Goal: Transaction & Acquisition: Purchase product/service

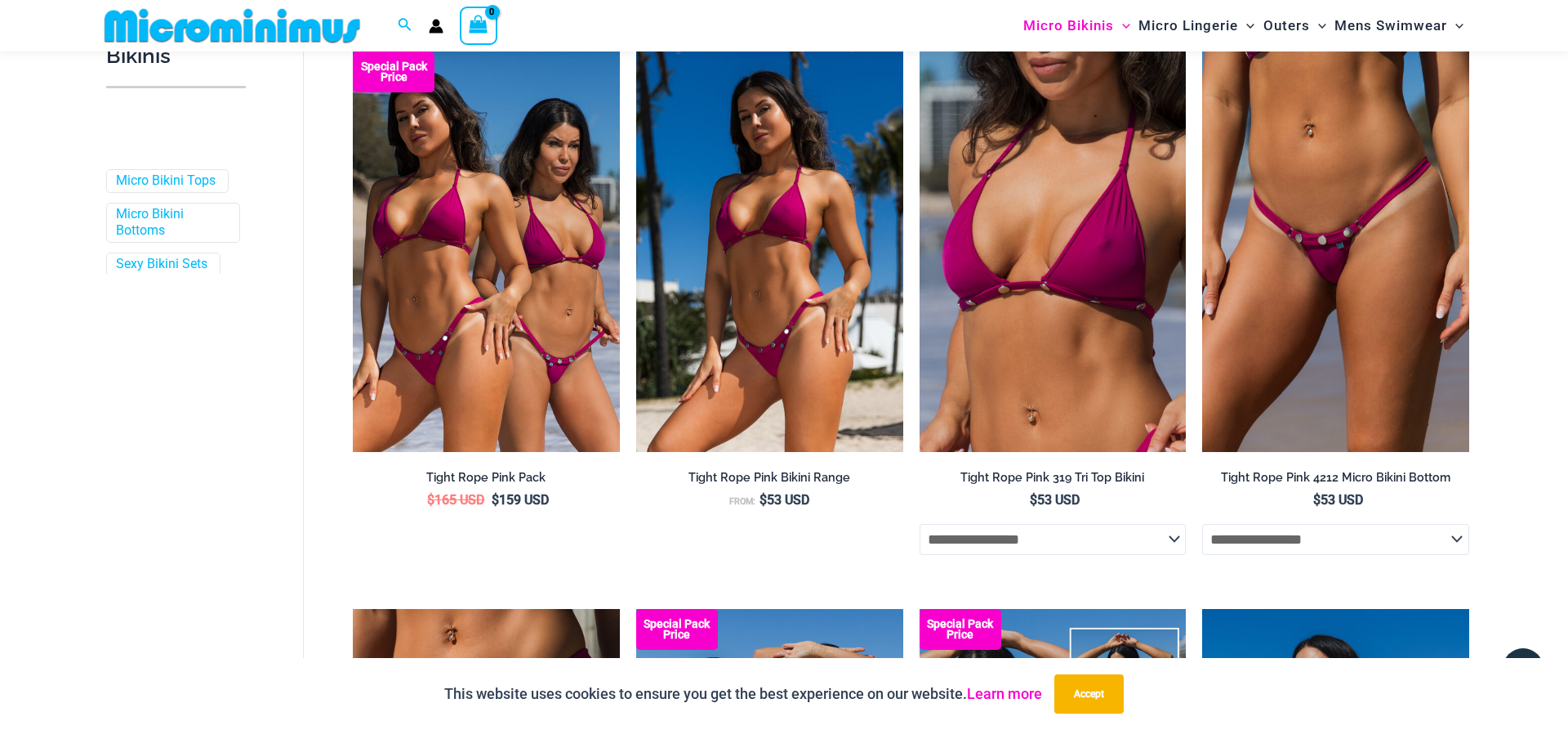
scroll to position [485, 0]
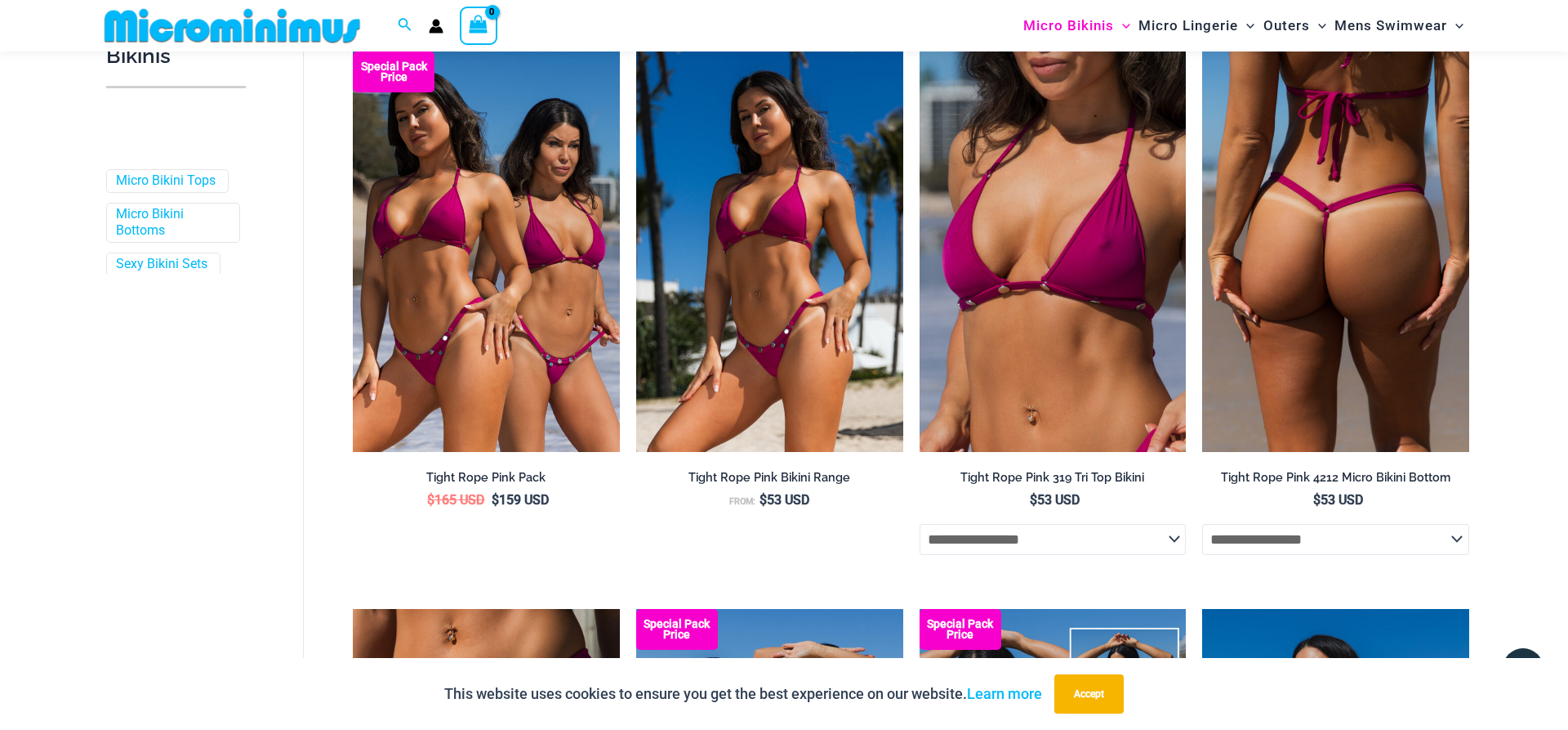
click at [1356, 319] on img at bounding box center [1335, 251] width 267 height 400
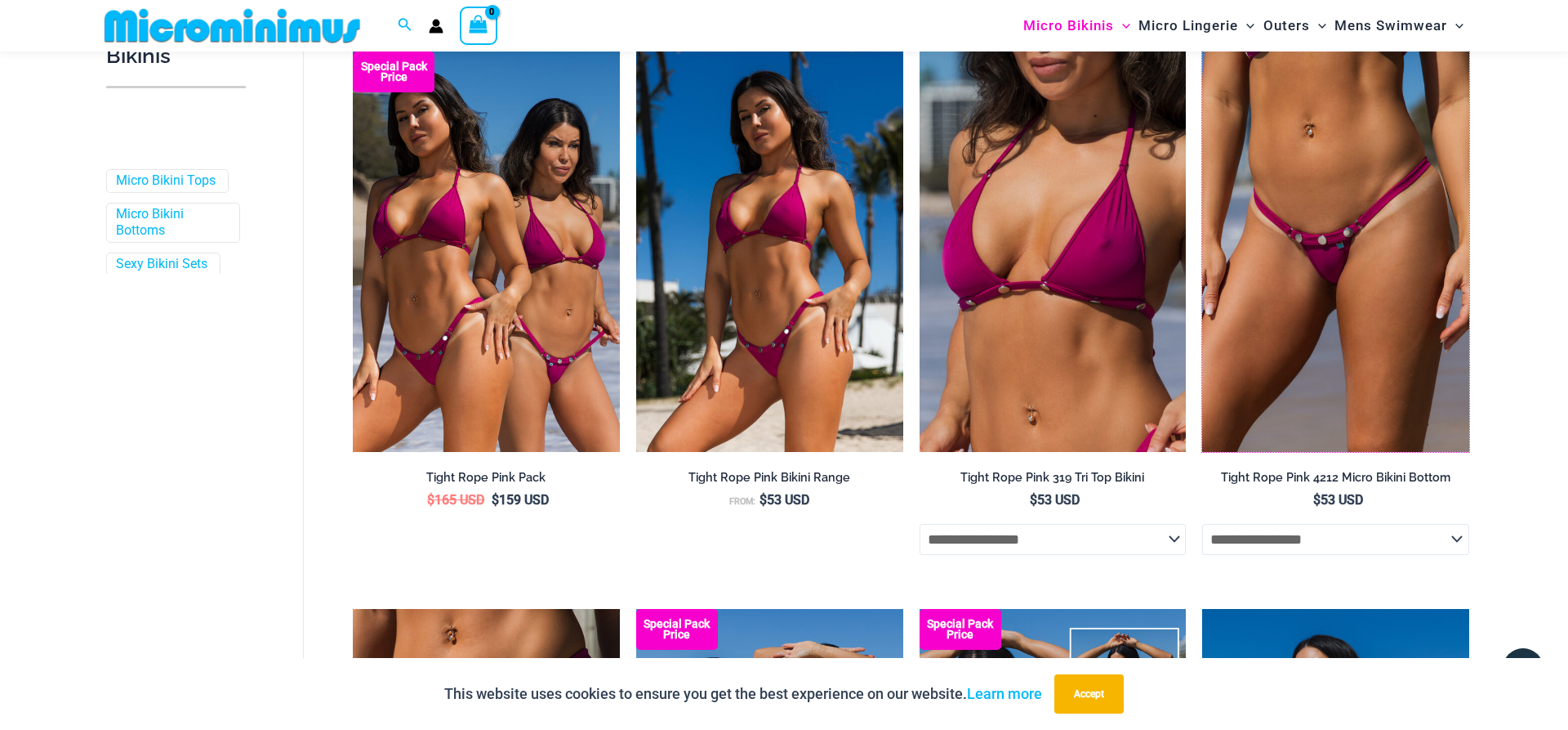
scroll to position [902, 0]
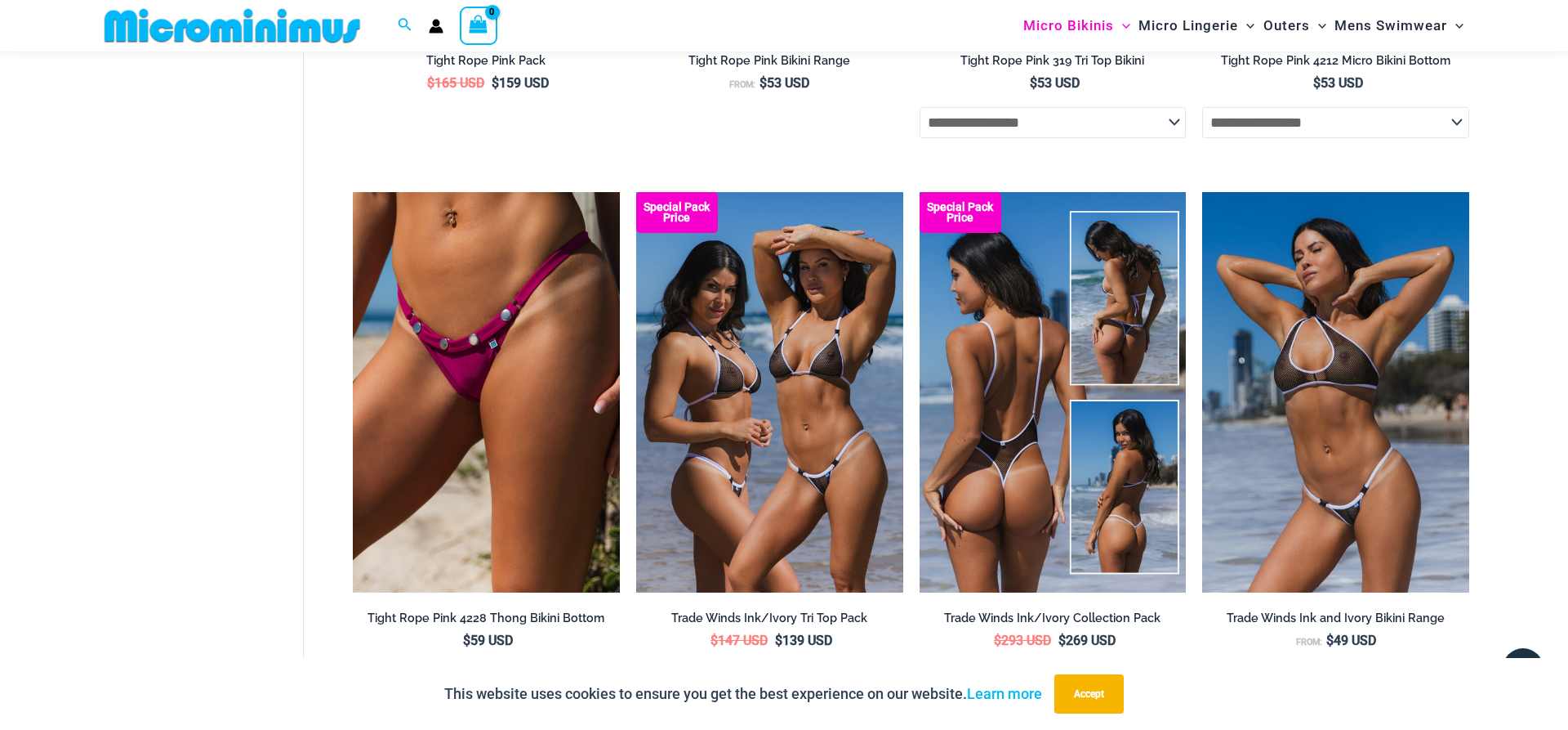
click at [1002, 448] on img at bounding box center [1053, 392] width 267 height 400
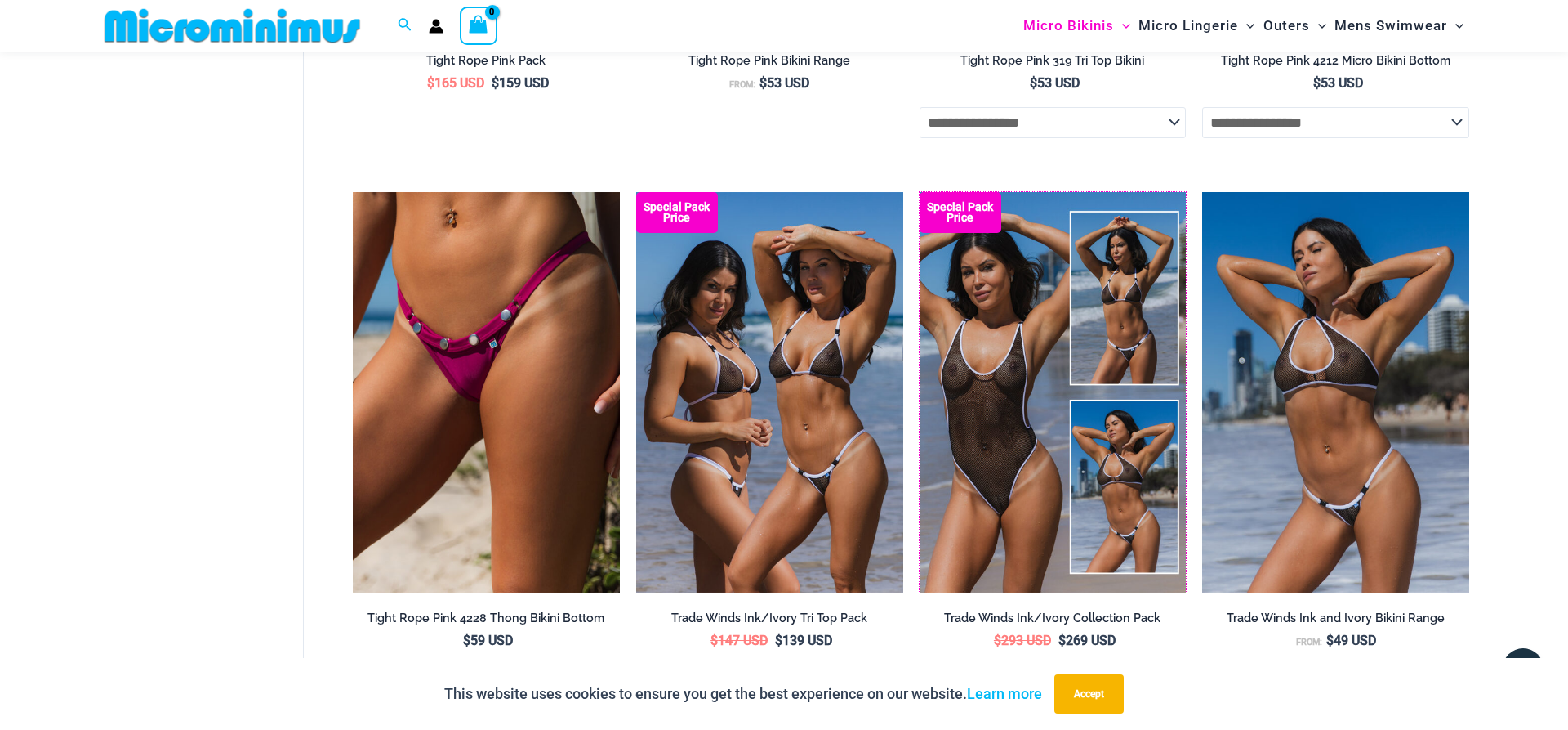
scroll to position [0, 0]
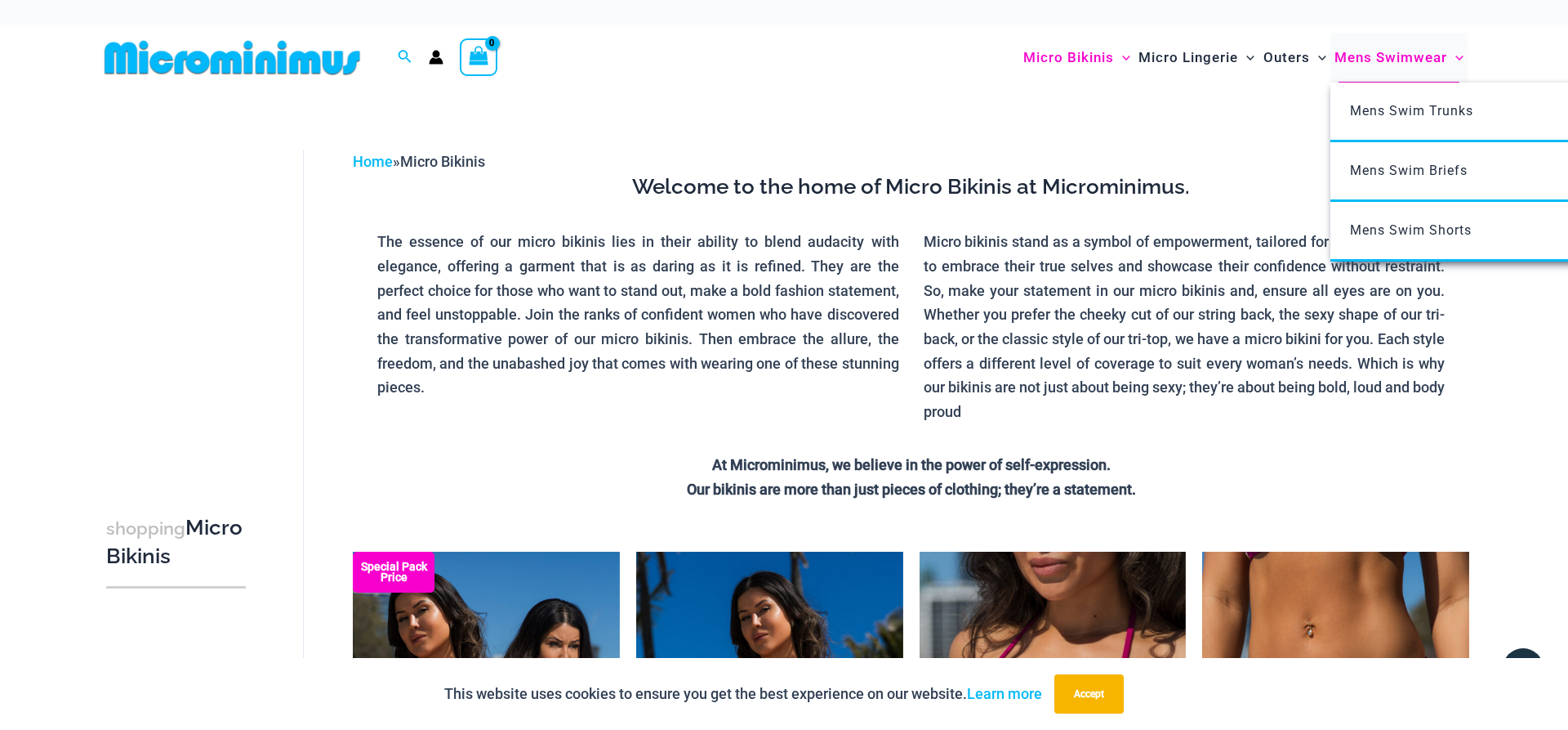
click at [1387, 69] on span "Mens Swimwear" at bounding box center [1391, 57] width 113 height 42
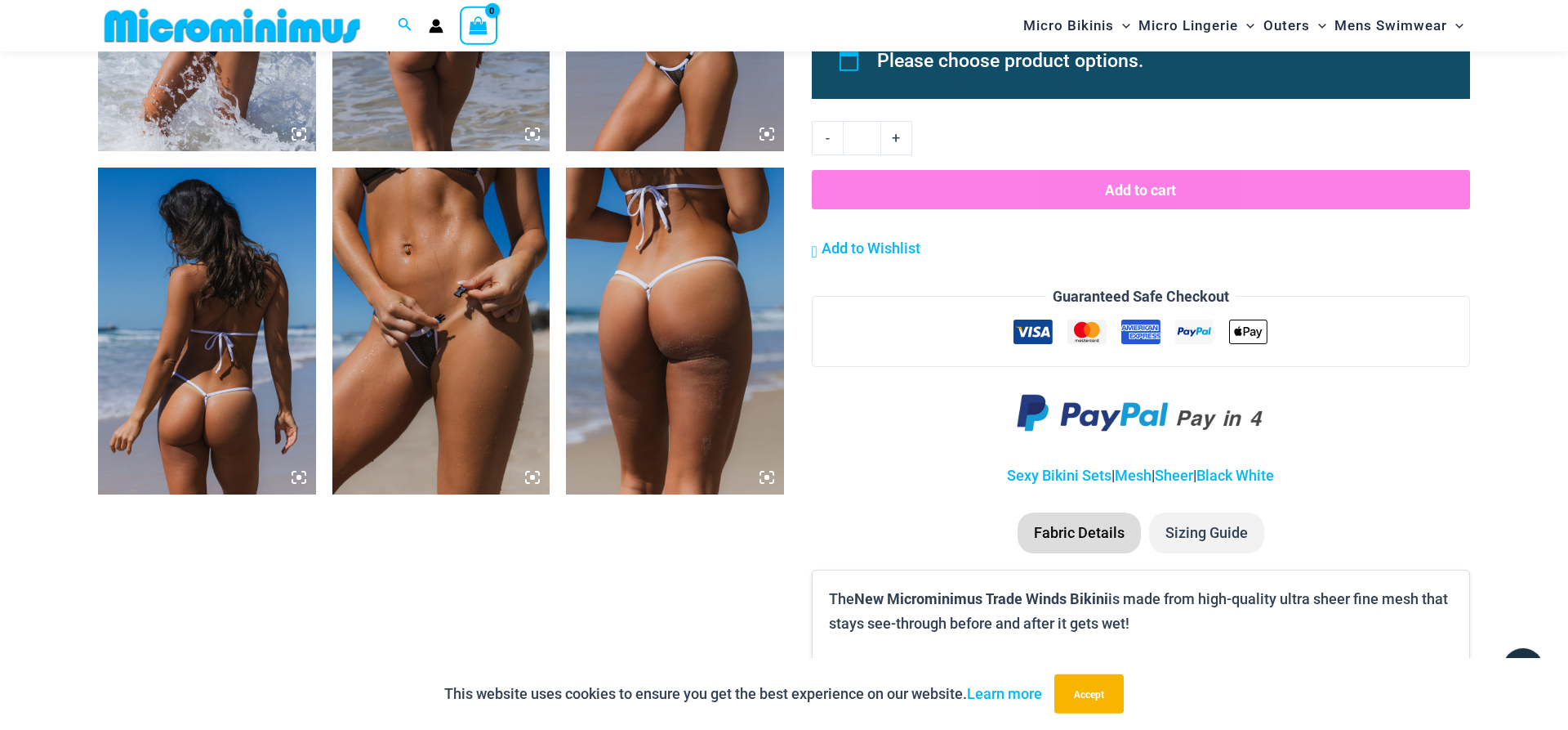
scroll to position [2403, 0]
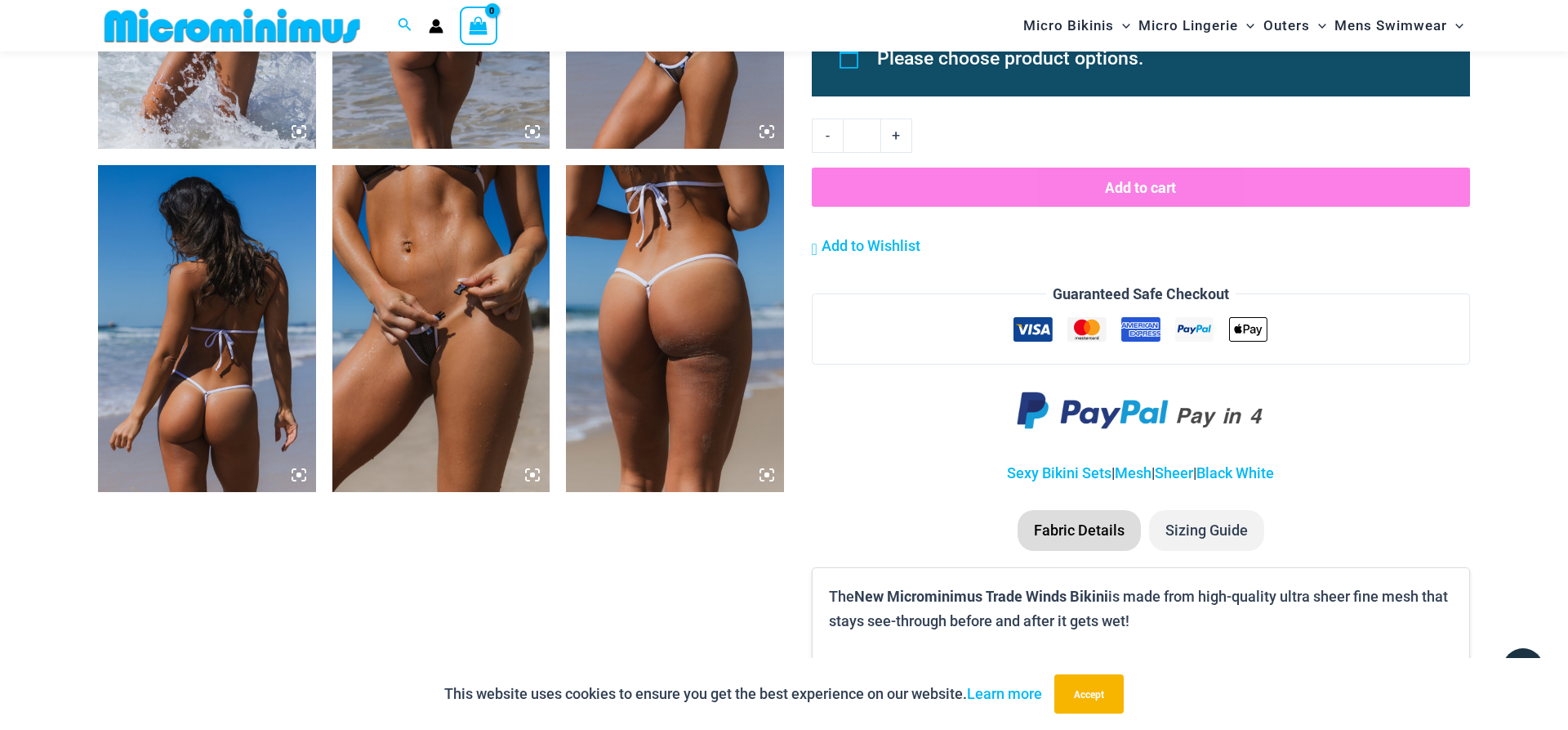
click at [493, 381] on img at bounding box center [441, 329] width 218 height 327
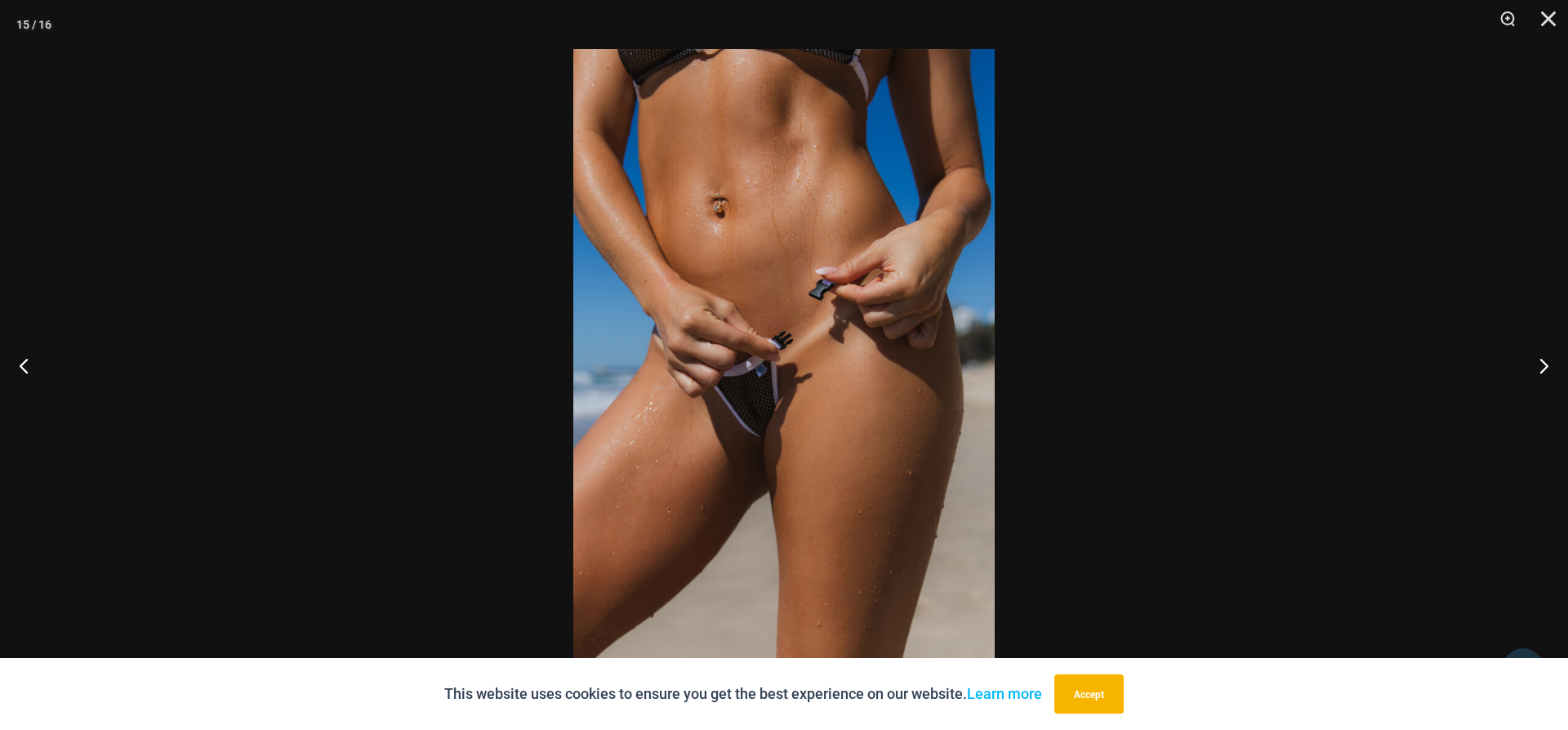
click at [879, 414] on img at bounding box center [784, 365] width 421 height 632
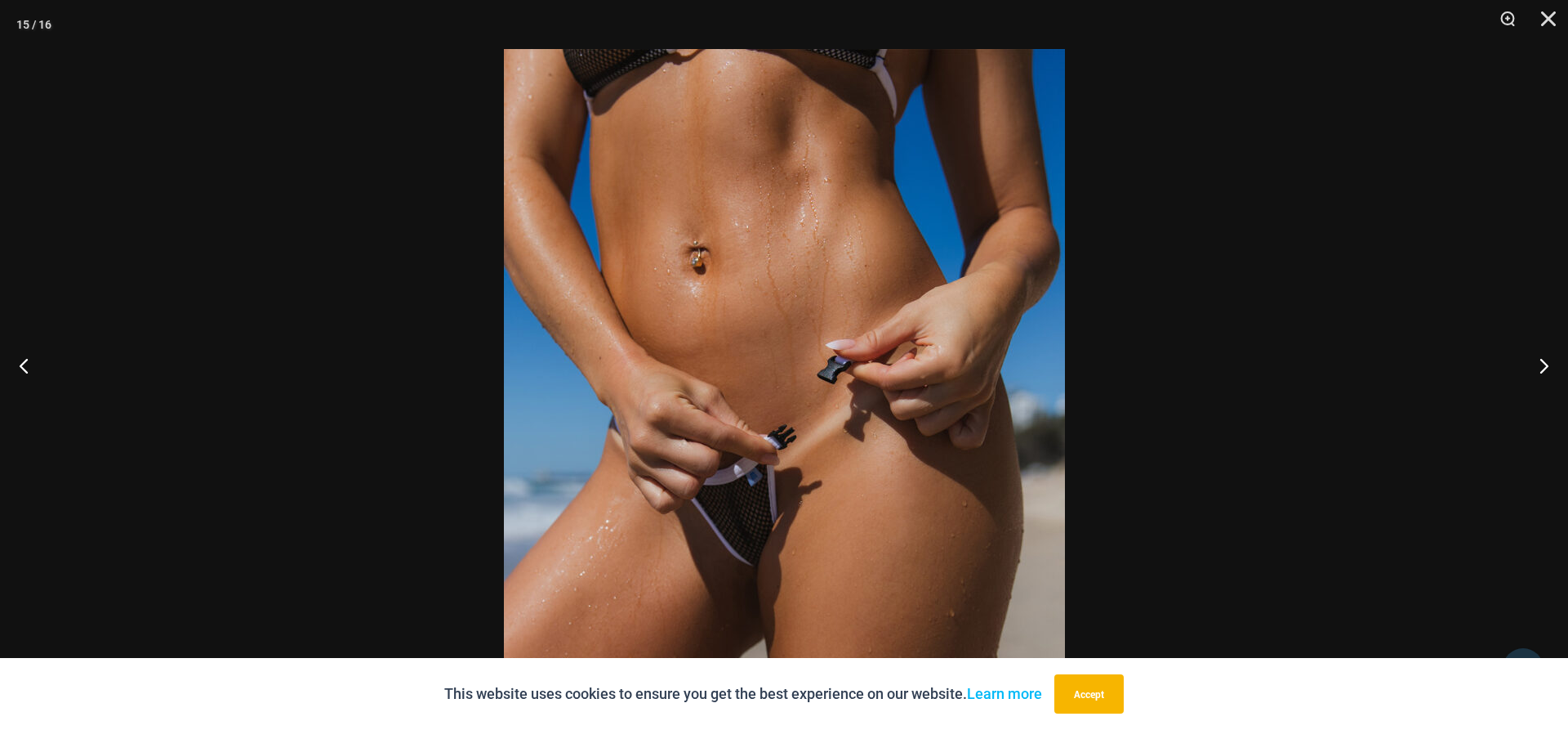
click at [796, 392] on img at bounding box center [784, 469] width 561 height 842
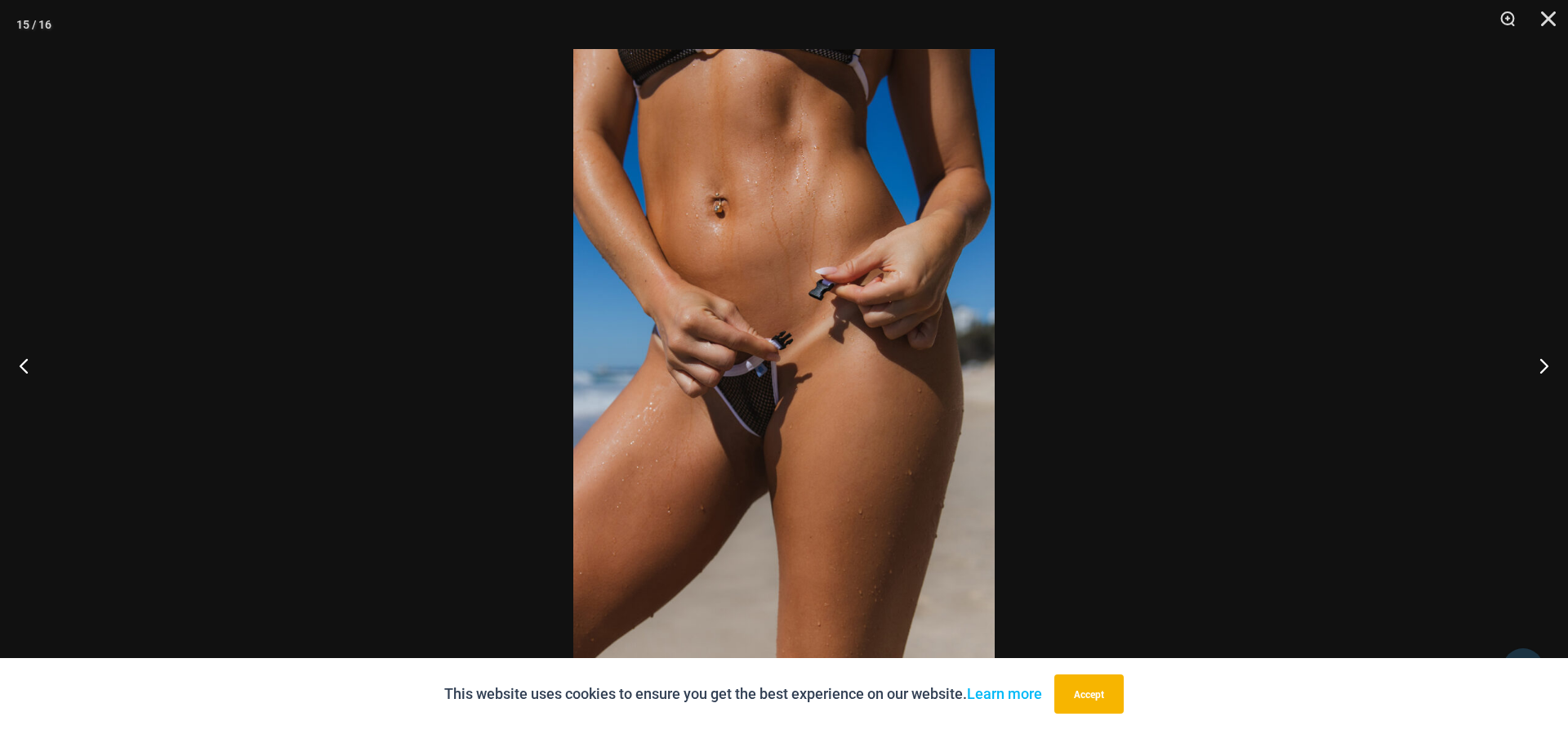
click at [799, 393] on img at bounding box center [784, 365] width 421 height 632
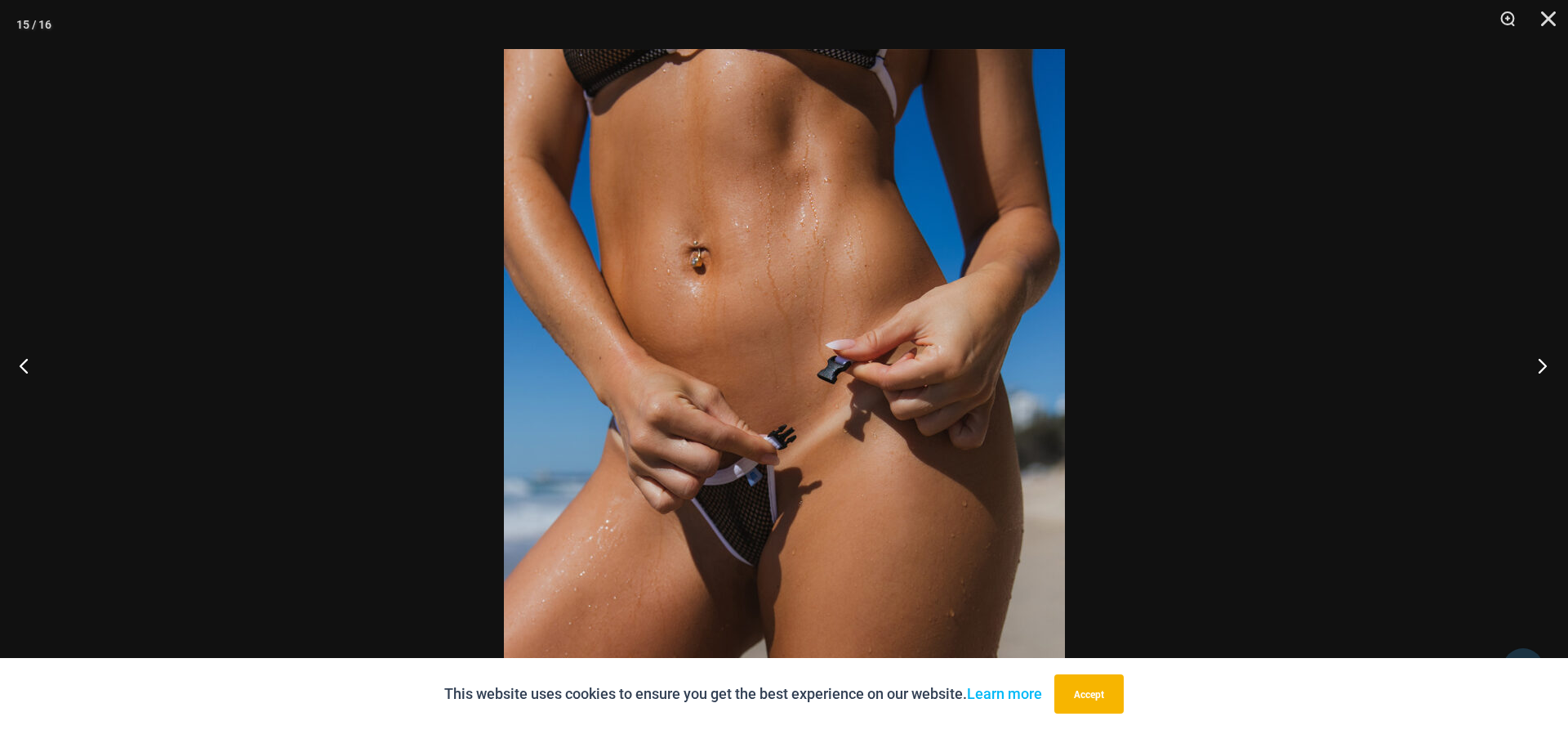
click at [1542, 372] on button "Next" at bounding box center [1537, 365] width 61 height 81
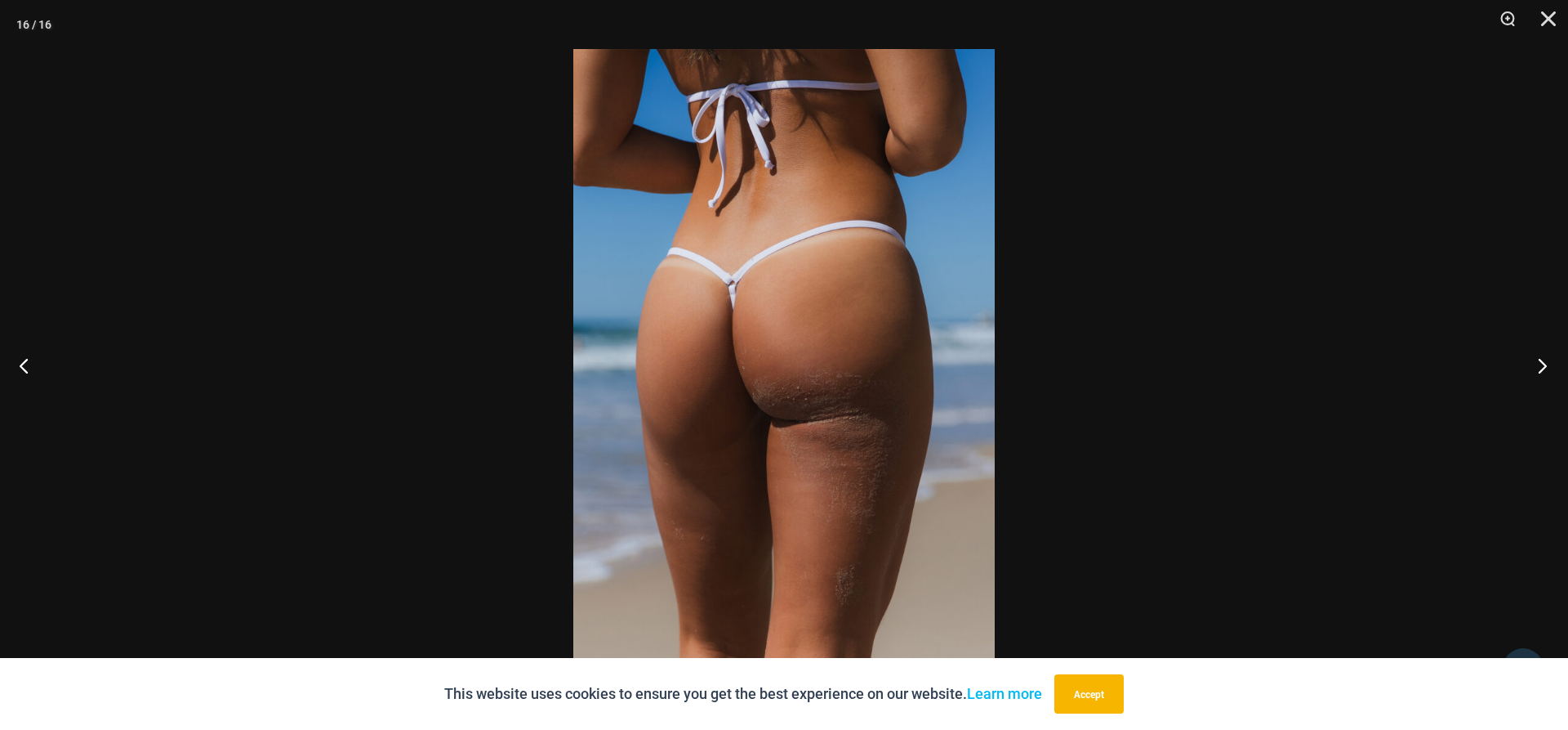
click at [1547, 384] on button "Next" at bounding box center [1537, 365] width 61 height 81
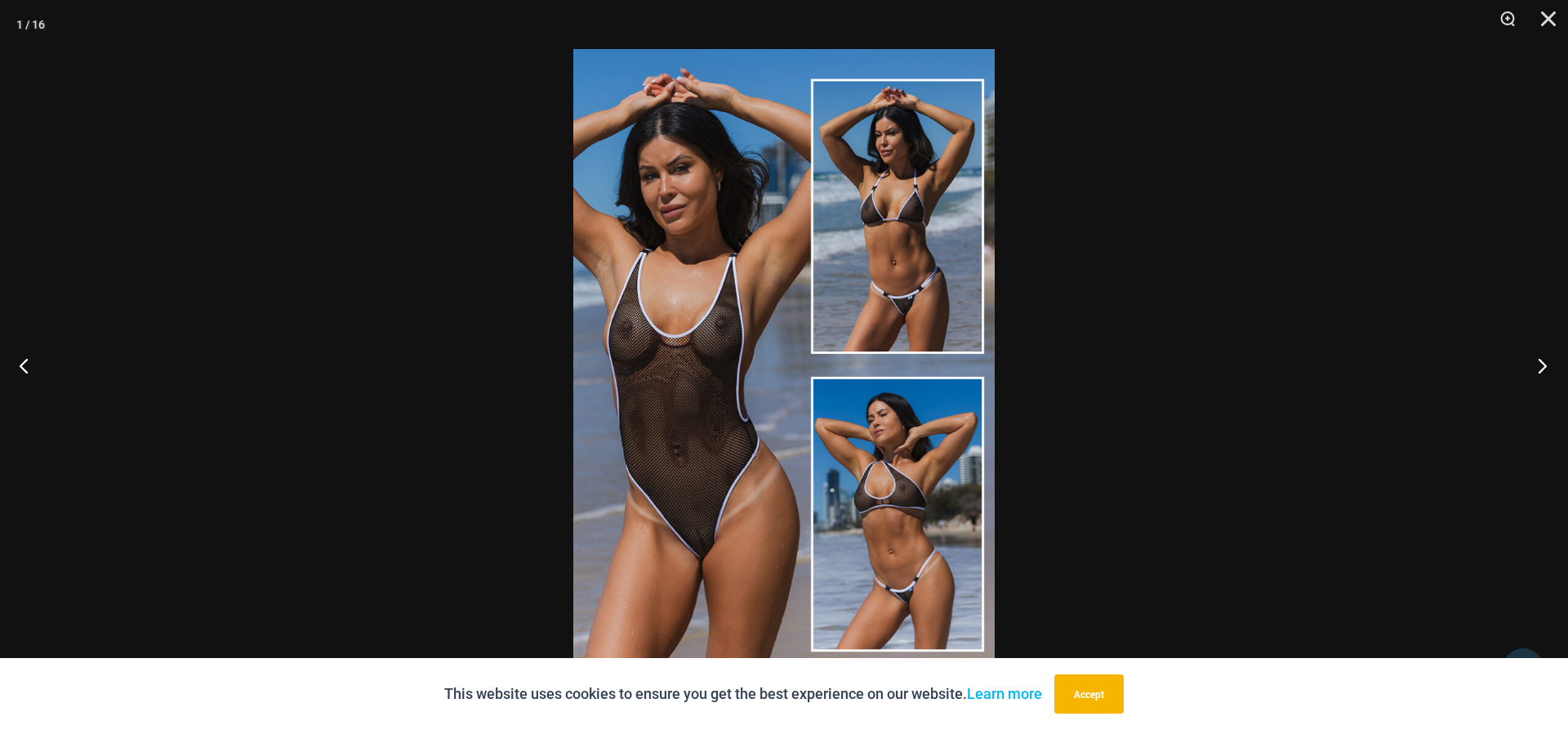
click at [1541, 345] on button "Next" at bounding box center [1537, 365] width 61 height 81
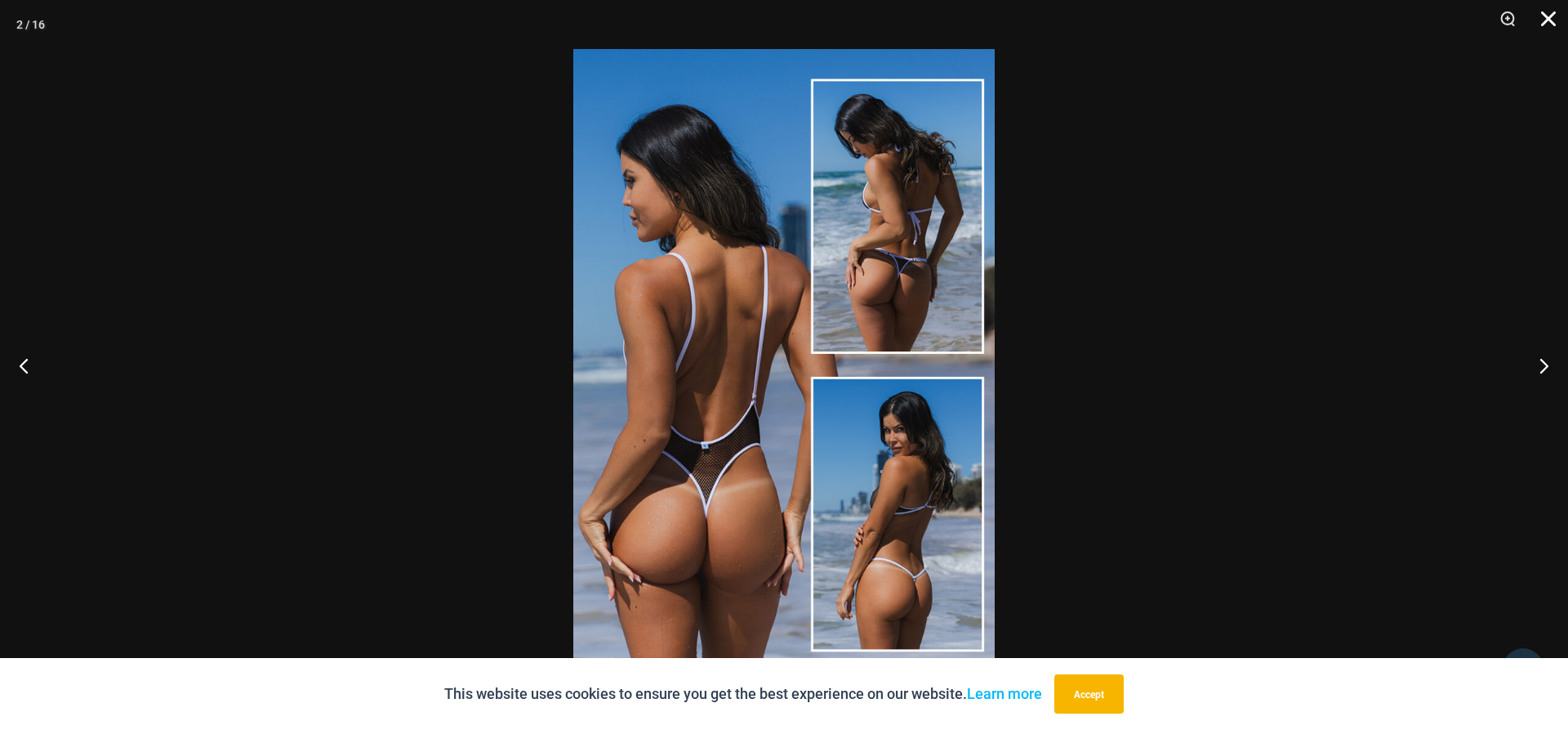
click at [1547, 21] on button "Close" at bounding box center [1542, 24] width 41 height 49
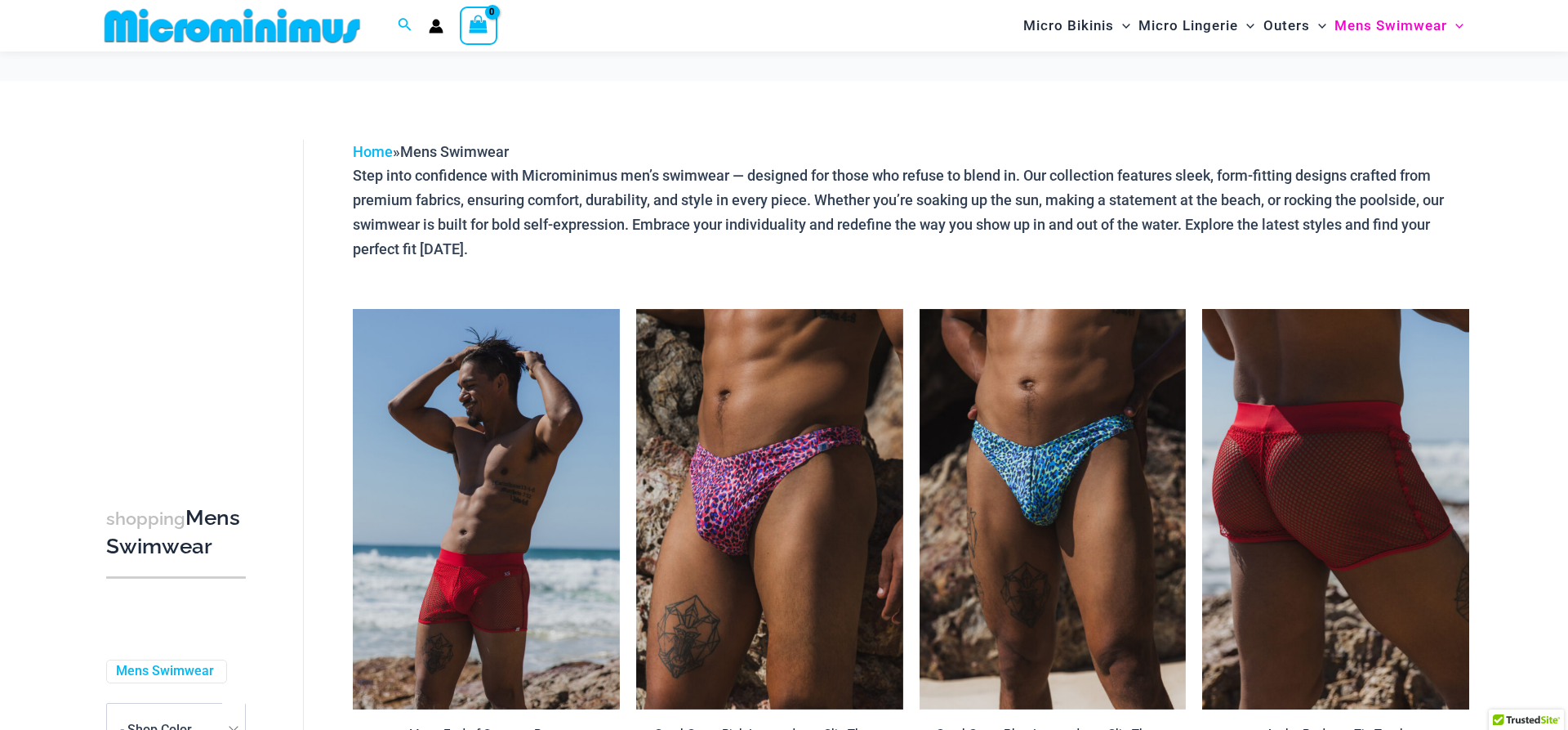
scroll to position [152, 0]
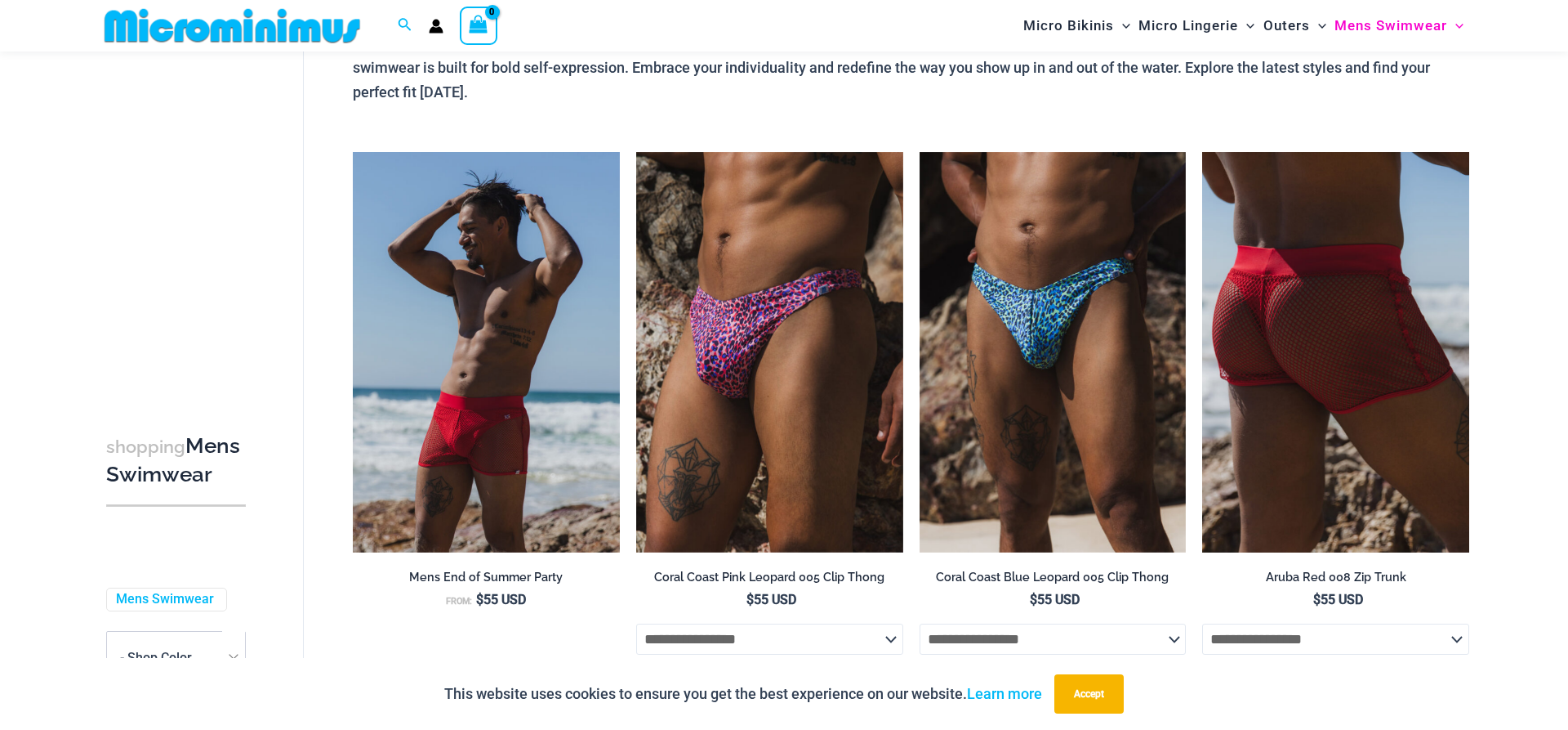
click at [1308, 322] on img at bounding box center [1335, 351] width 267 height 400
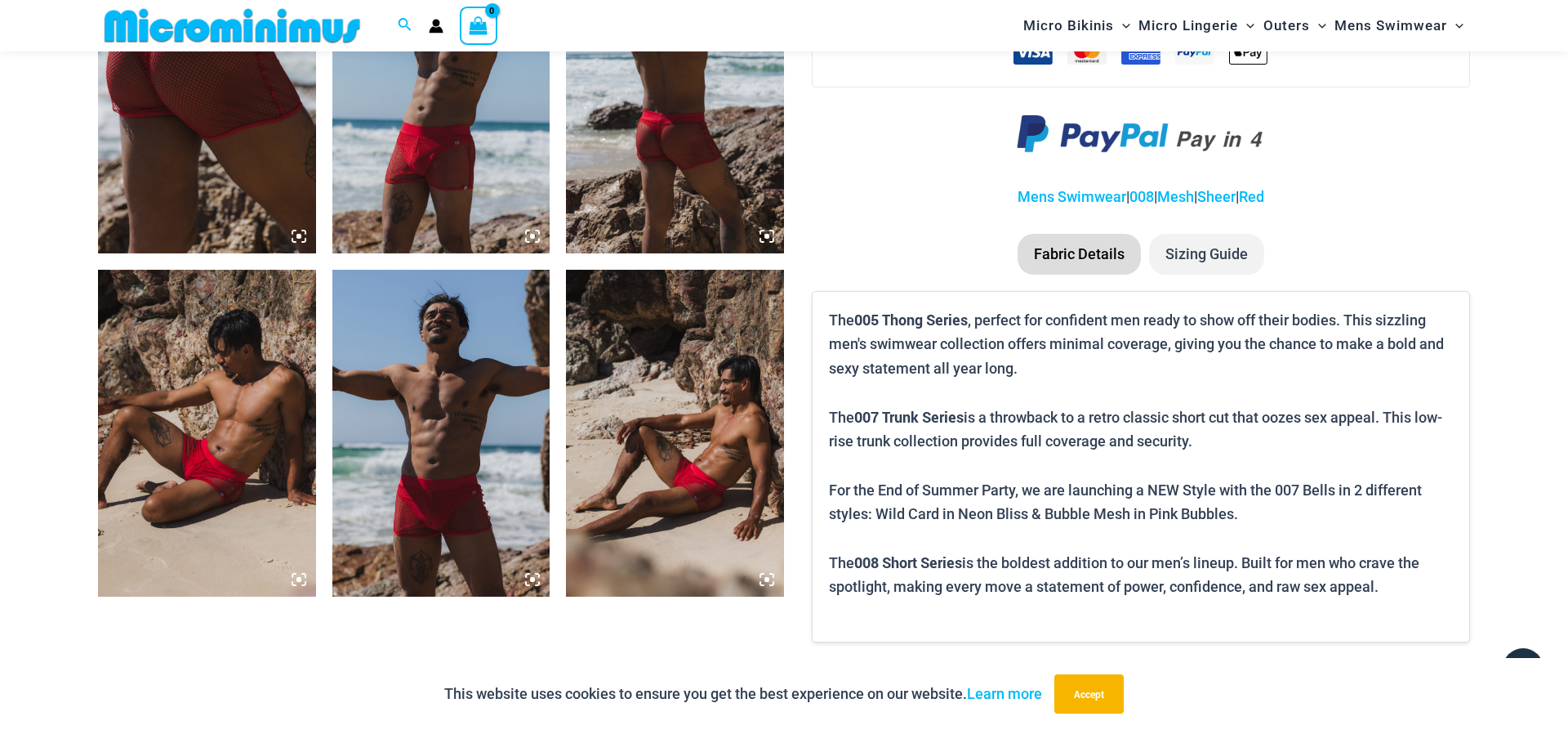
scroll to position [1319, 0]
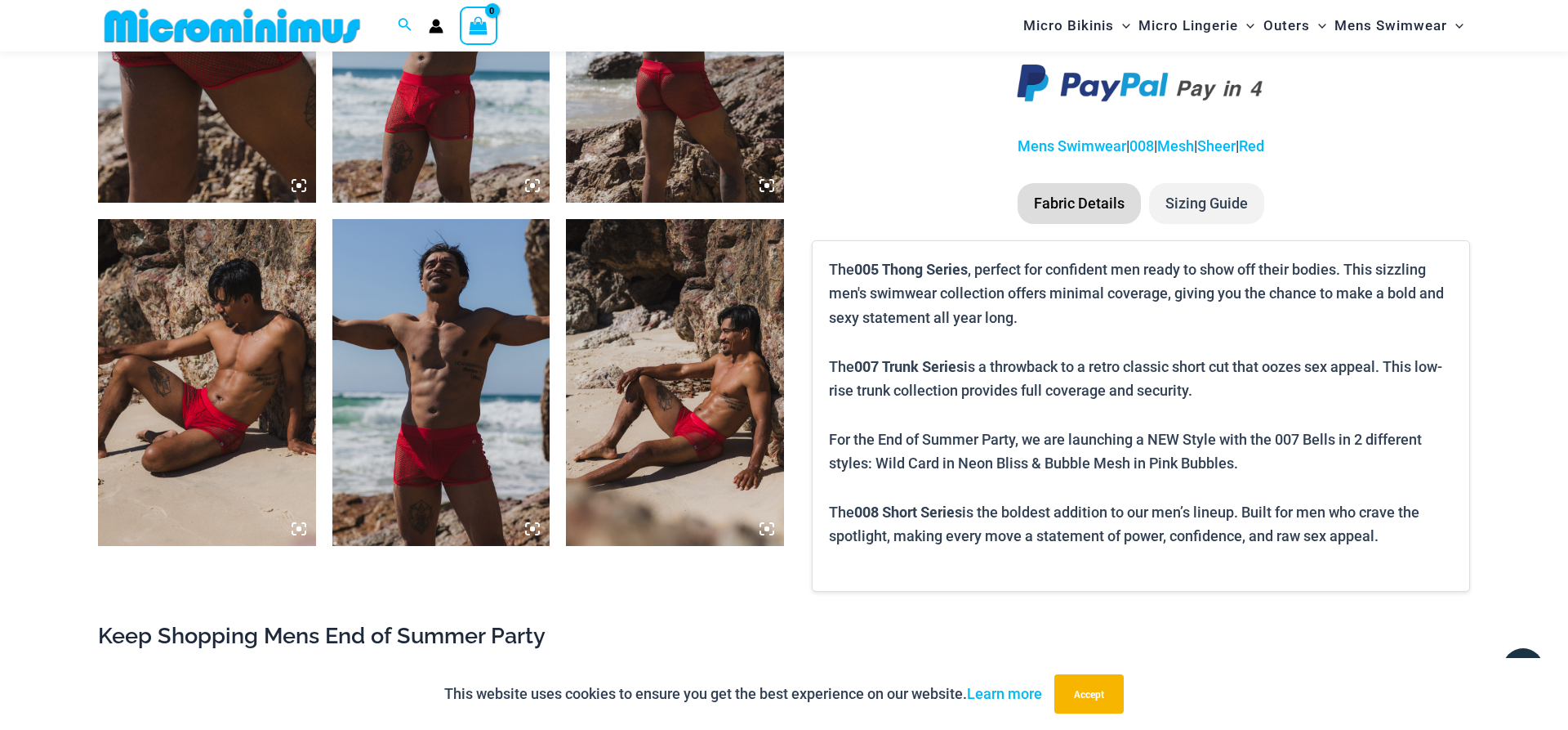
click at [708, 389] on img at bounding box center [675, 383] width 218 height 327
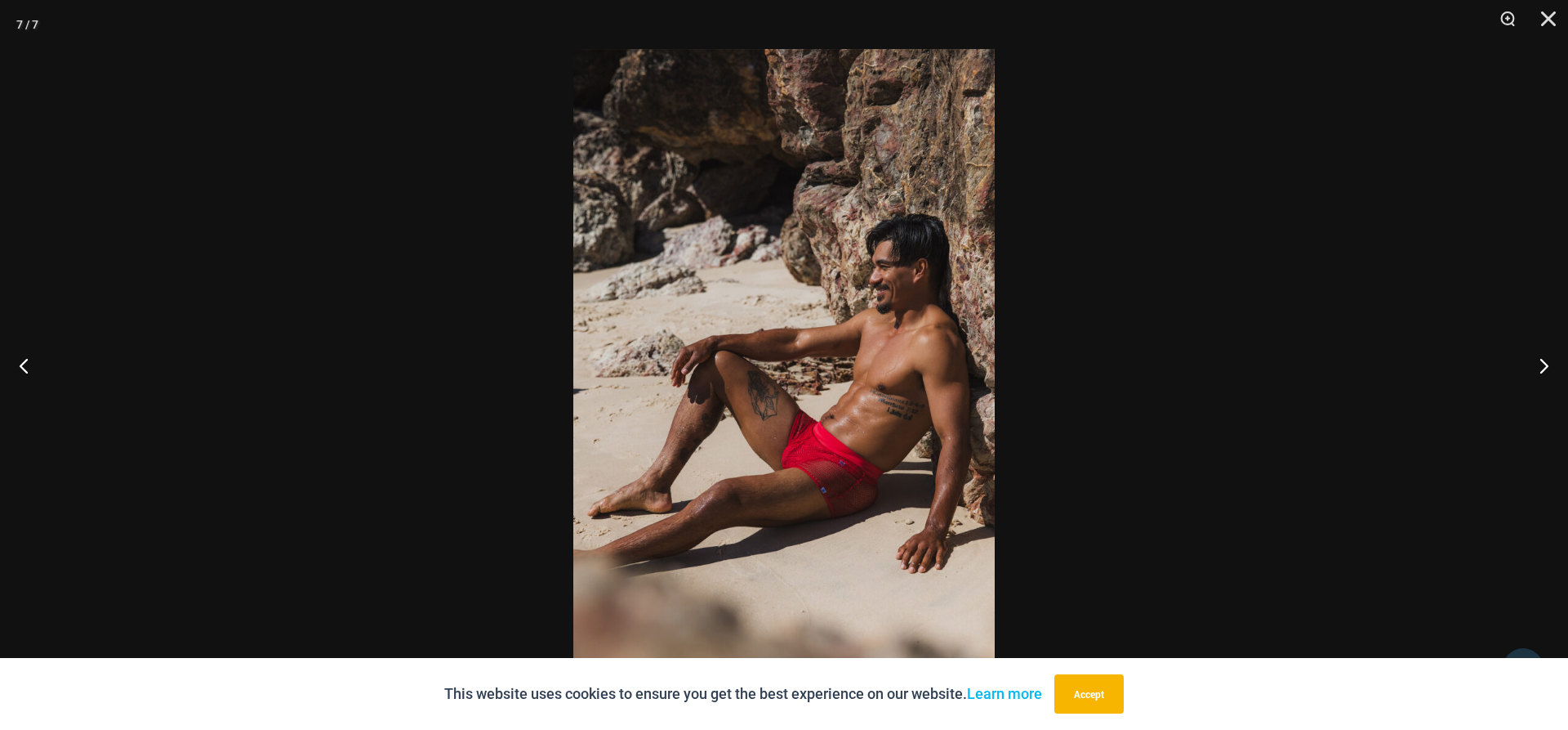
click at [812, 340] on img at bounding box center [784, 365] width 421 height 632
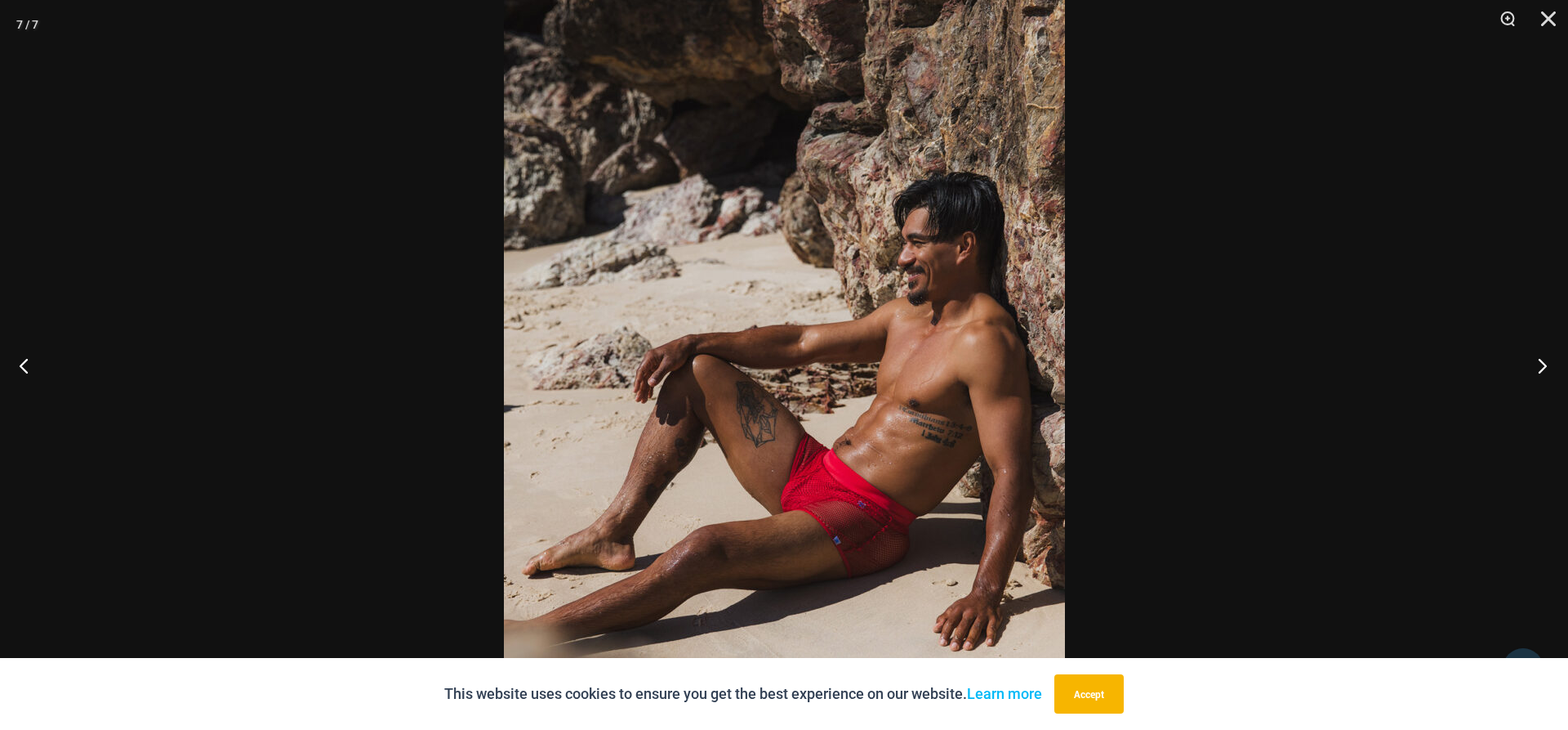
click at [1544, 371] on button "Next" at bounding box center [1537, 365] width 61 height 81
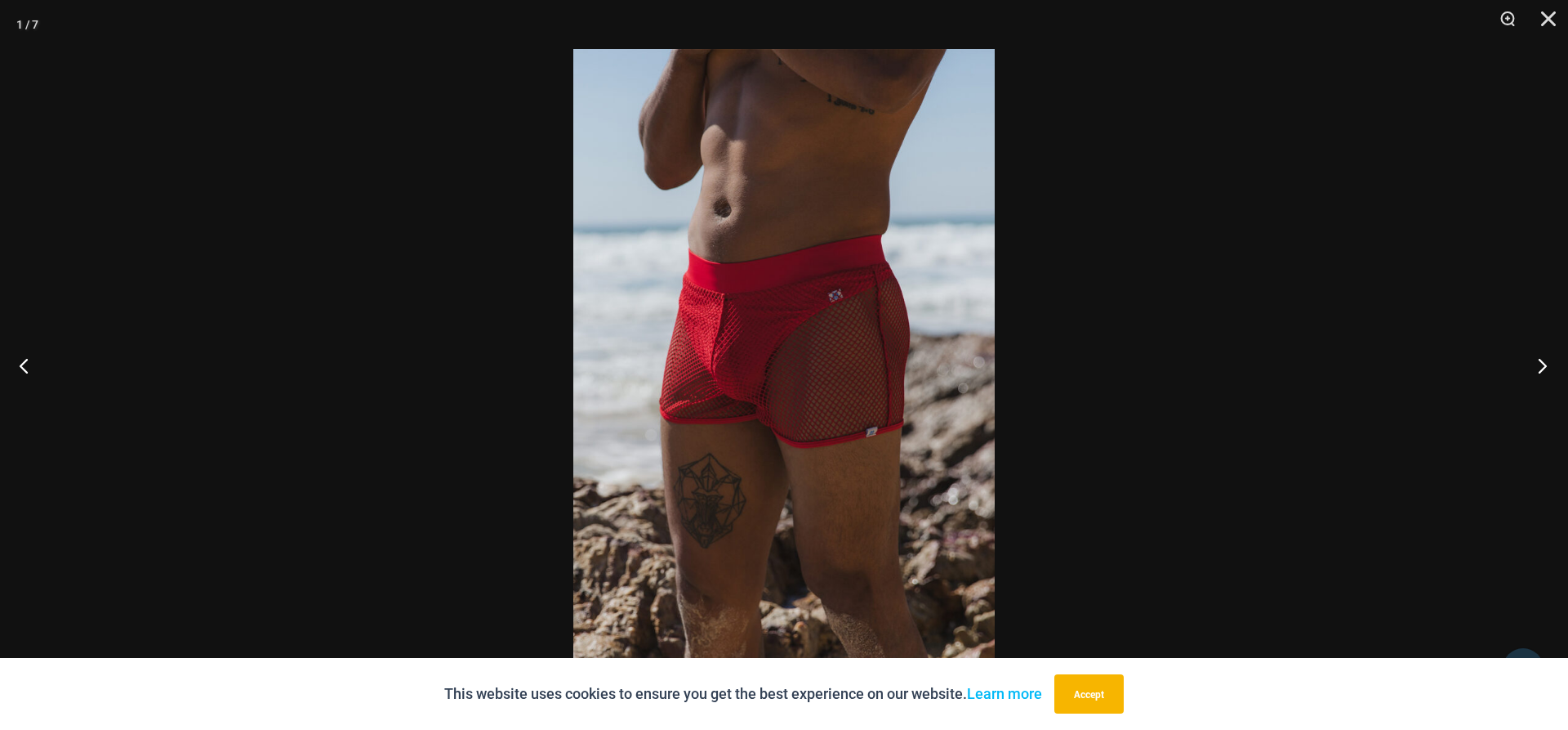
click at [1545, 378] on button "Next" at bounding box center [1537, 365] width 61 height 81
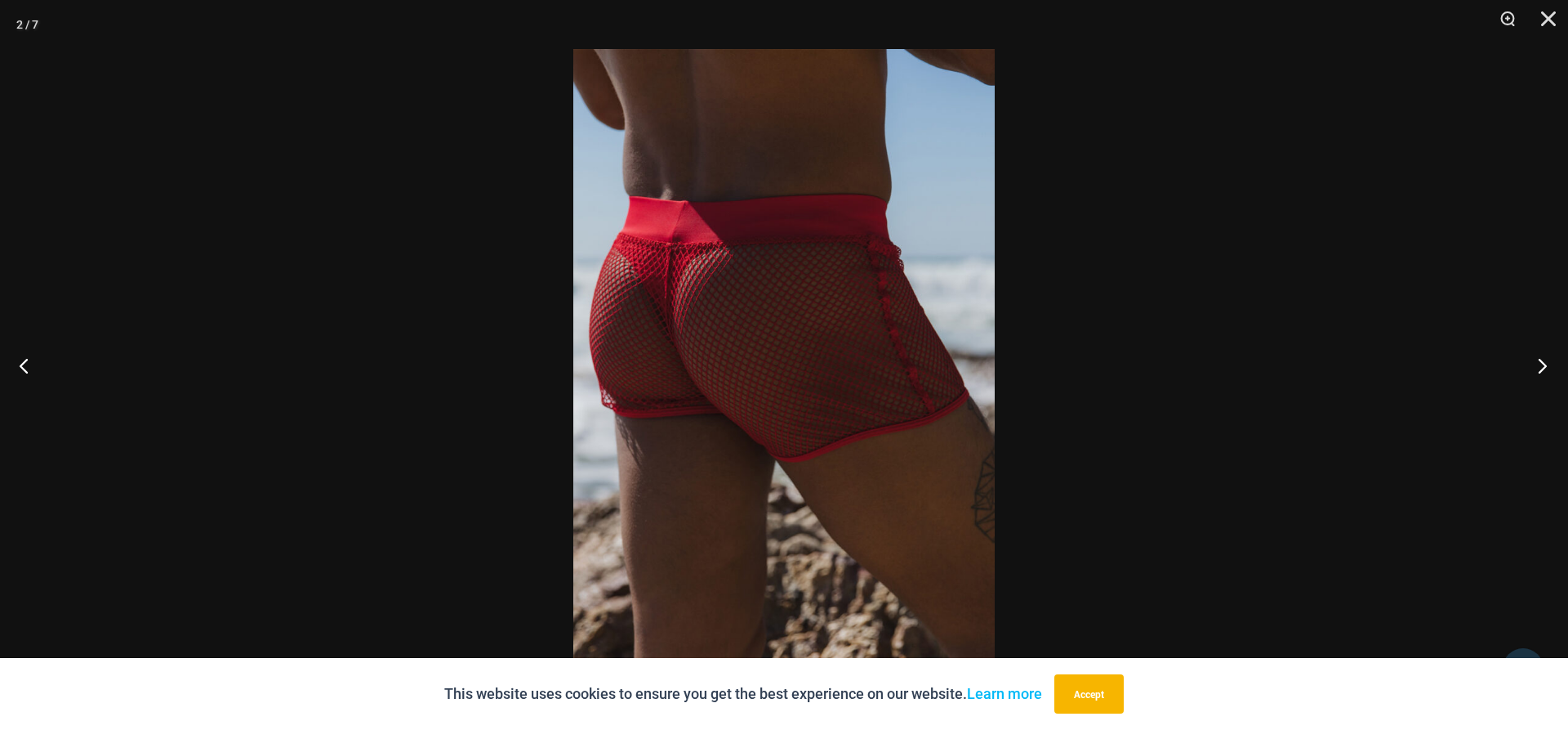
click at [1546, 383] on button "Next" at bounding box center [1537, 365] width 61 height 81
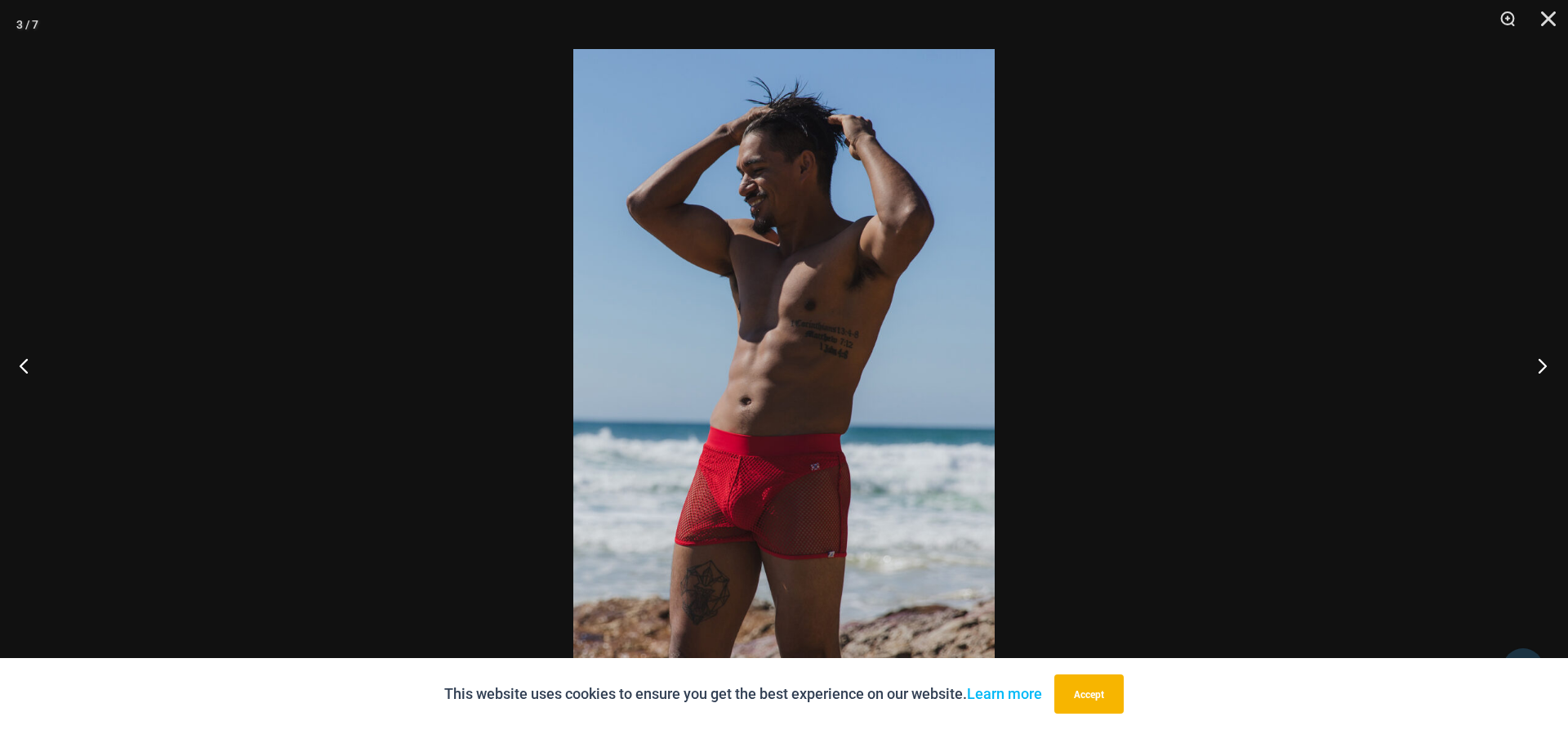
click at [1546, 398] on button "Next" at bounding box center [1537, 365] width 61 height 81
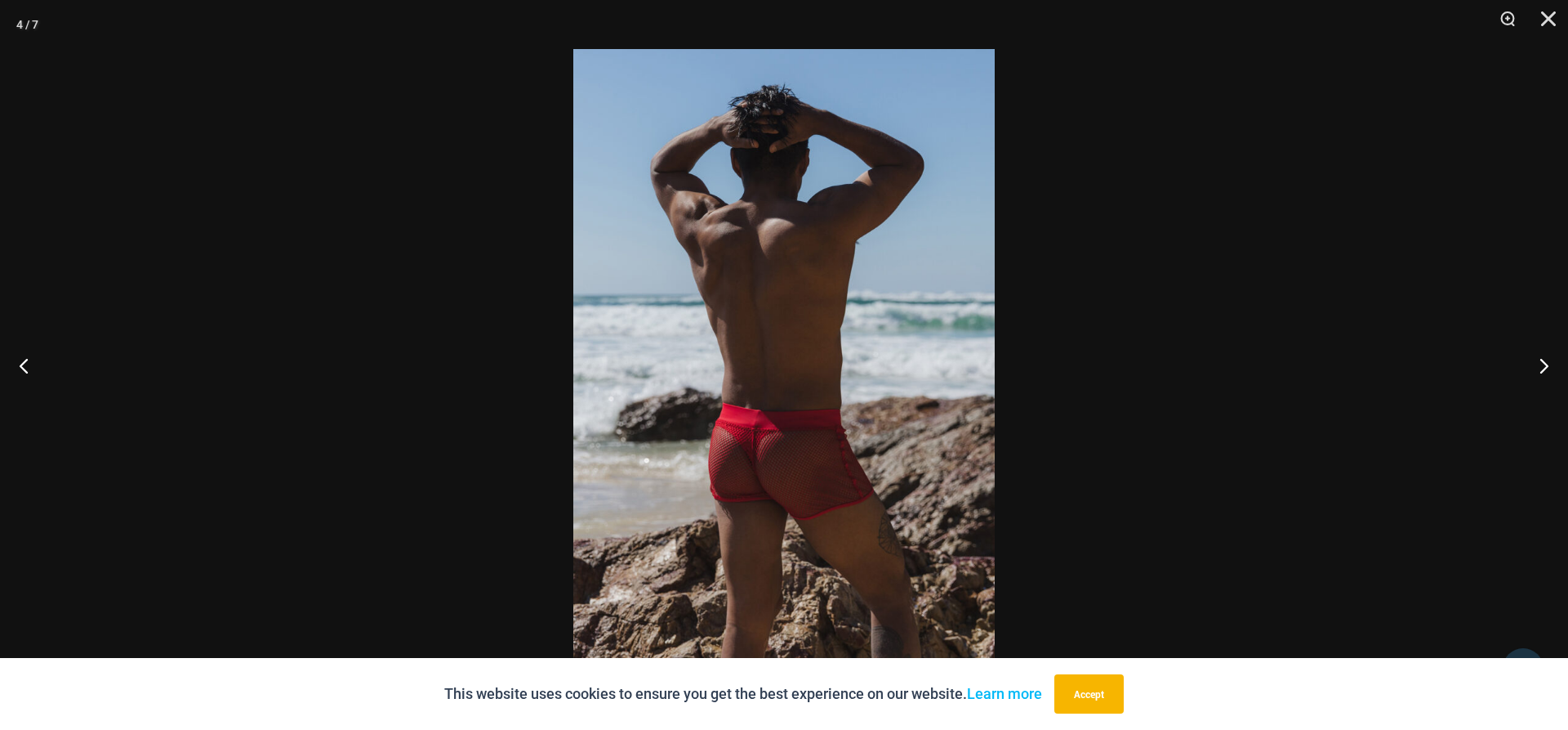
click at [1550, 416] on div at bounding box center [784, 365] width 1568 height 730
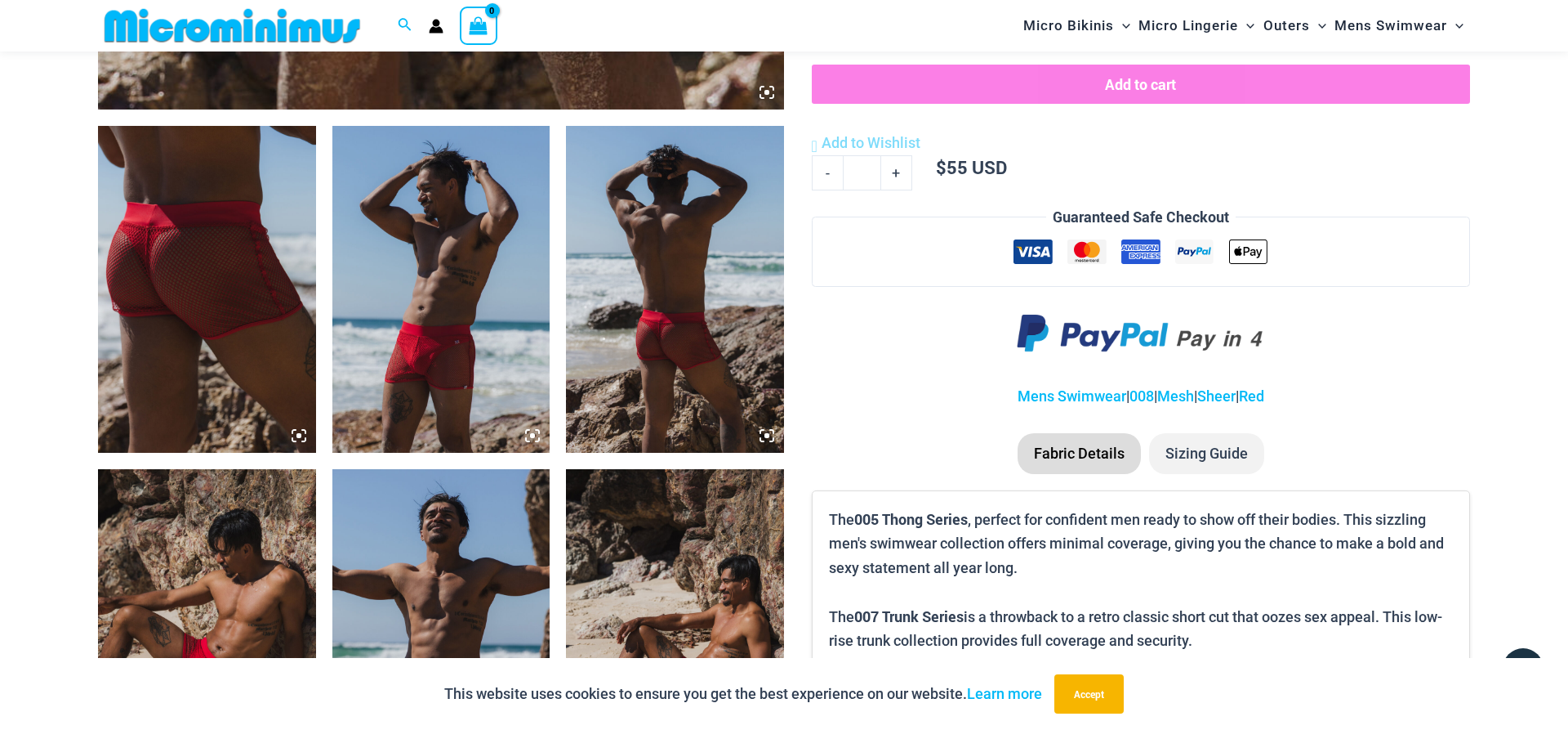
scroll to position [236, 0]
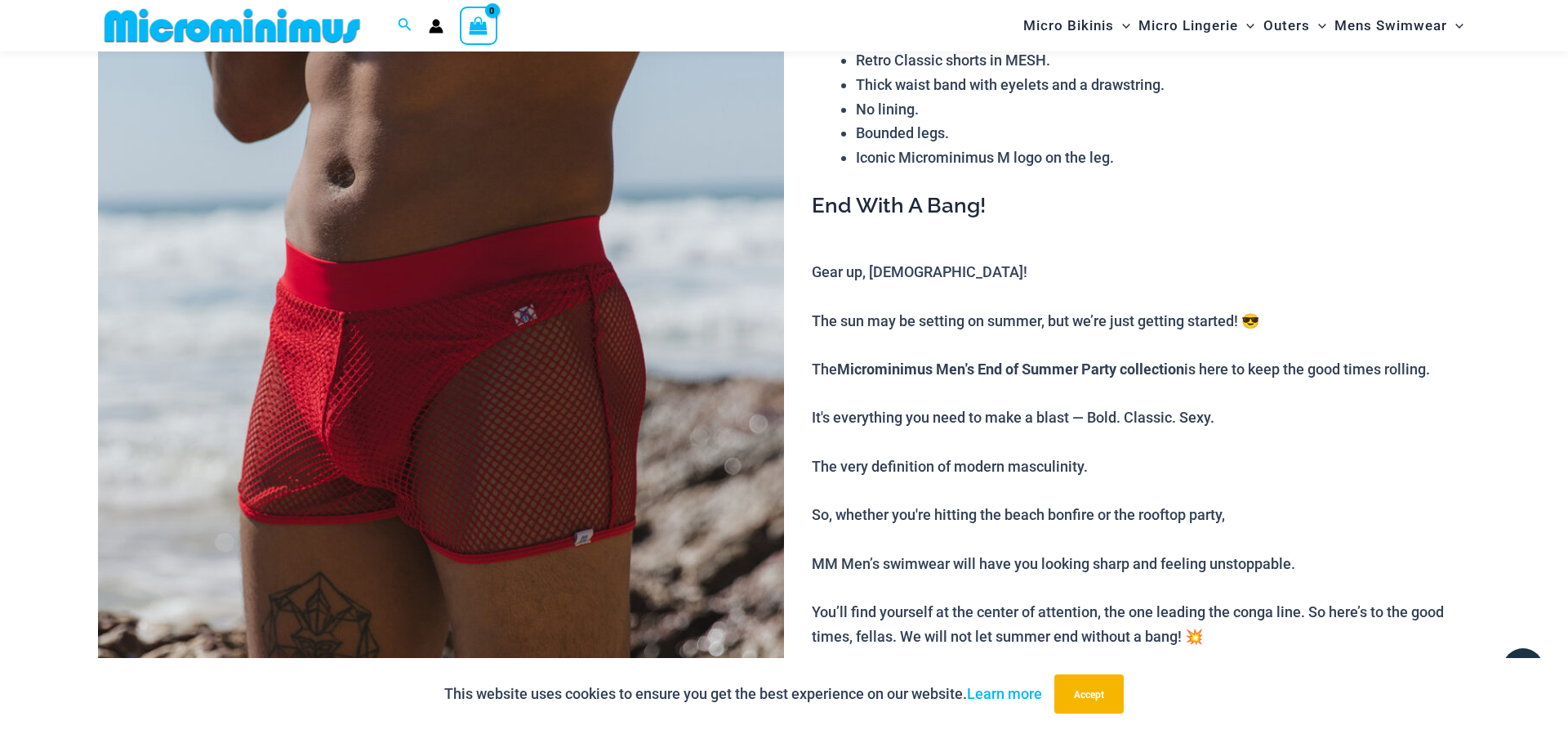
click at [524, 379] on img at bounding box center [440, 428] width 686 height 1029
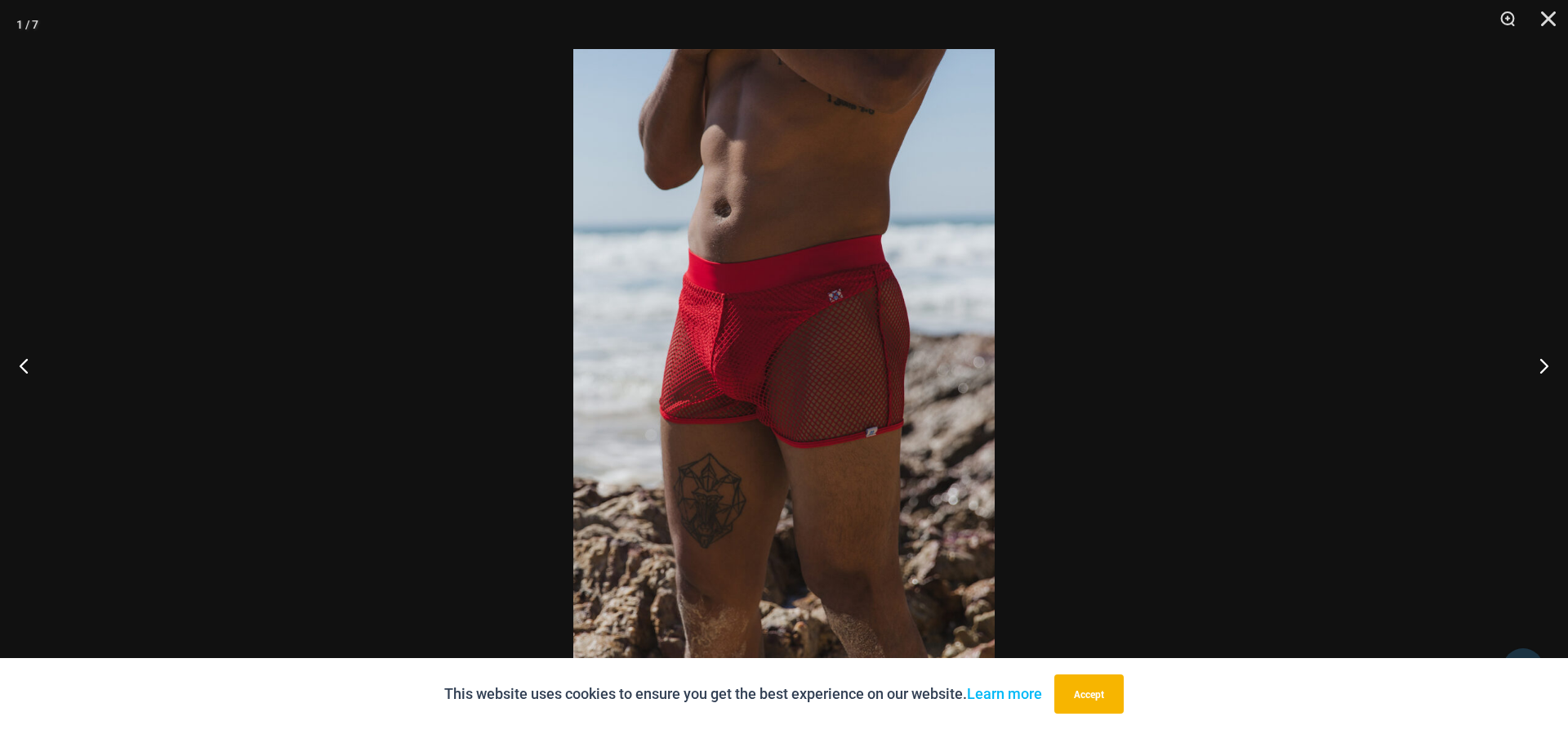
click at [721, 357] on img at bounding box center [784, 365] width 421 height 632
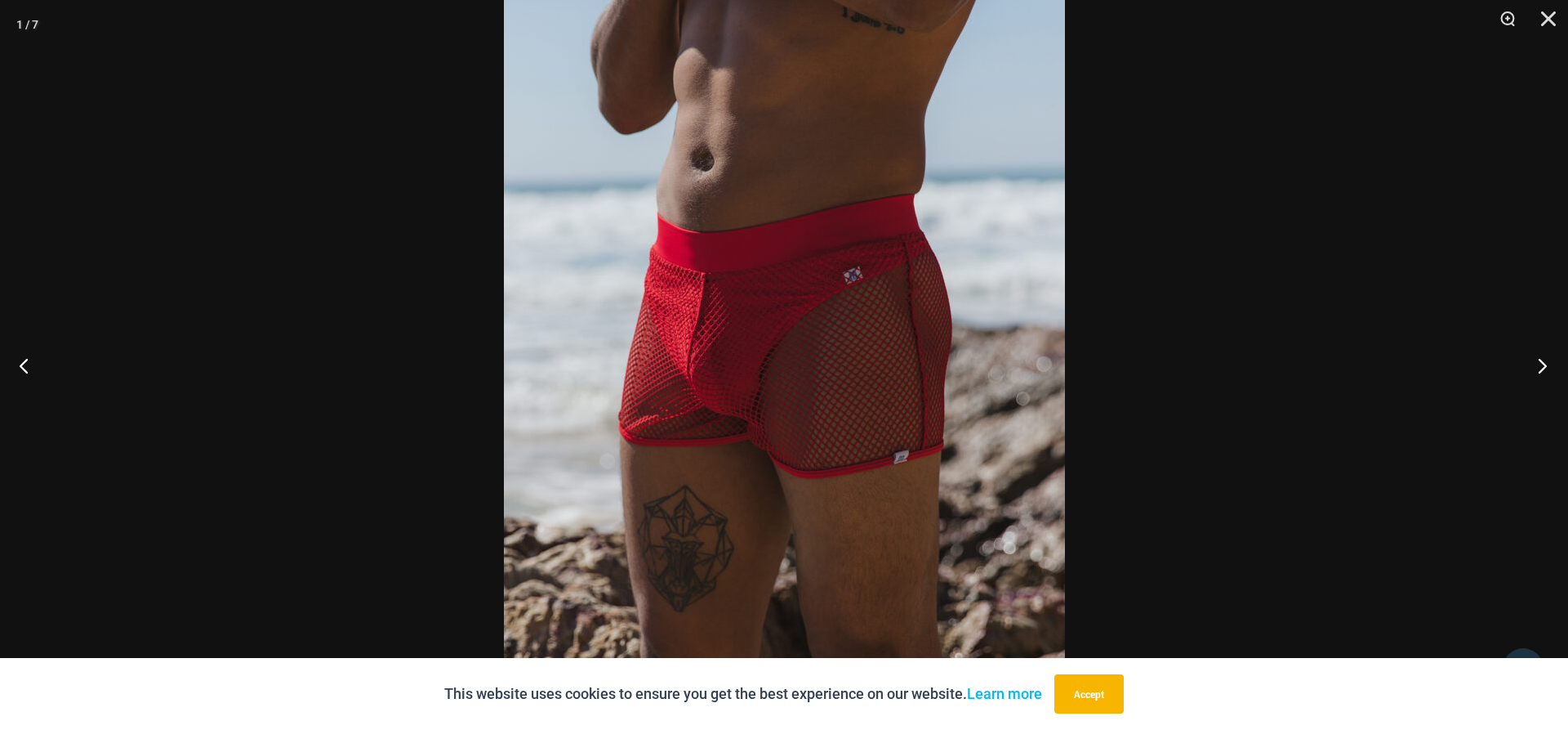
click at [1543, 366] on button "Next" at bounding box center [1537, 365] width 61 height 81
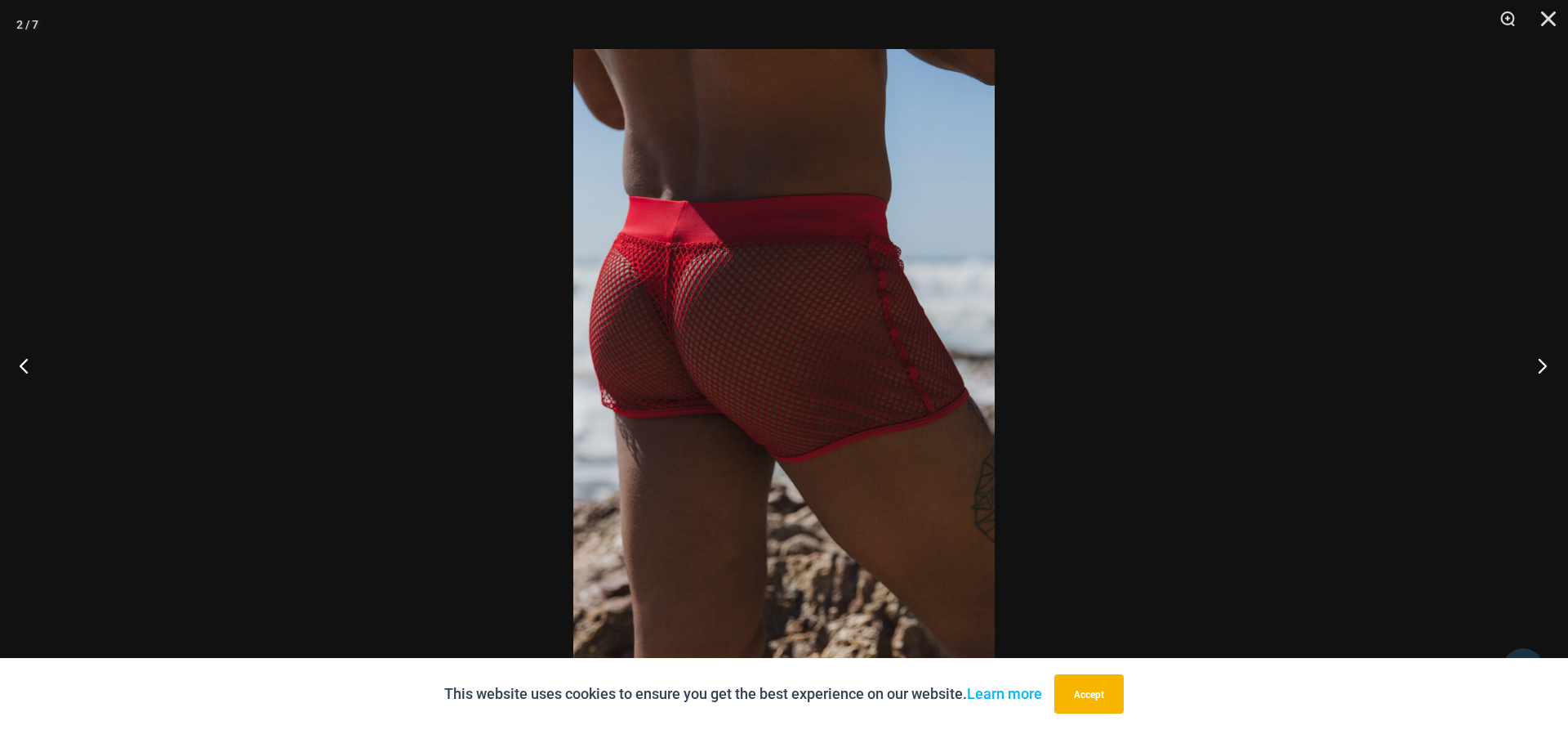
click at [1543, 366] on button "Next" at bounding box center [1537, 365] width 61 height 81
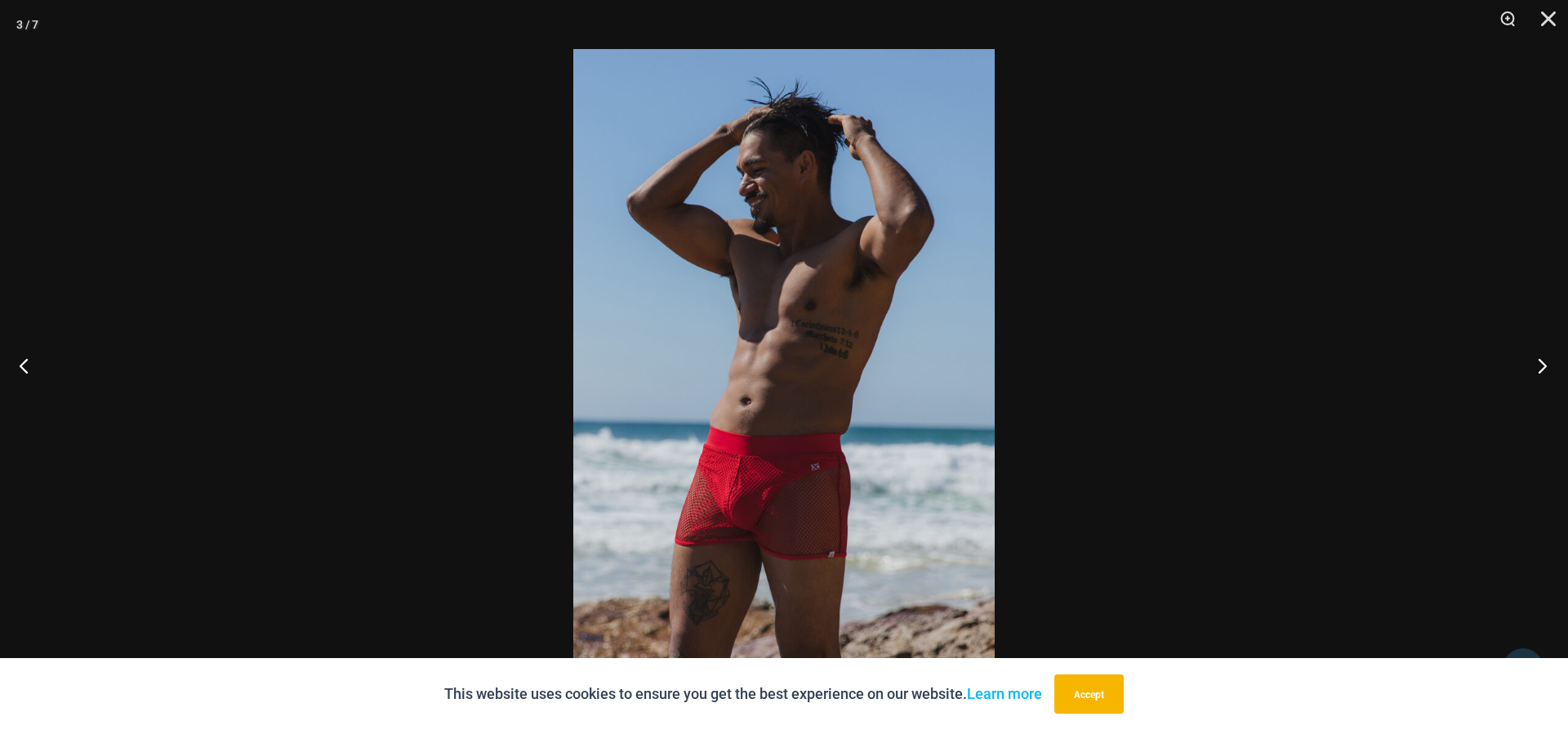
click at [1543, 370] on button "Next" at bounding box center [1537, 365] width 61 height 81
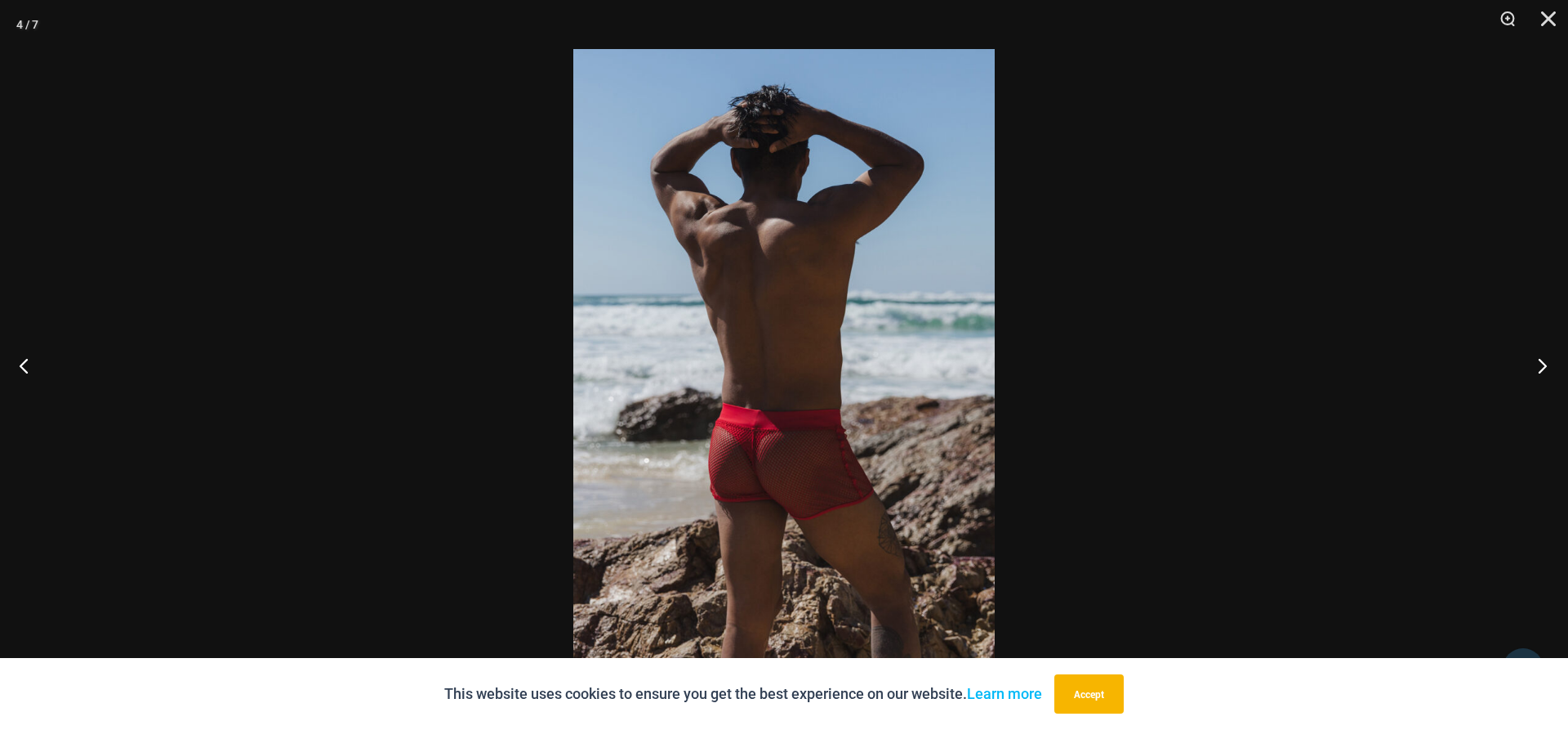
click at [1543, 370] on button "Next" at bounding box center [1537, 365] width 61 height 81
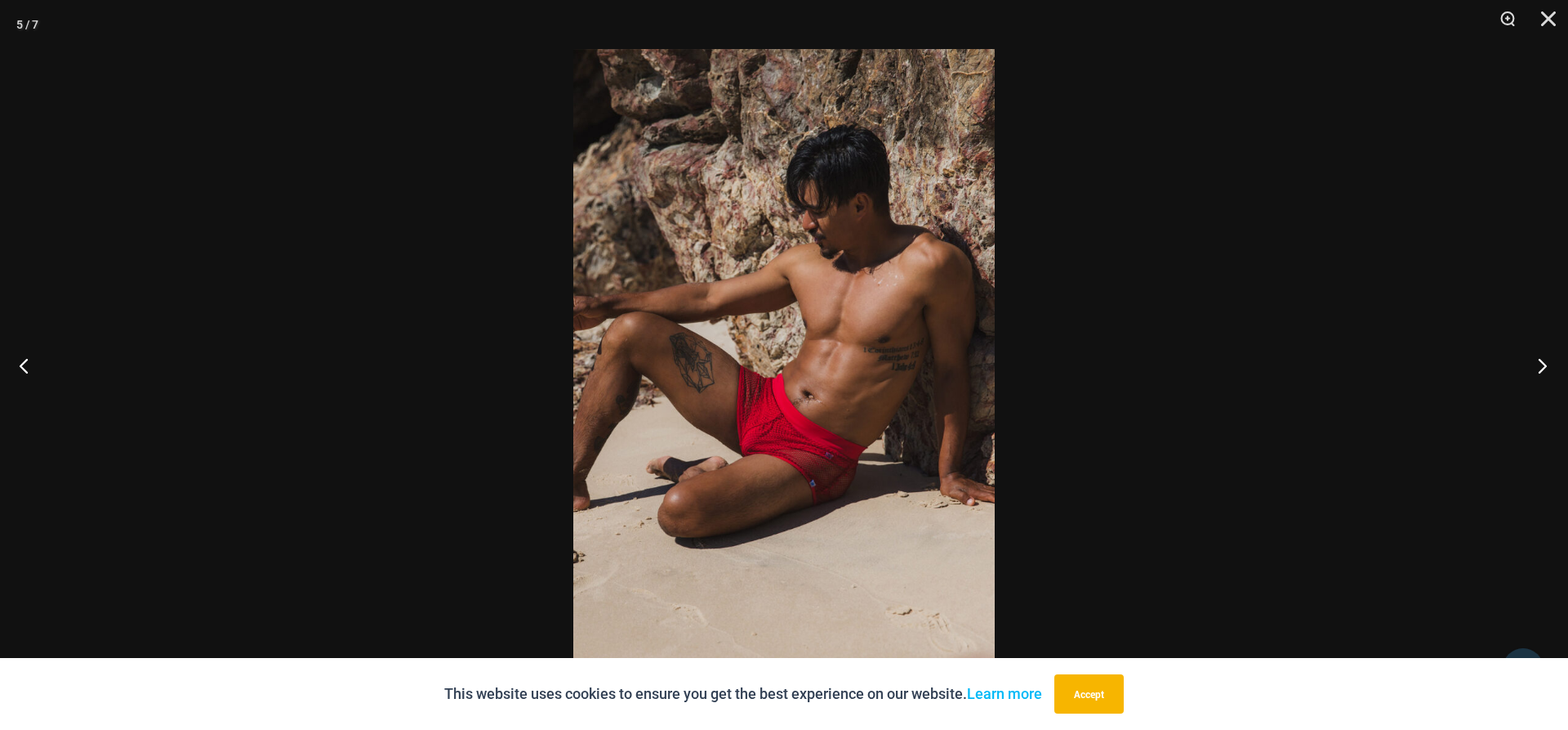
click at [1542, 369] on button "Next" at bounding box center [1537, 365] width 61 height 81
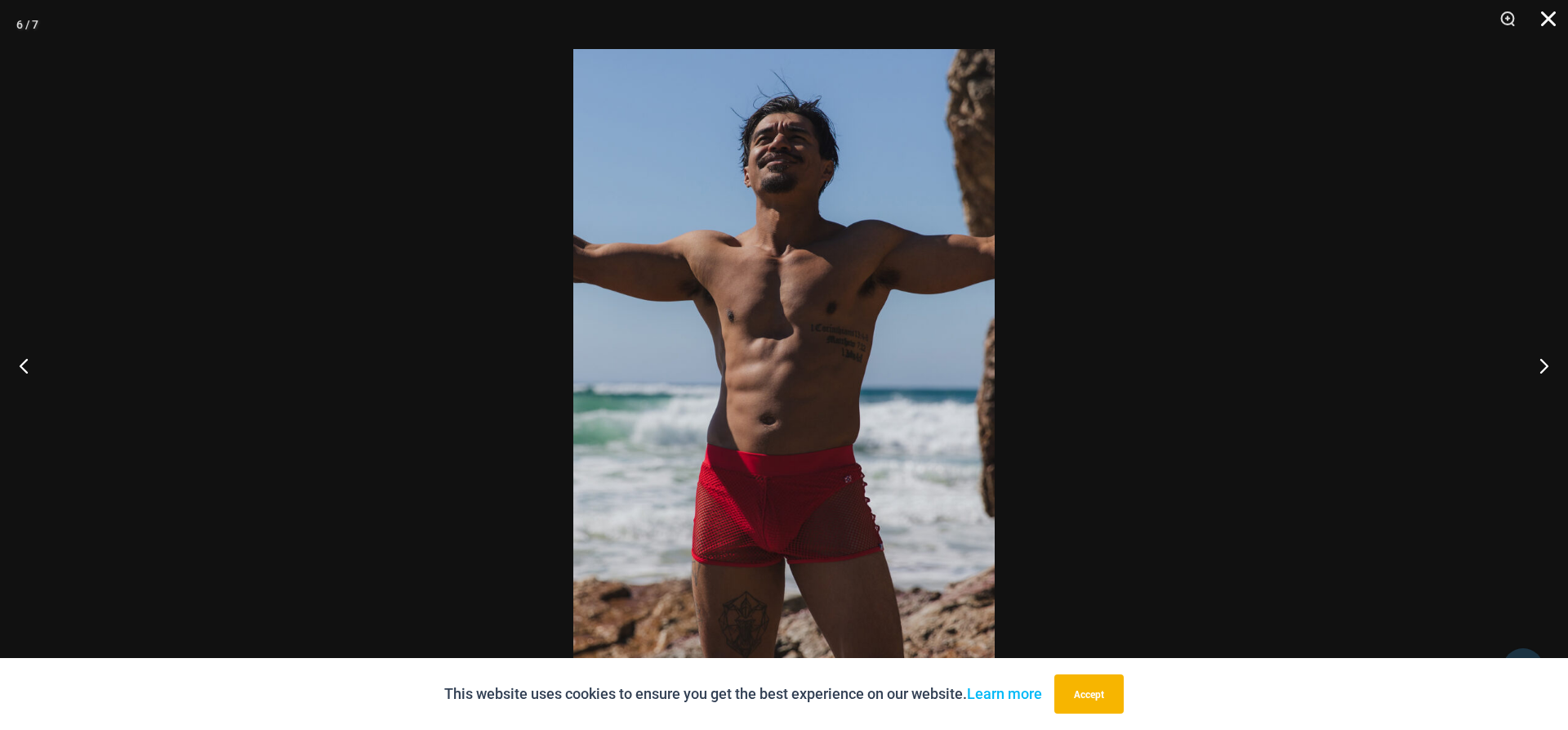
click at [1547, 20] on button "Close" at bounding box center [1542, 24] width 41 height 49
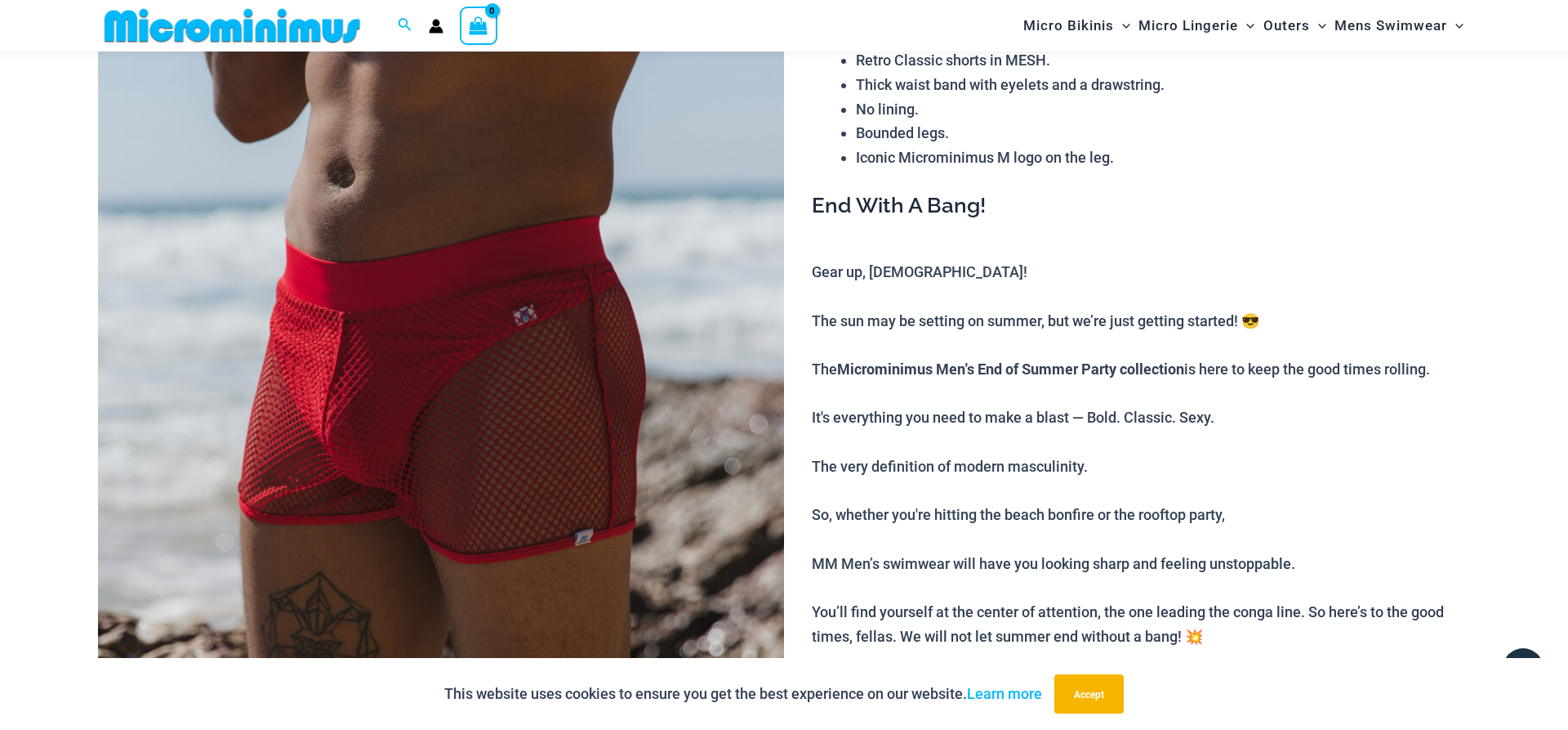
scroll to position [0, 0]
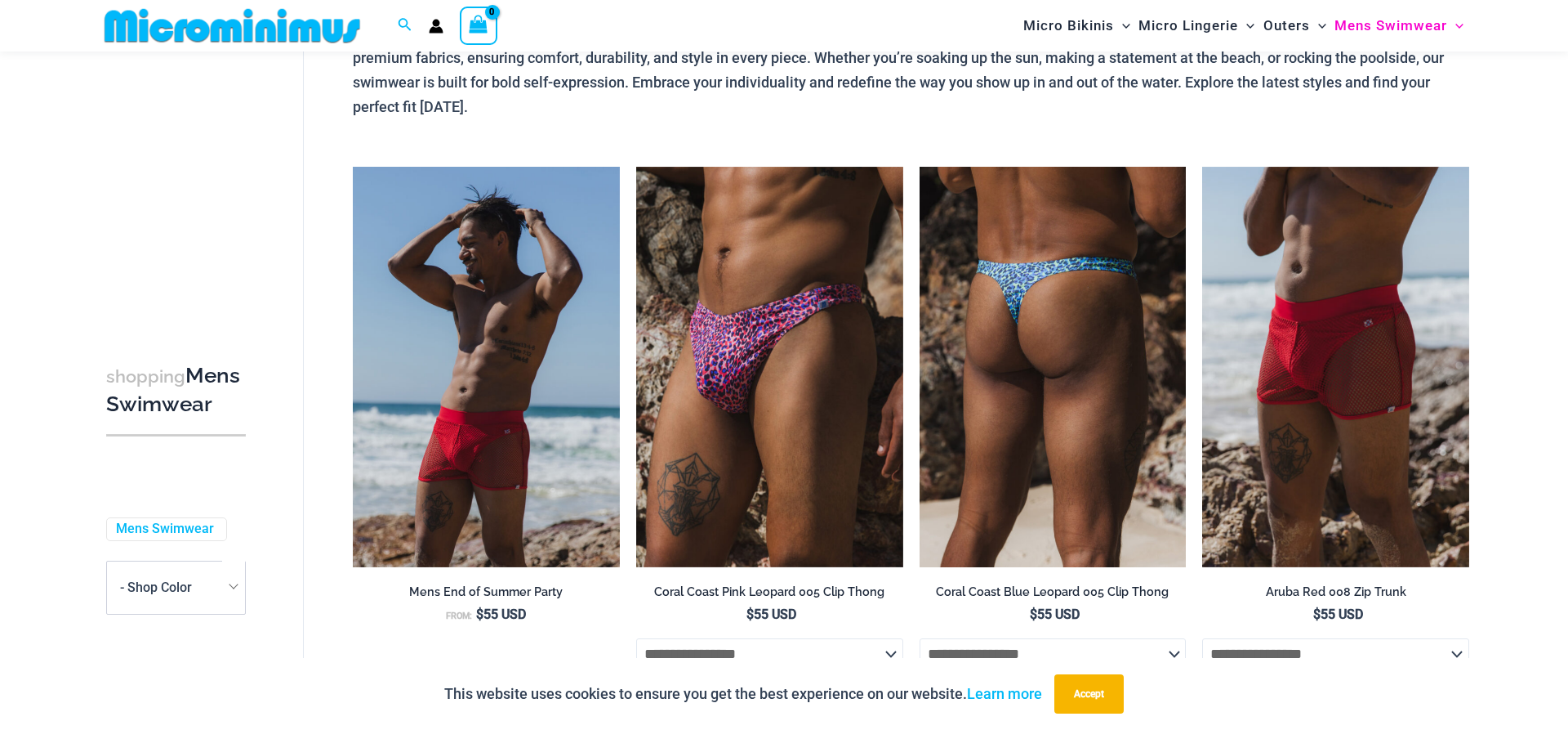
scroll to position [152, 0]
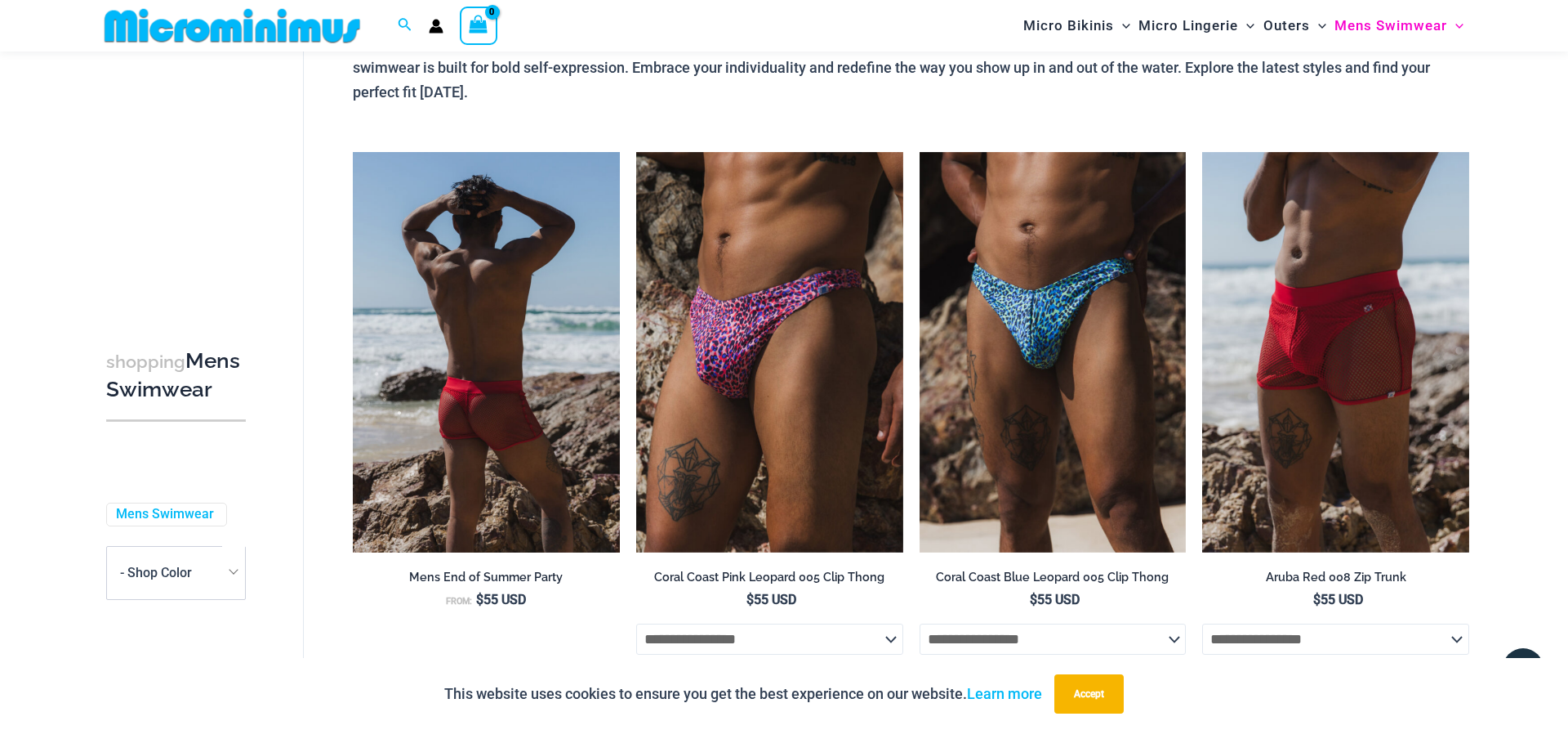
click at [473, 361] on img at bounding box center [486, 351] width 267 height 400
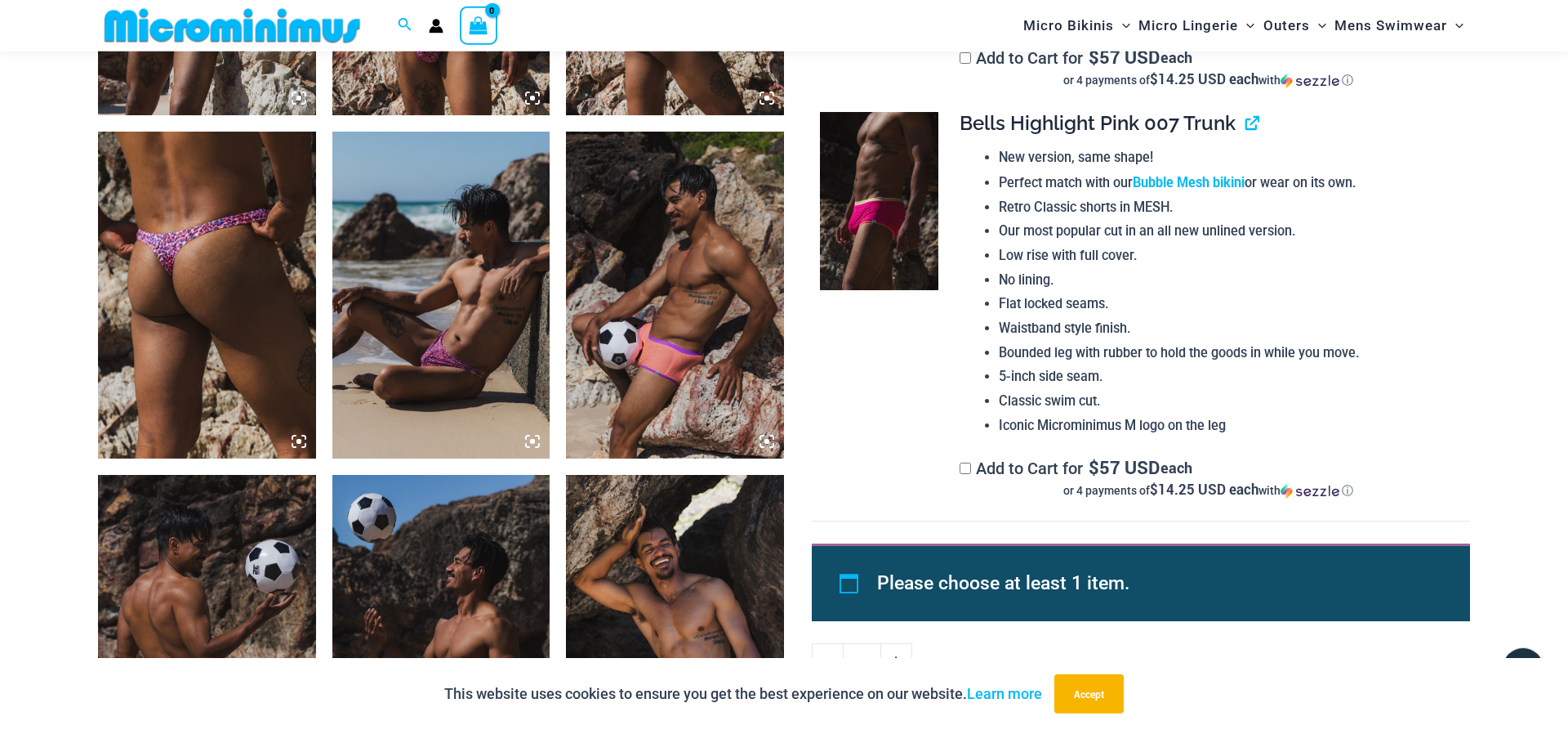
scroll to position [2070, 0]
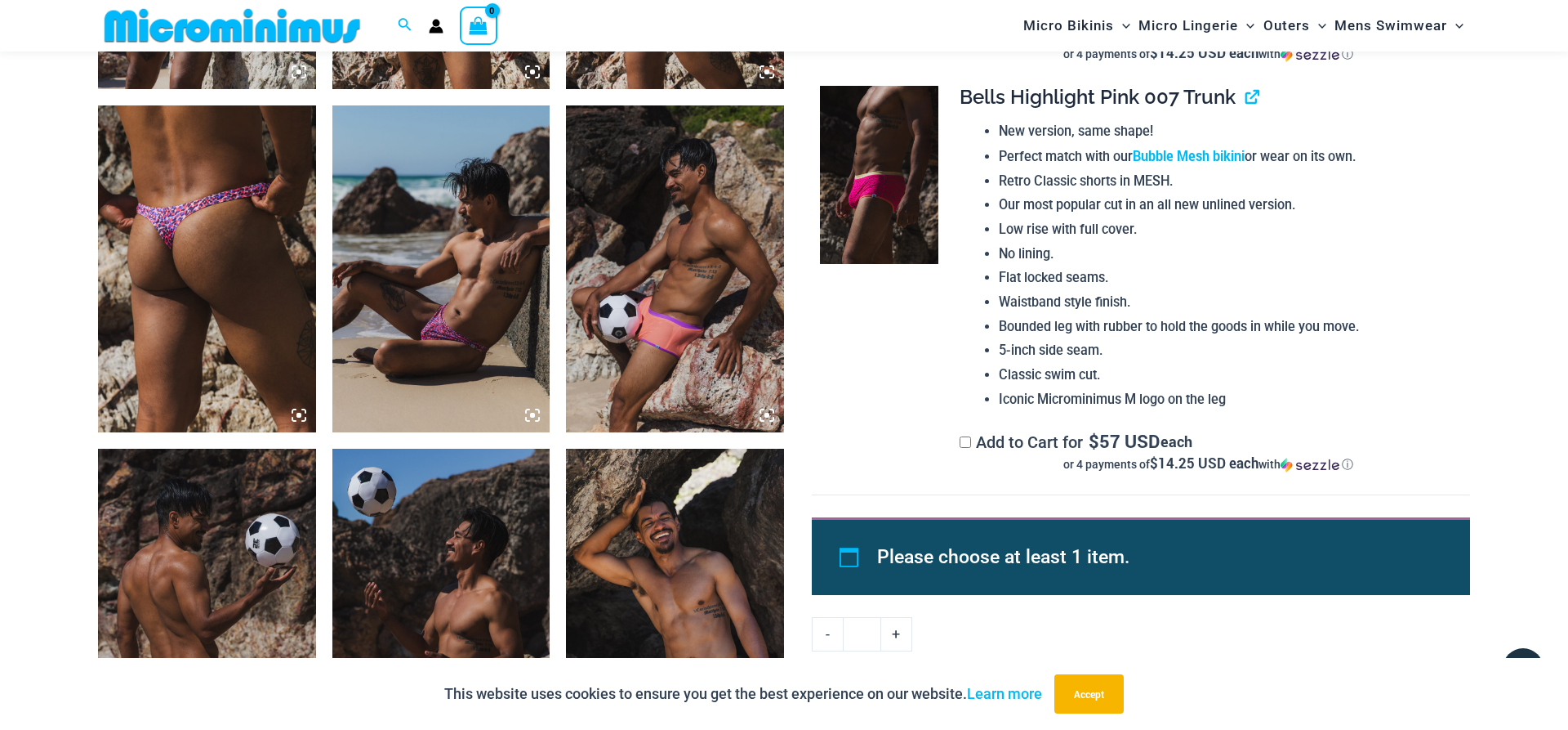
click at [429, 352] on img at bounding box center [441, 269] width 218 height 327
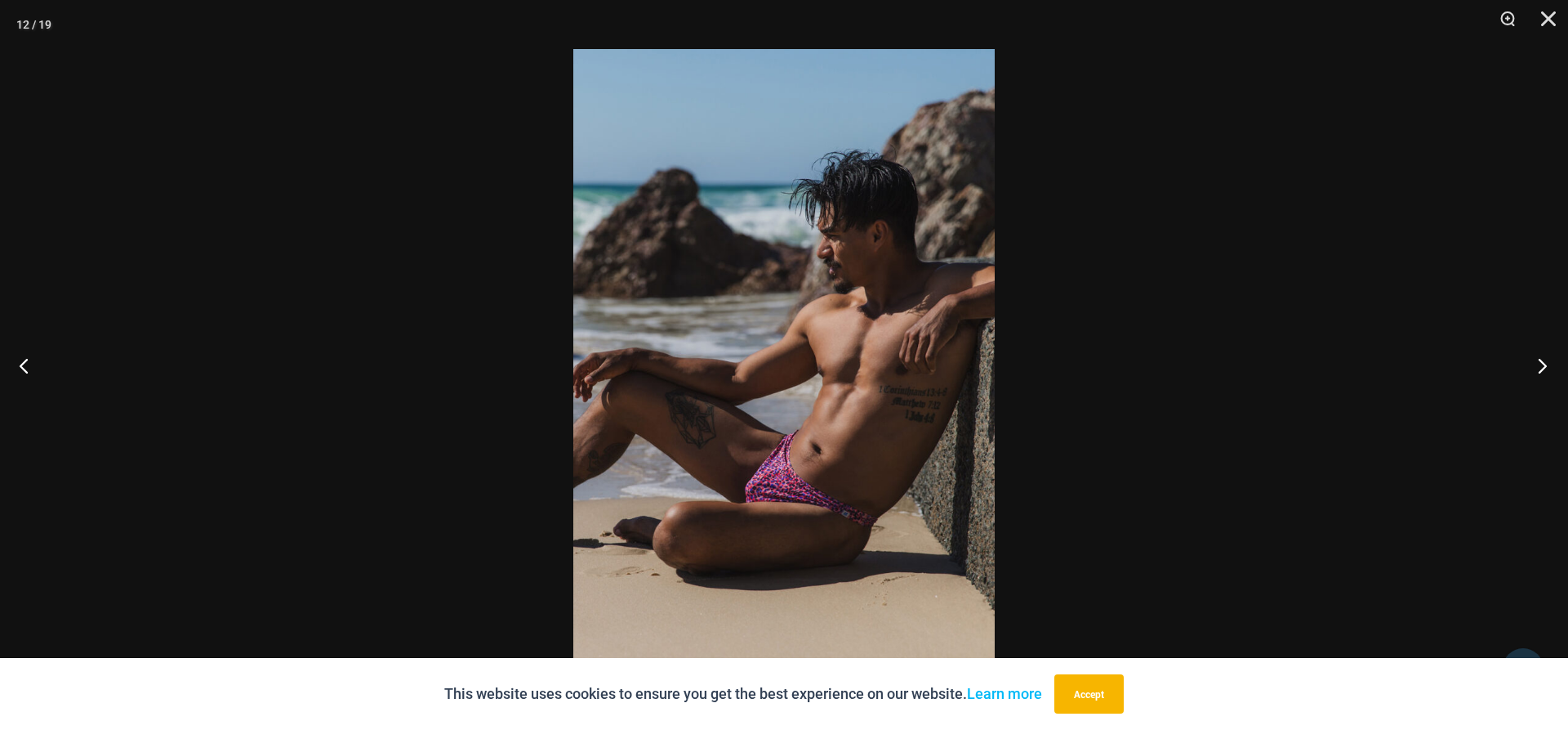
click at [1539, 377] on button "Next" at bounding box center [1537, 365] width 61 height 81
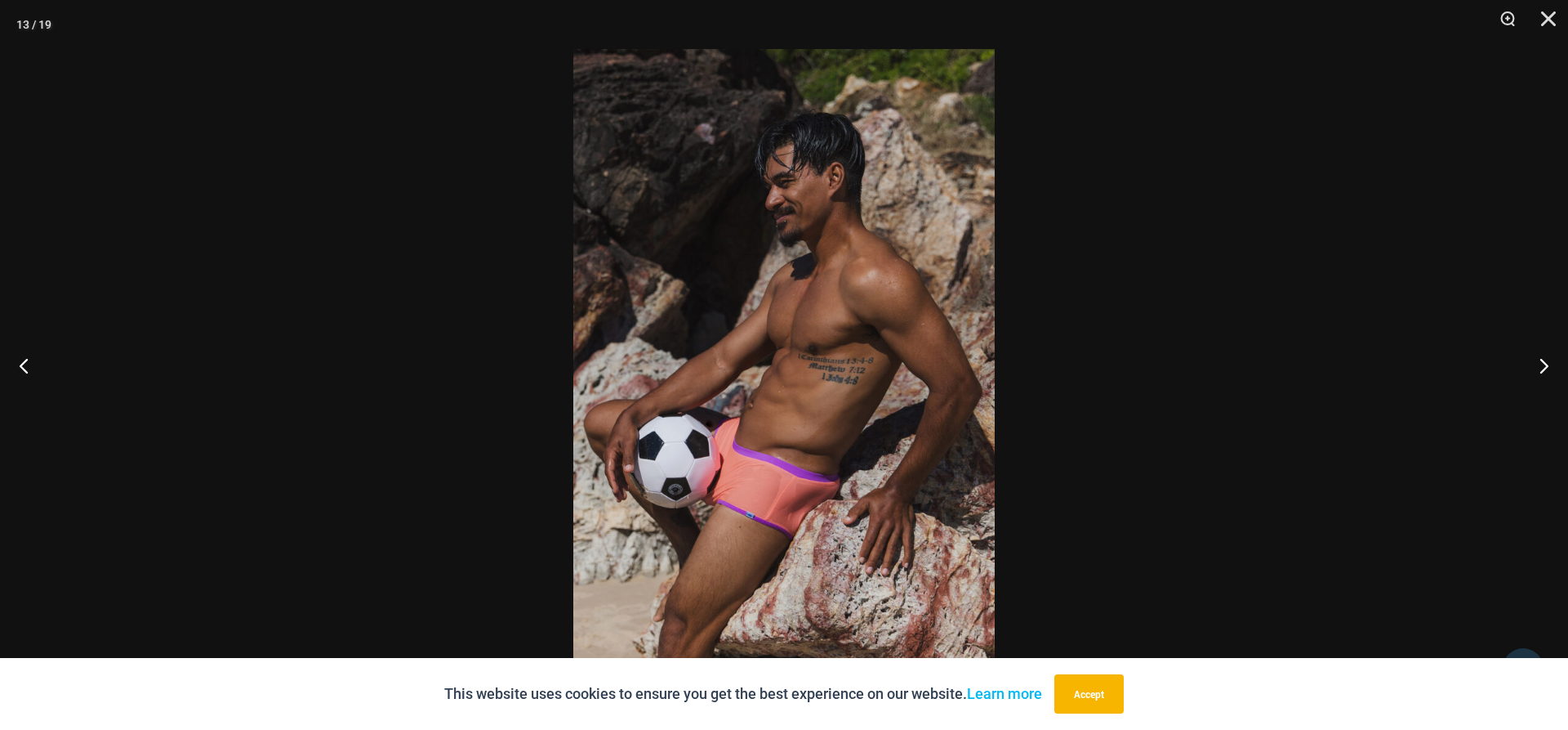
click at [821, 337] on img at bounding box center [784, 365] width 421 height 632
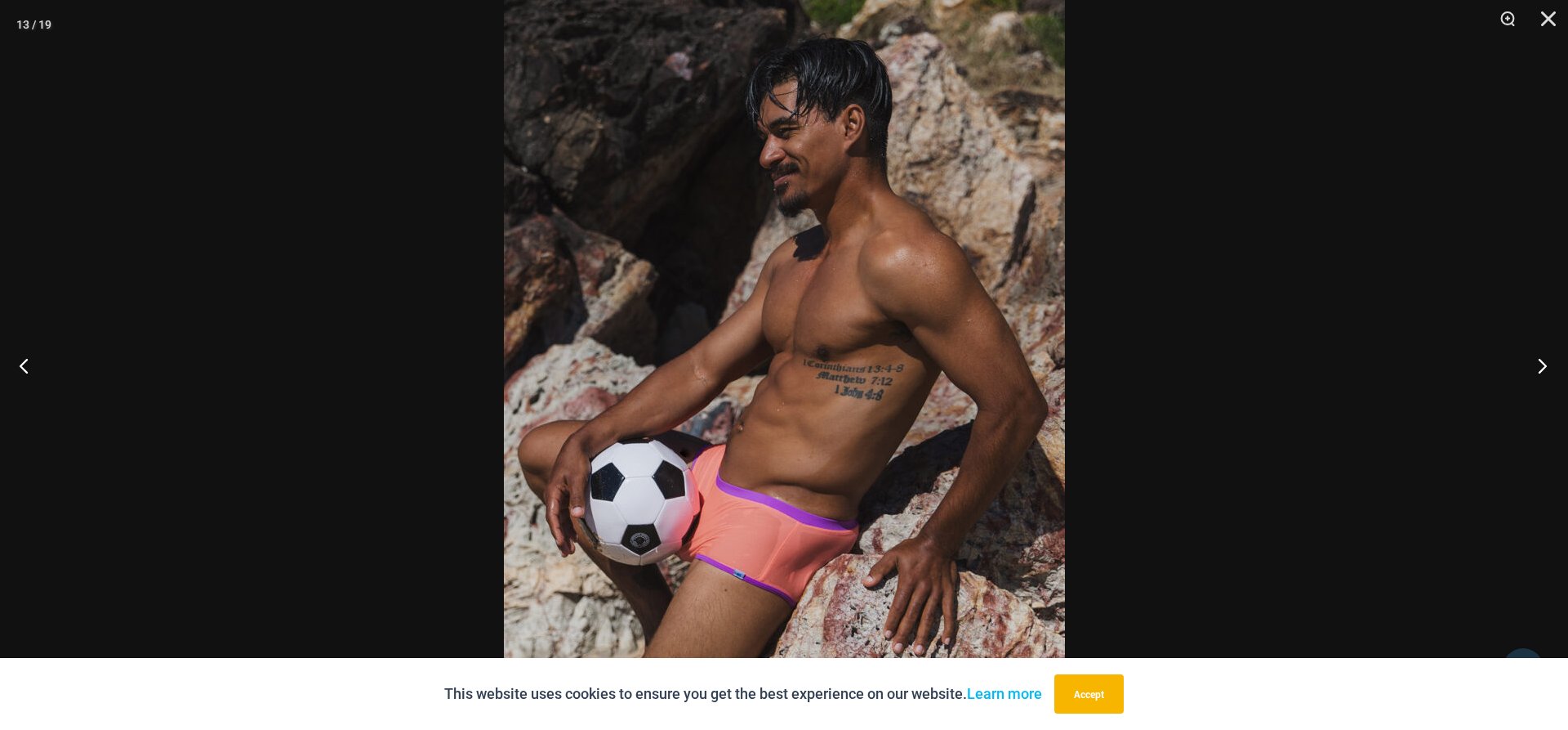
click at [1539, 375] on button "Next" at bounding box center [1537, 365] width 61 height 81
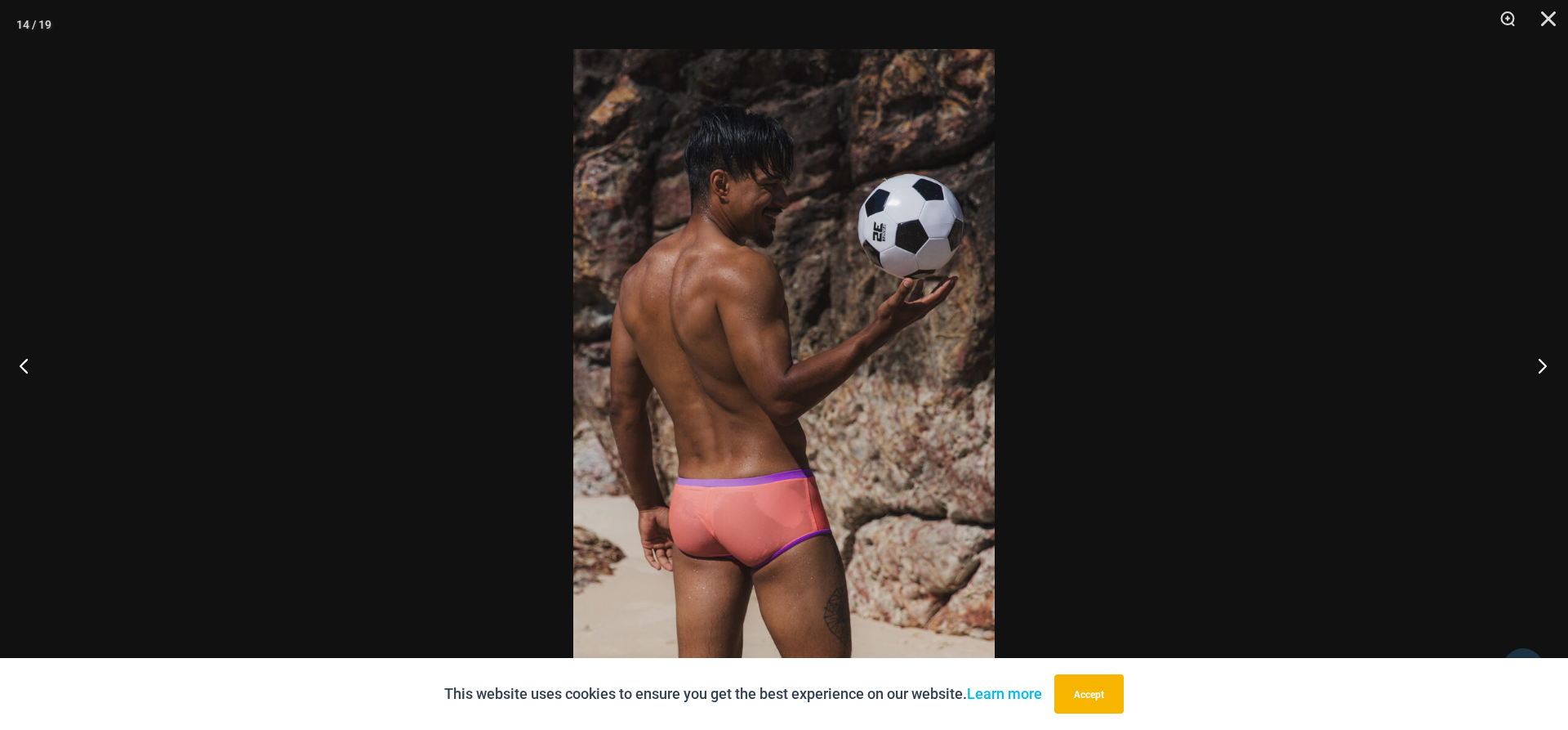
click at [1539, 375] on button "Next" at bounding box center [1537, 365] width 61 height 81
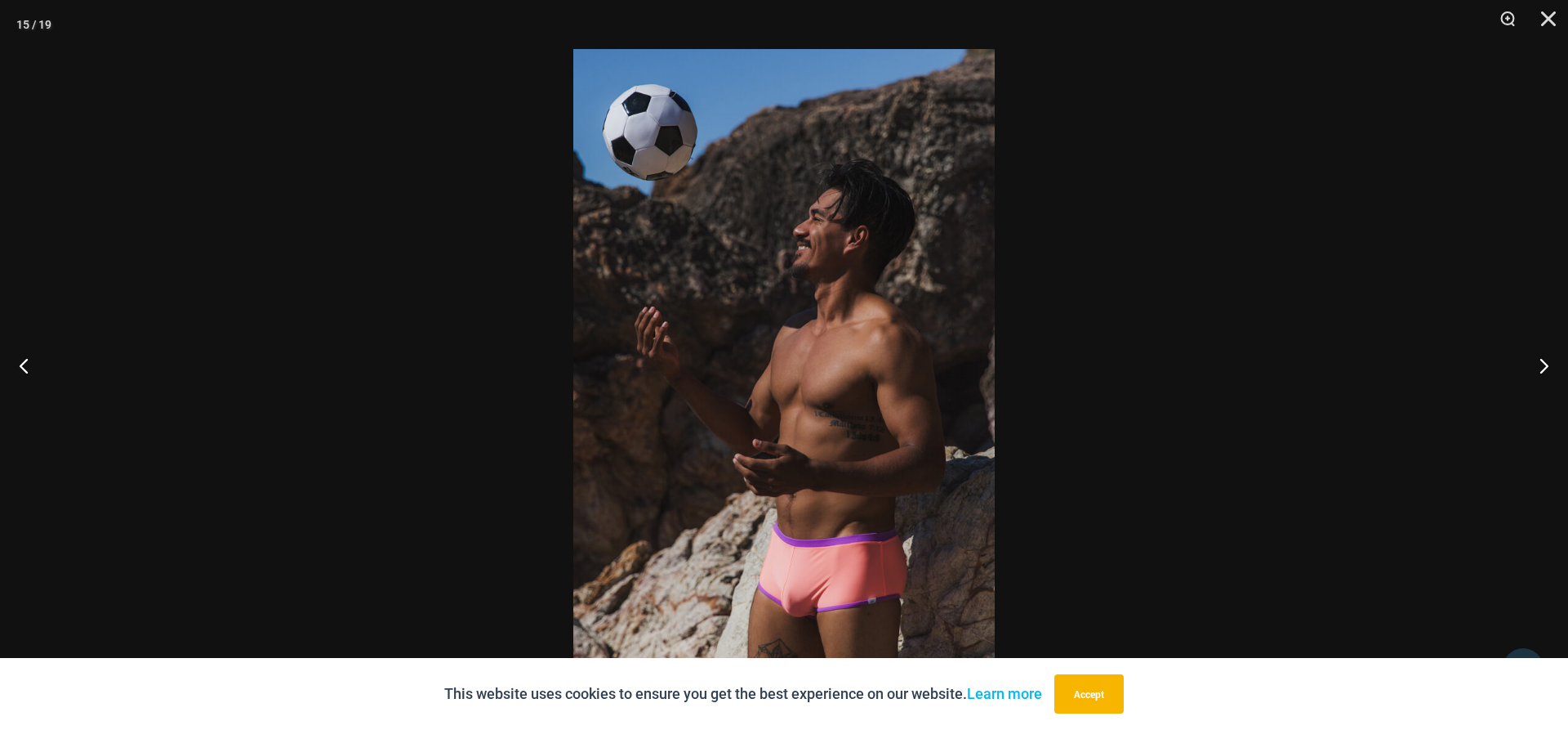
click at [778, 387] on img at bounding box center [784, 365] width 421 height 632
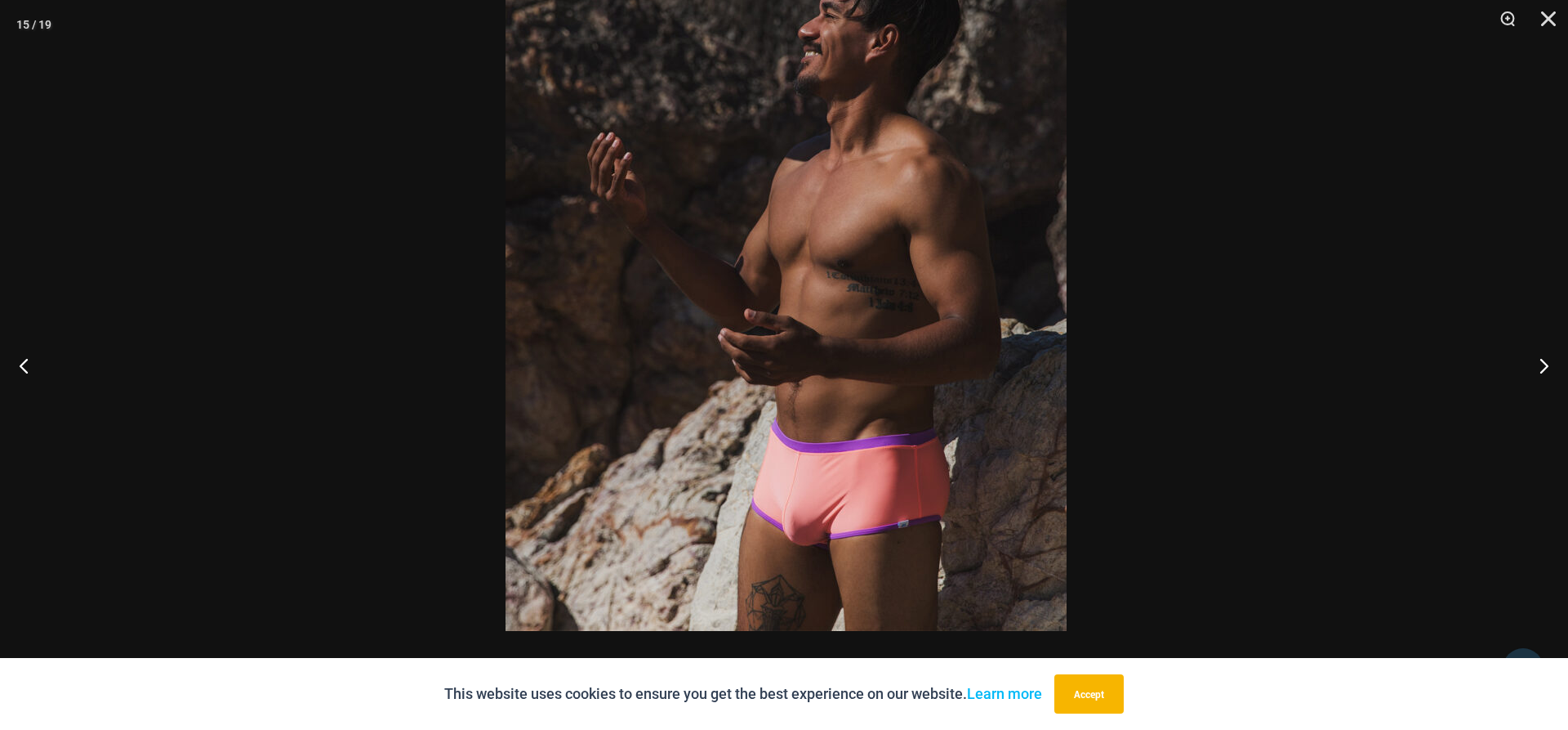
click at [755, 210] on img at bounding box center [785, 210] width 561 height 842
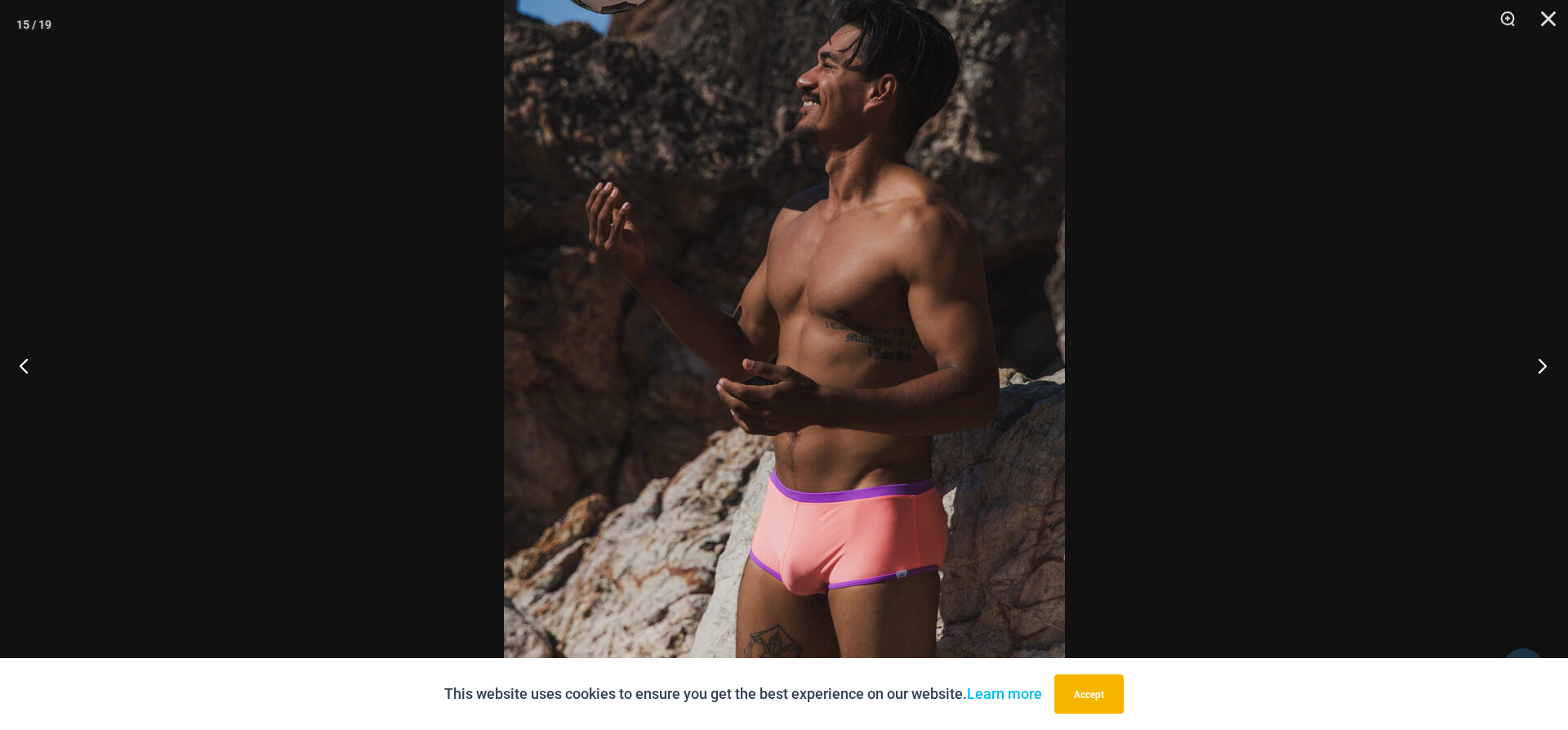
click at [1540, 371] on button "Next" at bounding box center [1537, 365] width 61 height 81
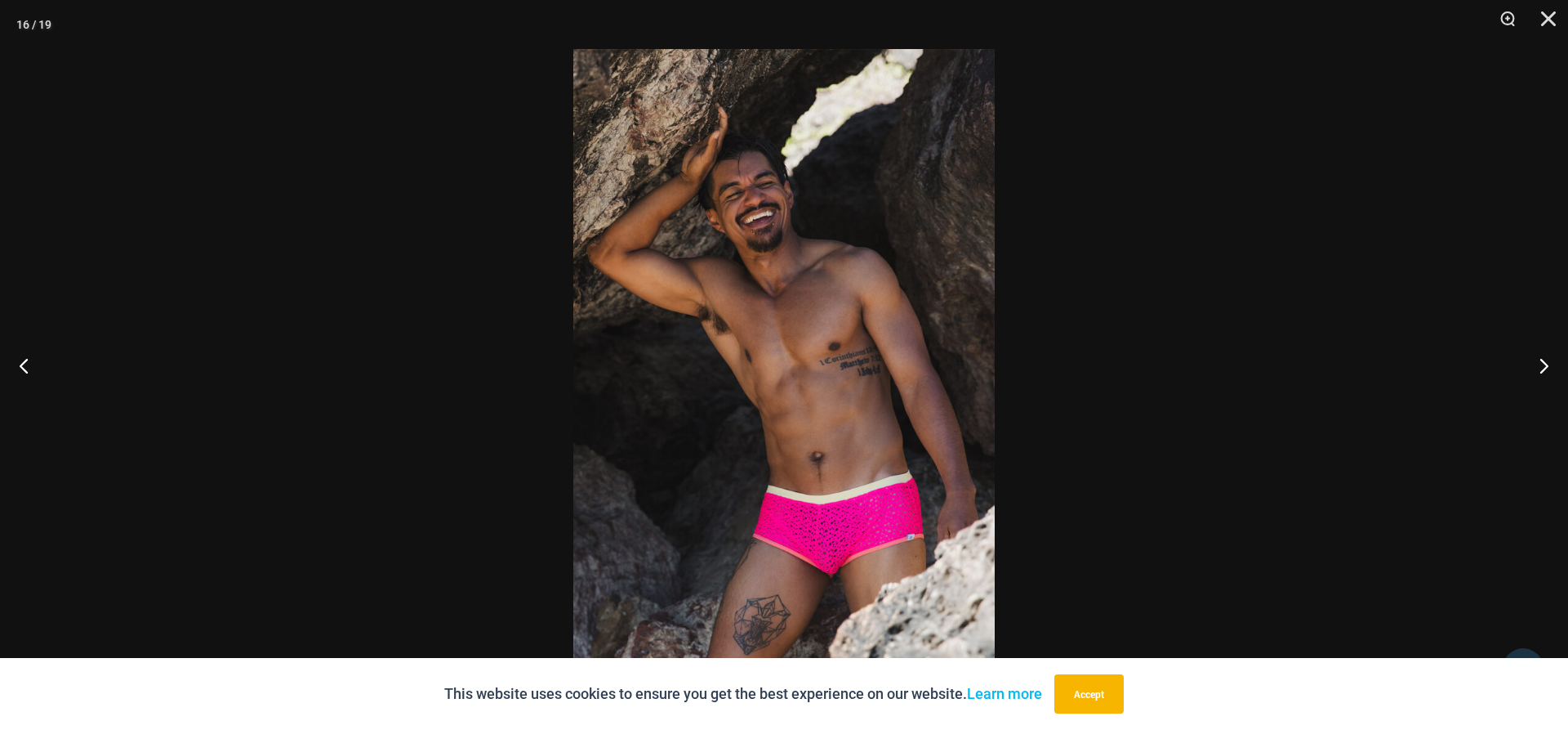
click at [778, 393] on img at bounding box center [784, 365] width 421 height 632
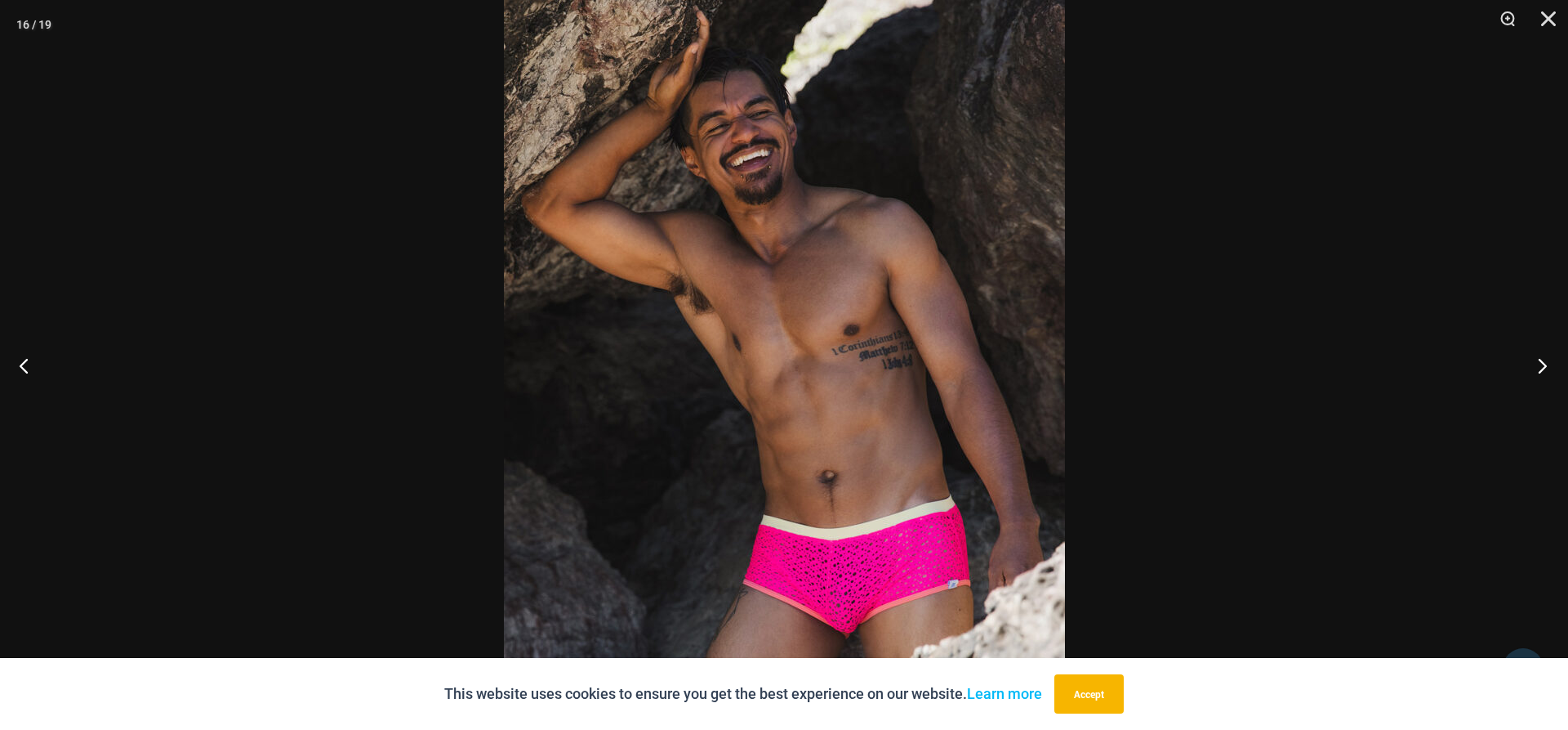
click at [1553, 371] on button "Next" at bounding box center [1537, 365] width 61 height 81
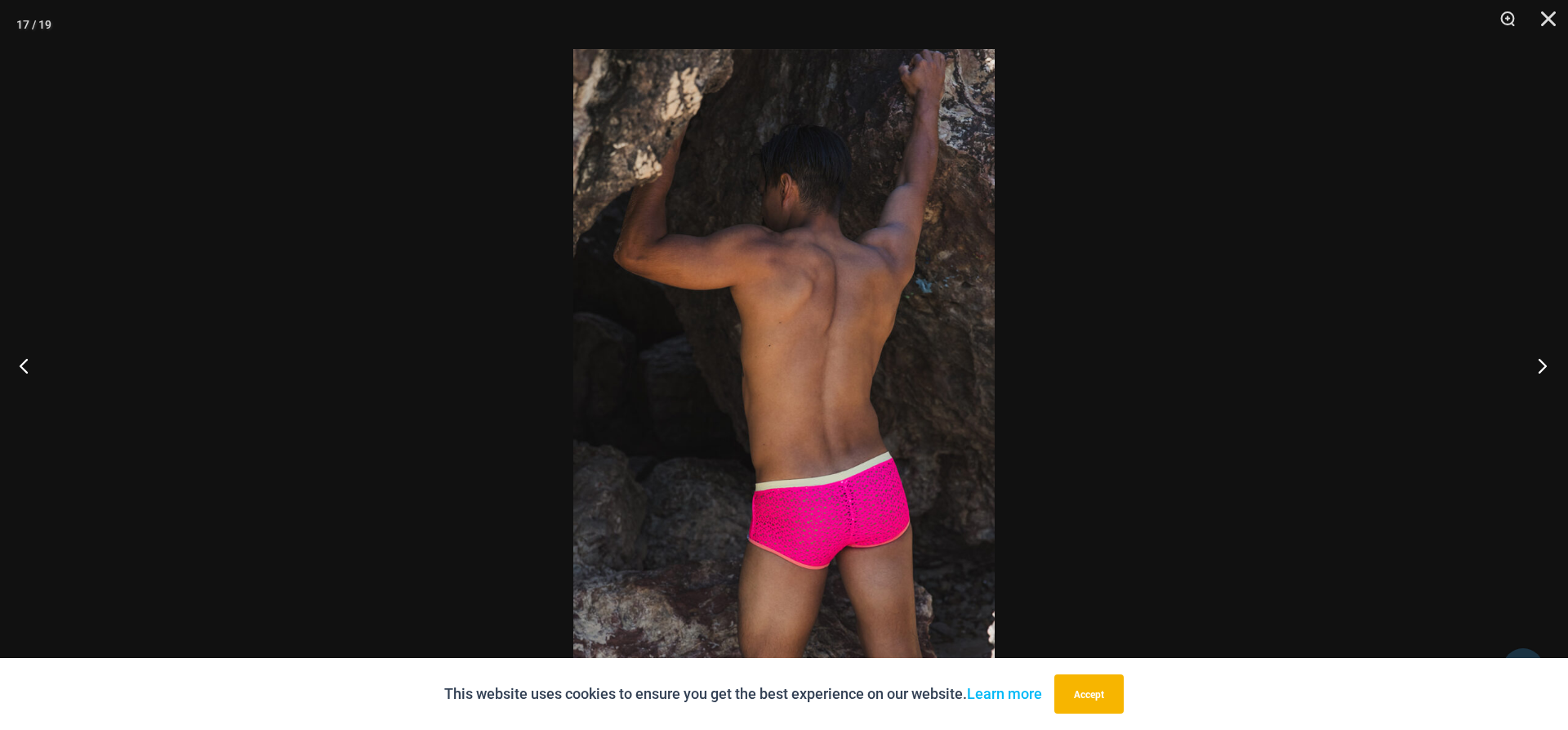
click at [1550, 371] on button "Next" at bounding box center [1537, 365] width 61 height 81
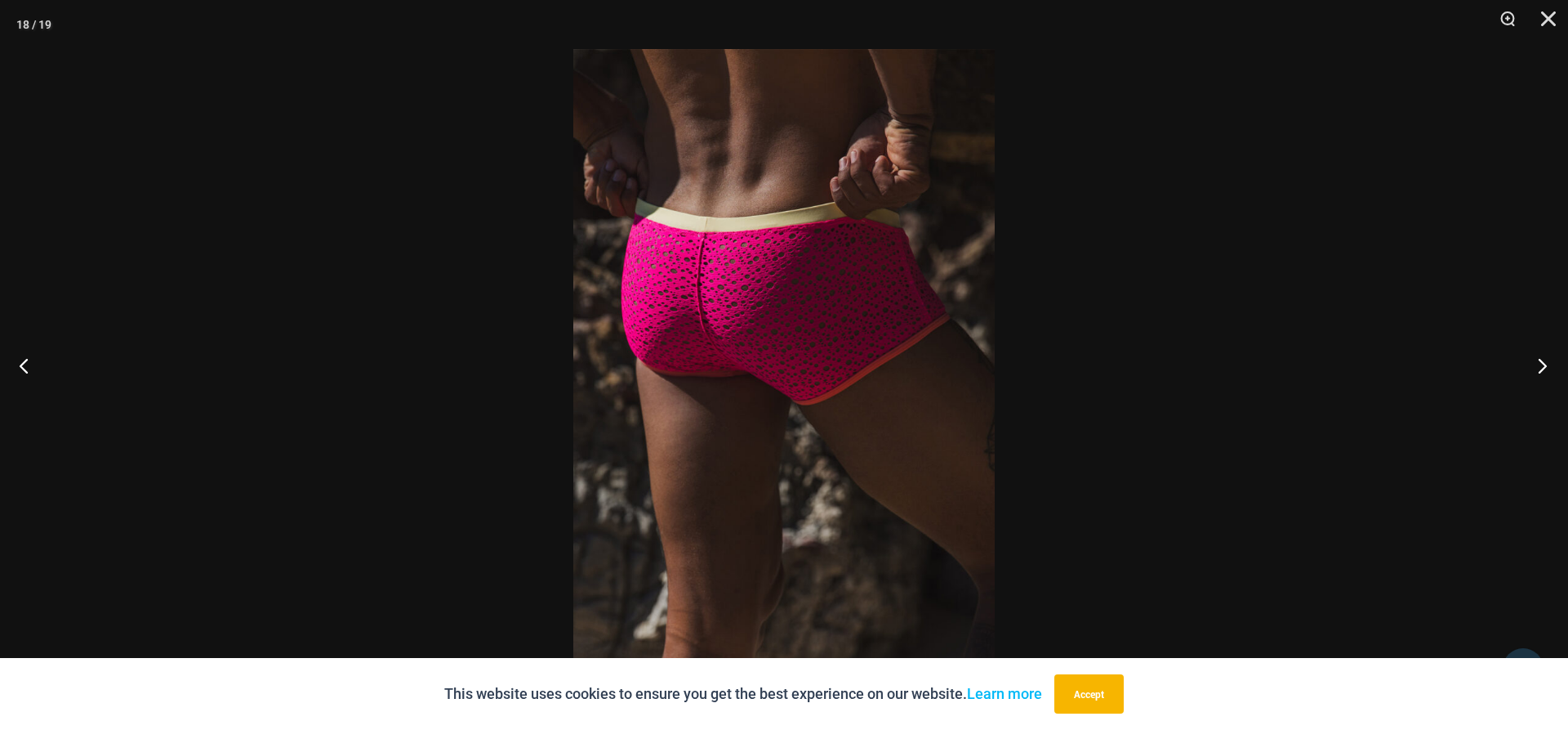
click at [1550, 371] on button "Next" at bounding box center [1537, 365] width 61 height 81
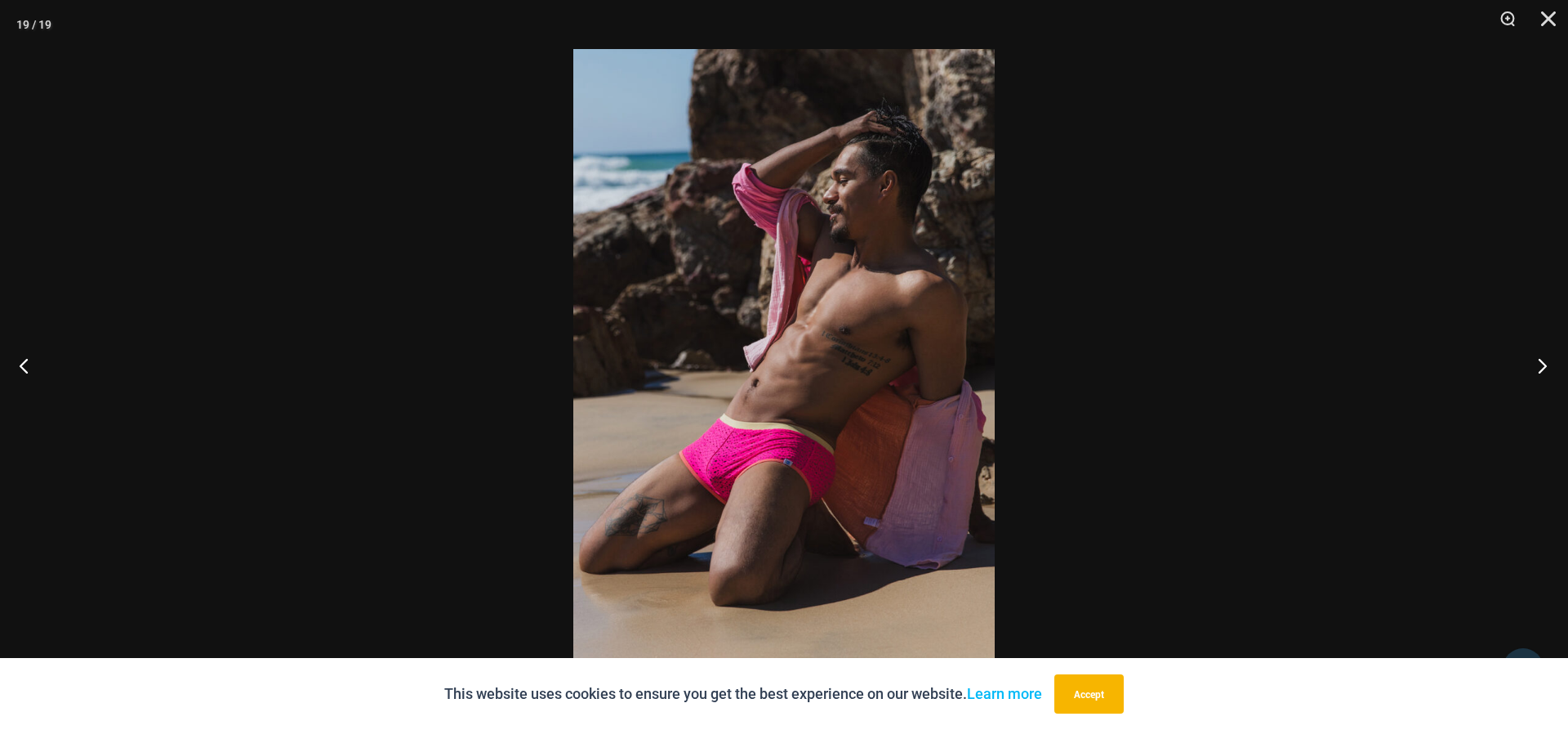
click at [1550, 371] on button "Next" at bounding box center [1537, 365] width 61 height 81
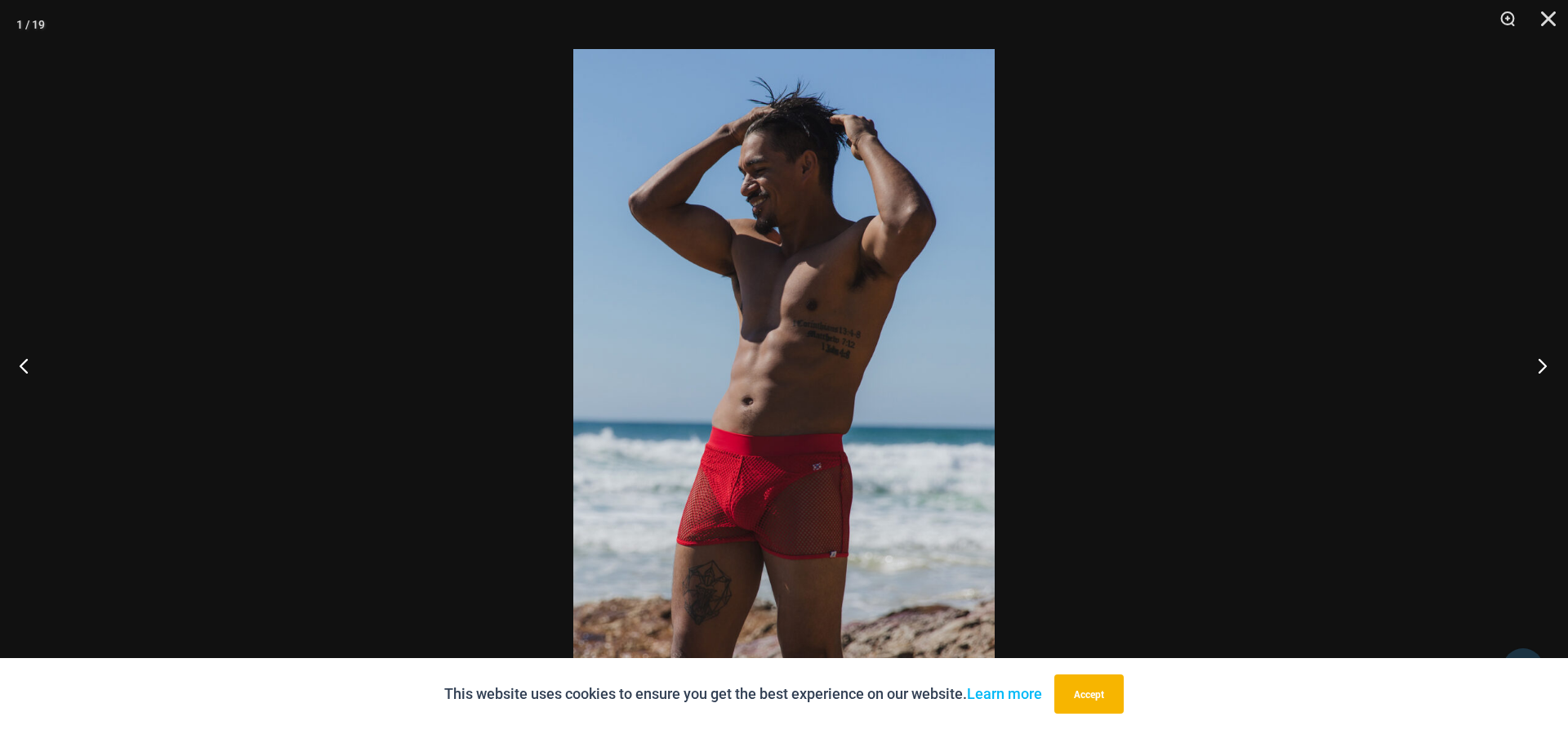
click at [1549, 370] on button "Next" at bounding box center [1537, 365] width 61 height 81
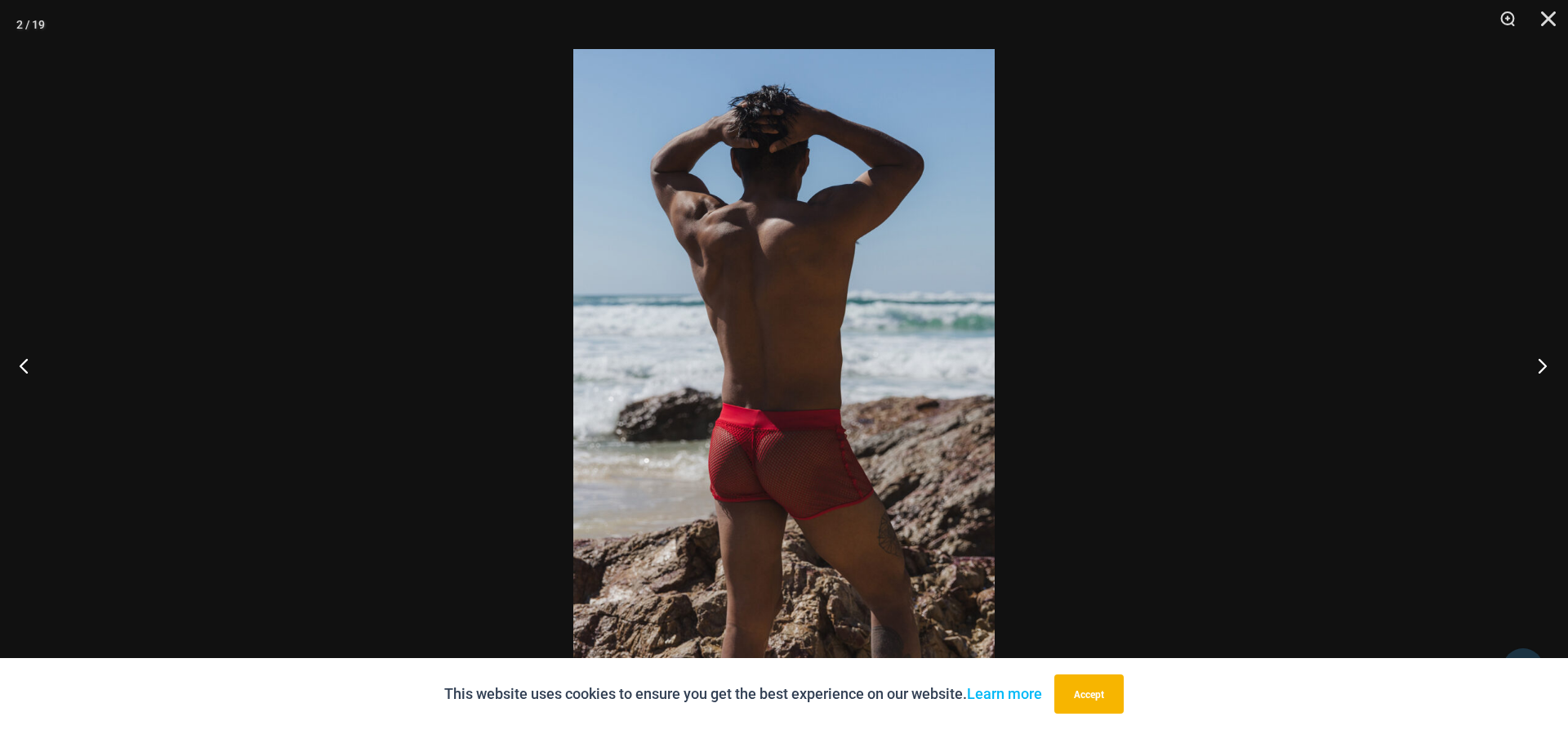
click at [1548, 369] on button "Next" at bounding box center [1537, 365] width 61 height 81
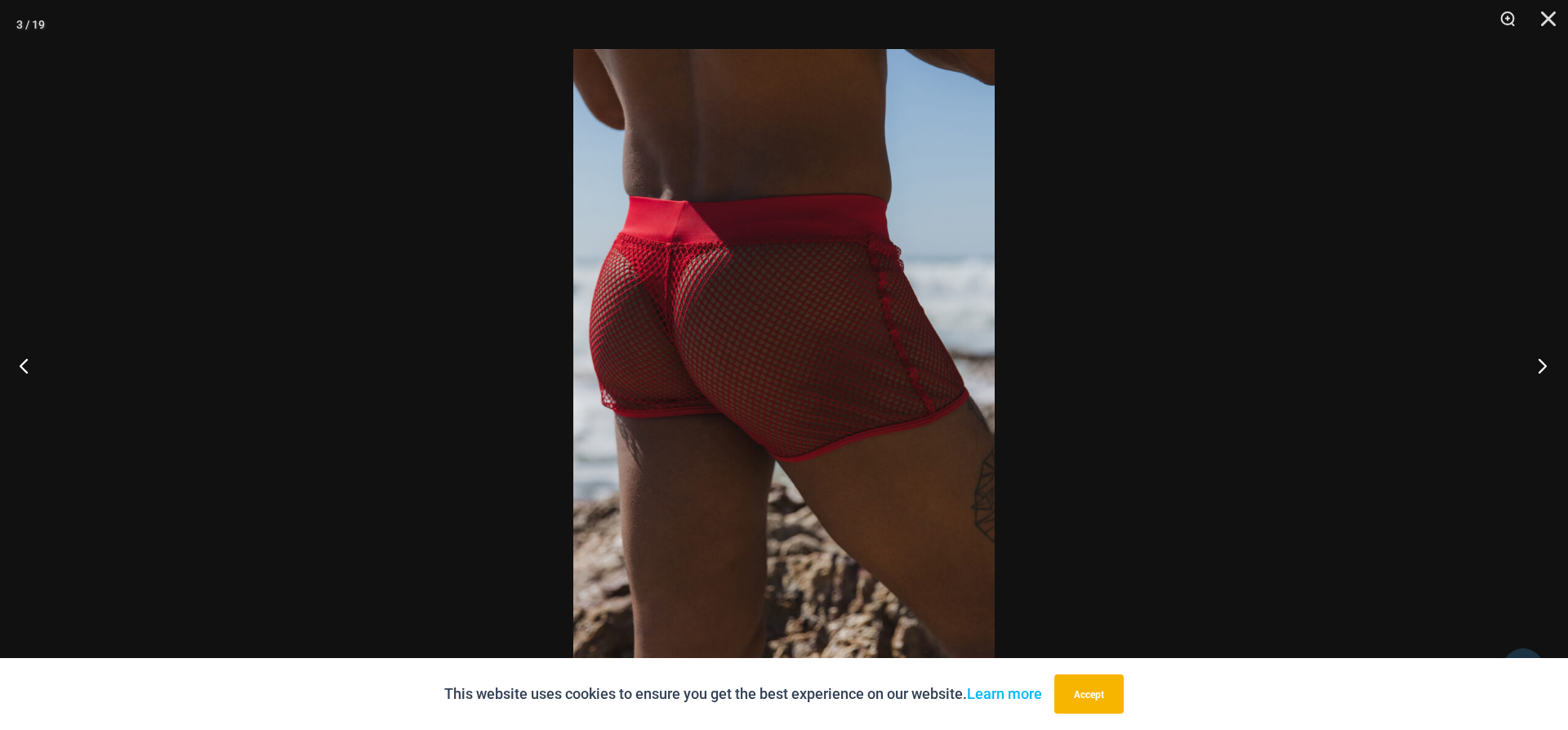
click at [1546, 367] on button "Next" at bounding box center [1537, 365] width 61 height 81
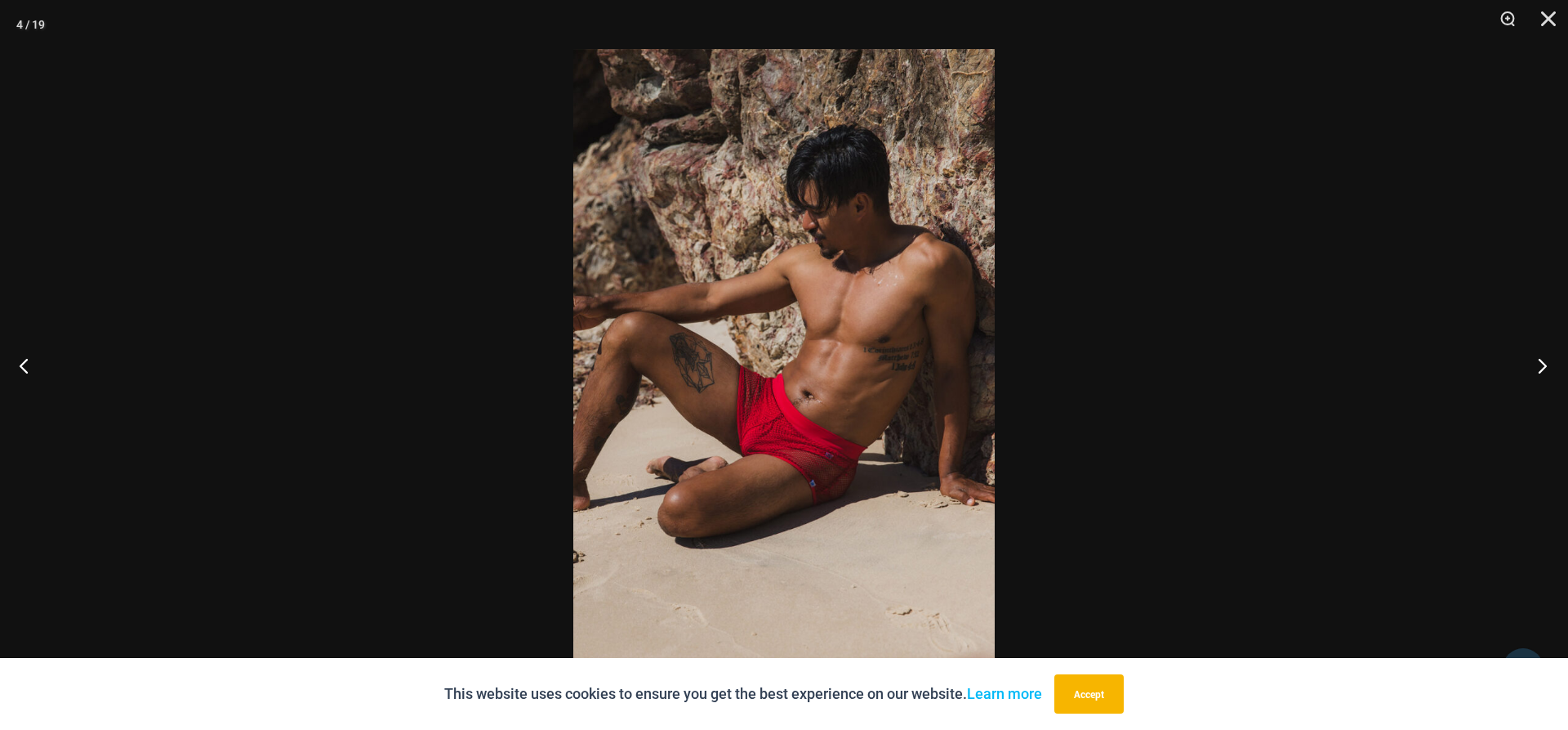
click at [1546, 367] on button "Next" at bounding box center [1537, 365] width 61 height 81
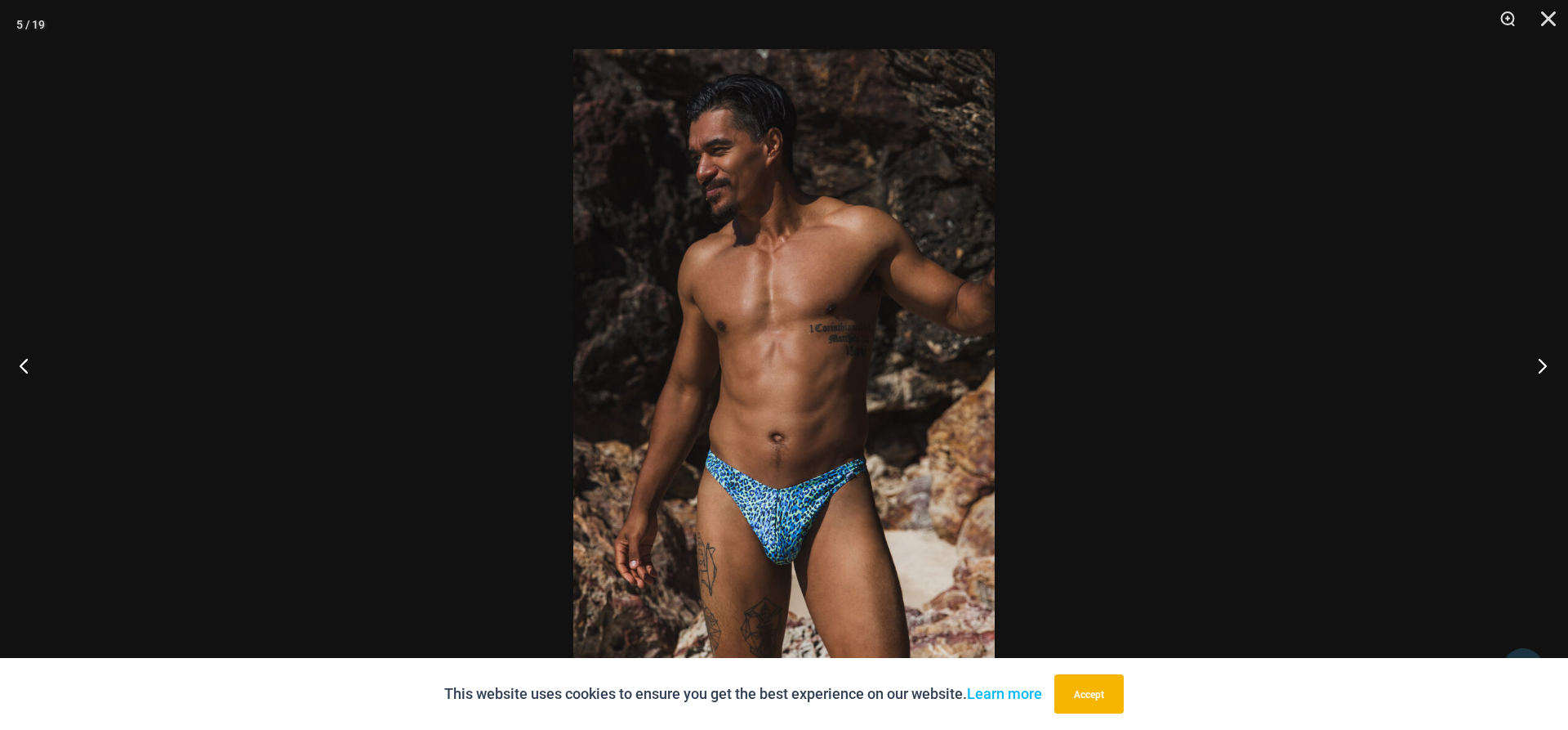
click at [1546, 367] on button "Next" at bounding box center [1537, 365] width 61 height 81
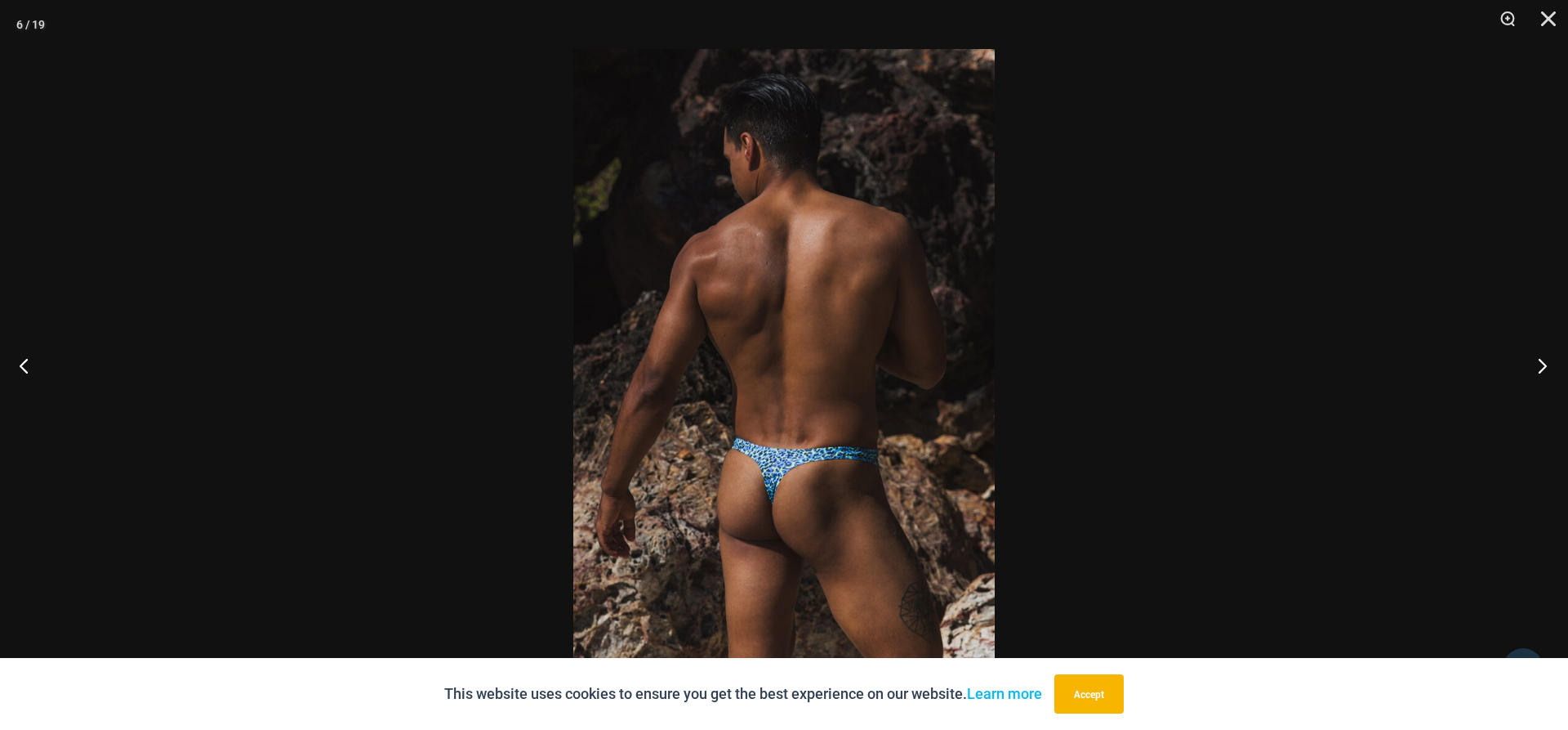
click at [1546, 367] on button "Next" at bounding box center [1537, 365] width 61 height 81
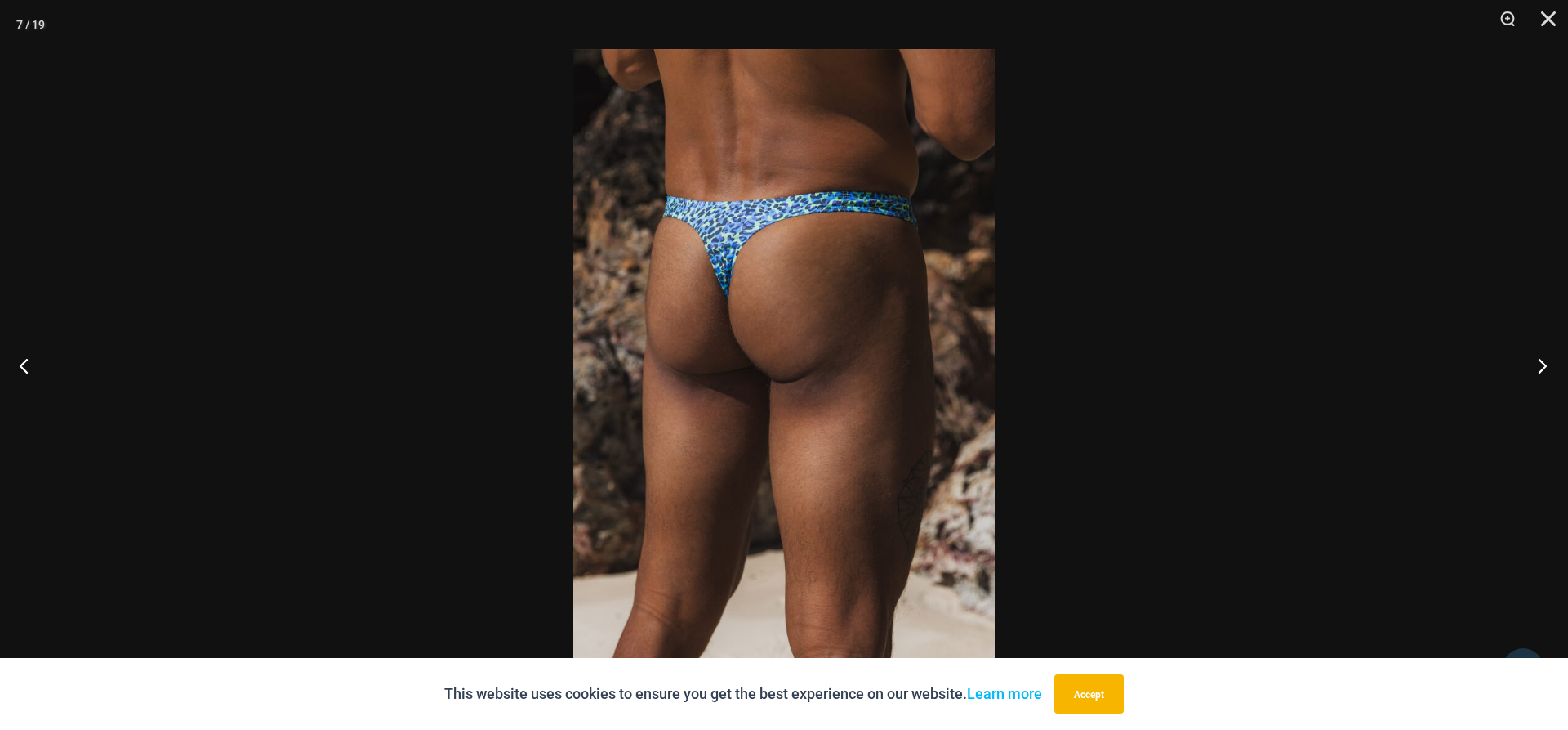
click at [1546, 367] on button "Next" at bounding box center [1537, 365] width 61 height 81
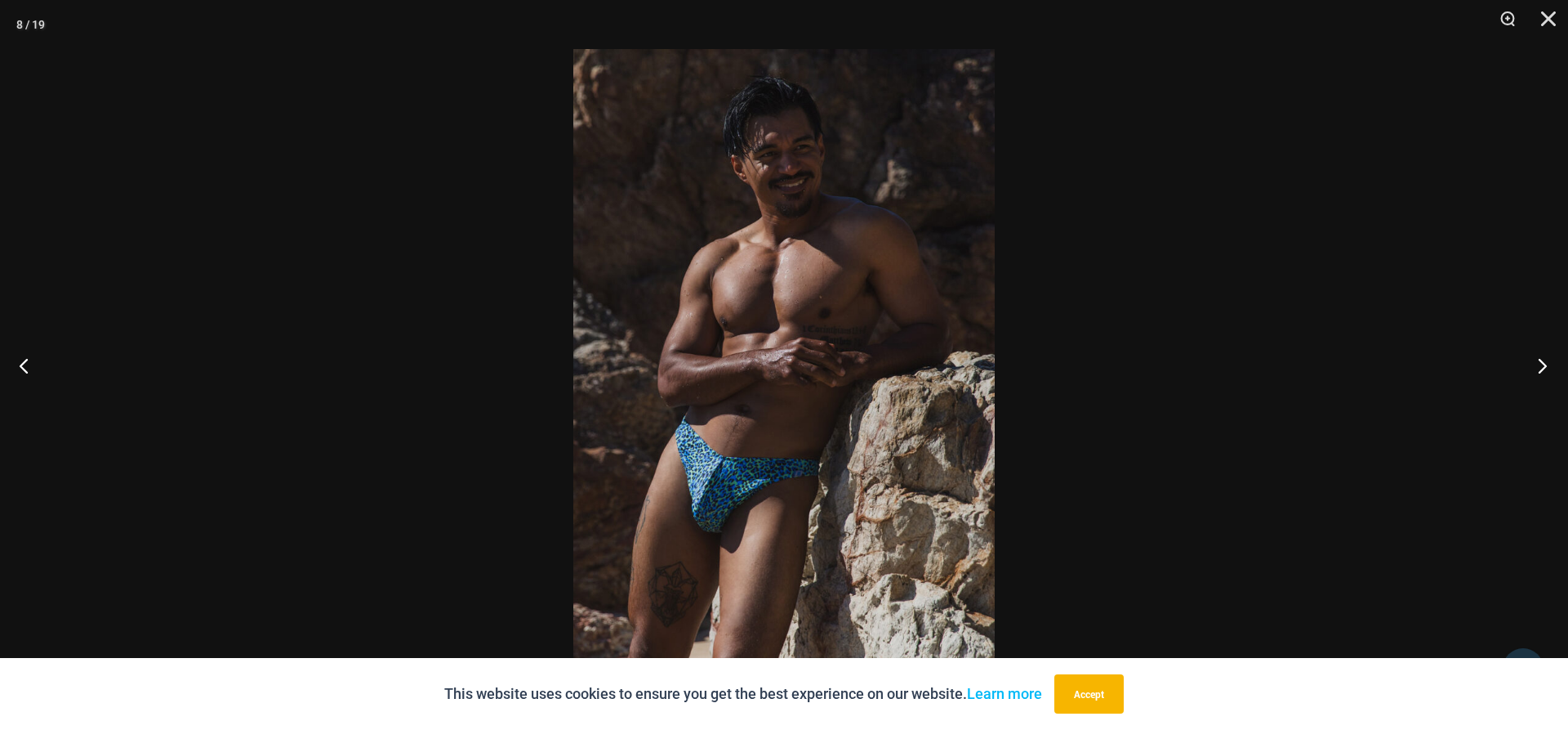
click at [1546, 367] on button "Next" at bounding box center [1537, 365] width 61 height 81
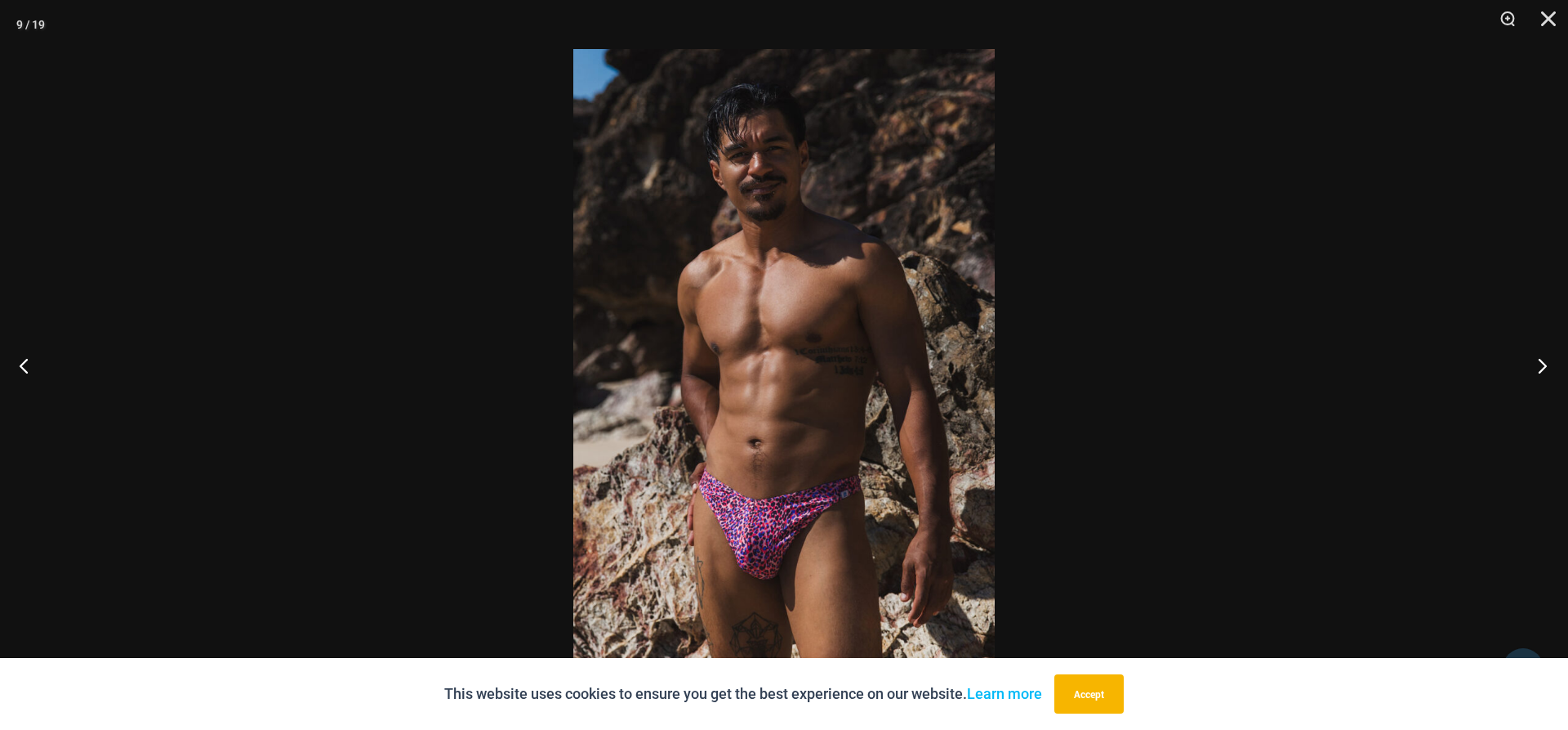
click at [1546, 367] on button "Next" at bounding box center [1537, 365] width 61 height 81
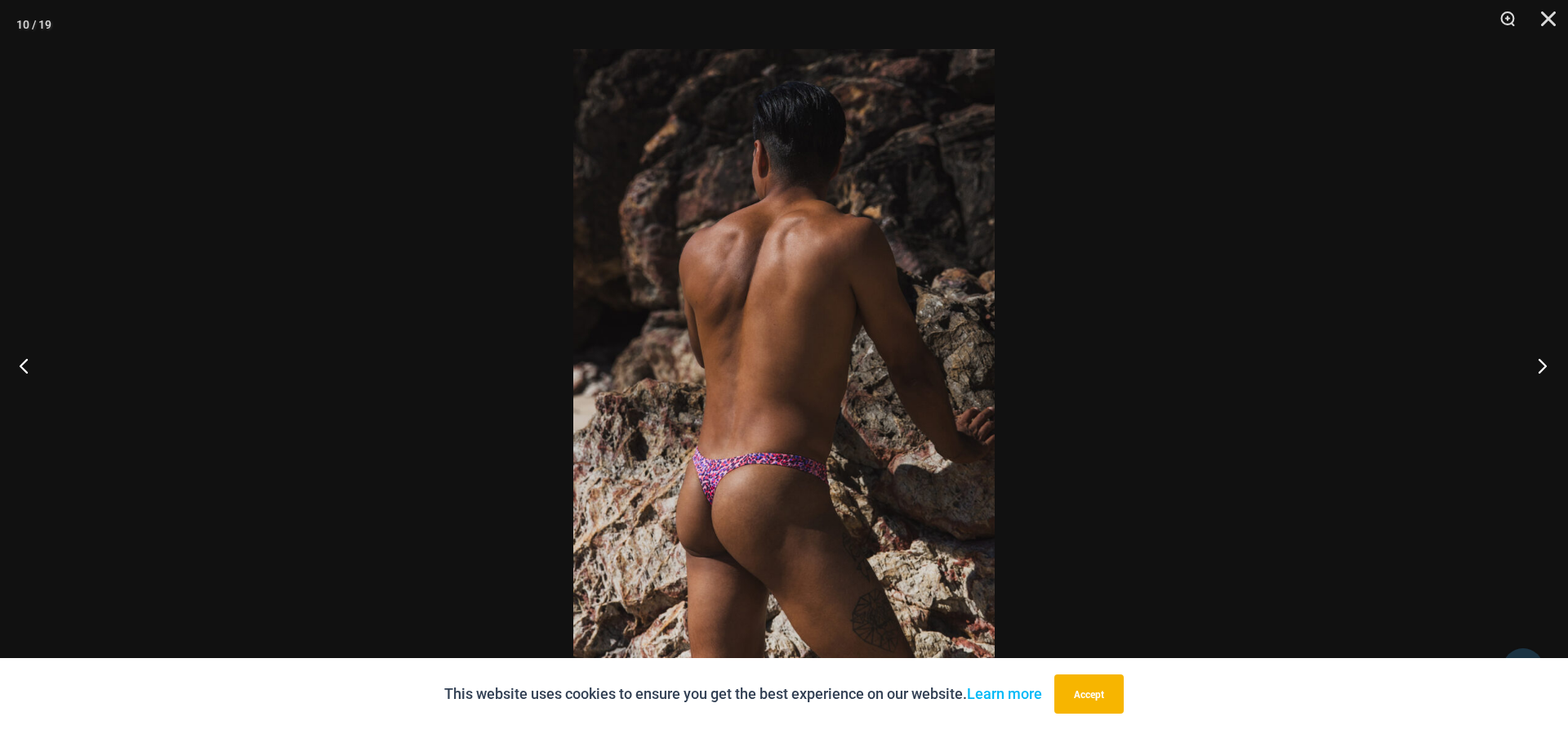
click at [1546, 367] on button "Next" at bounding box center [1537, 365] width 61 height 81
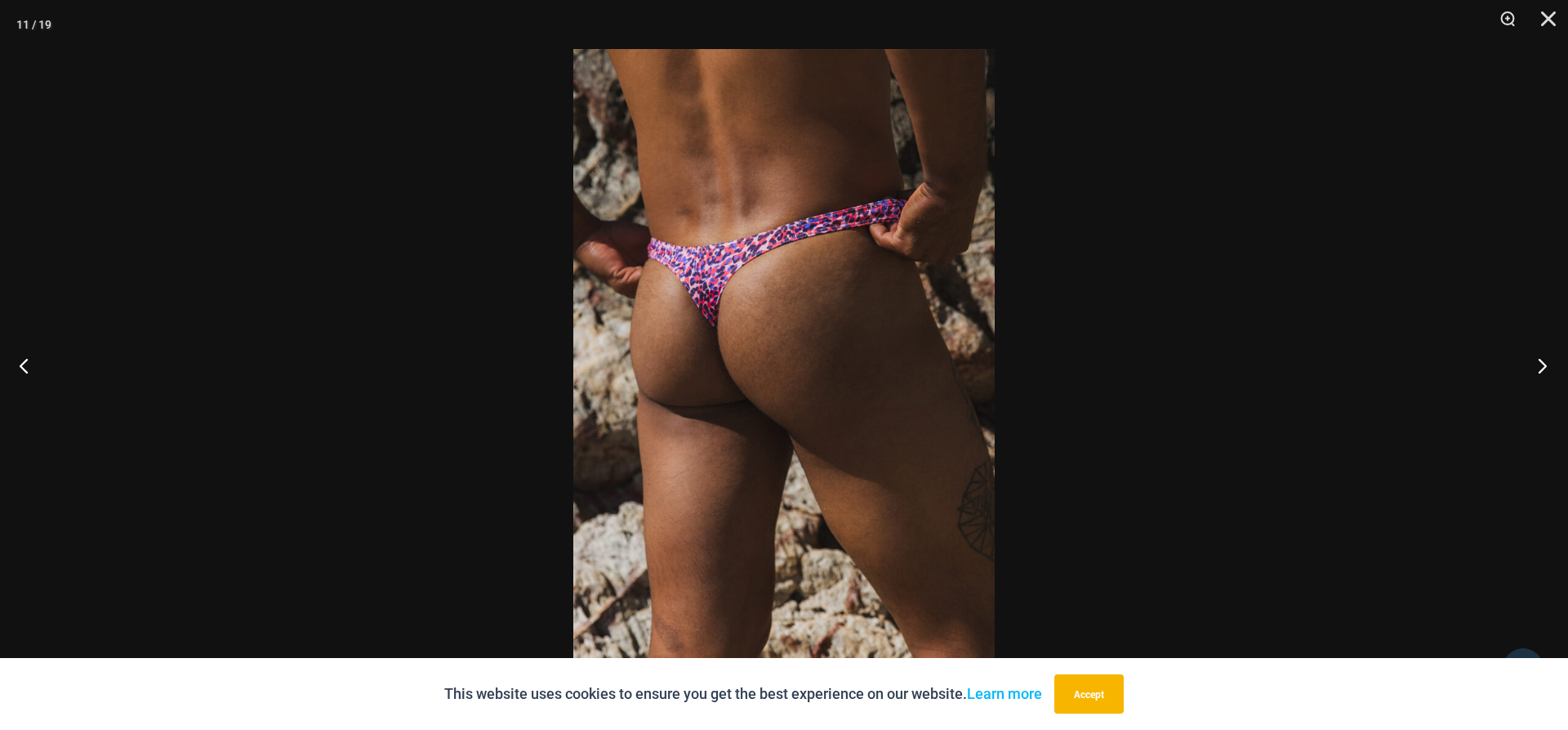
click at [1546, 367] on button "Next" at bounding box center [1537, 365] width 61 height 81
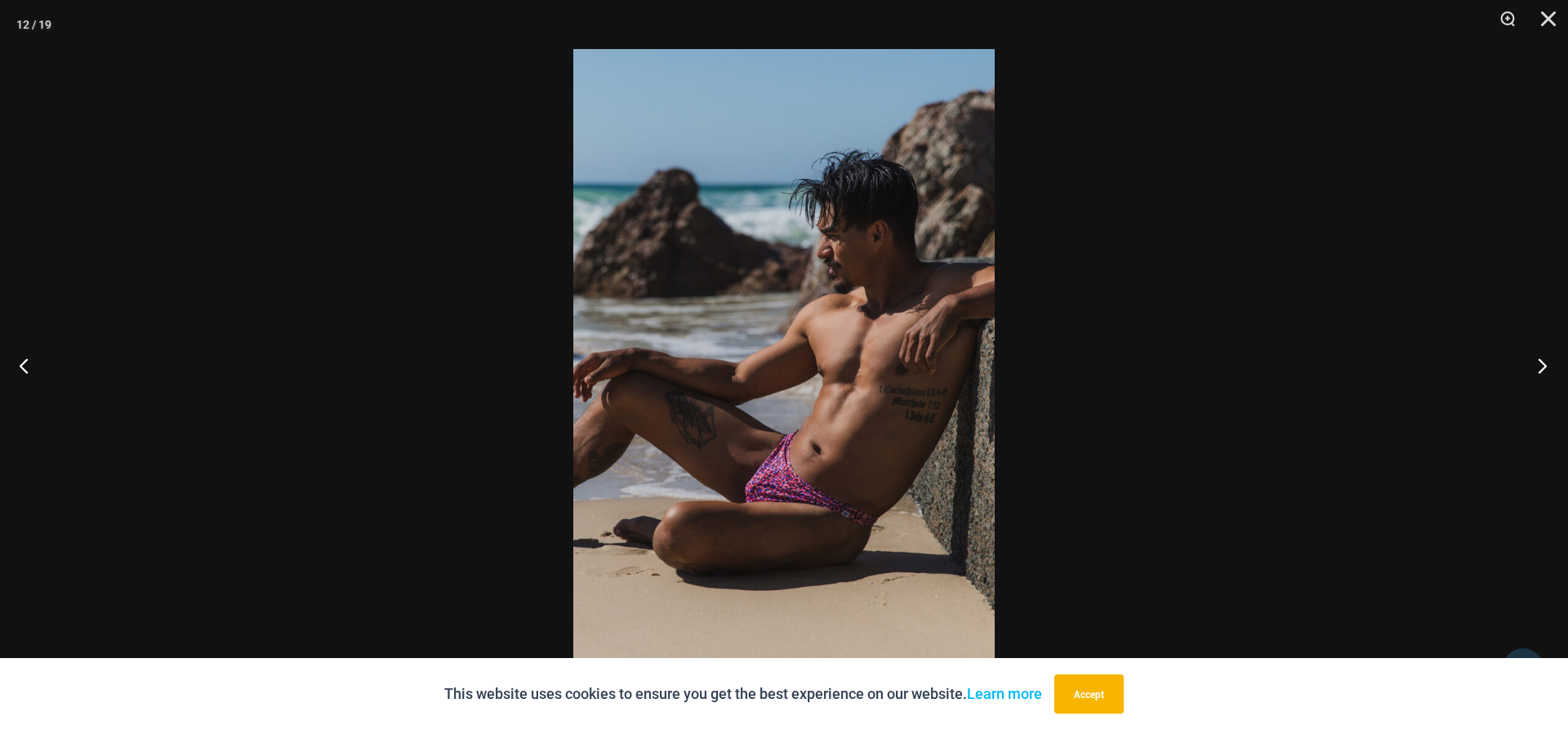
click at [1546, 367] on button "Next" at bounding box center [1537, 365] width 61 height 81
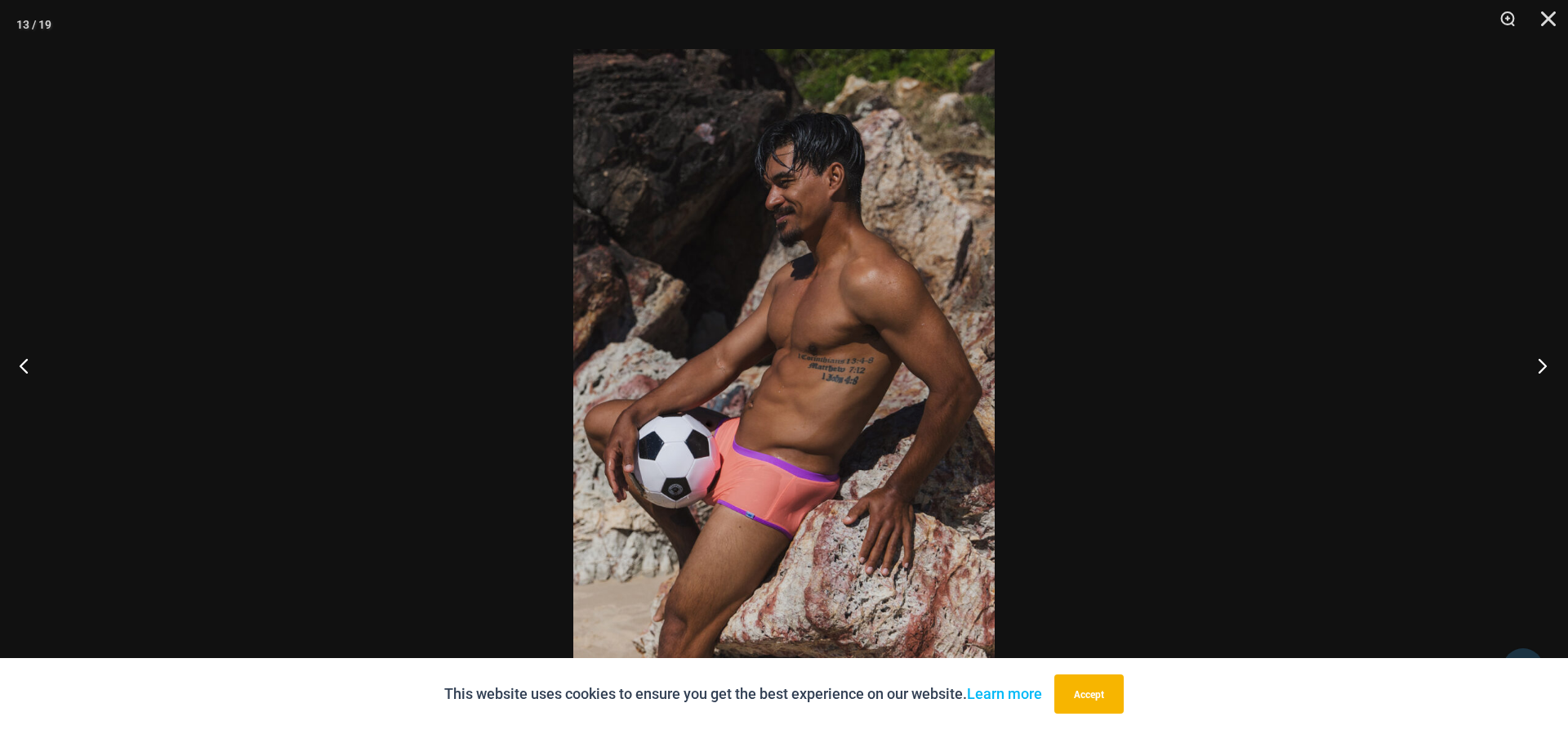
click at [1546, 367] on button "Next" at bounding box center [1537, 365] width 61 height 81
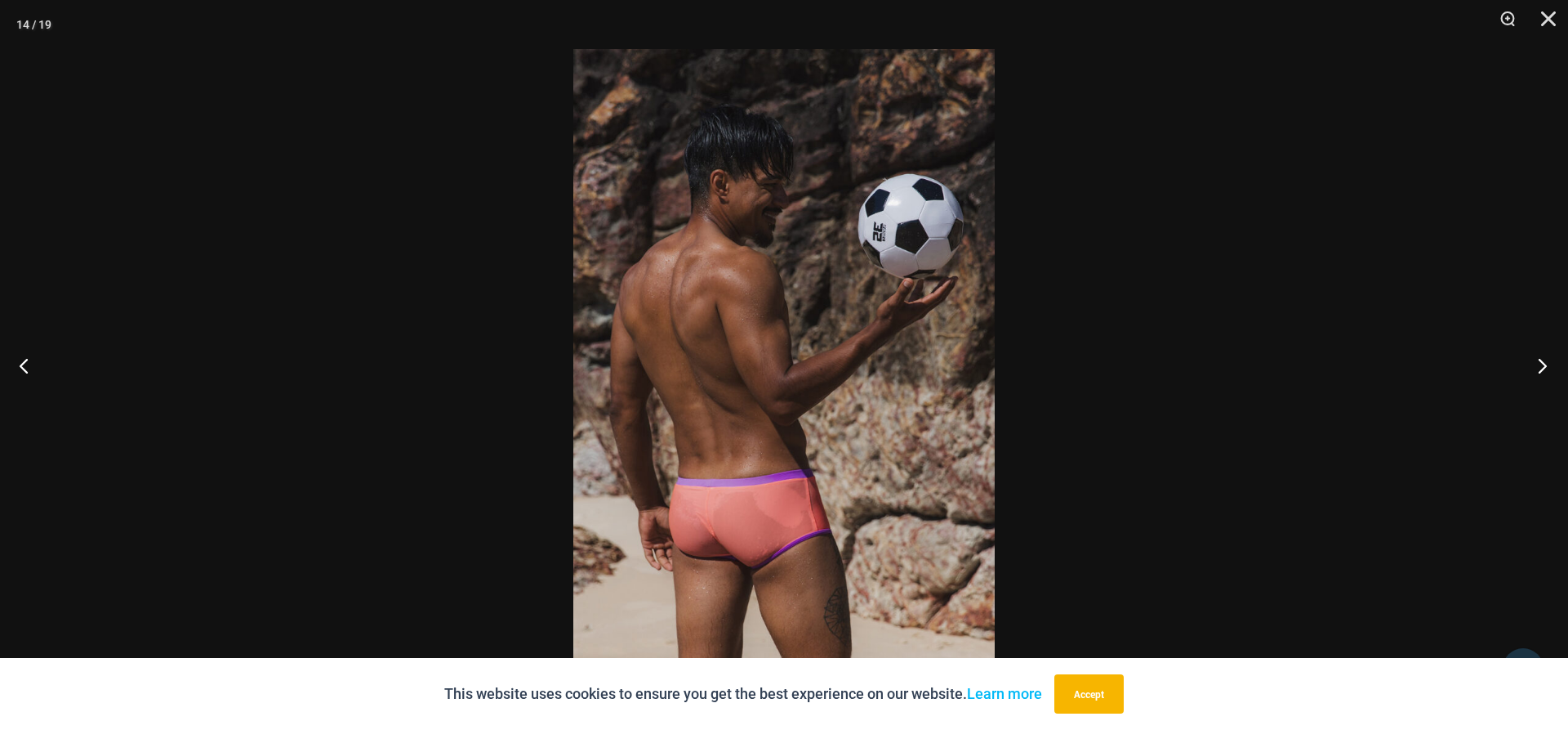
click at [1539, 356] on button "Next" at bounding box center [1537, 365] width 61 height 81
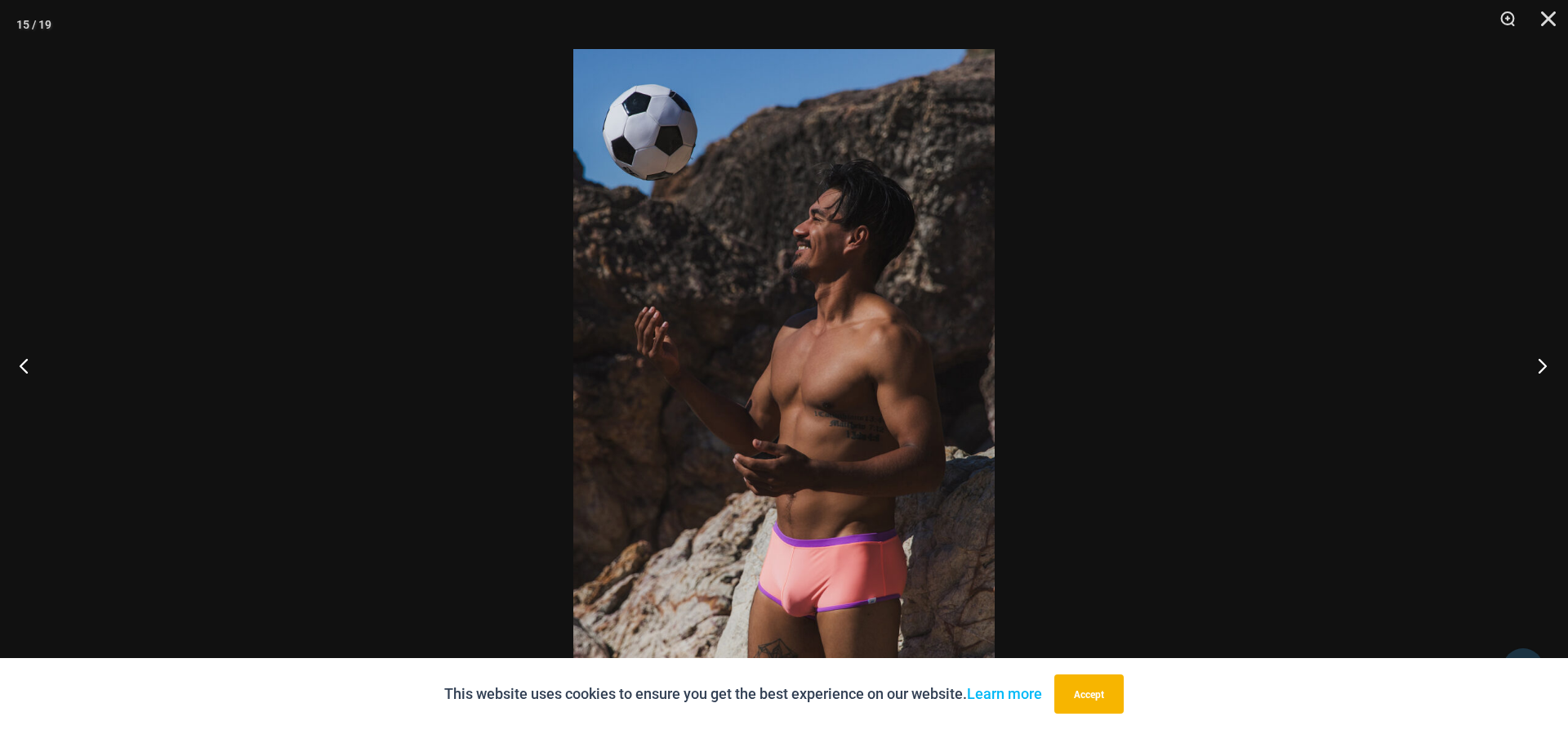
click at [1539, 361] on button "Next" at bounding box center [1537, 365] width 61 height 81
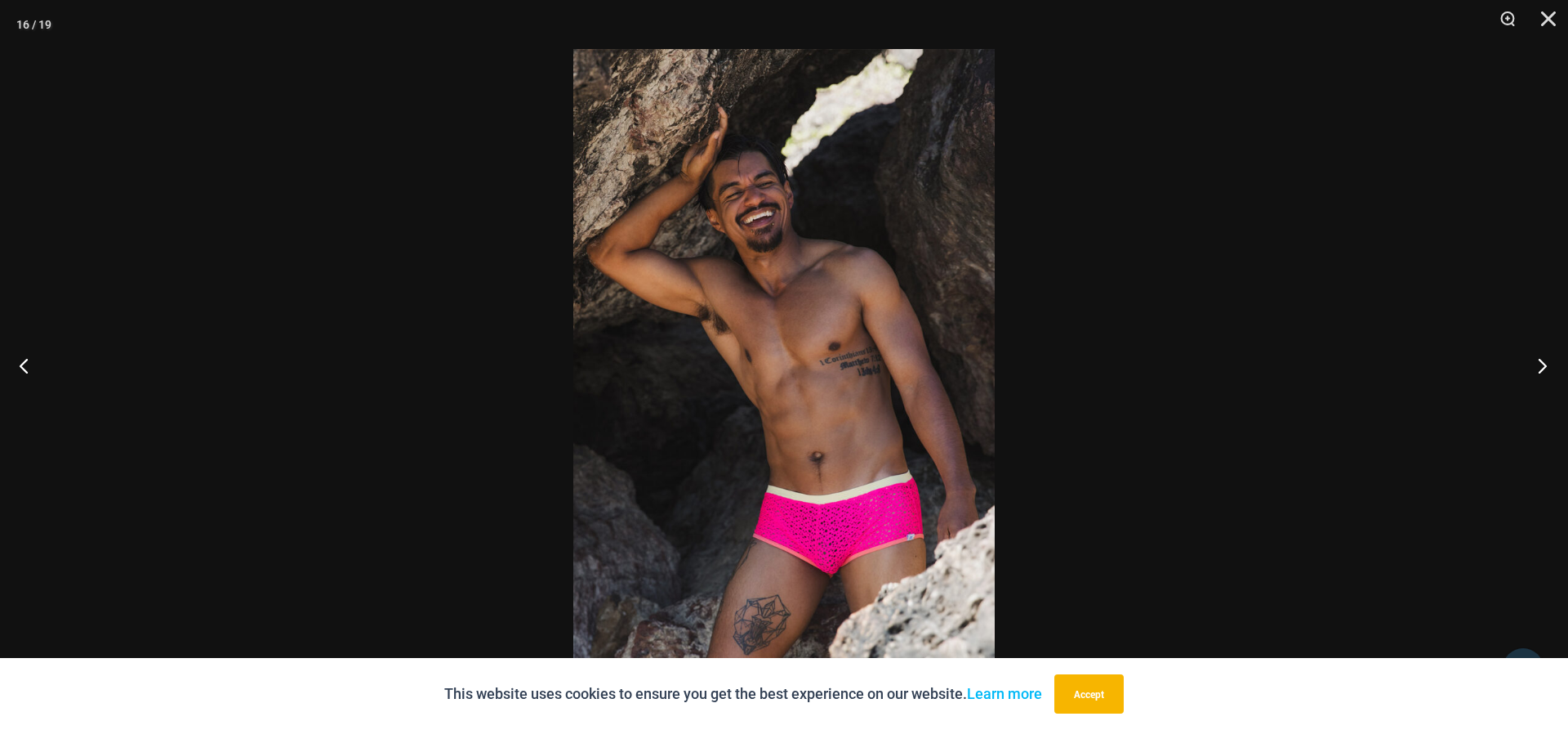
click at [1538, 359] on button "Next" at bounding box center [1537, 365] width 61 height 81
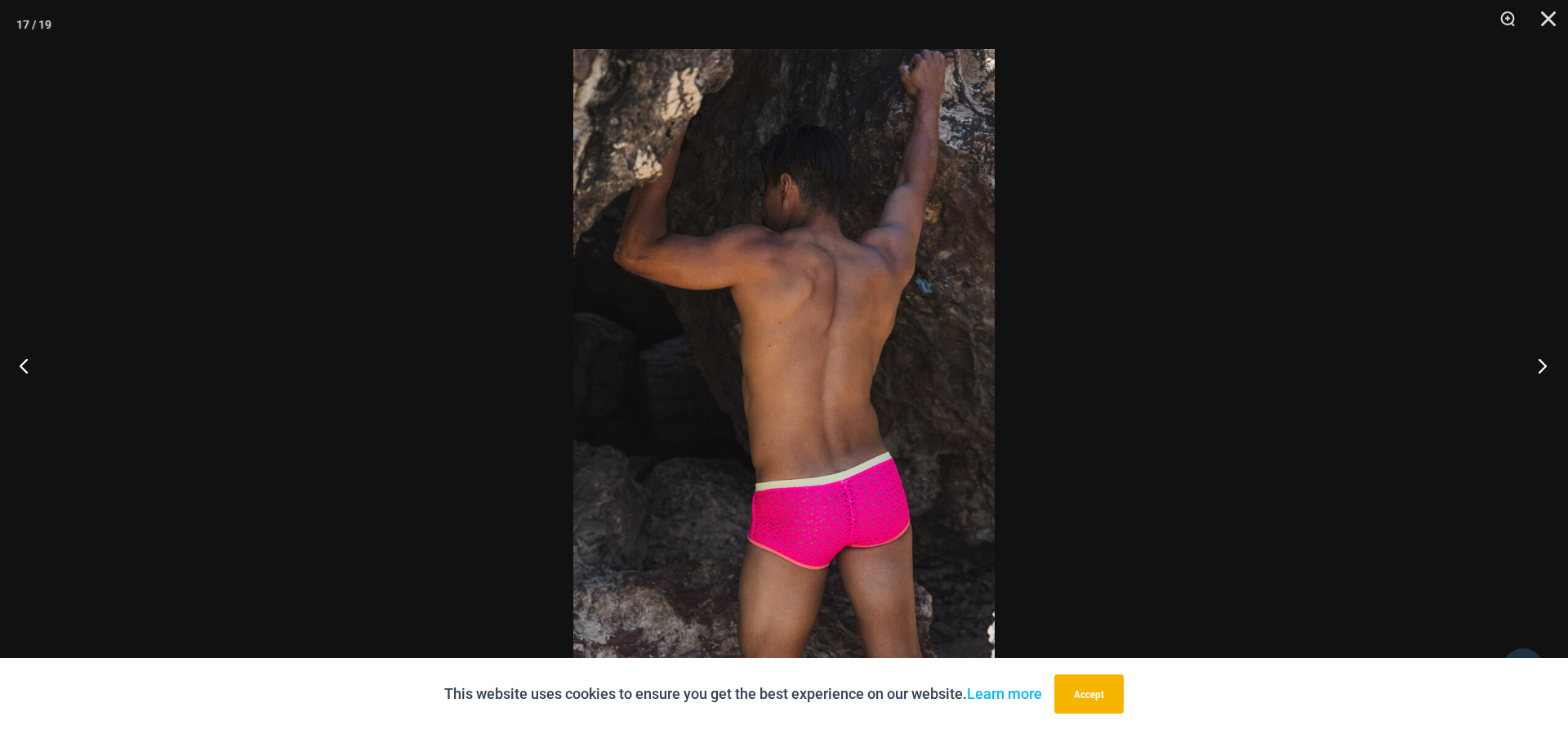
click at [1536, 335] on button "Next" at bounding box center [1537, 365] width 61 height 81
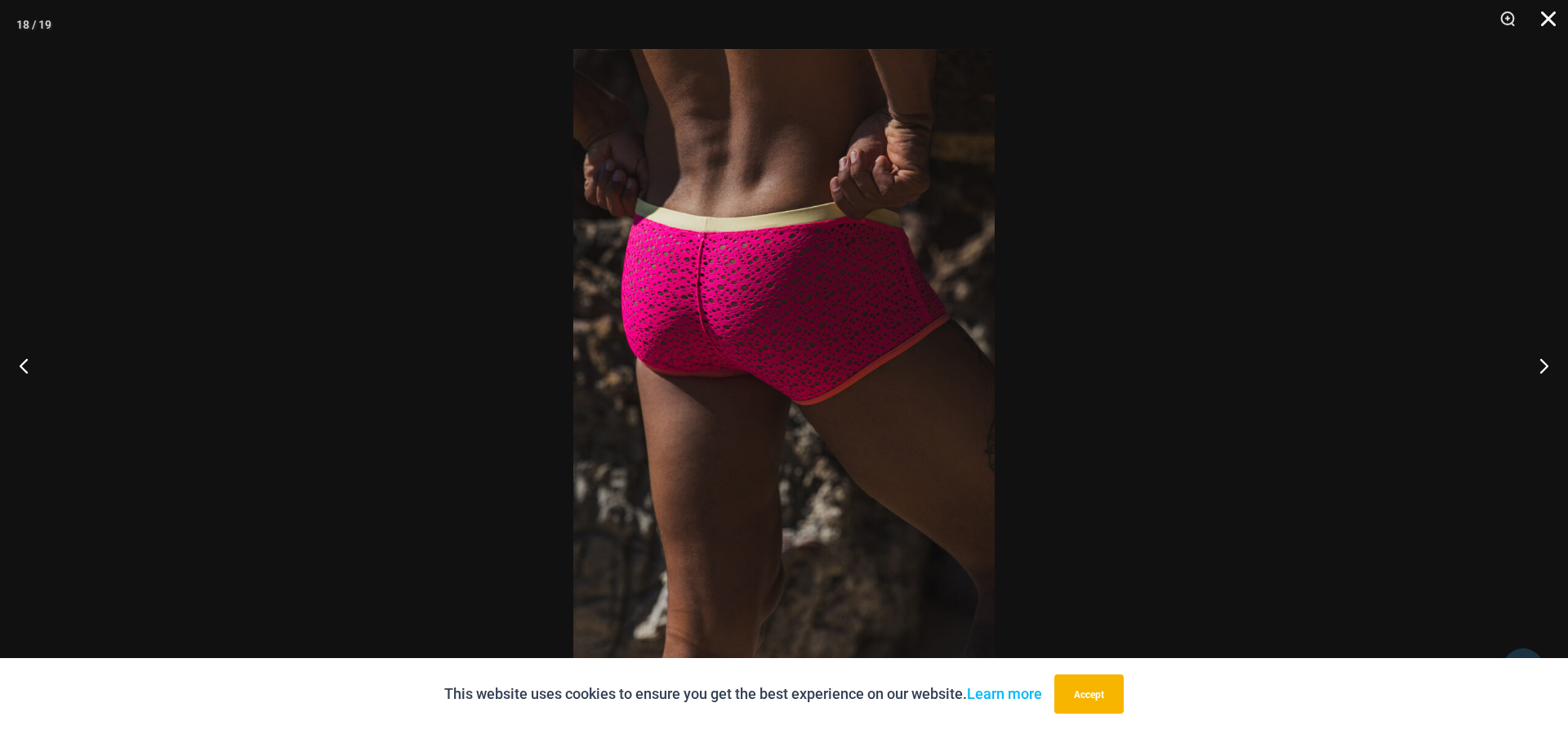
click at [1555, 18] on button "Close" at bounding box center [1542, 24] width 41 height 49
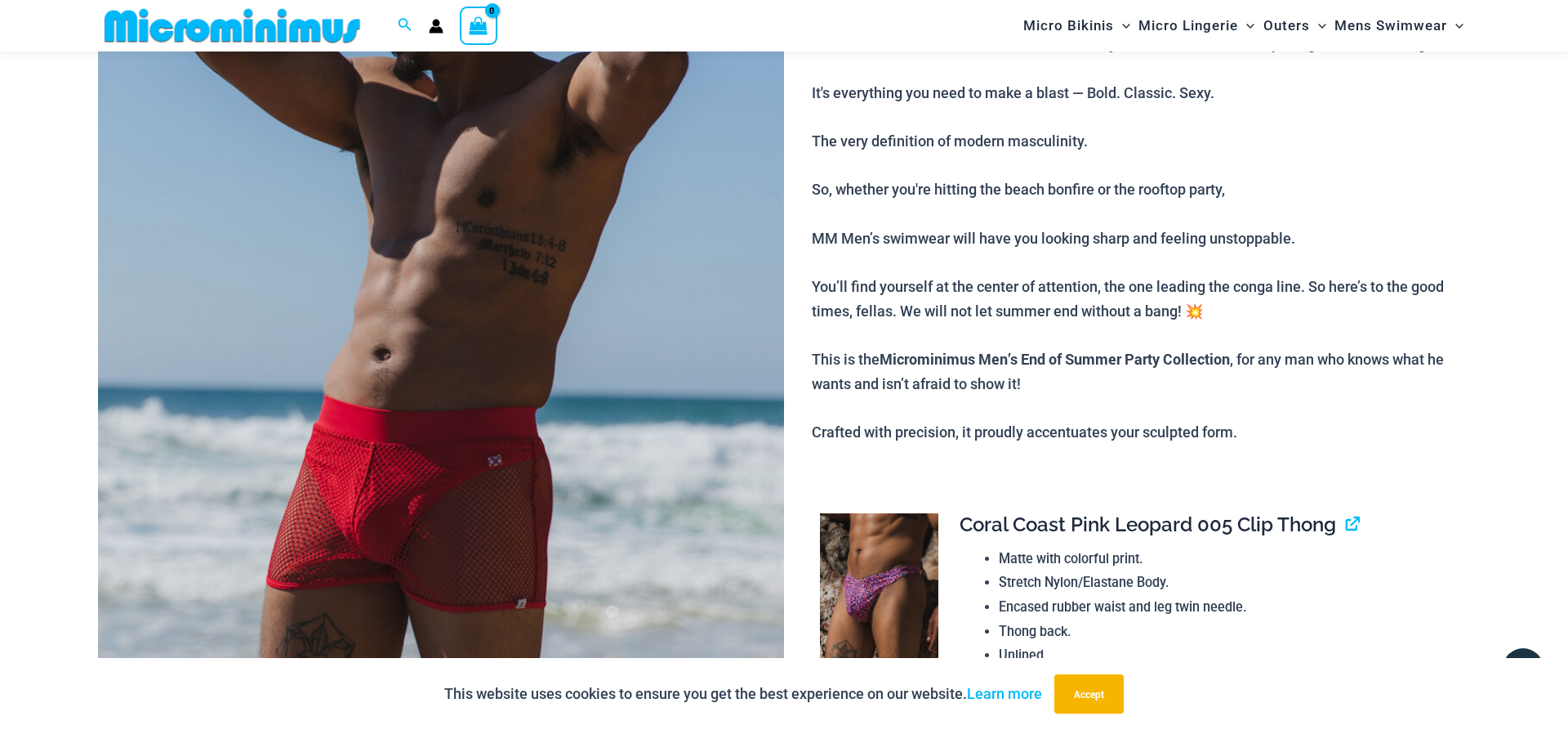
scroll to position [0, 0]
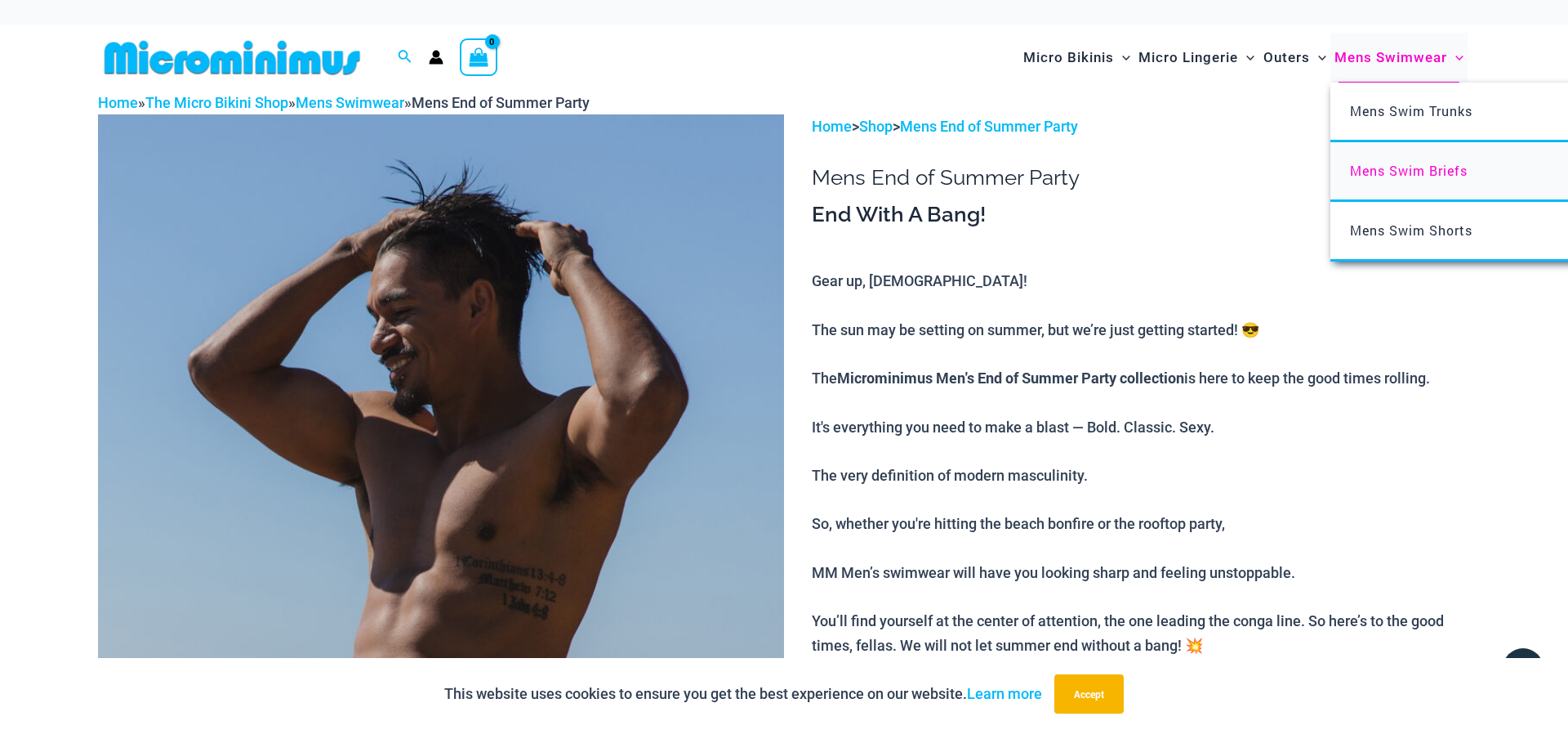
click at [1384, 166] on span "Mens Swim Briefs" at bounding box center [1408, 170] width 117 height 18
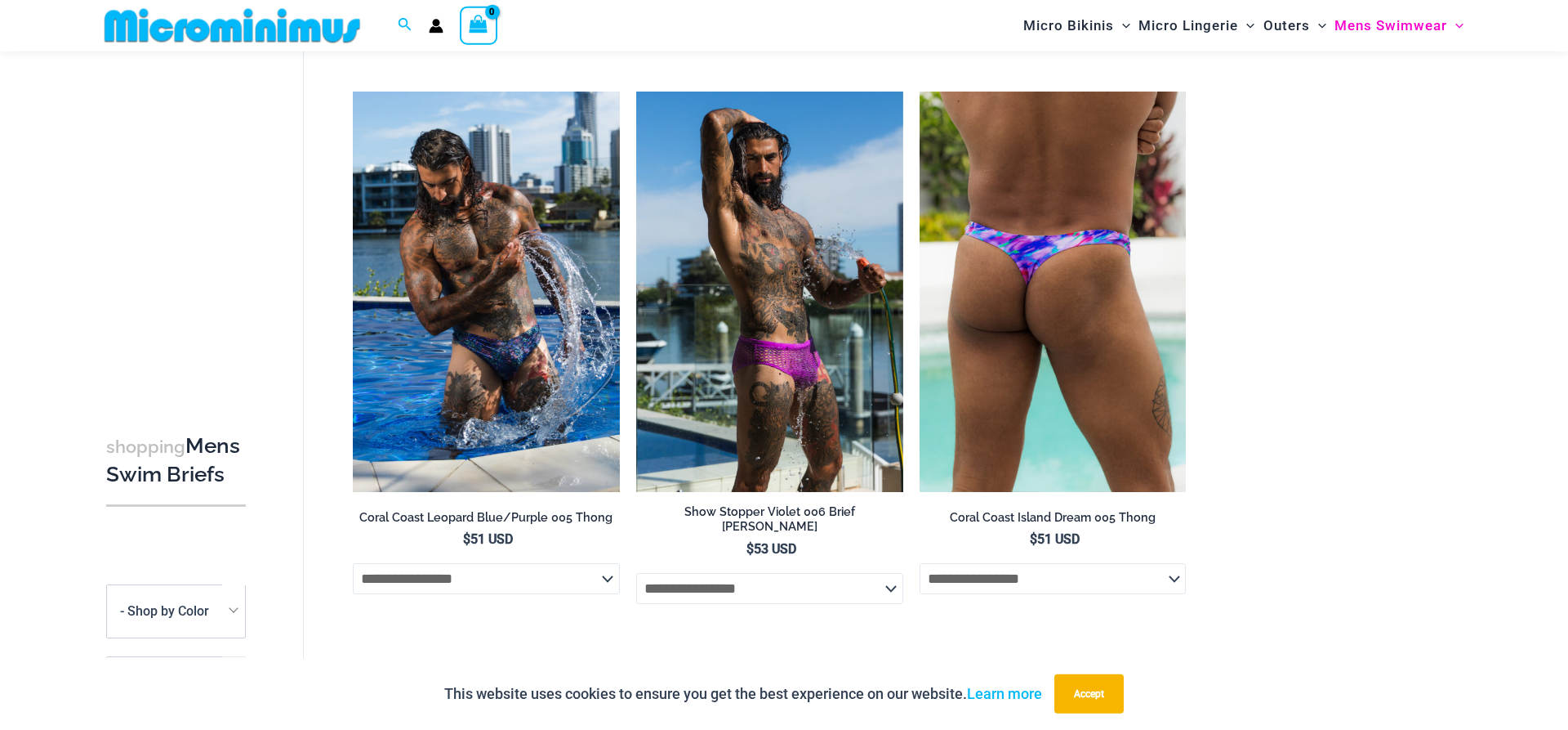
scroll to position [653, 0]
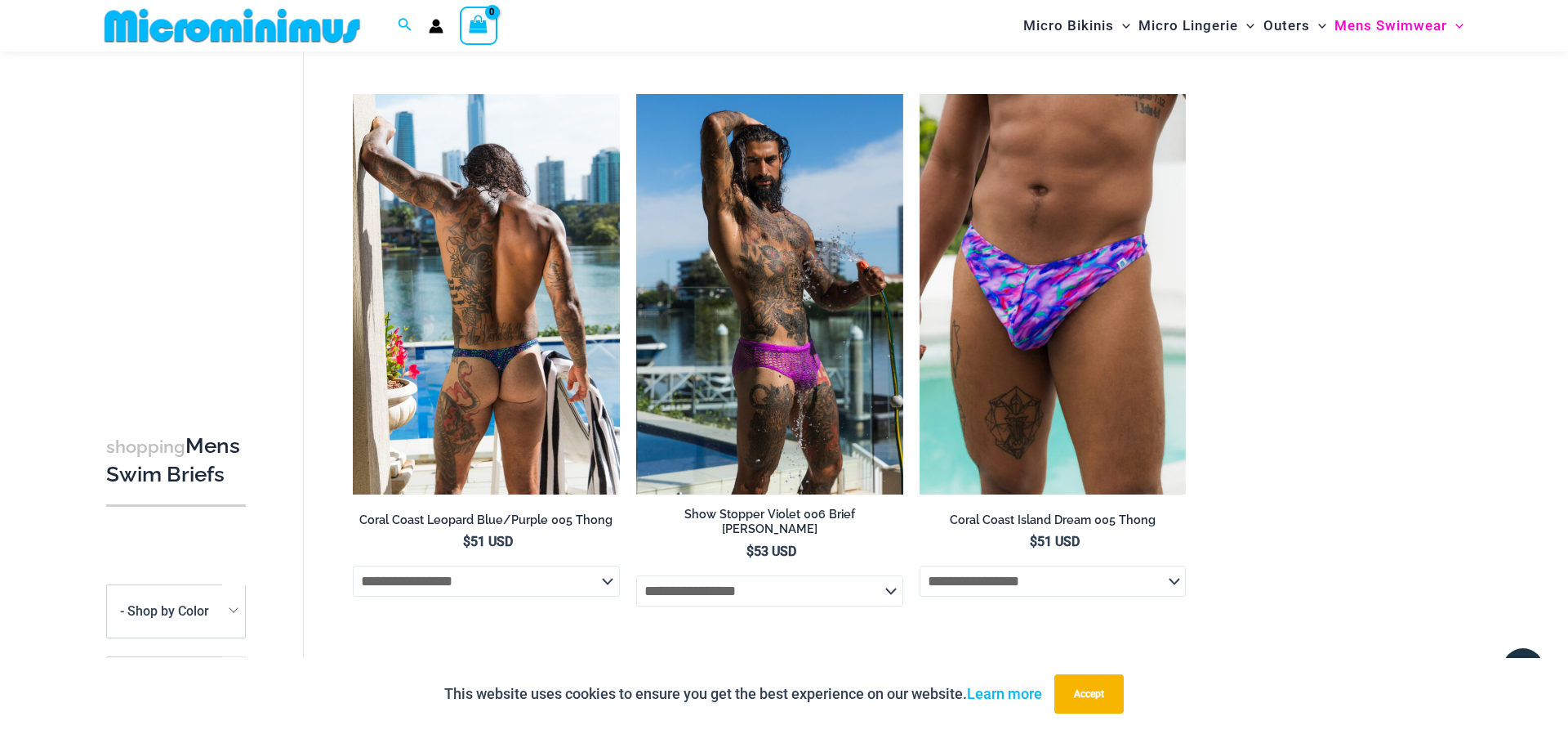
click at [450, 361] on img at bounding box center [486, 294] width 267 height 400
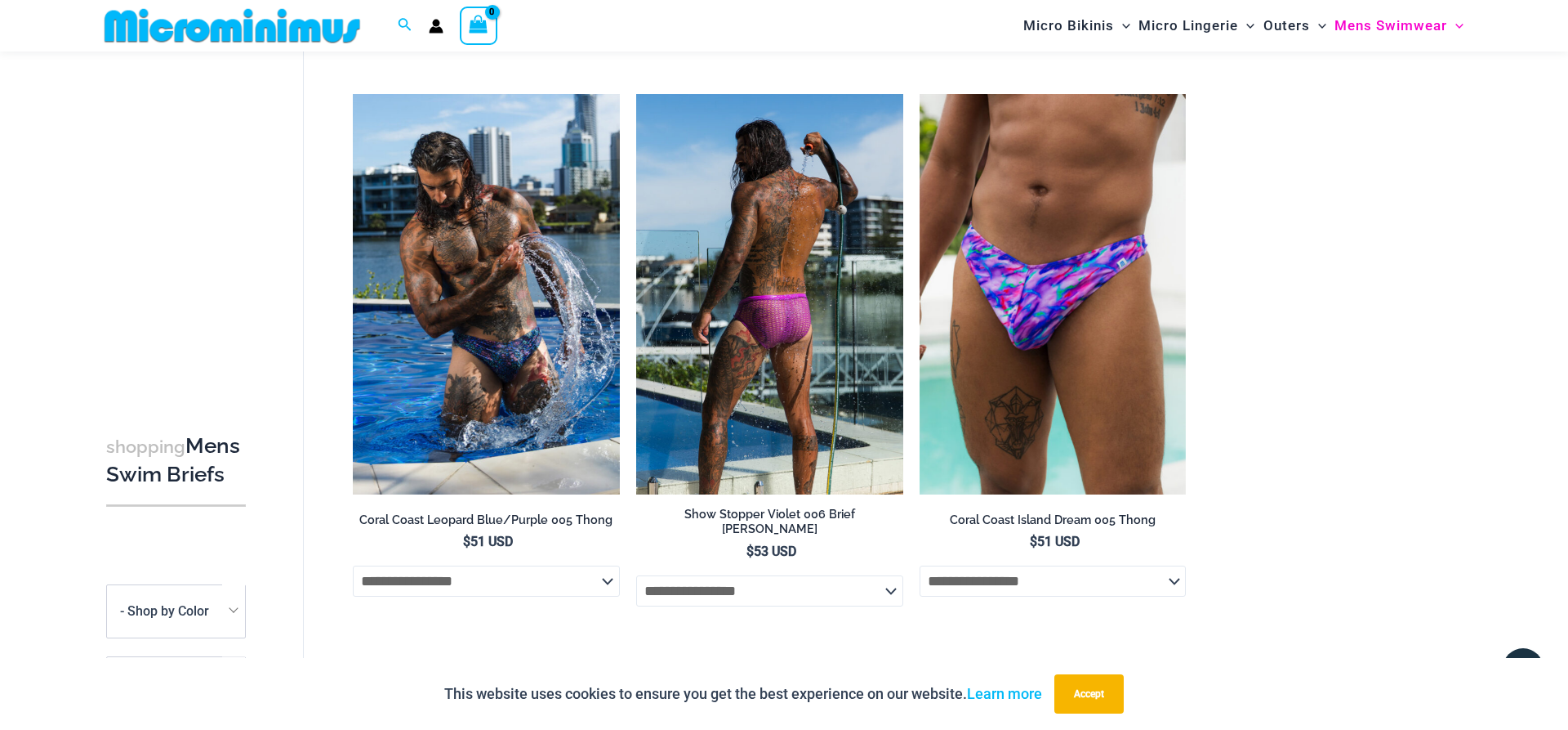
click at [772, 369] on img at bounding box center [769, 294] width 267 height 400
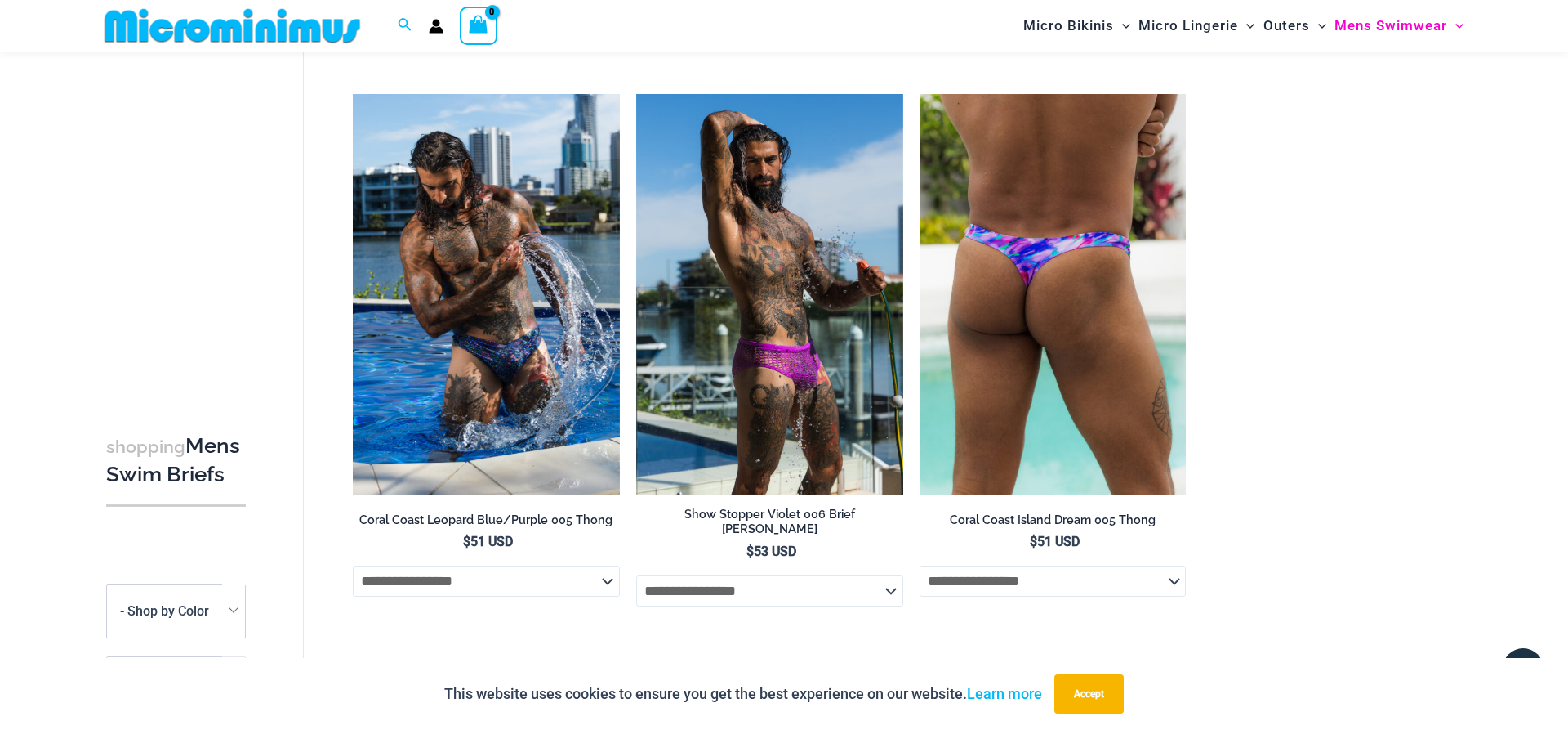
click at [1091, 292] on img at bounding box center [1053, 294] width 267 height 400
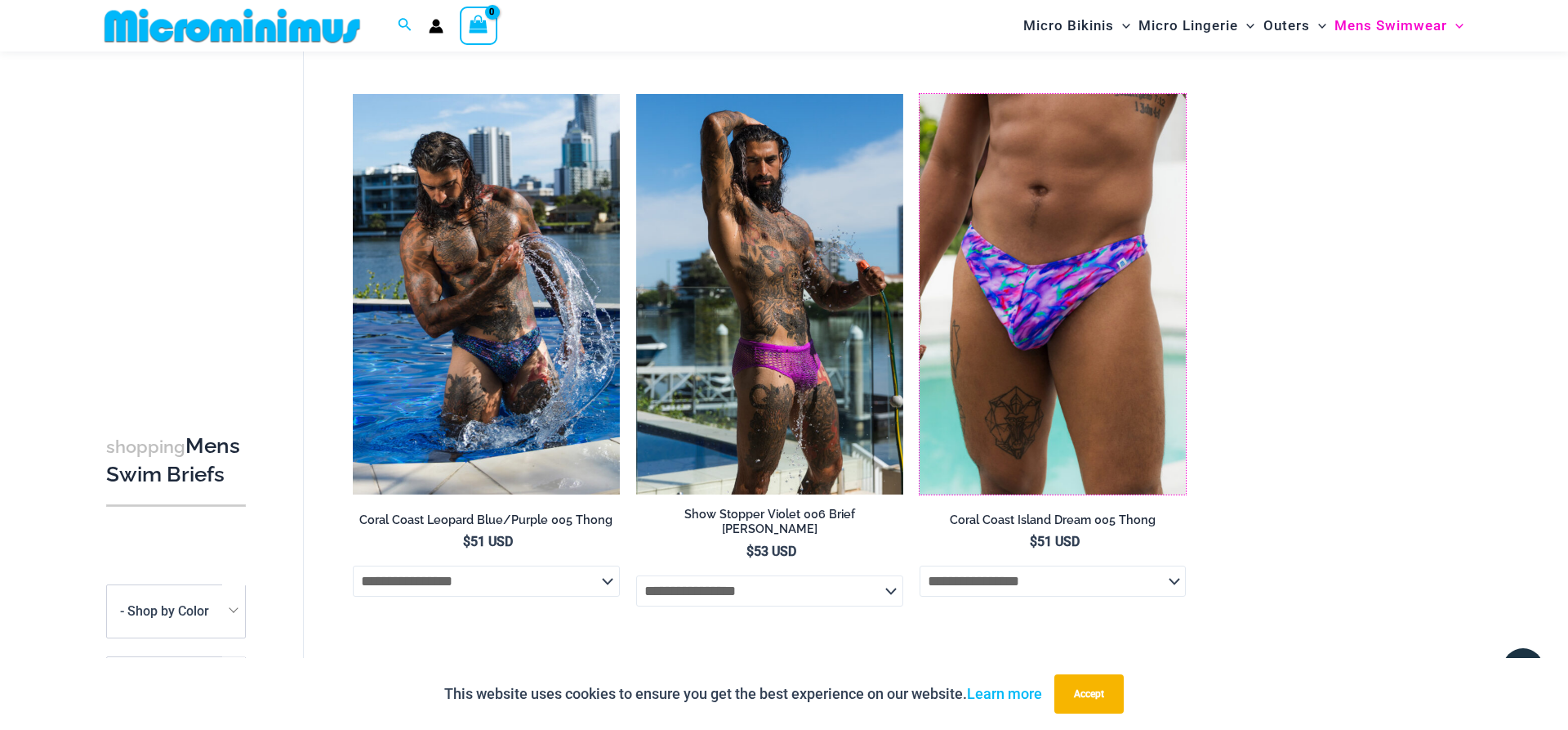
scroll to position [0, 0]
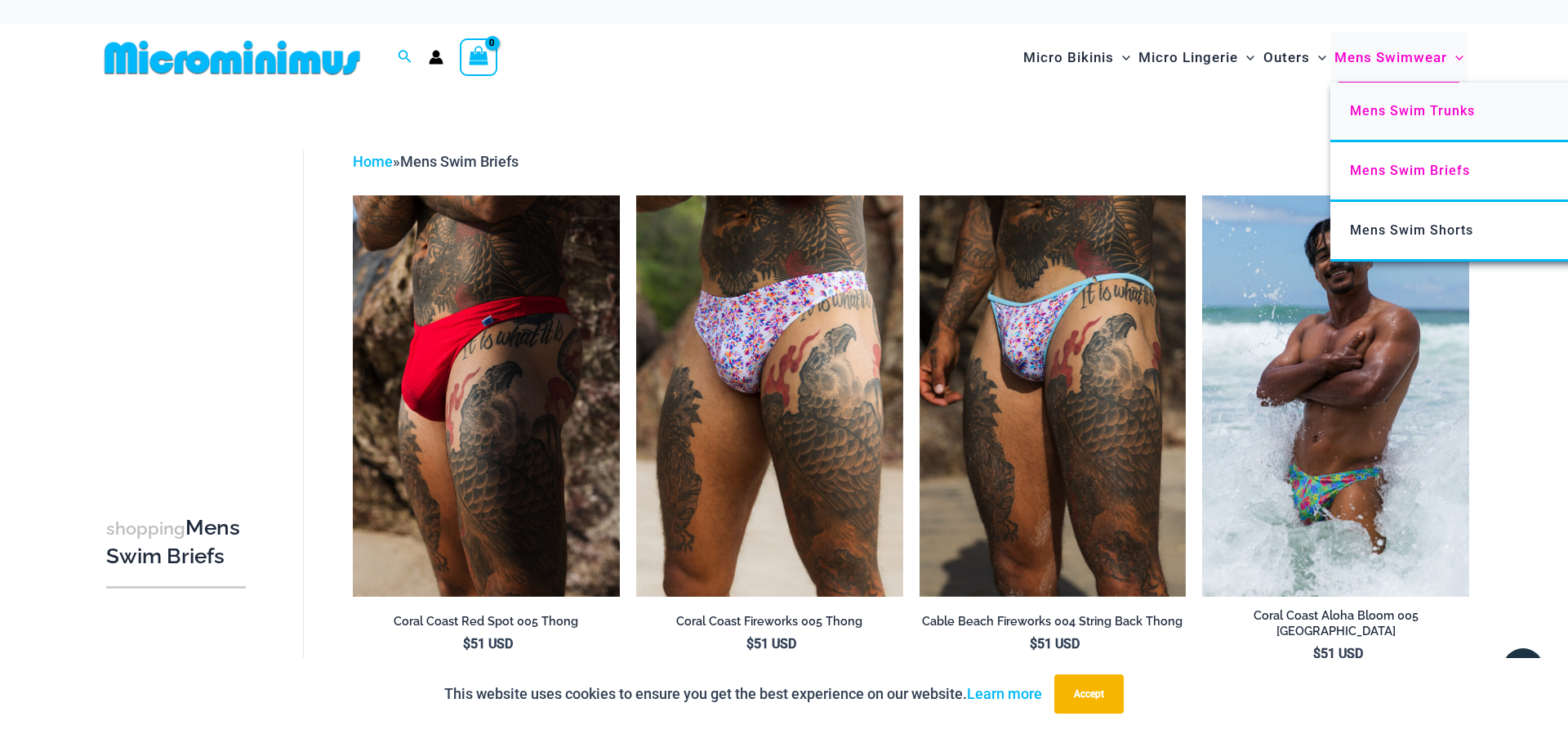
click at [1415, 115] on span "Mens Swim Trunks" at bounding box center [1412, 110] width 125 height 16
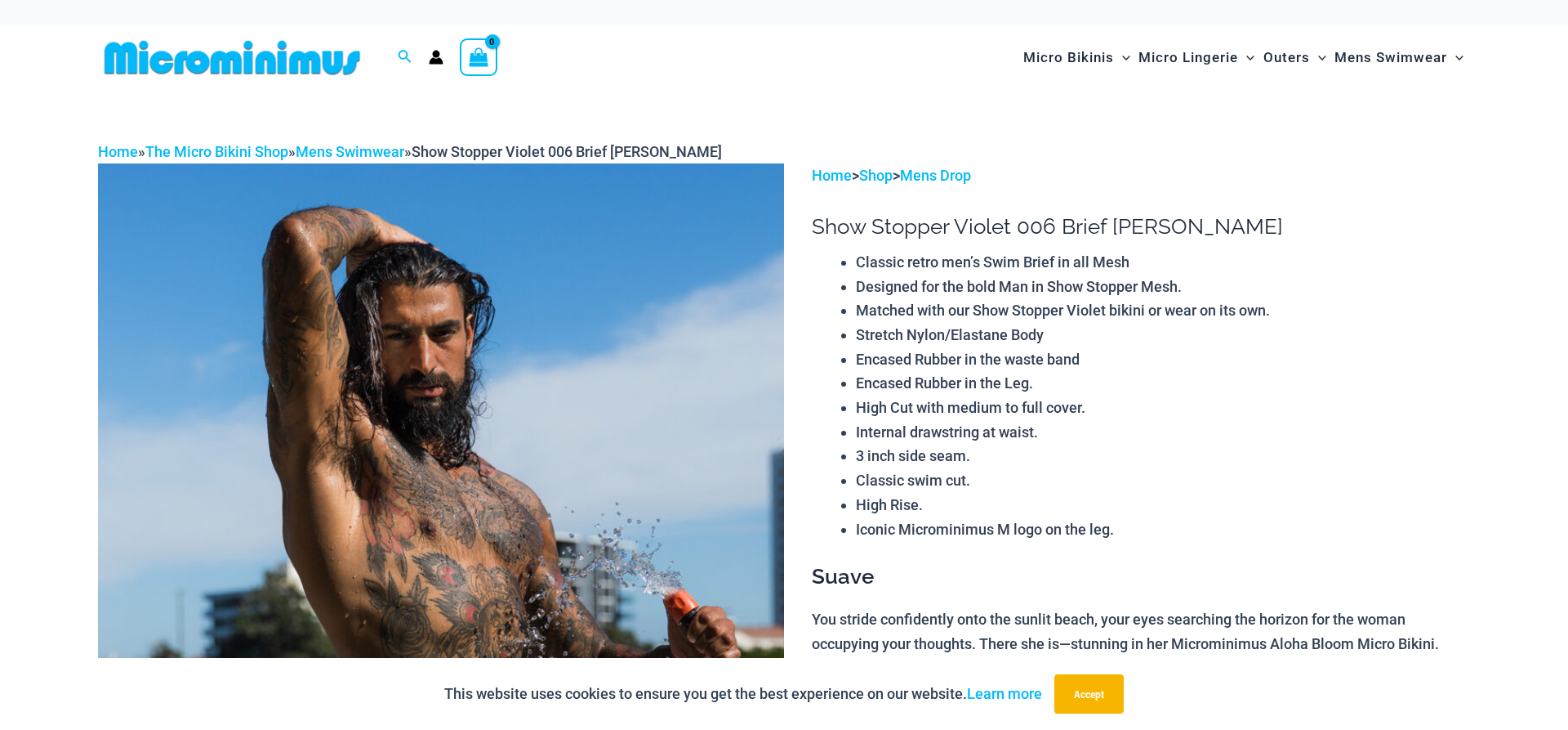
click at [601, 359] on img at bounding box center [440, 678] width 686 height 1029
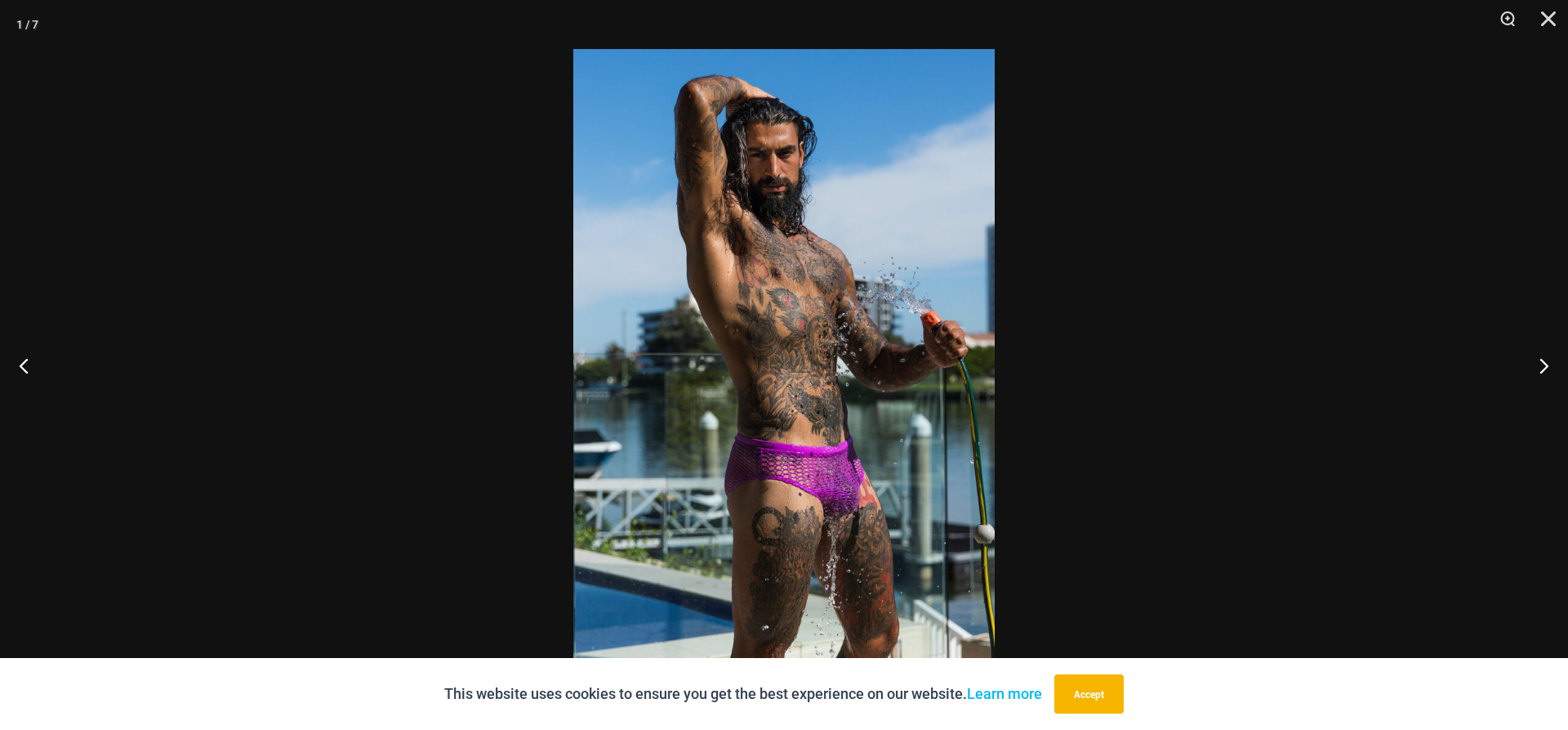
click at [899, 336] on img at bounding box center [784, 365] width 421 height 632
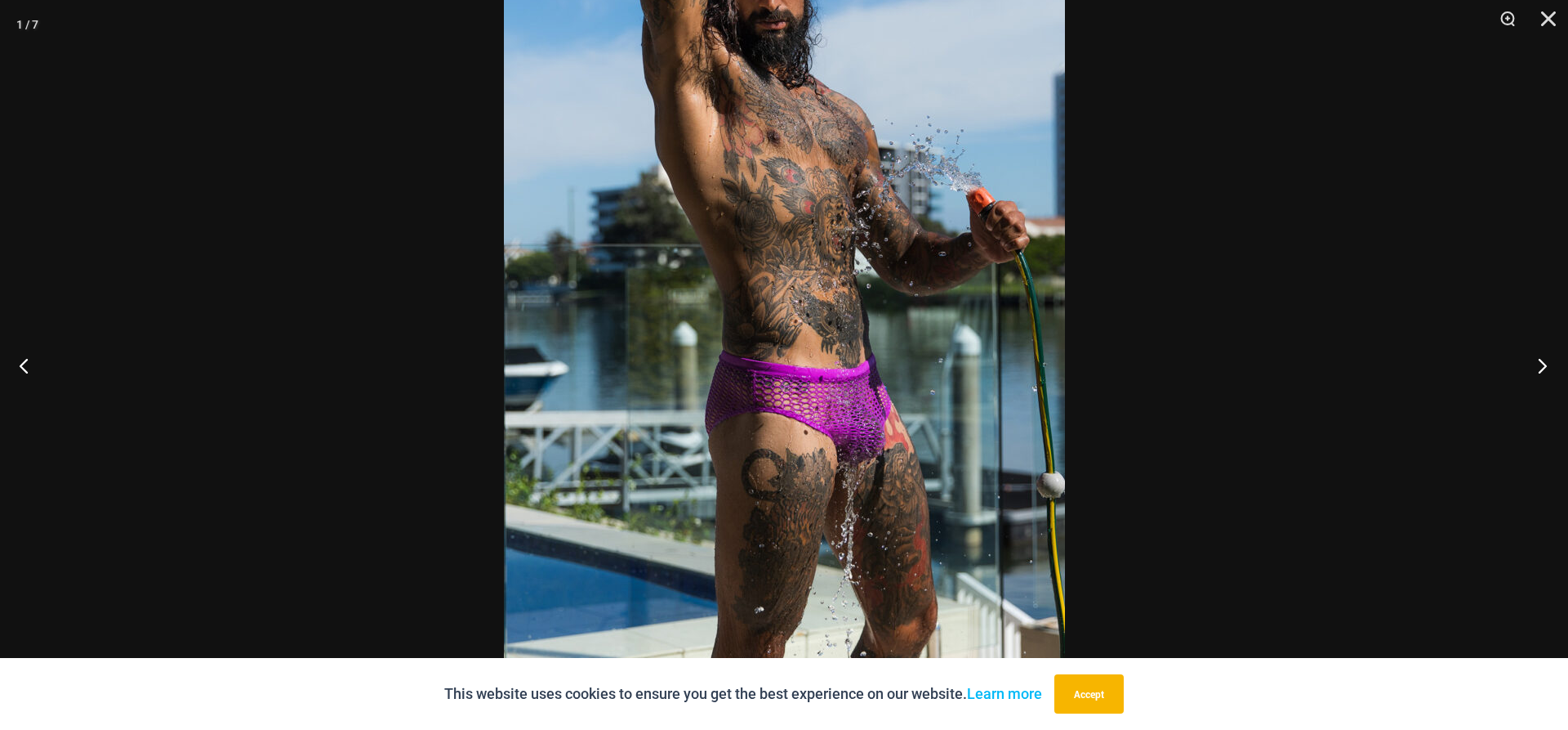
click at [1544, 371] on button "Next" at bounding box center [1537, 365] width 61 height 81
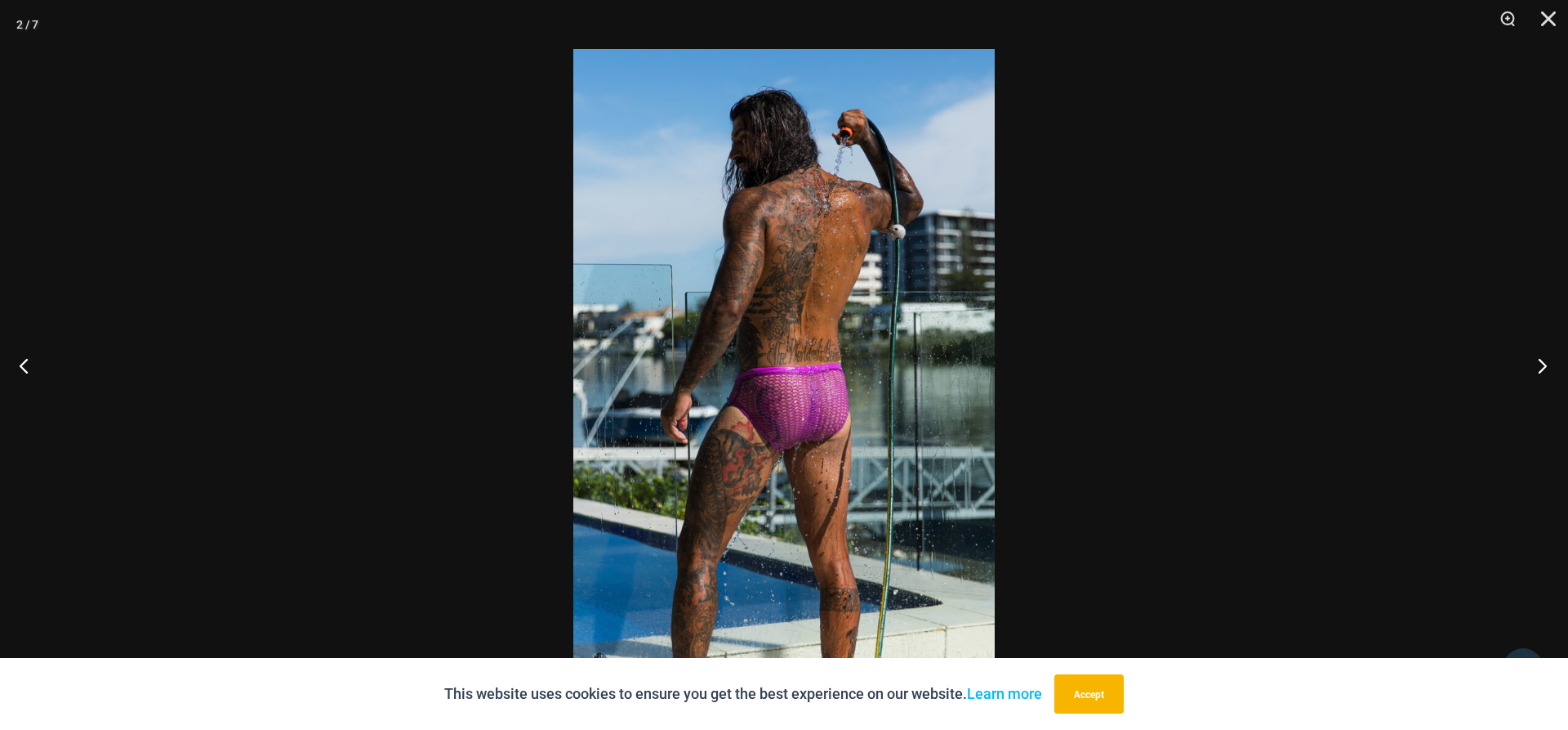
click at [1544, 371] on button "Next" at bounding box center [1537, 365] width 61 height 81
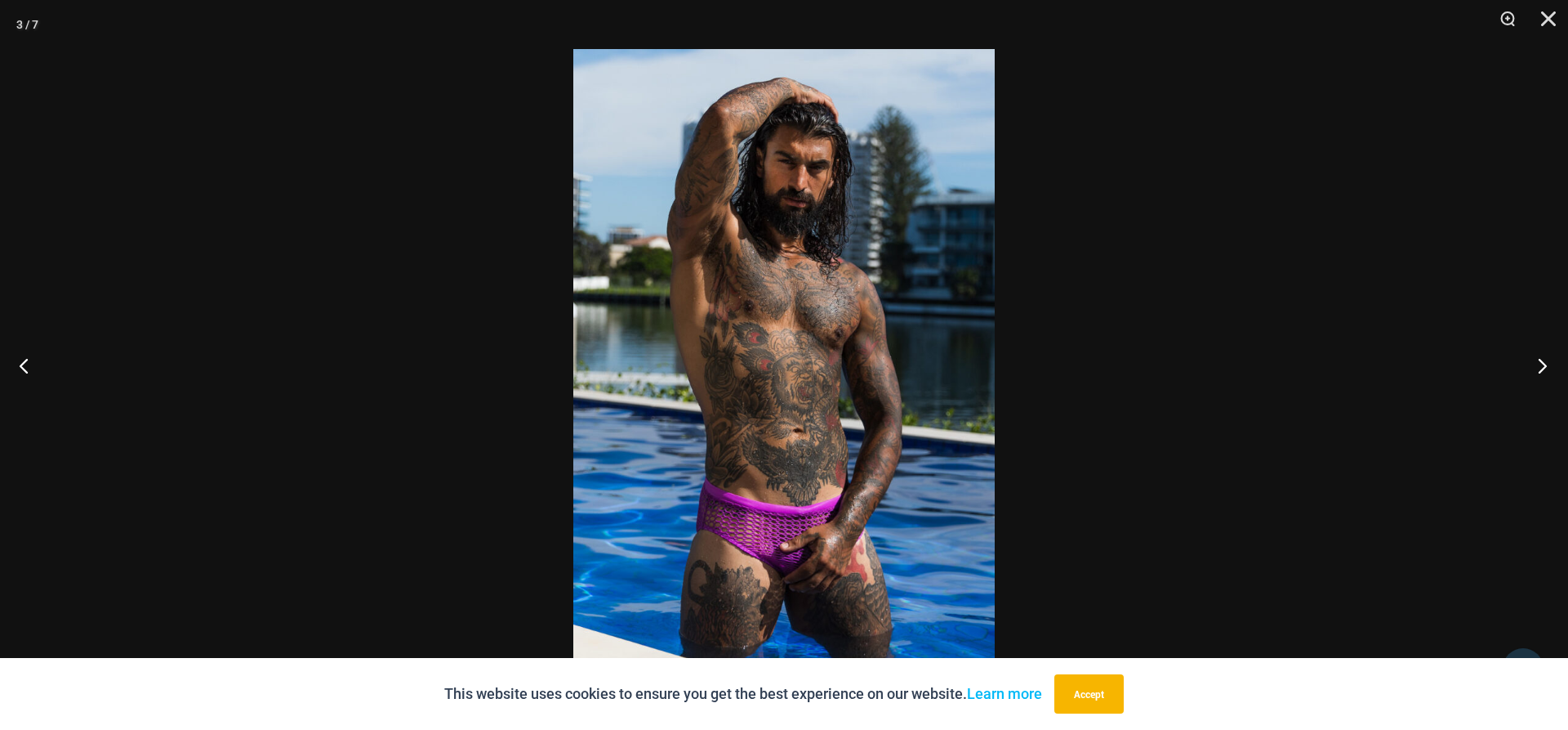
click at [1544, 371] on button "Next" at bounding box center [1537, 365] width 61 height 81
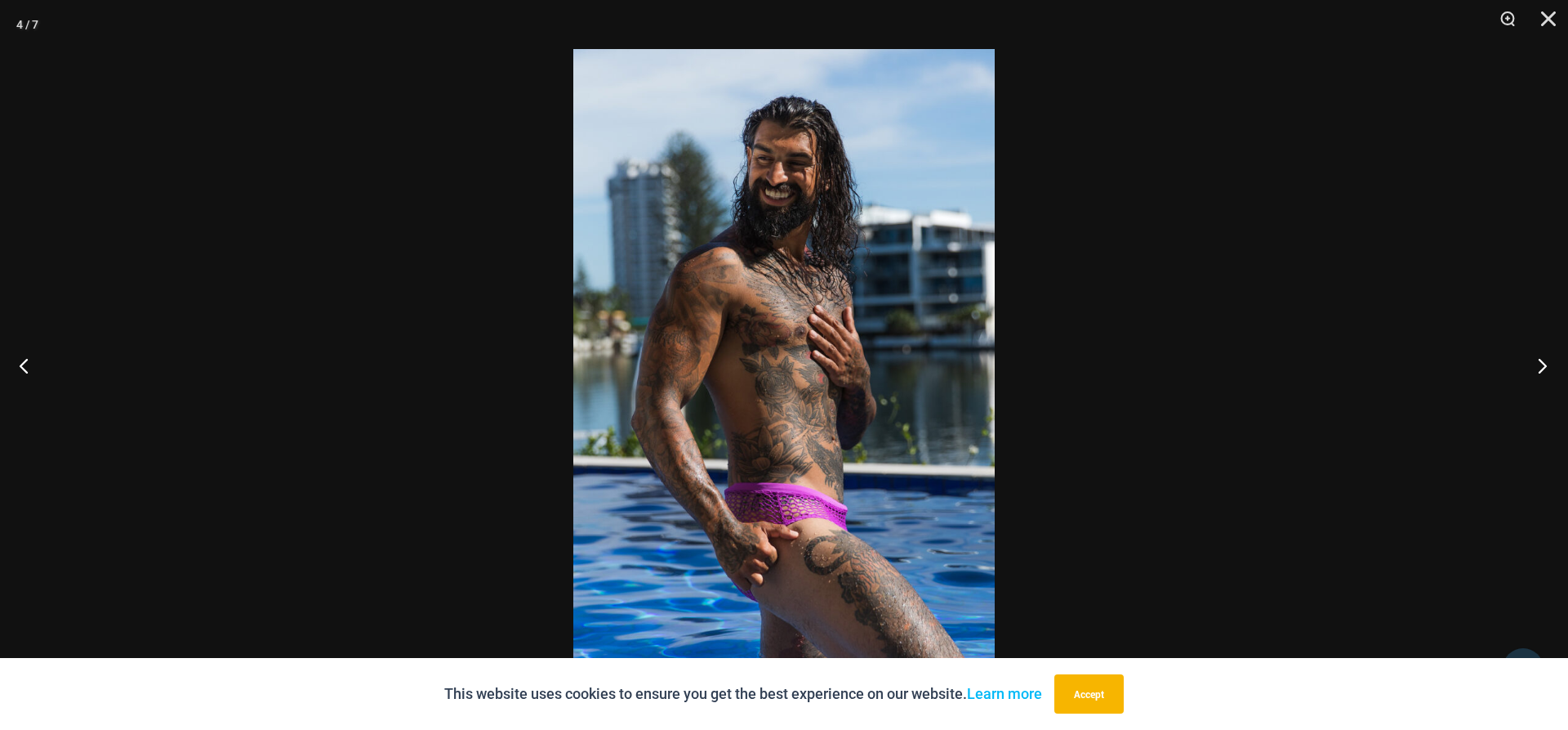
click at [1544, 371] on button "Next" at bounding box center [1537, 365] width 61 height 81
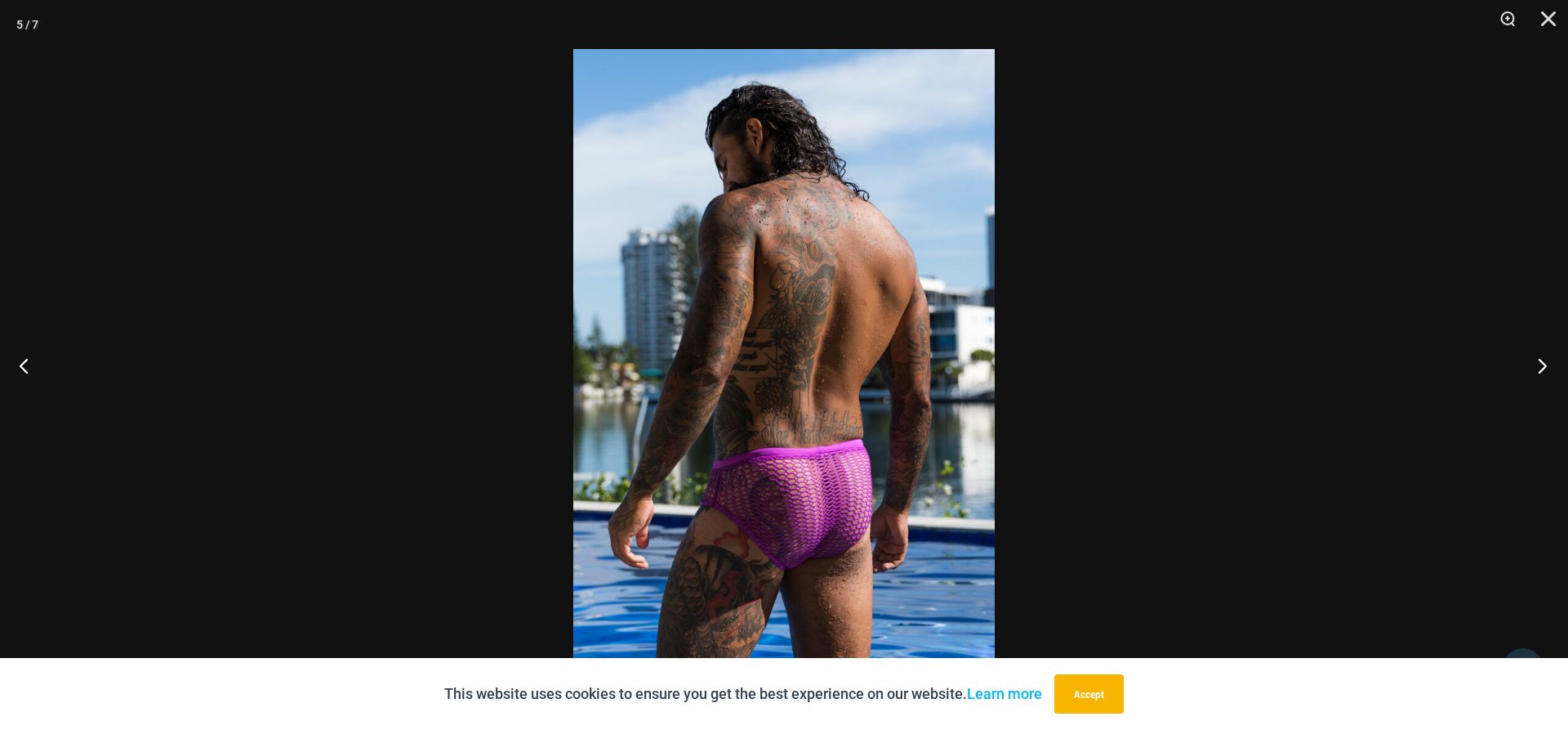
click at [1544, 371] on button "Next" at bounding box center [1537, 365] width 61 height 81
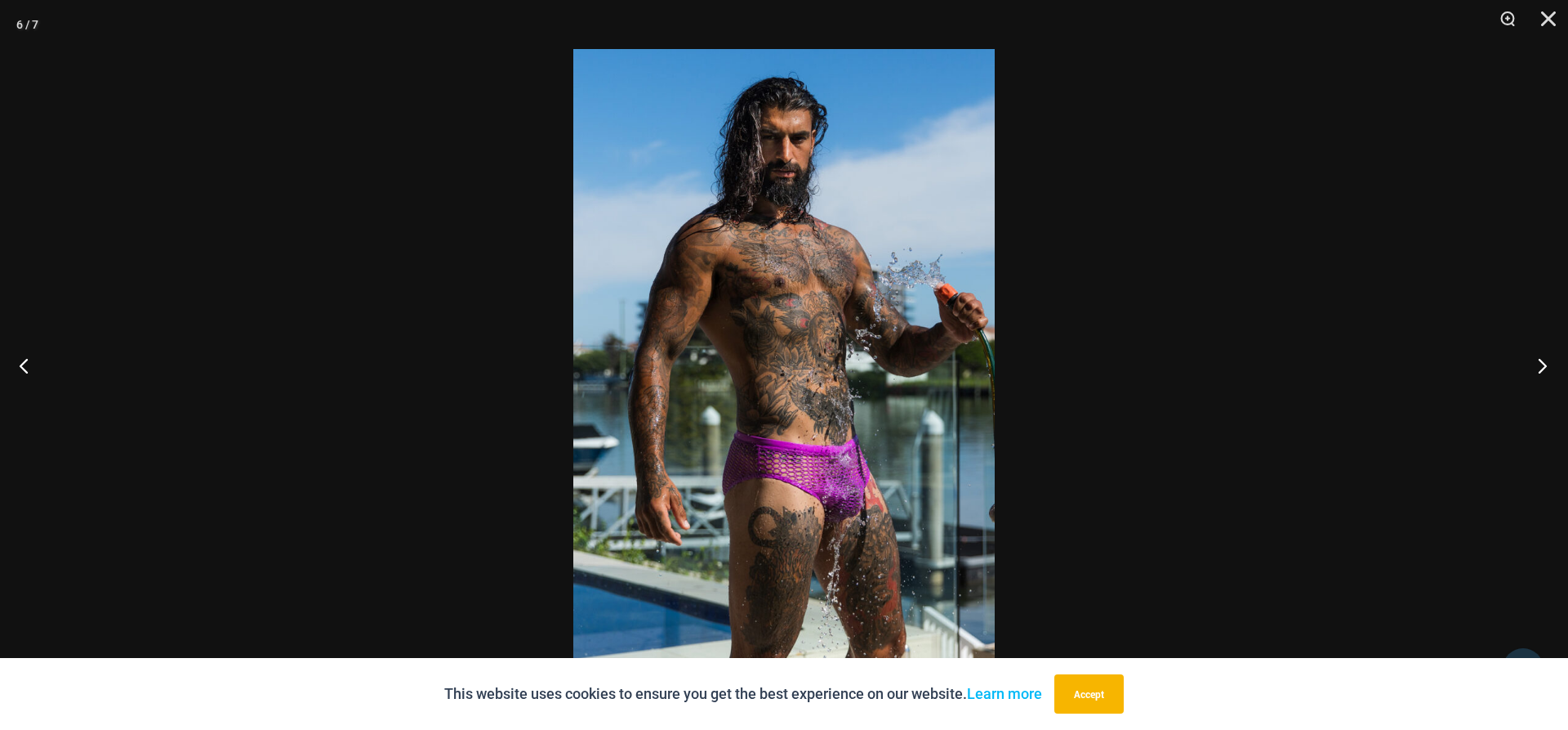
click at [1544, 371] on button "Next" at bounding box center [1537, 365] width 61 height 81
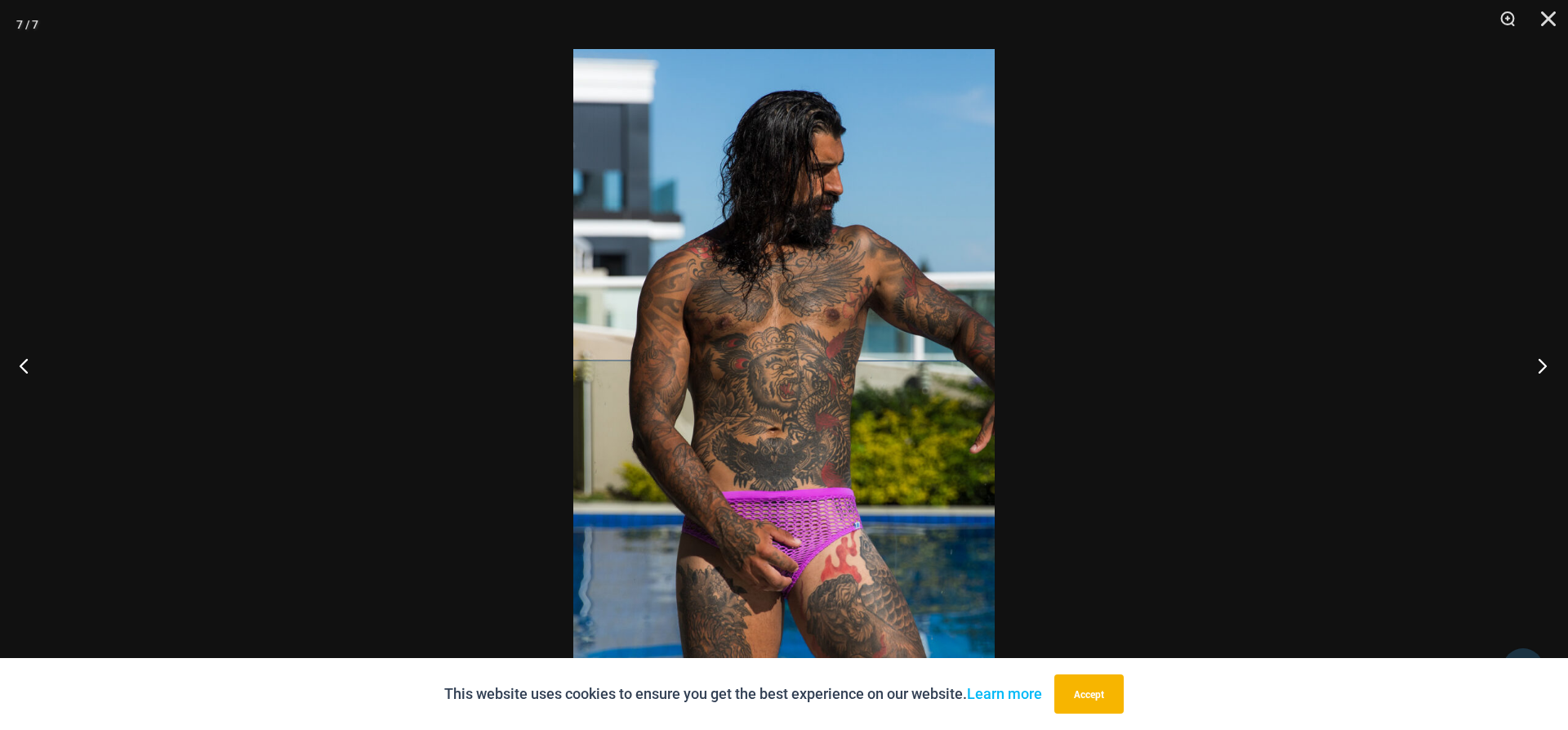
click at [1544, 371] on button "Next" at bounding box center [1537, 365] width 61 height 81
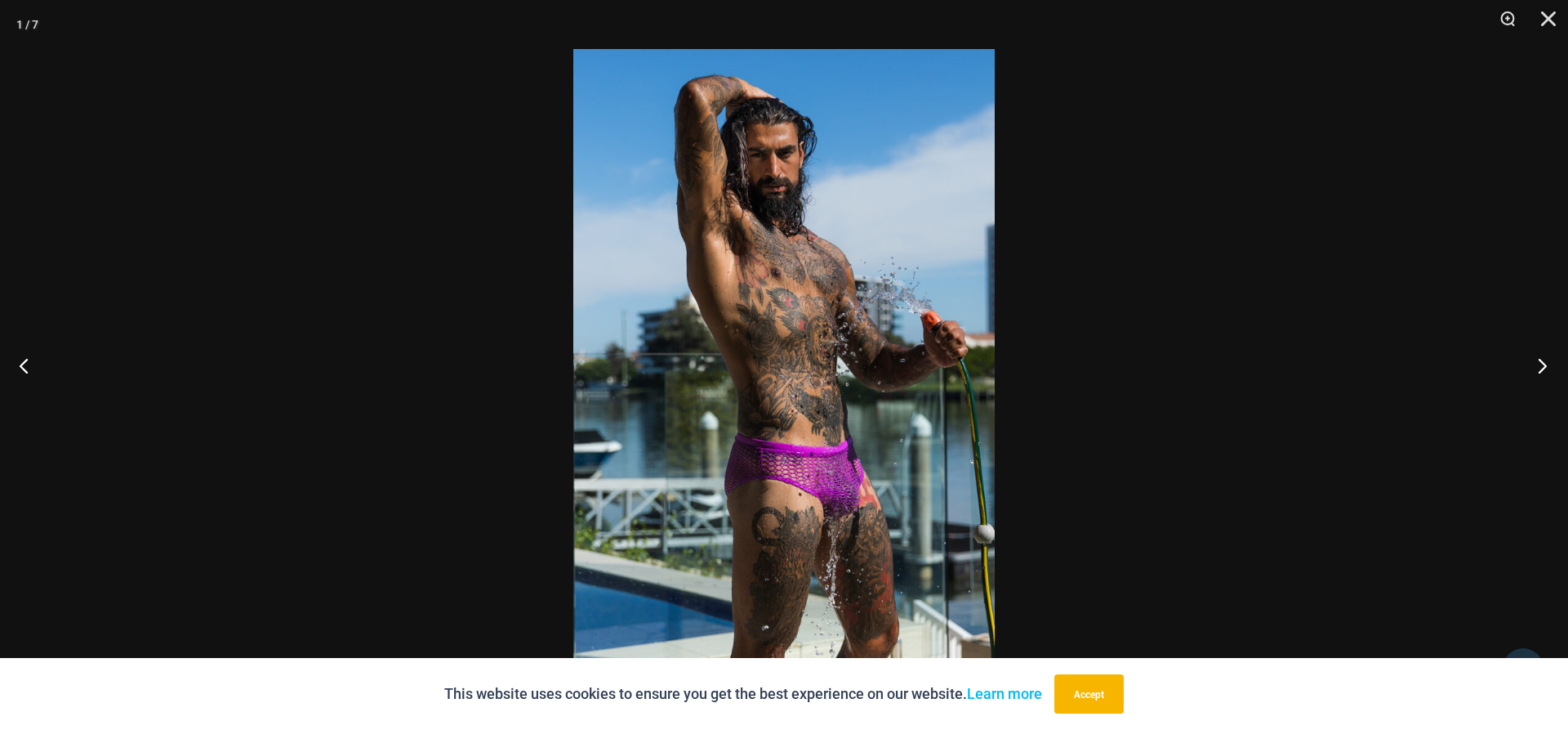
click at [1544, 371] on button "Next" at bounding box center [1537, 365] width 61 height 81
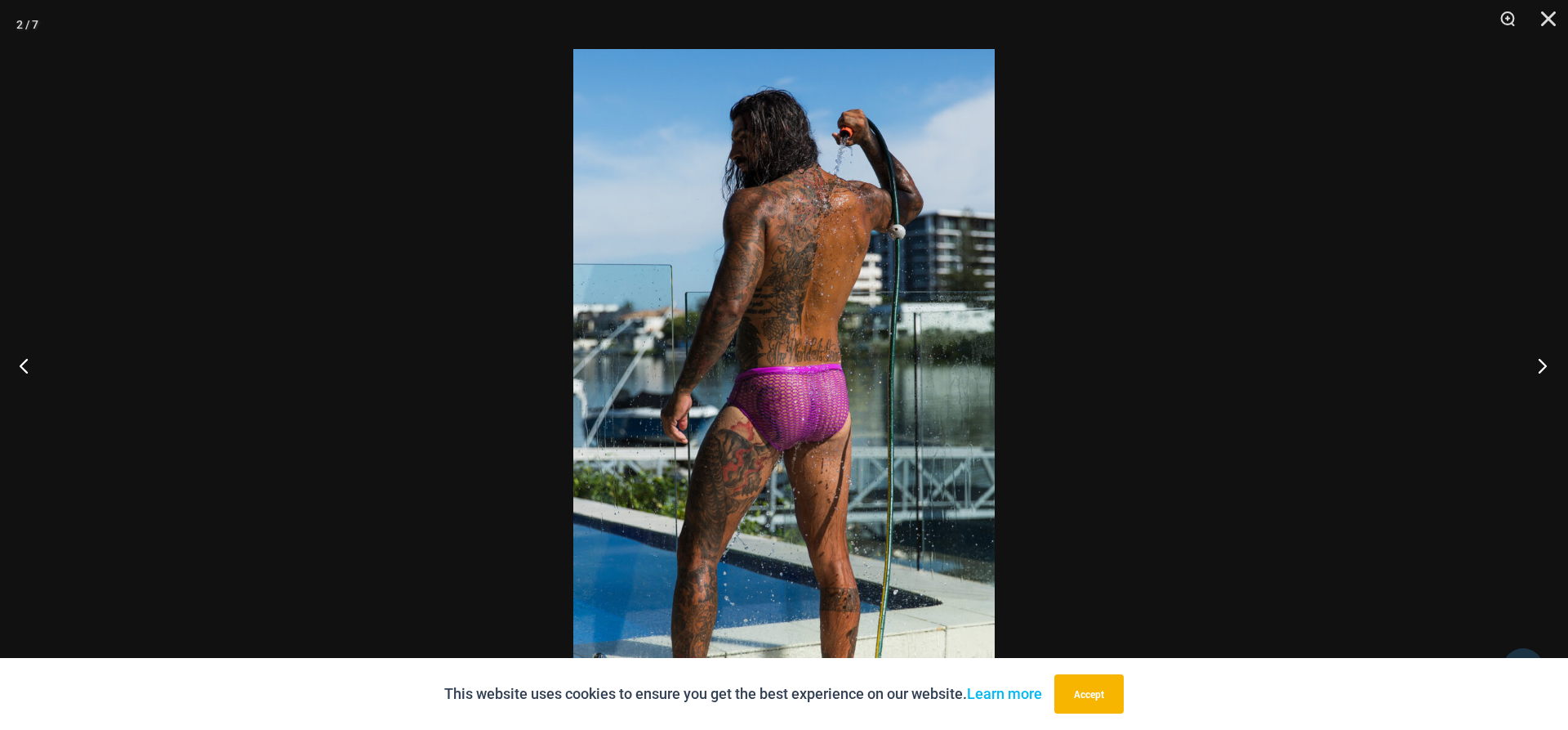
click at [1544, 371] on button "Next" at bounding box center [1537, 365] width 61 height 81
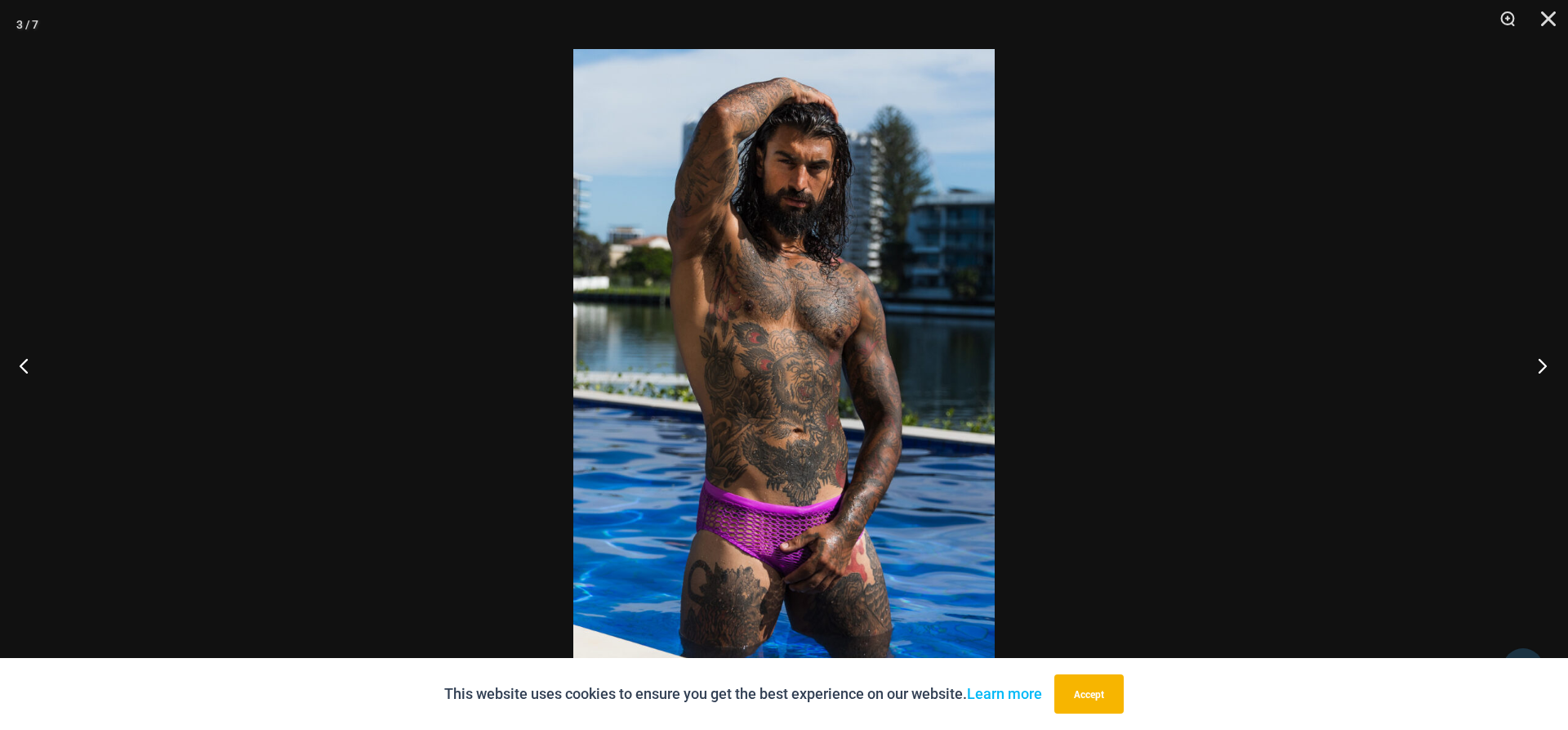
click at [1544, 371] on button "Next" at bounding box center [1537, 365] width 61 height 81
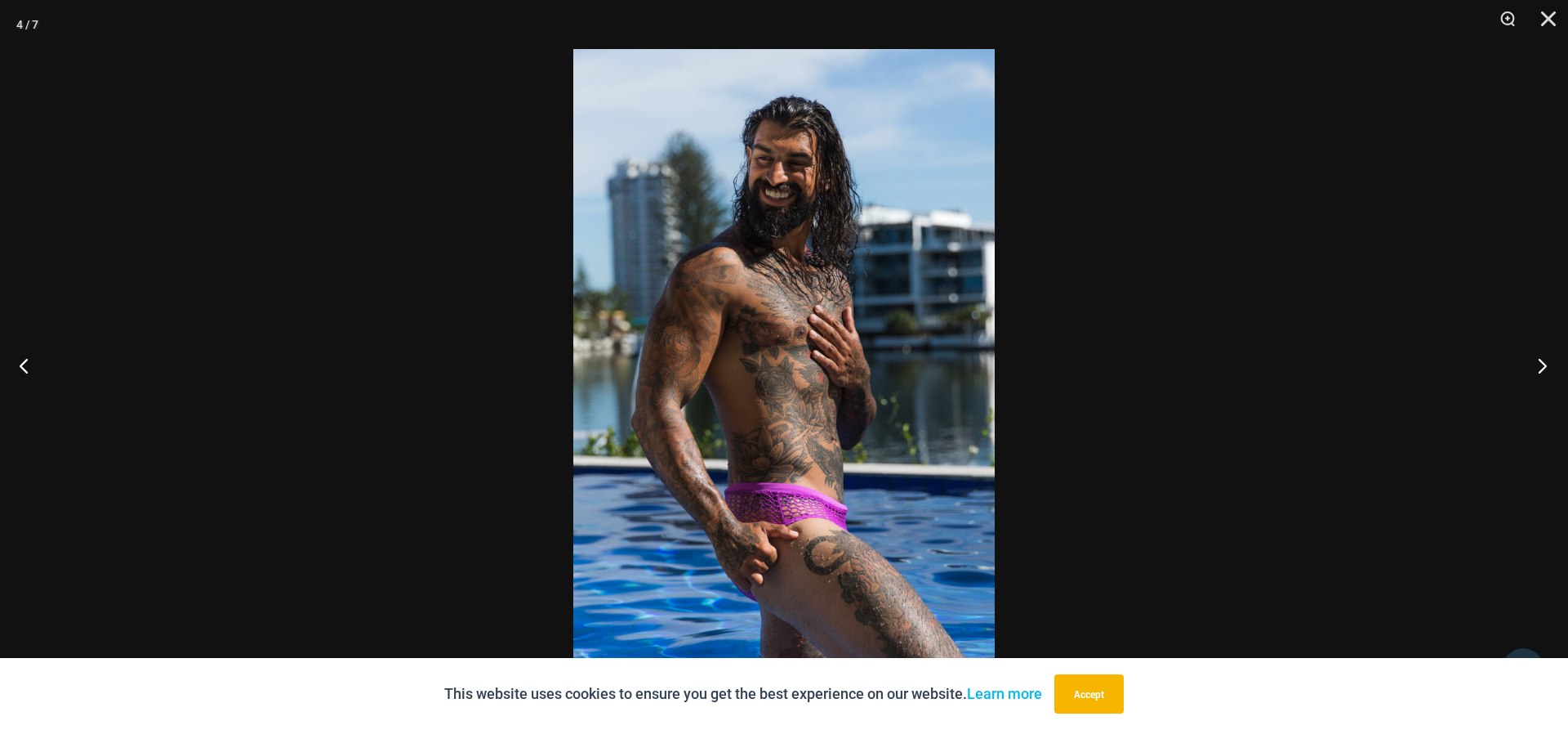
click at [1544, 371] on button "Next" at bounding box center [1537, 365] width 61 height 81
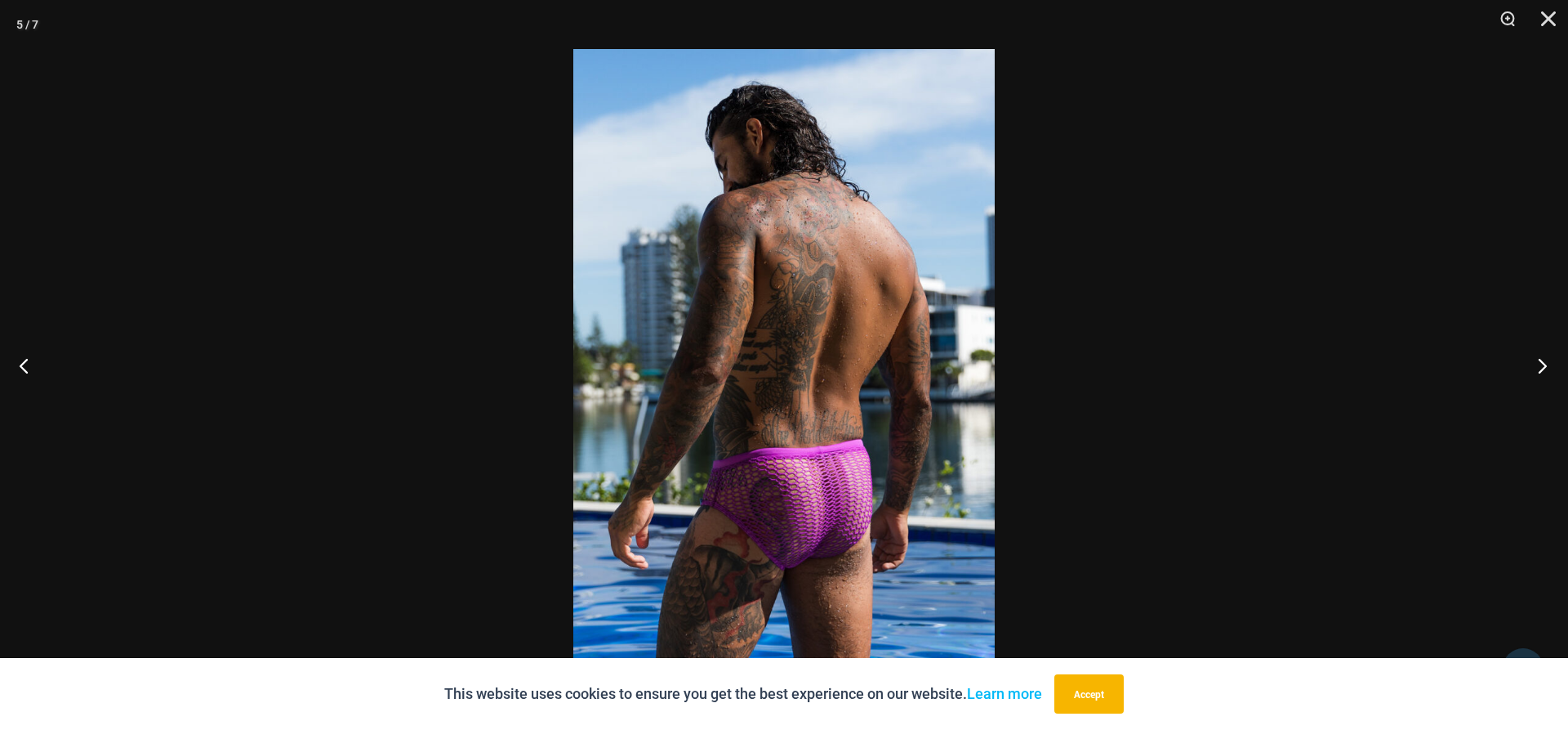
click at [1544, 371] on button "Next" at bounding box center [1537, 365] width 61 height 81
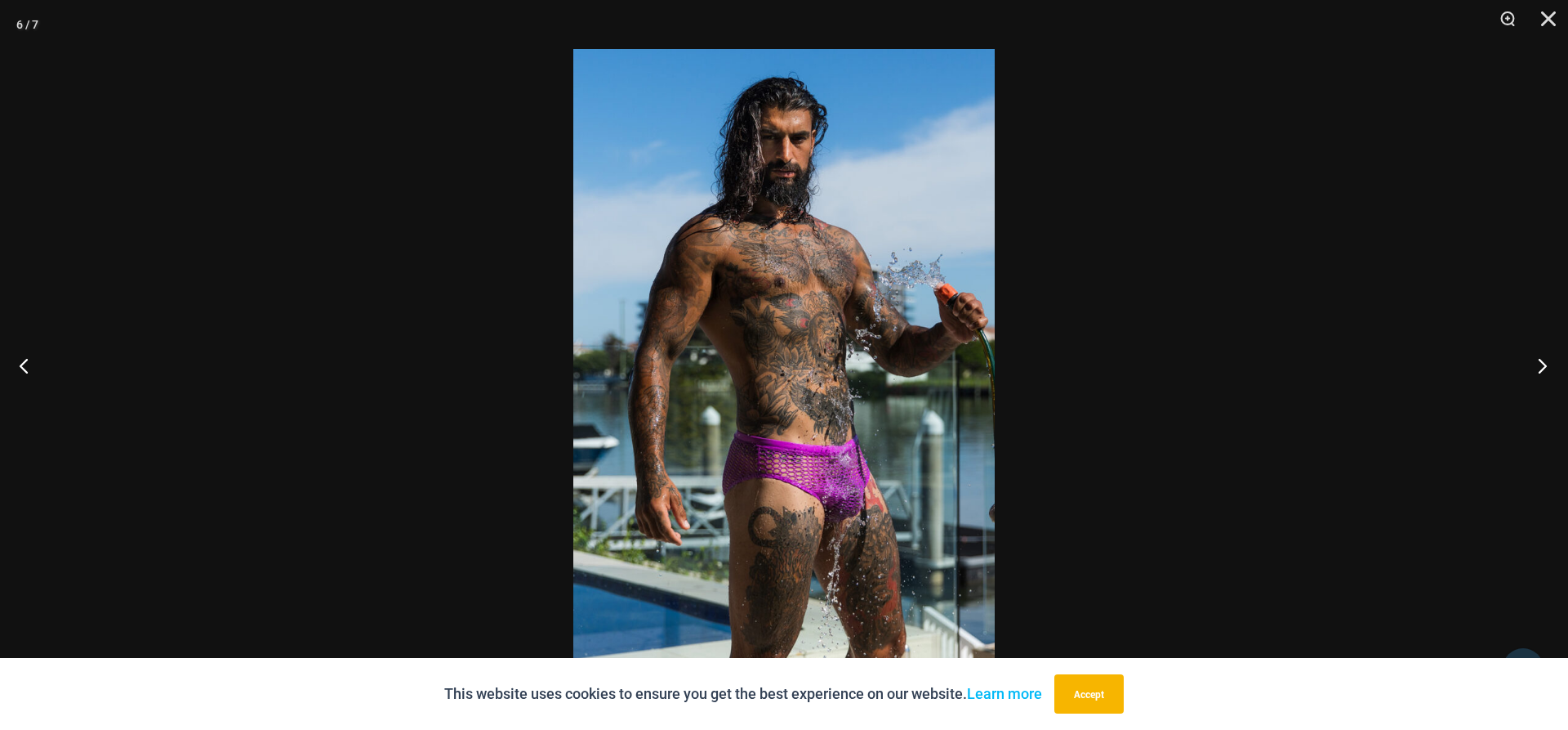
click at [1544, 371] on button "Next" at bounding box center [1537, 365] width 61 height 81
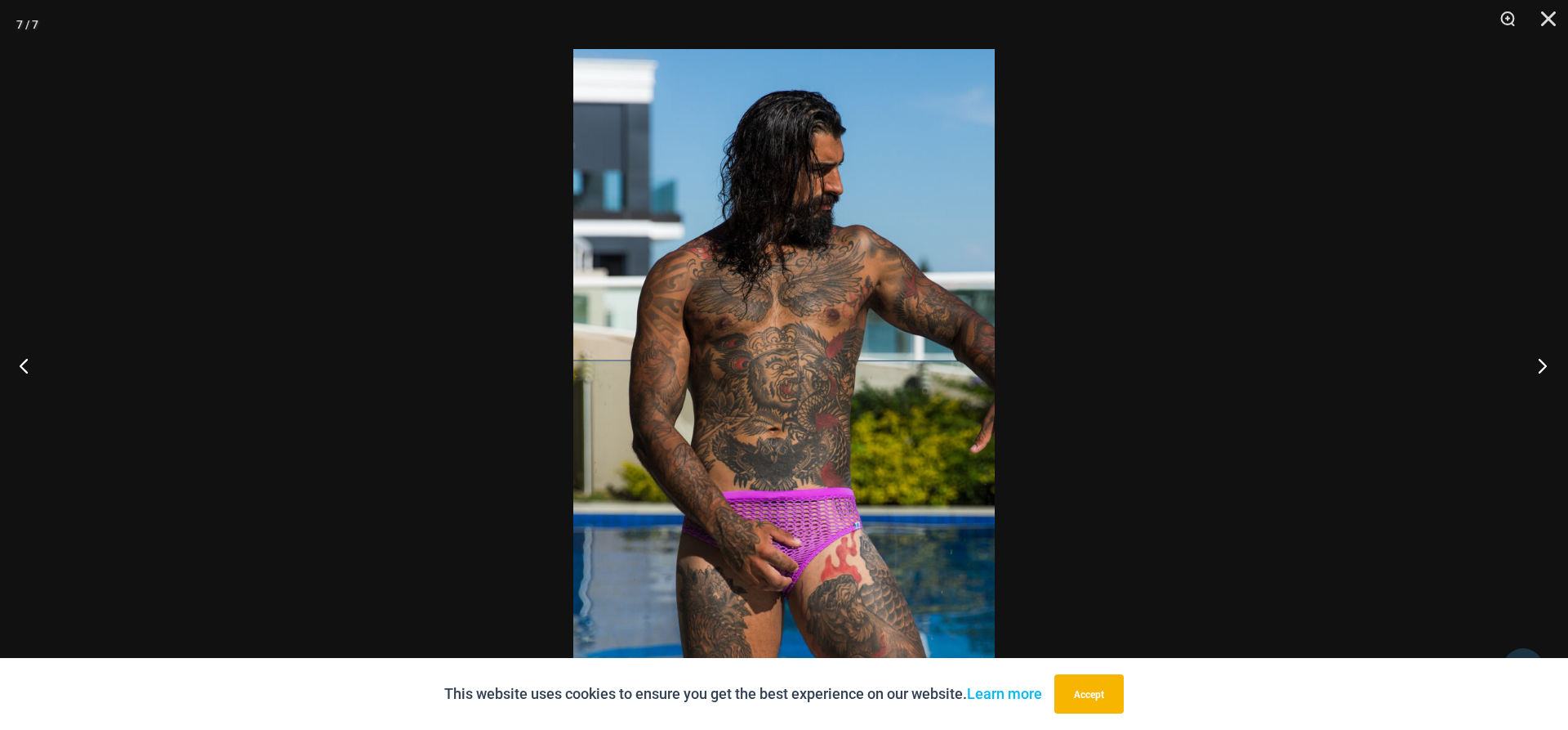
click at [1544, 371] on button "Next" at bounding box center [1537, 365] width 61 height 81
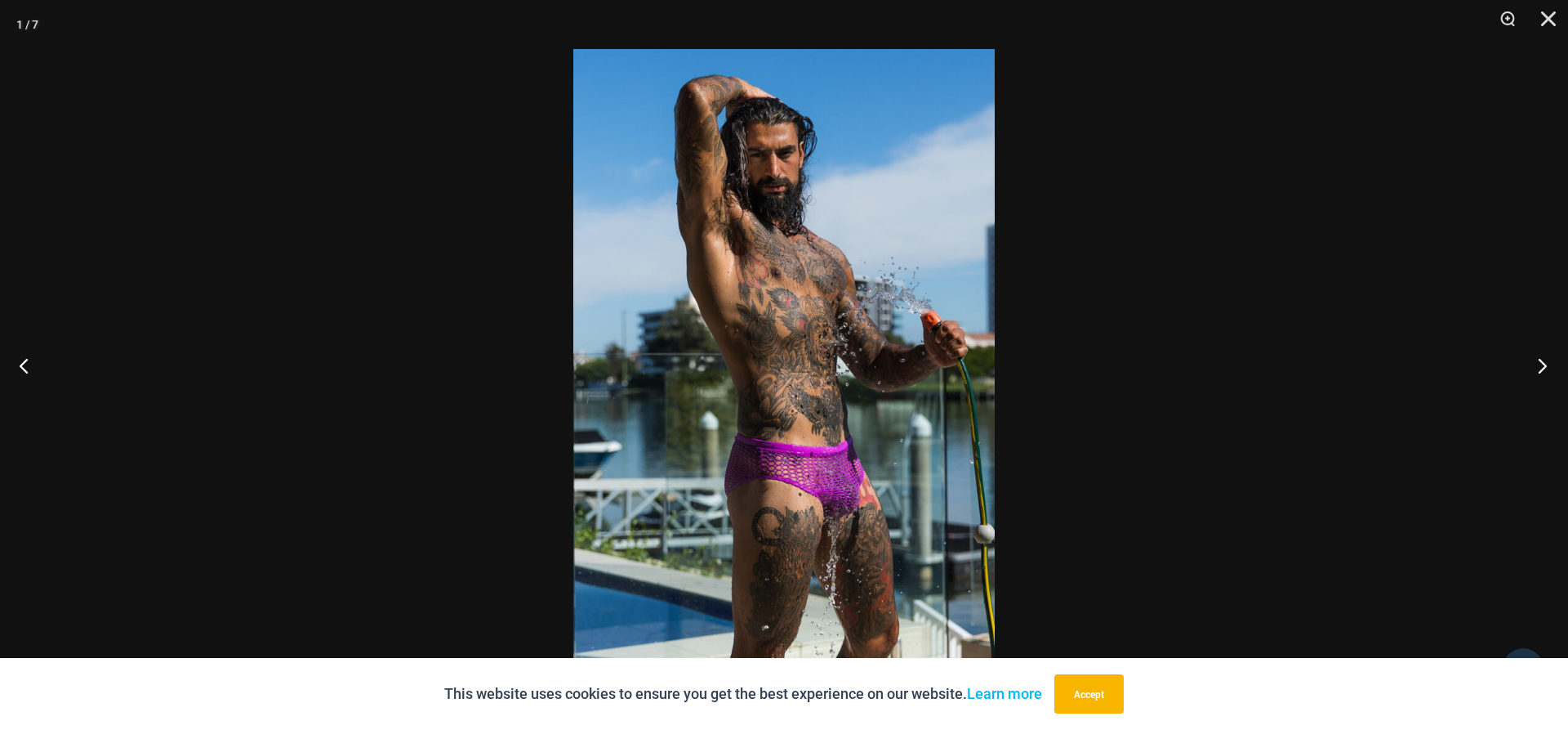
click at [1544, 371] on button "Next" at bounding box center [1537, 365] width 61 height 81
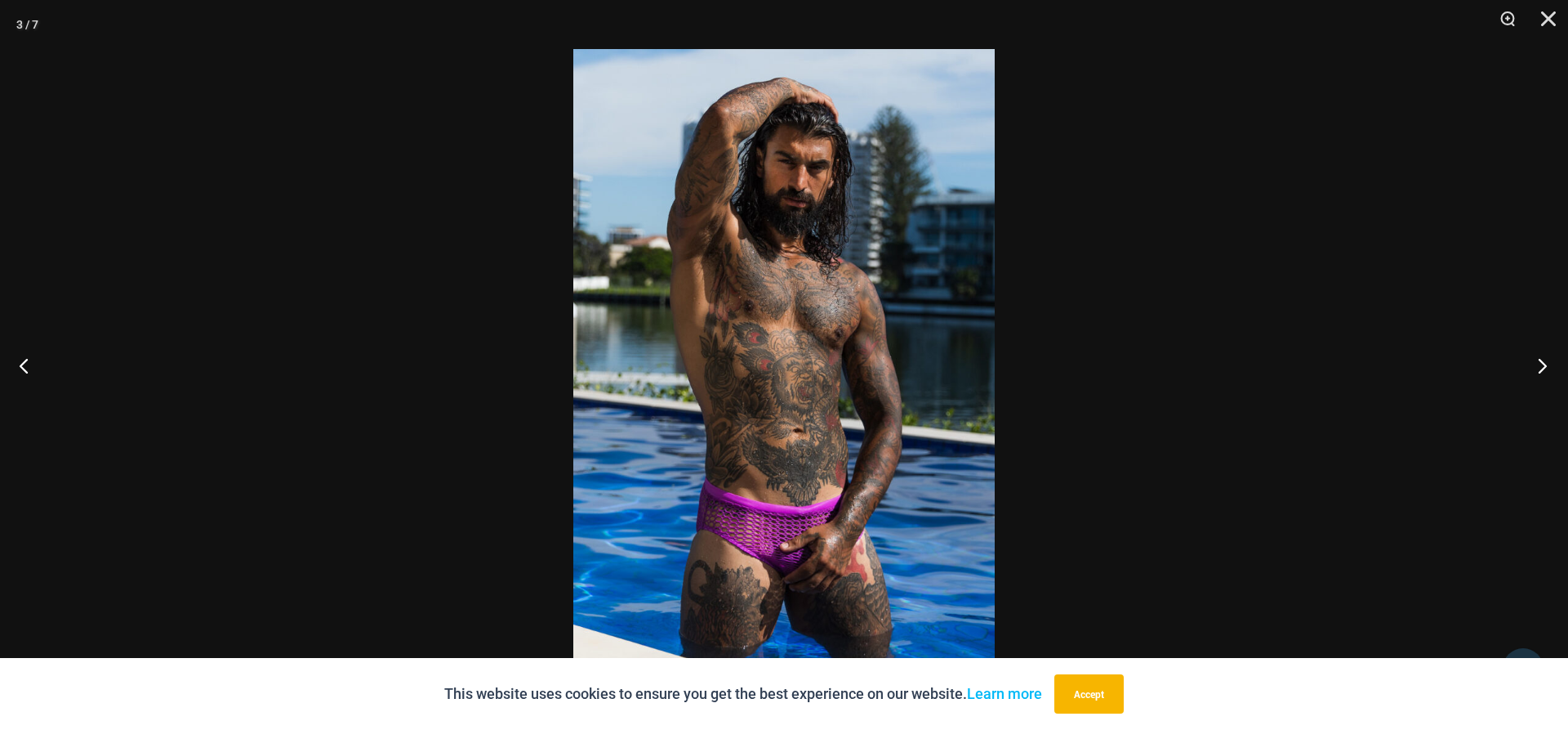
click at [1541, 361] on button "Next" at bounding box center [1537, 365] width 61 height 81
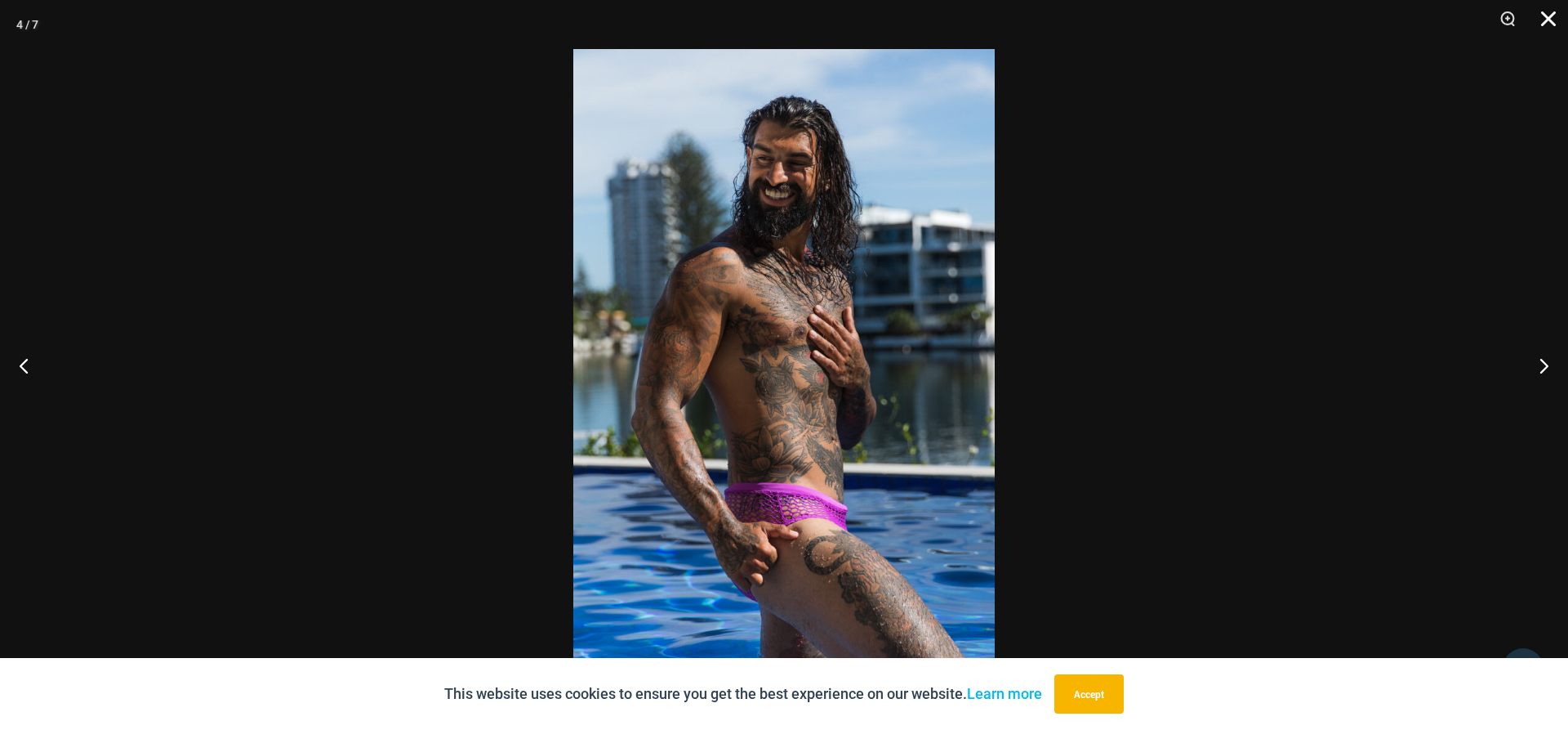
click at [1546, 22] on button "Close" at bounding box center [1542, 24] width 41 height 49
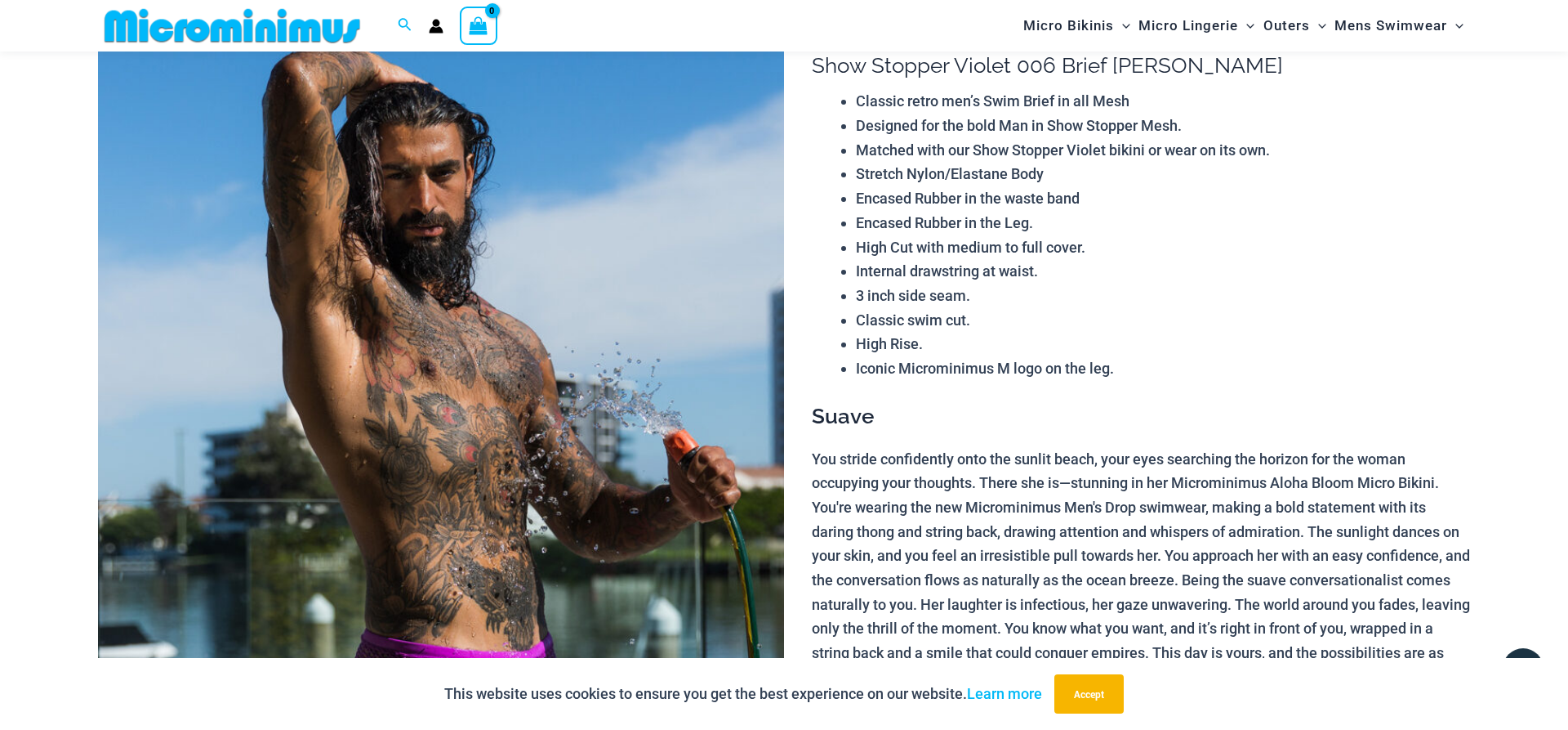
scroll to position [736, 0]
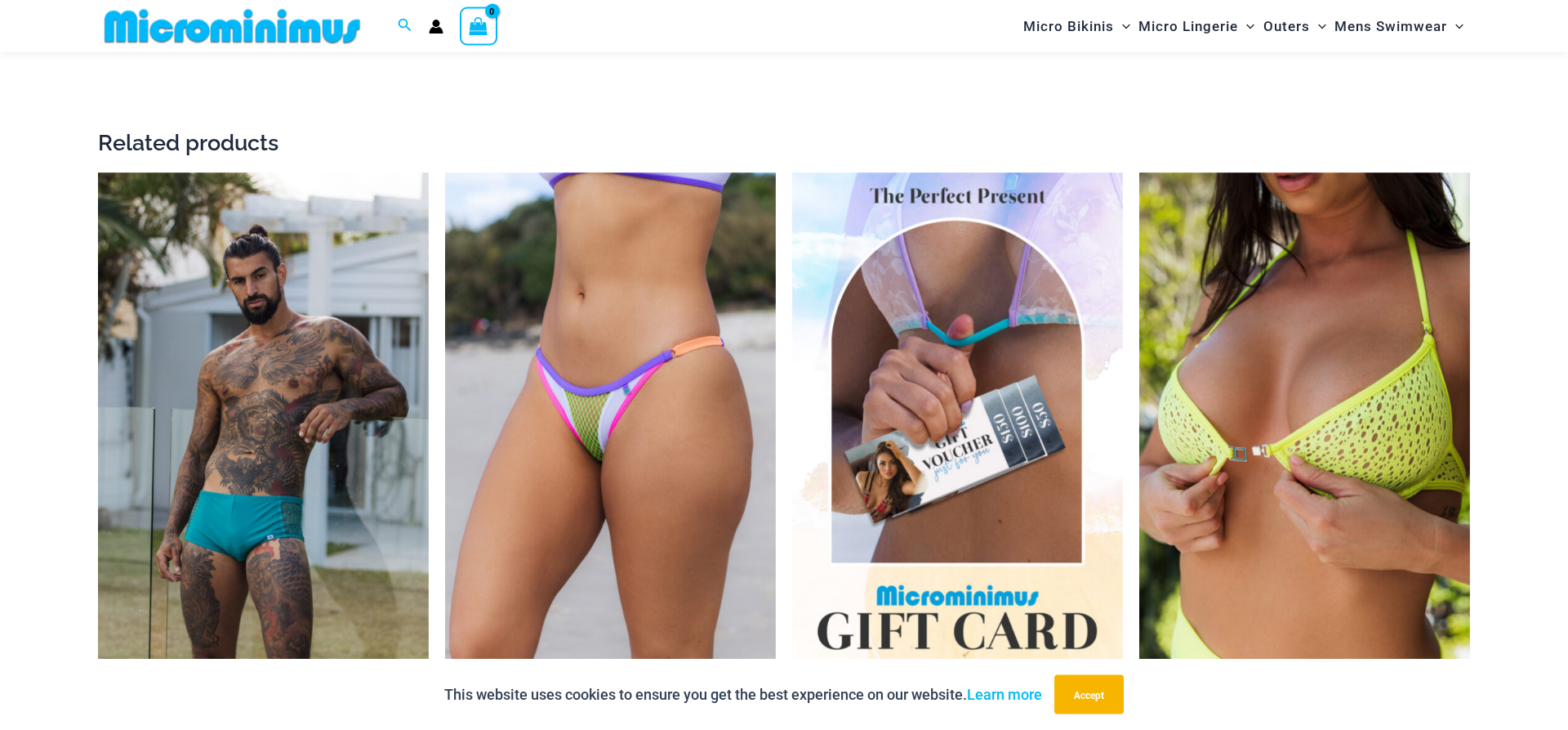
scroll to position [2820, 0]
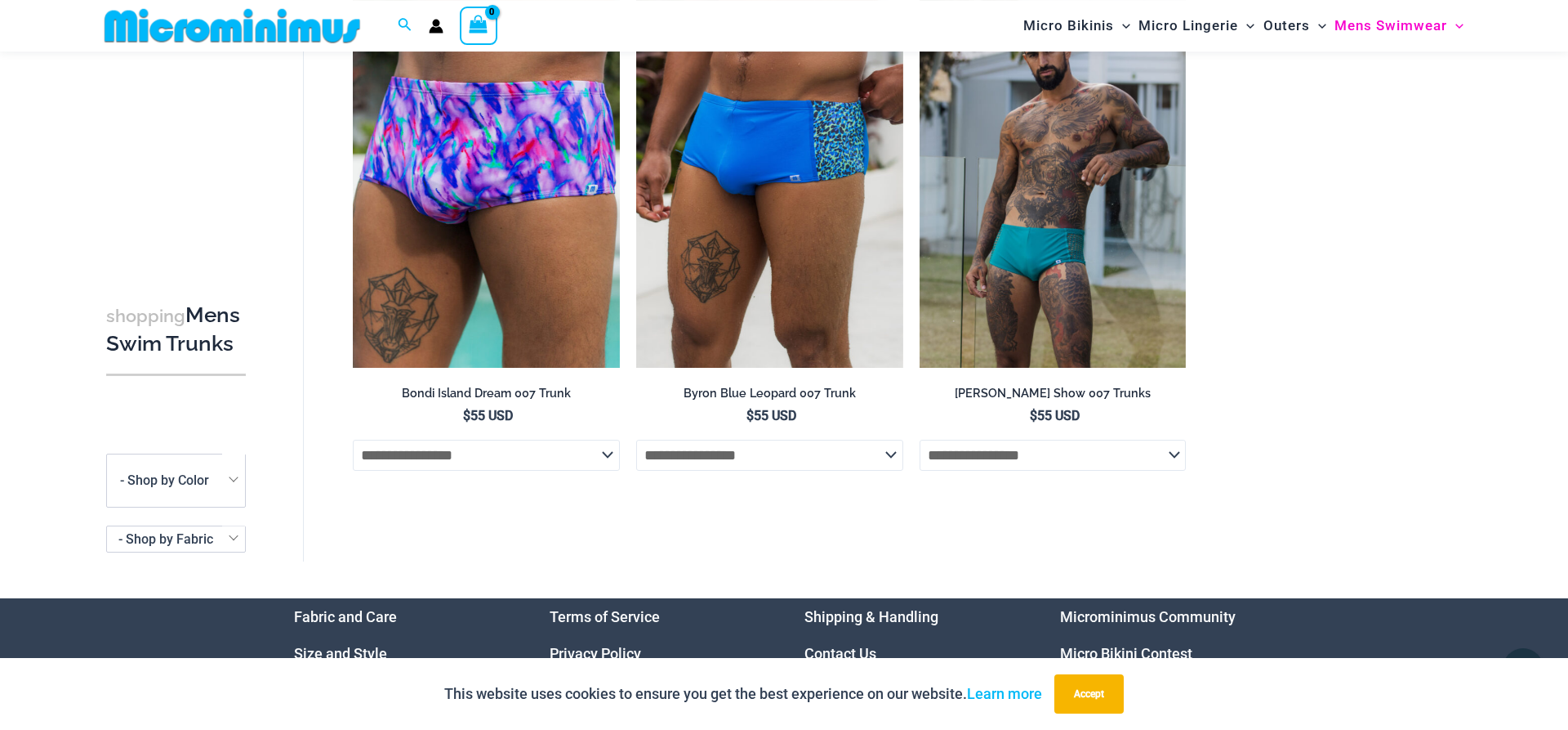
scroll to position [1486, 0]
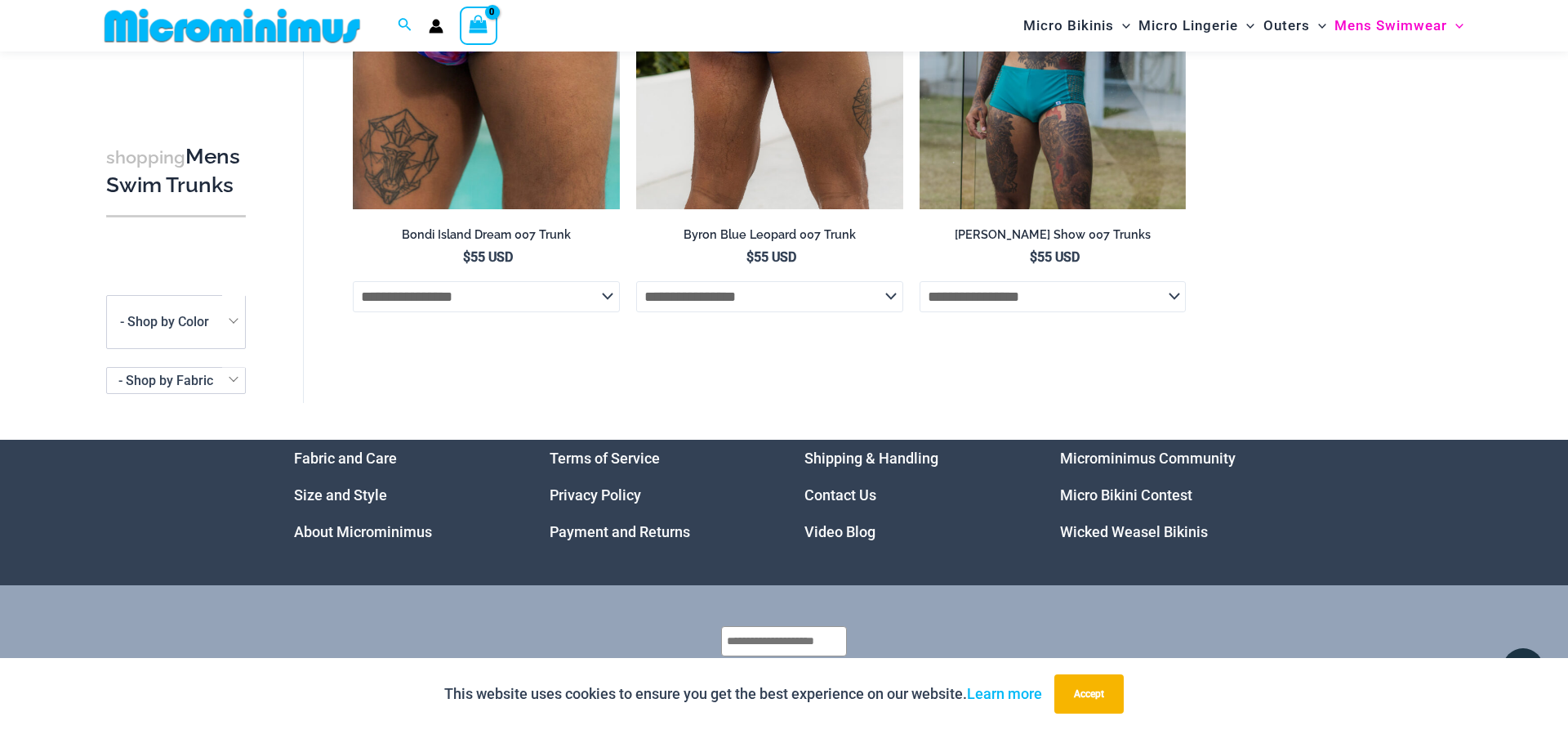
click at [636, 281] on select "**********" at bounding box center [769, 297] width 267 height 31
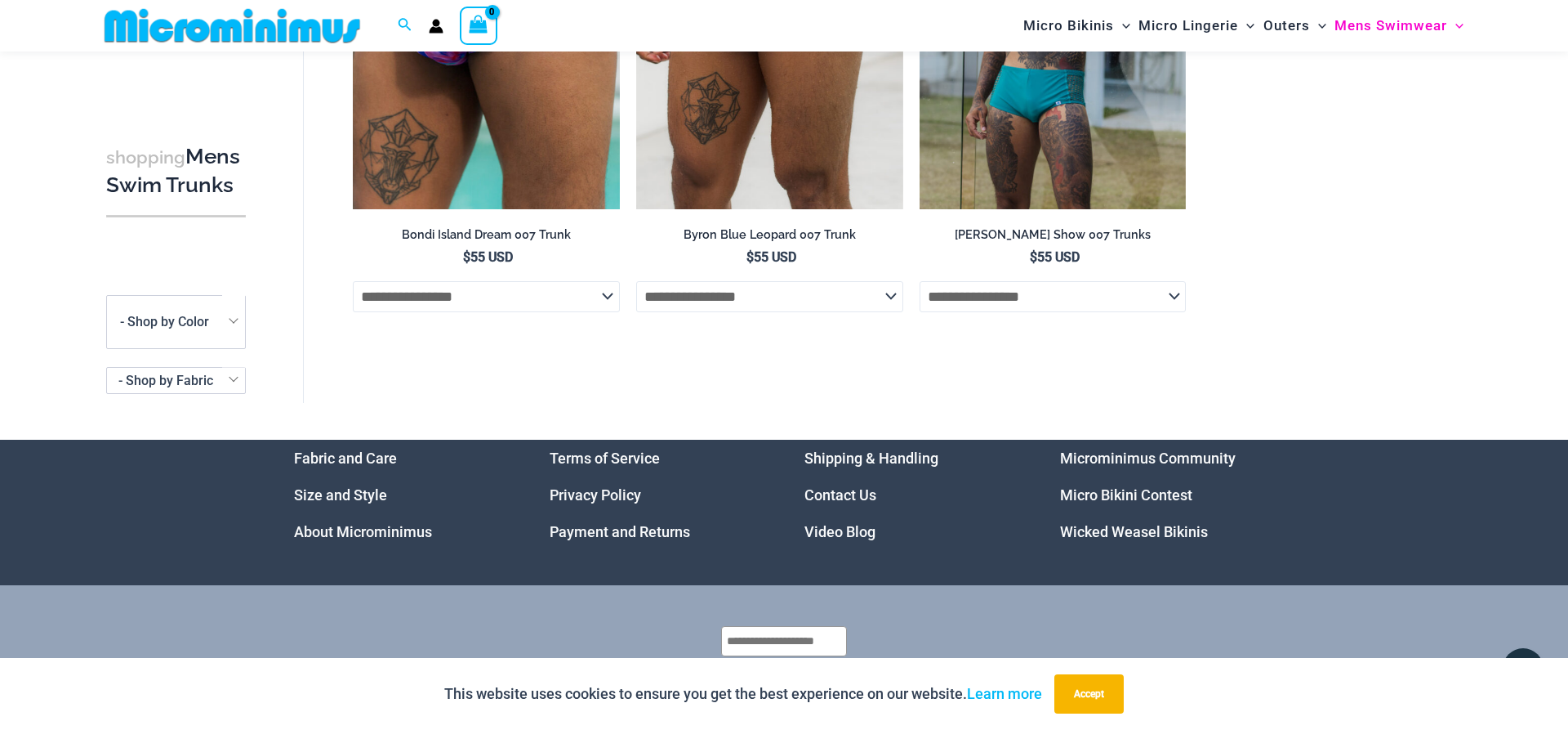
drag, startPoint x: 893, startPoint y: 302, endPoint x: 1293, endPoint y: 310, distance: 400.1
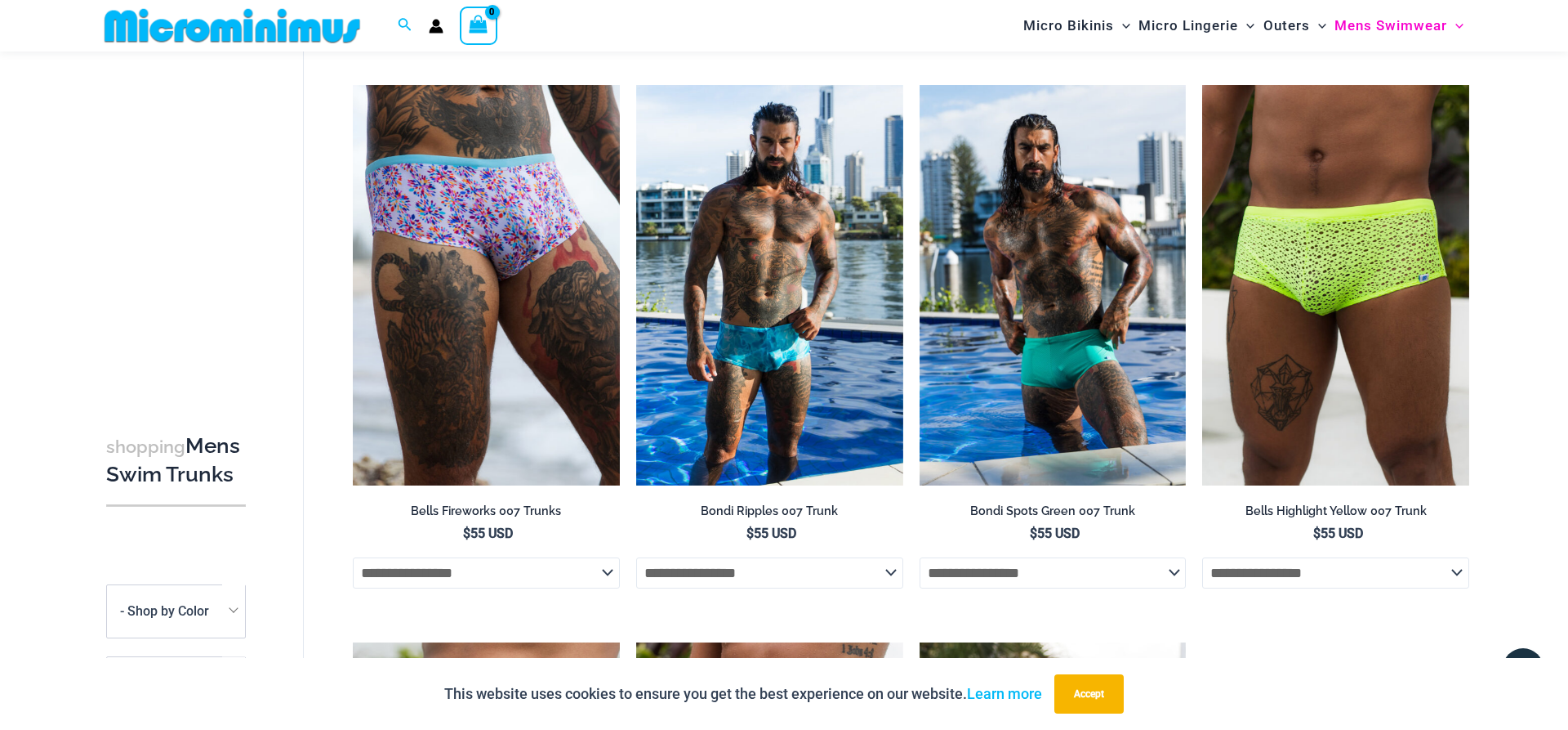
scroll to position [0, 0]
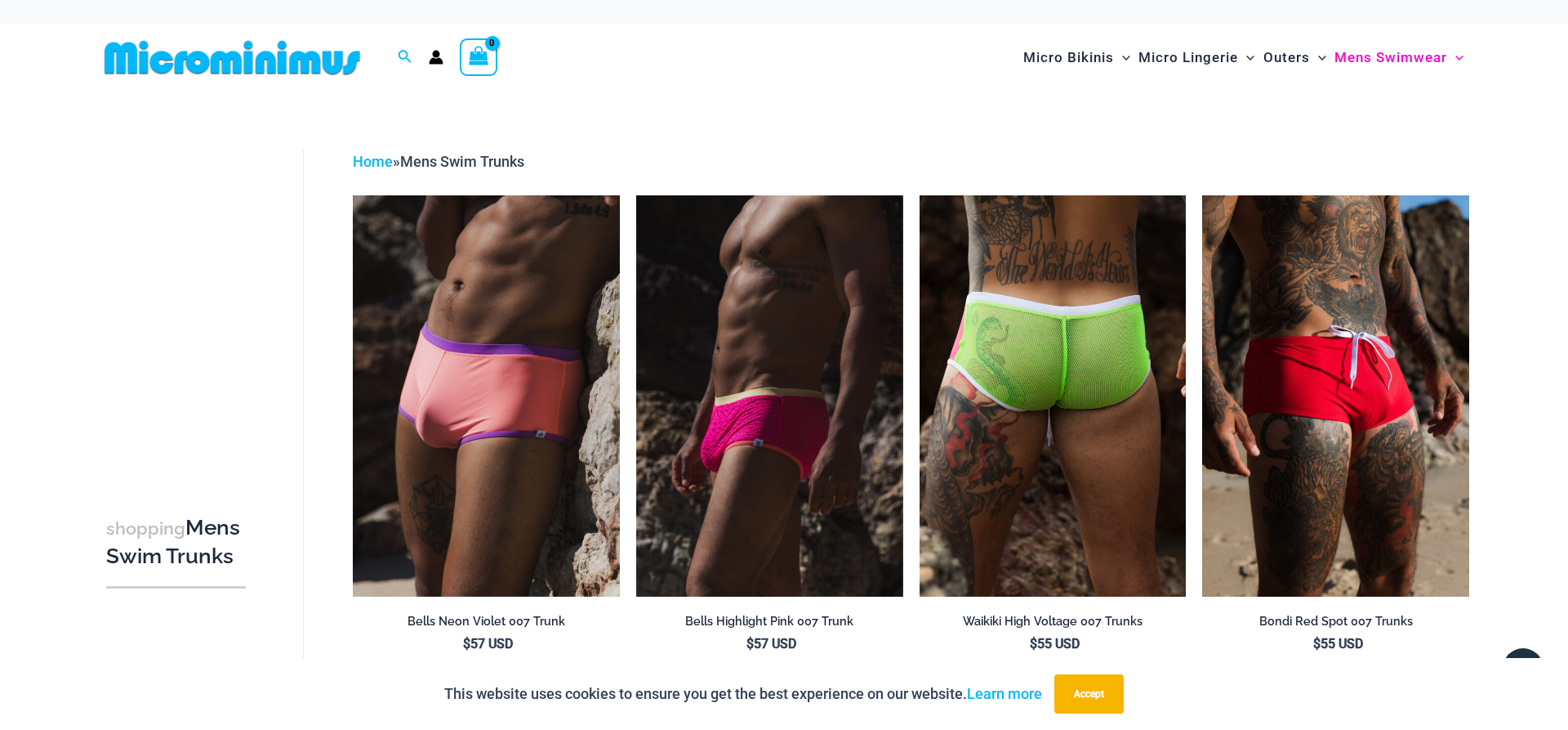
click at [1062, 369] on img at bounding box center [1053, 395] width 267 height 400
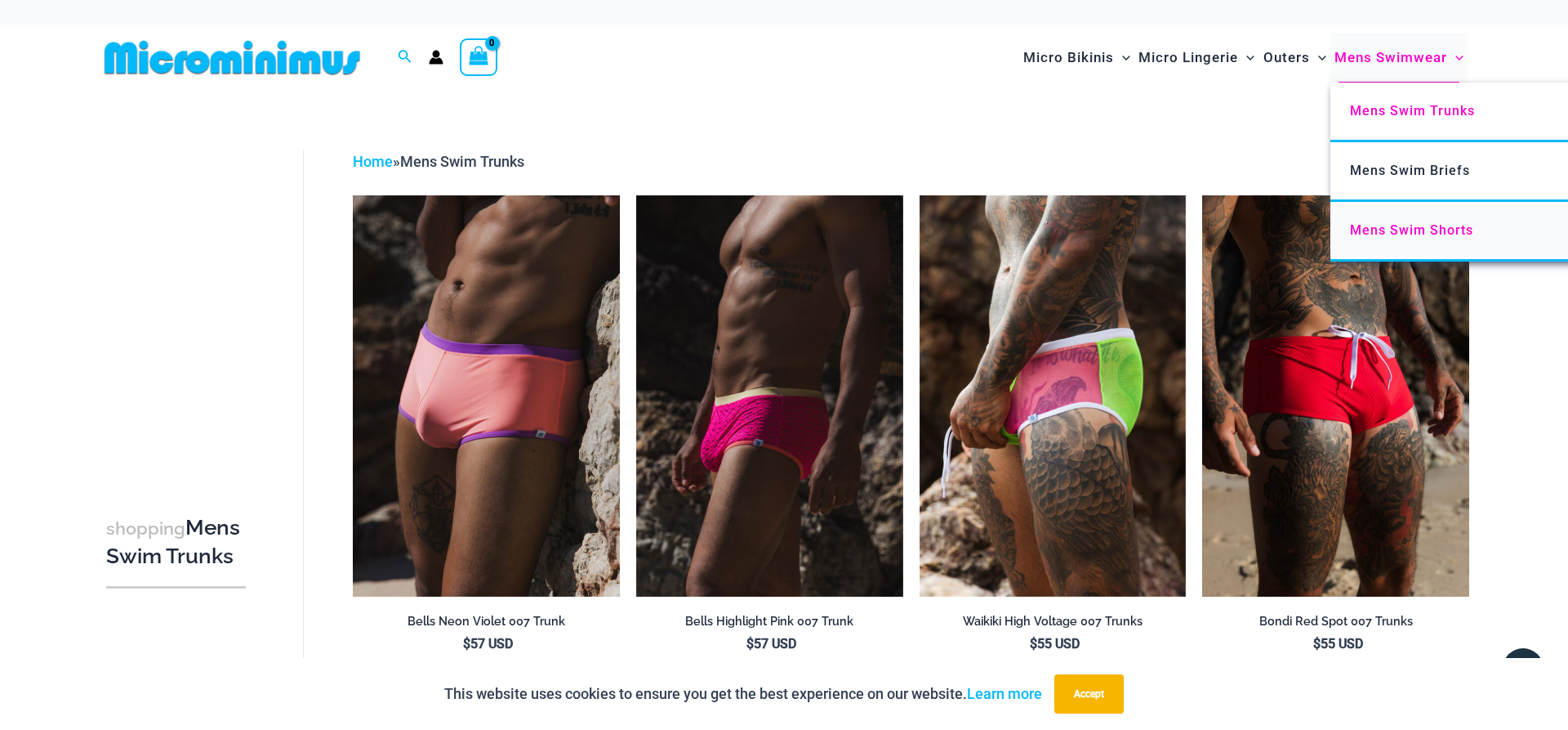
click at [1389, 239] on link "Mens Swim Shorts" at bounding box center [1573, 231] width 486 height 60
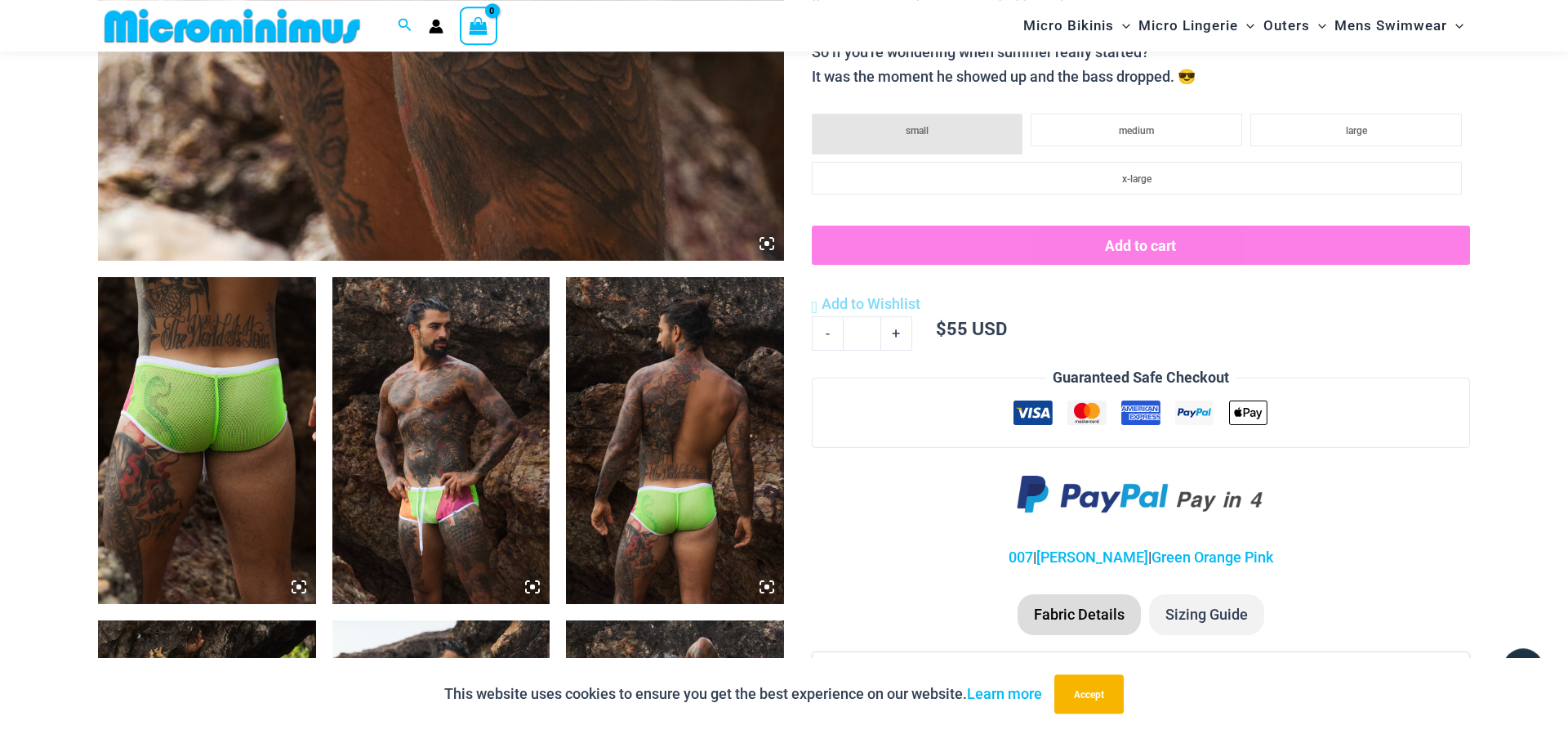
scroll to position [985, 0]
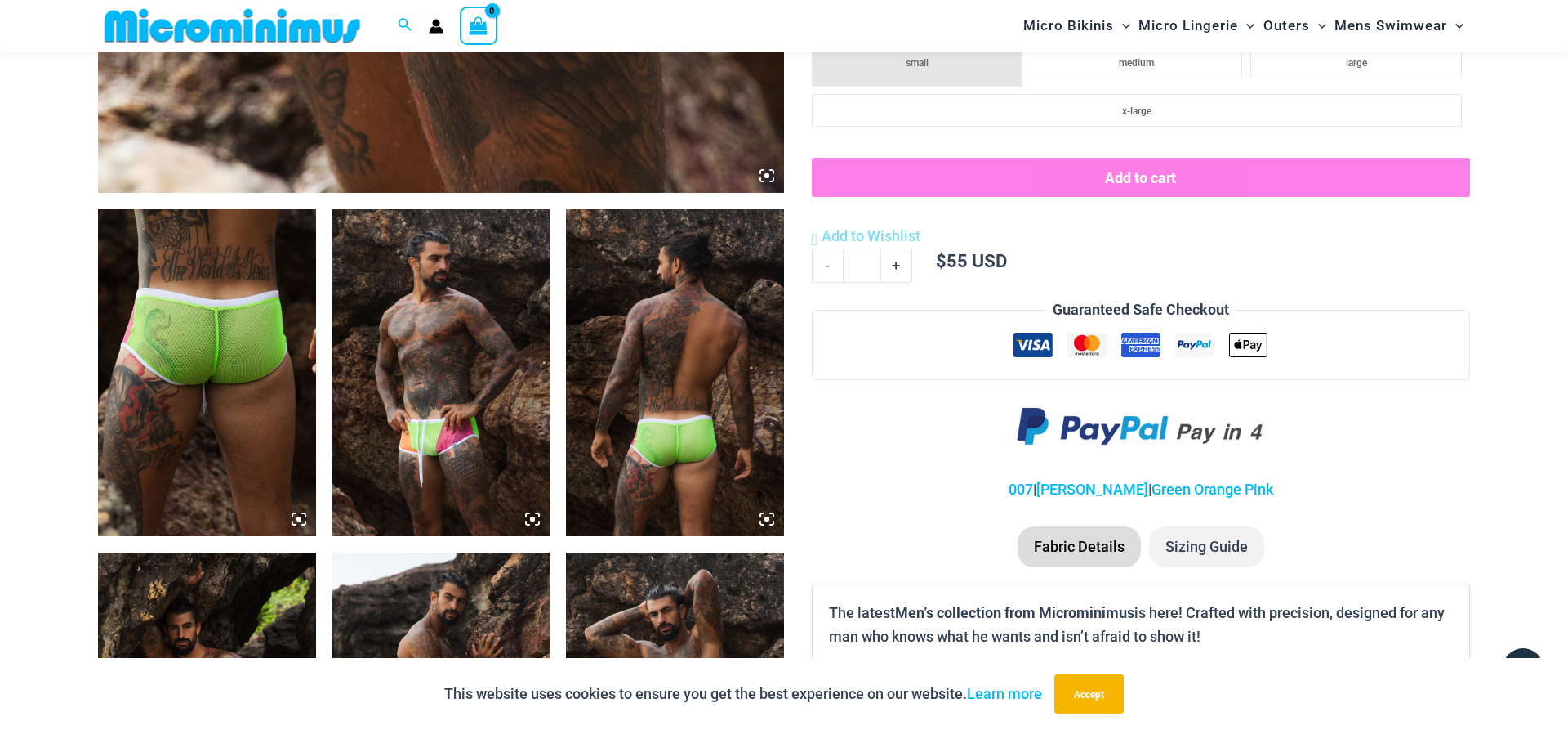
click at [414, 388] on img at bounding box center [441, 372] width 218 height 327
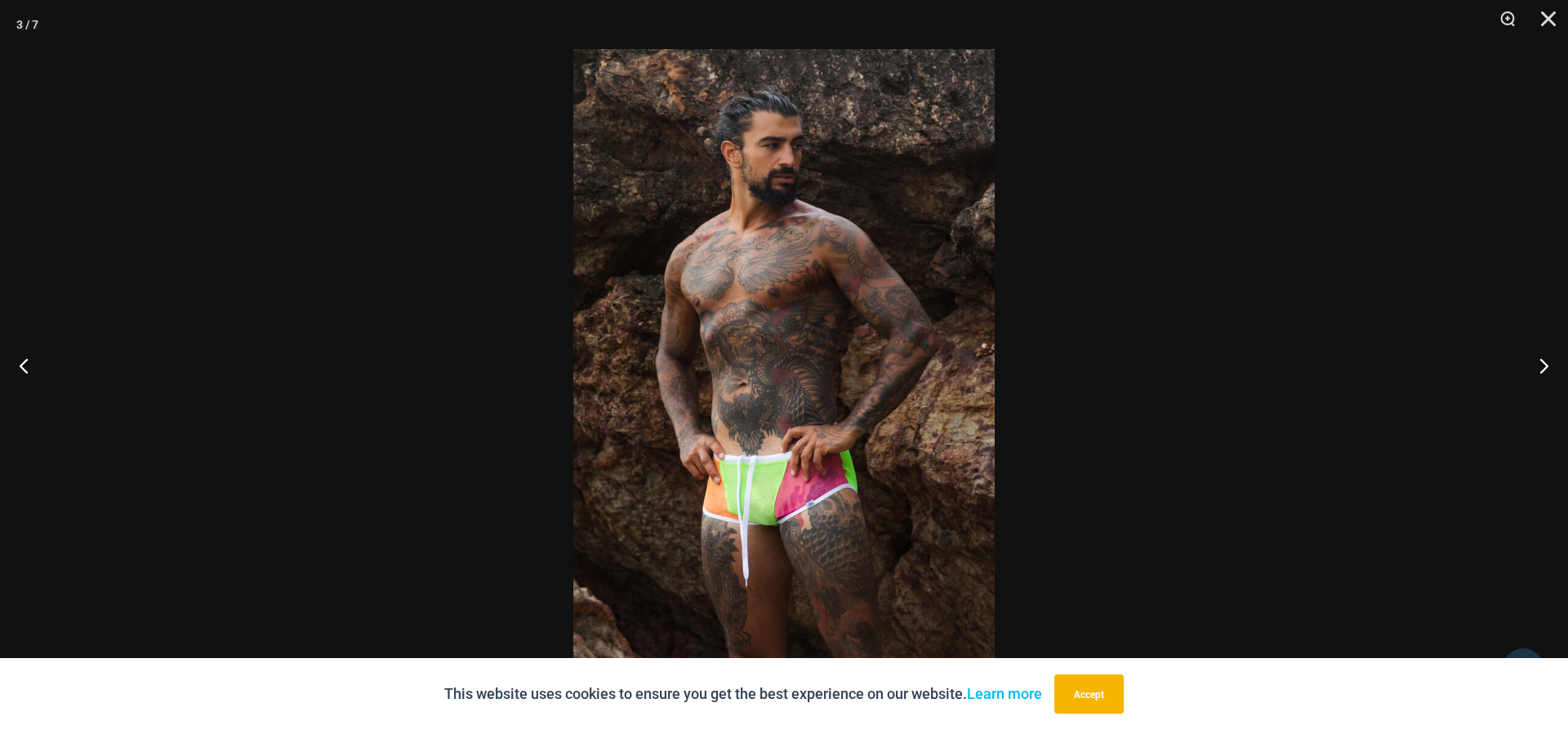
click at [815, 371] on img at bounding box center [784, 365] width 421 height 632
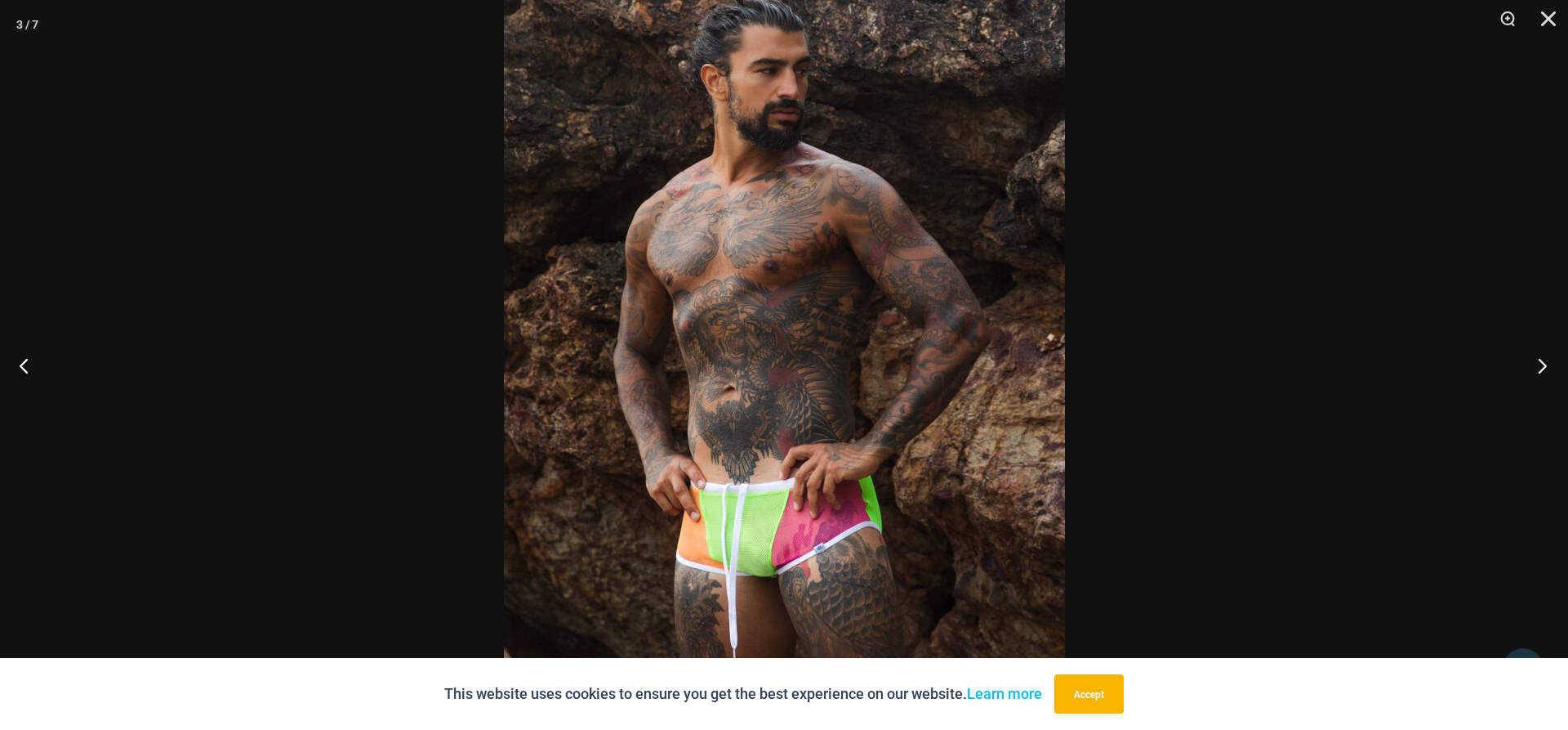
click at [1538, 375] on button "Next" at bounding box center [1537, 365] width 61 height 81
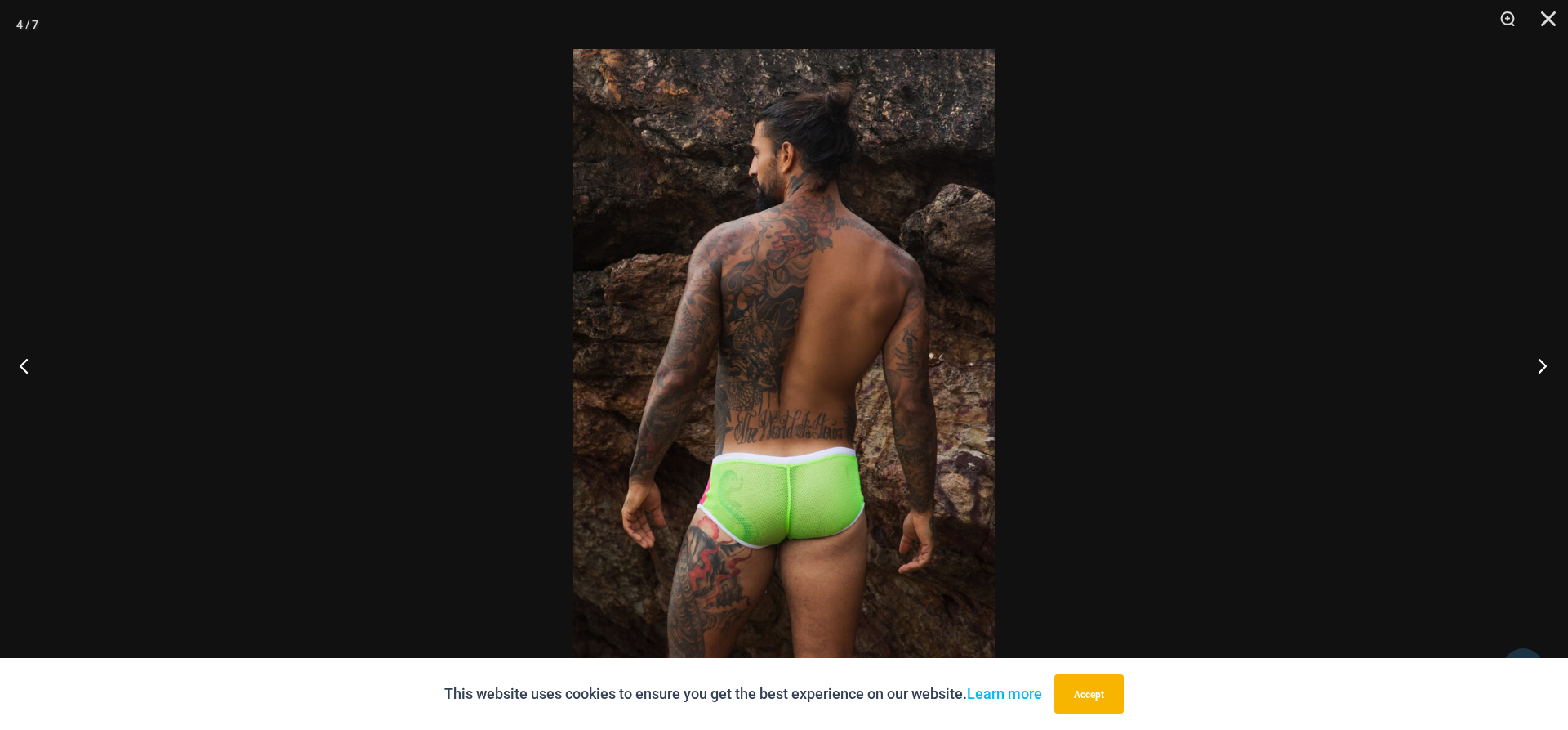
click at [1538, 371] on button "Next" at bounding box center [1537, 365] width 61 height 81
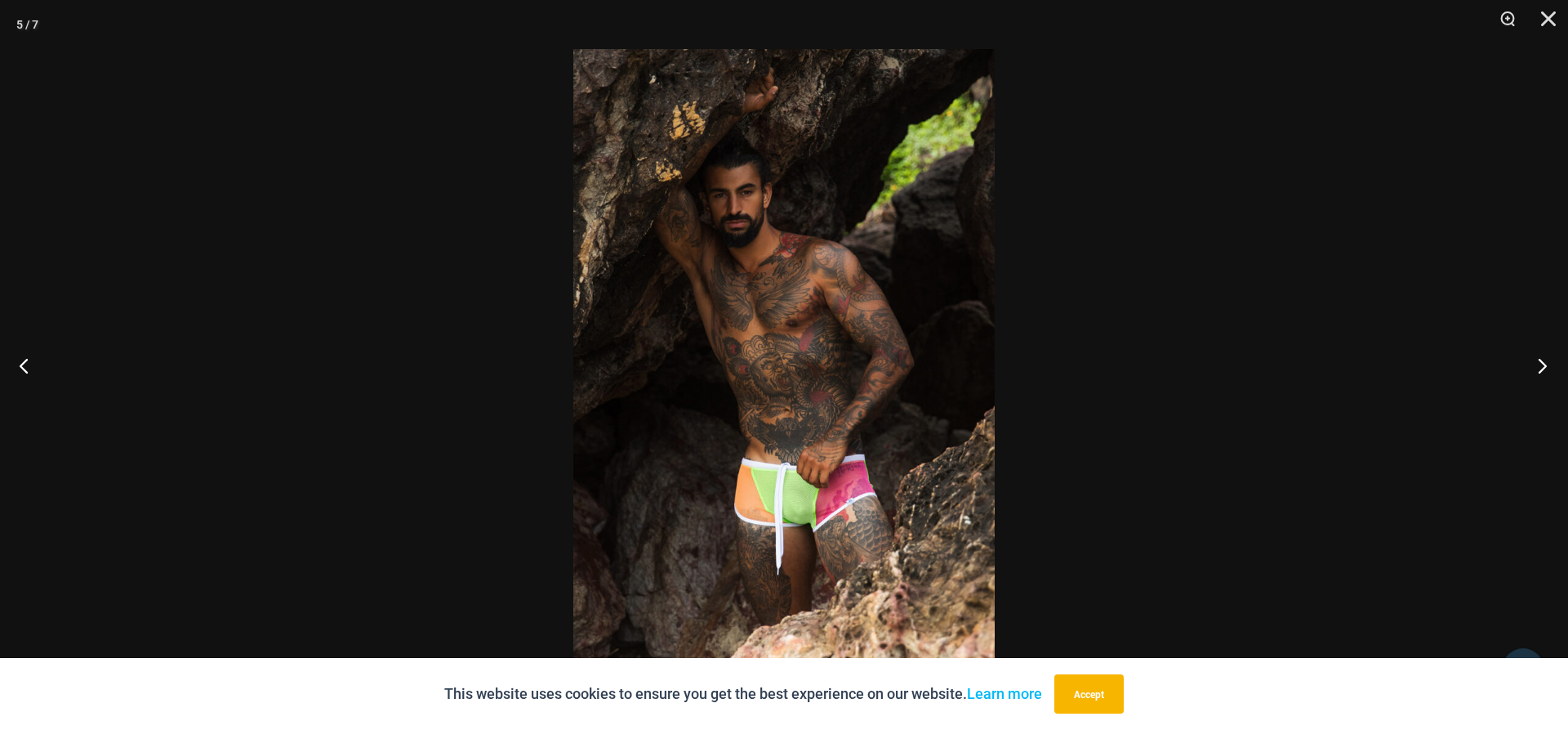
click at [1538, 371] on button "Next" at bounding box center [1537, 365] width 61 height 81
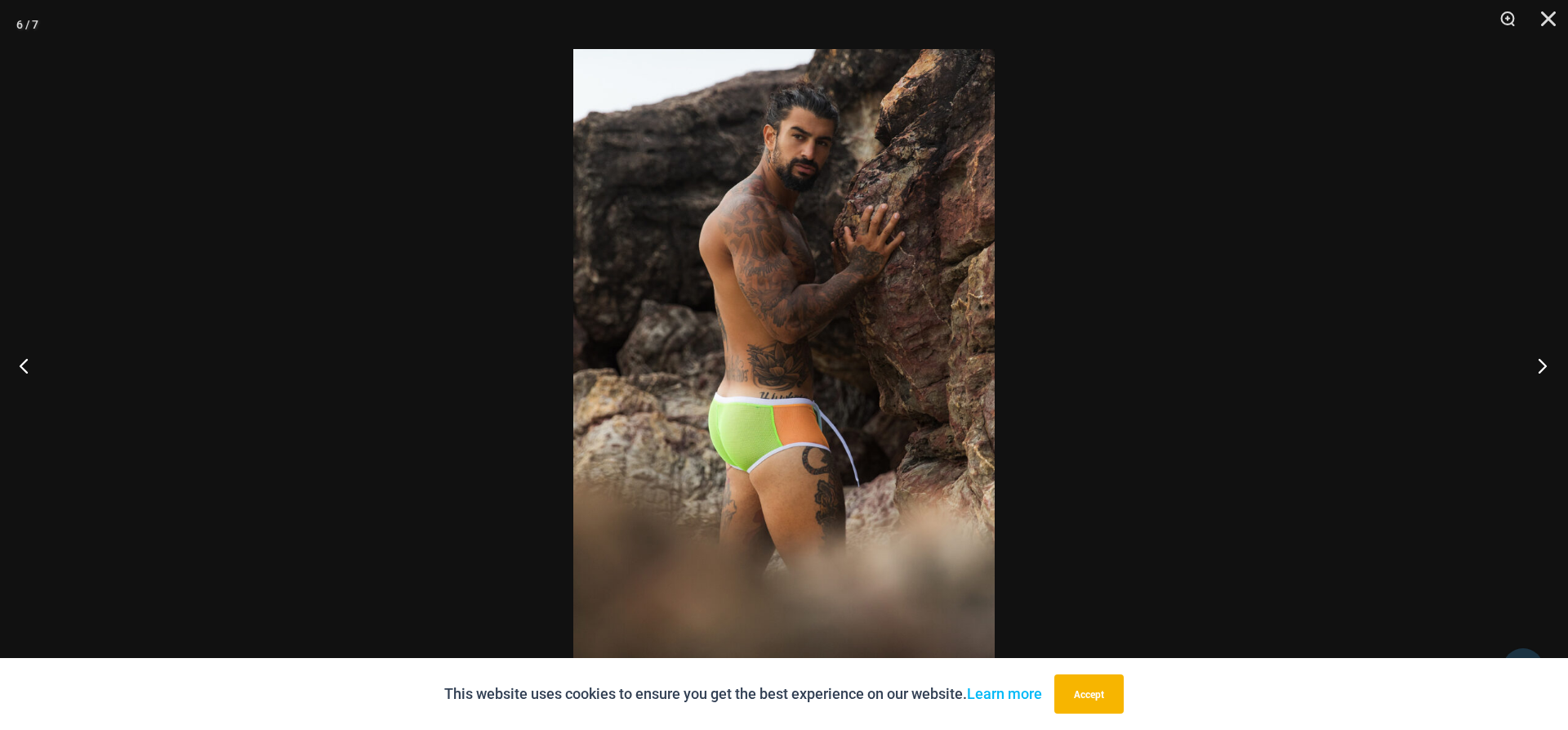
click at [1538, 371] on button "Next" at bounding box center [1537, 365] width 61 height 81
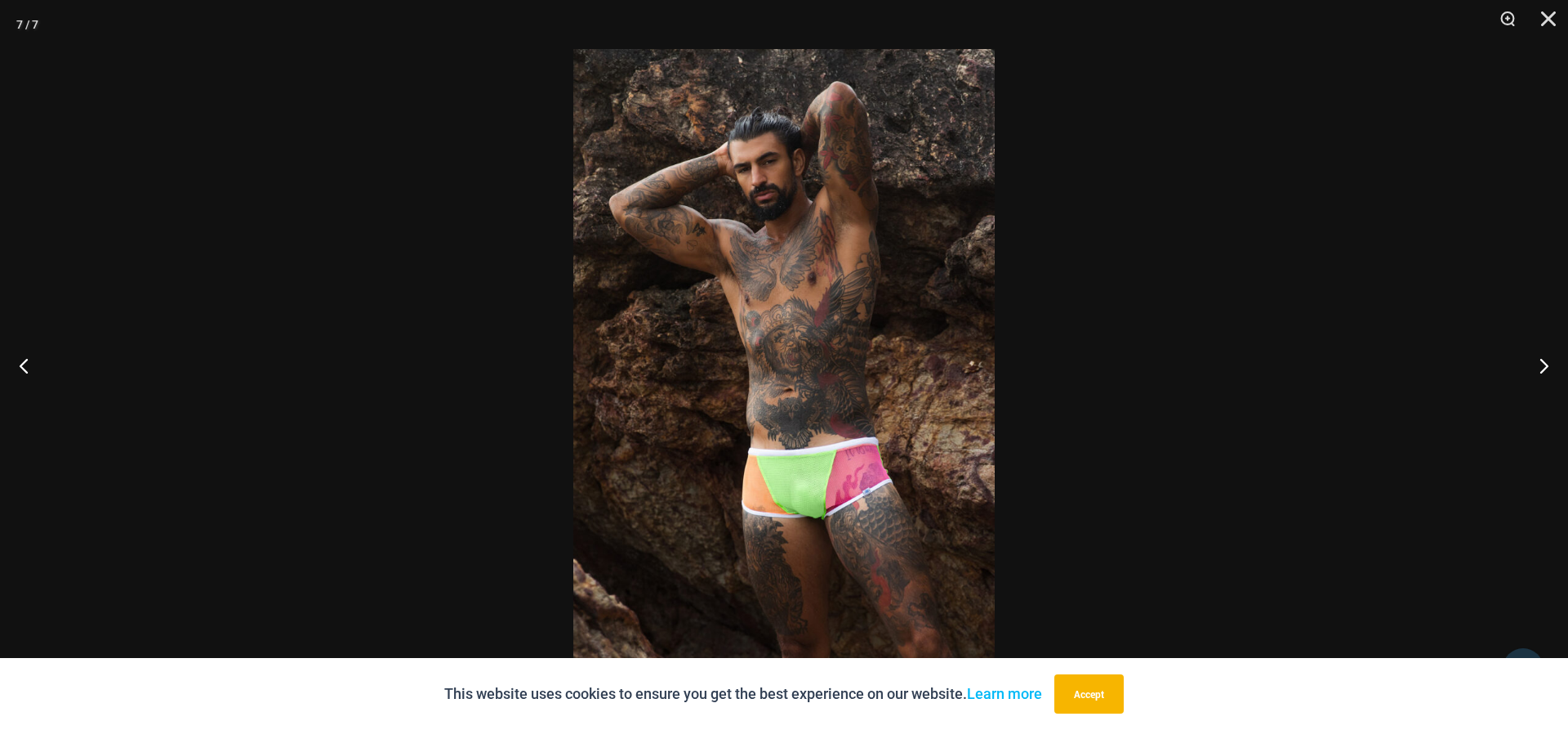
click at [766, 366] on img at bounding box center [784, 365] width 421 height 632
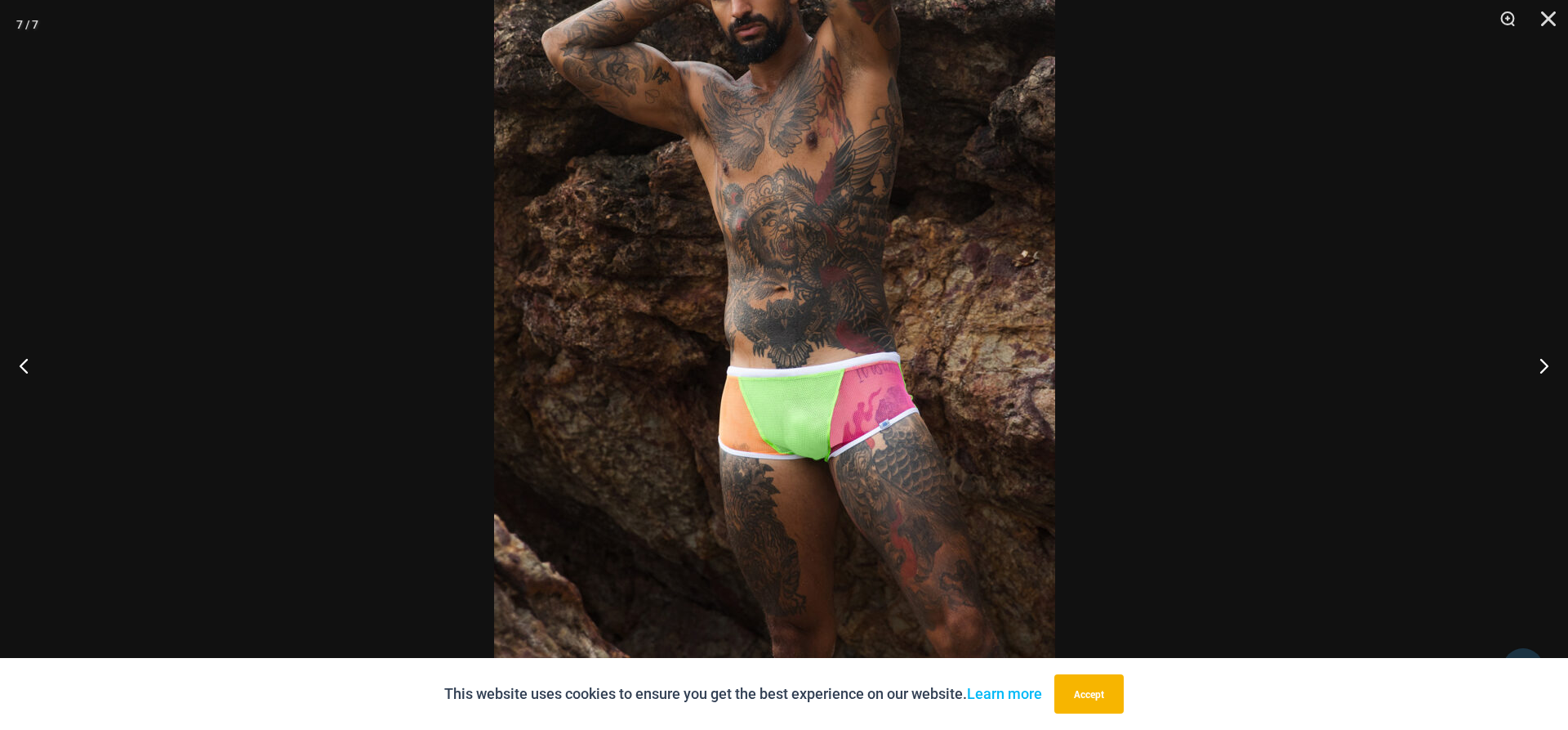
click at [764, 318] on img at bounding box center [774, 255] width 561 height 842
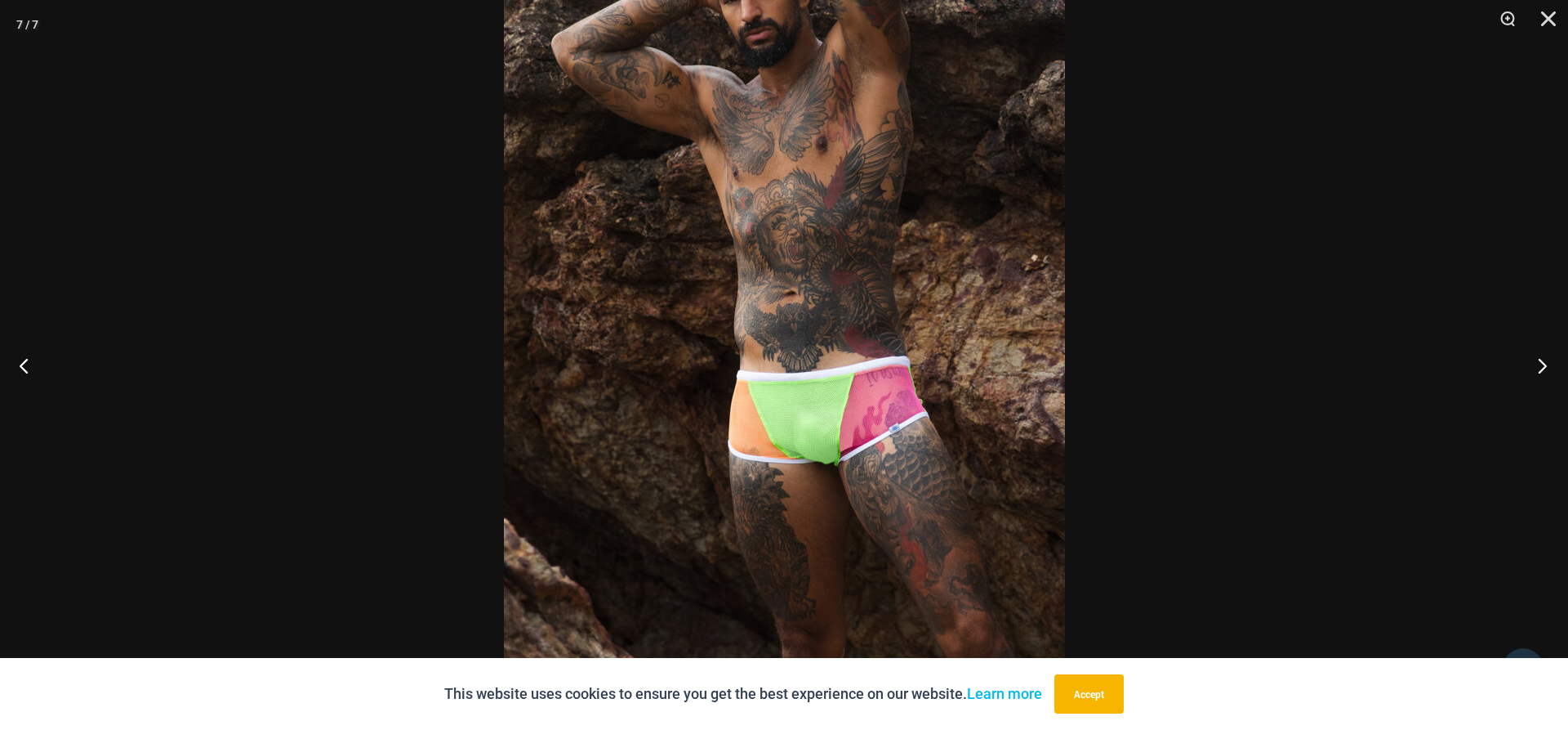
click at [1540, 371] on button "Next" at bounding box center [1537, 365] width 61 height 81
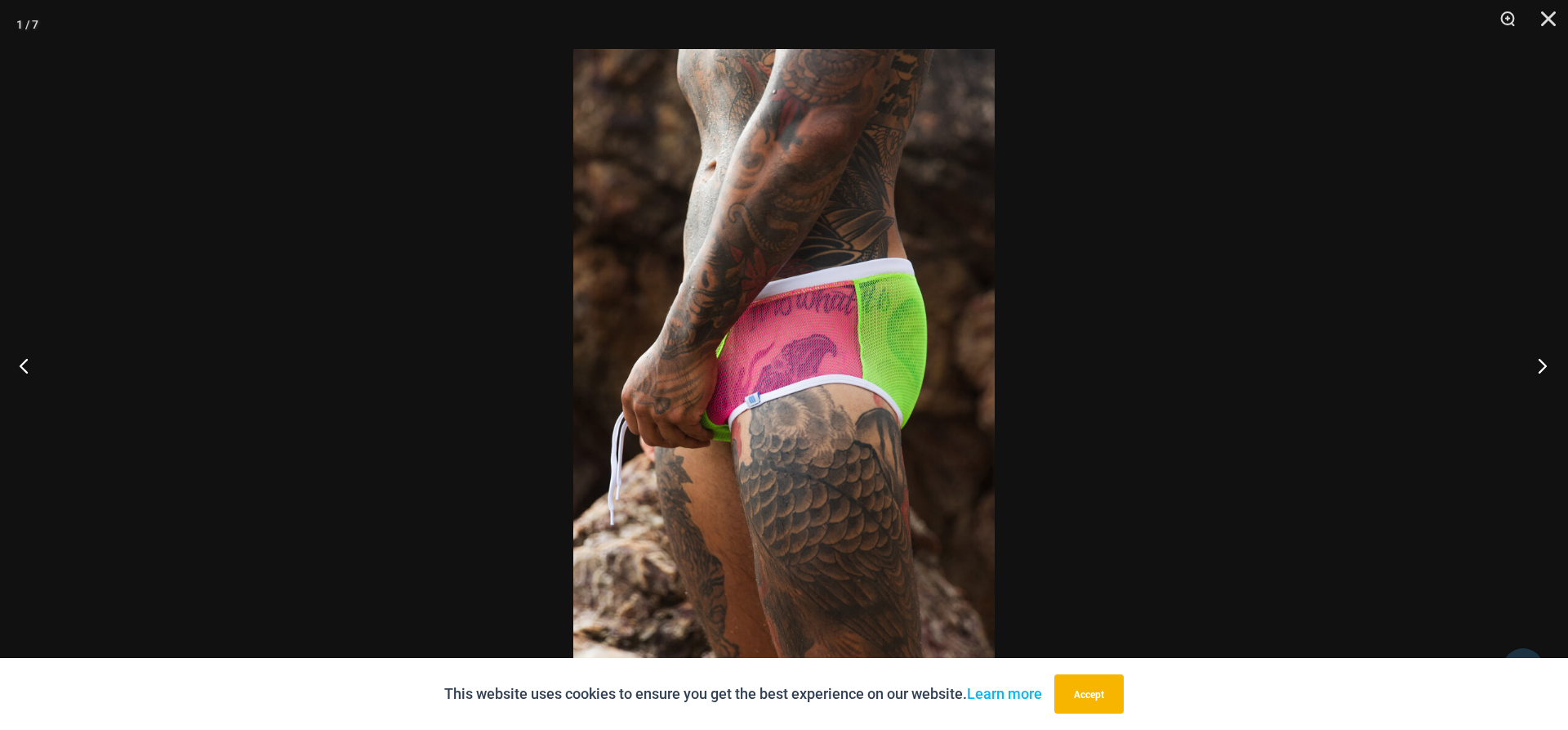
click at [1540, 371] on button "Next" at bounding box center [1537, 365] width 61 height 81
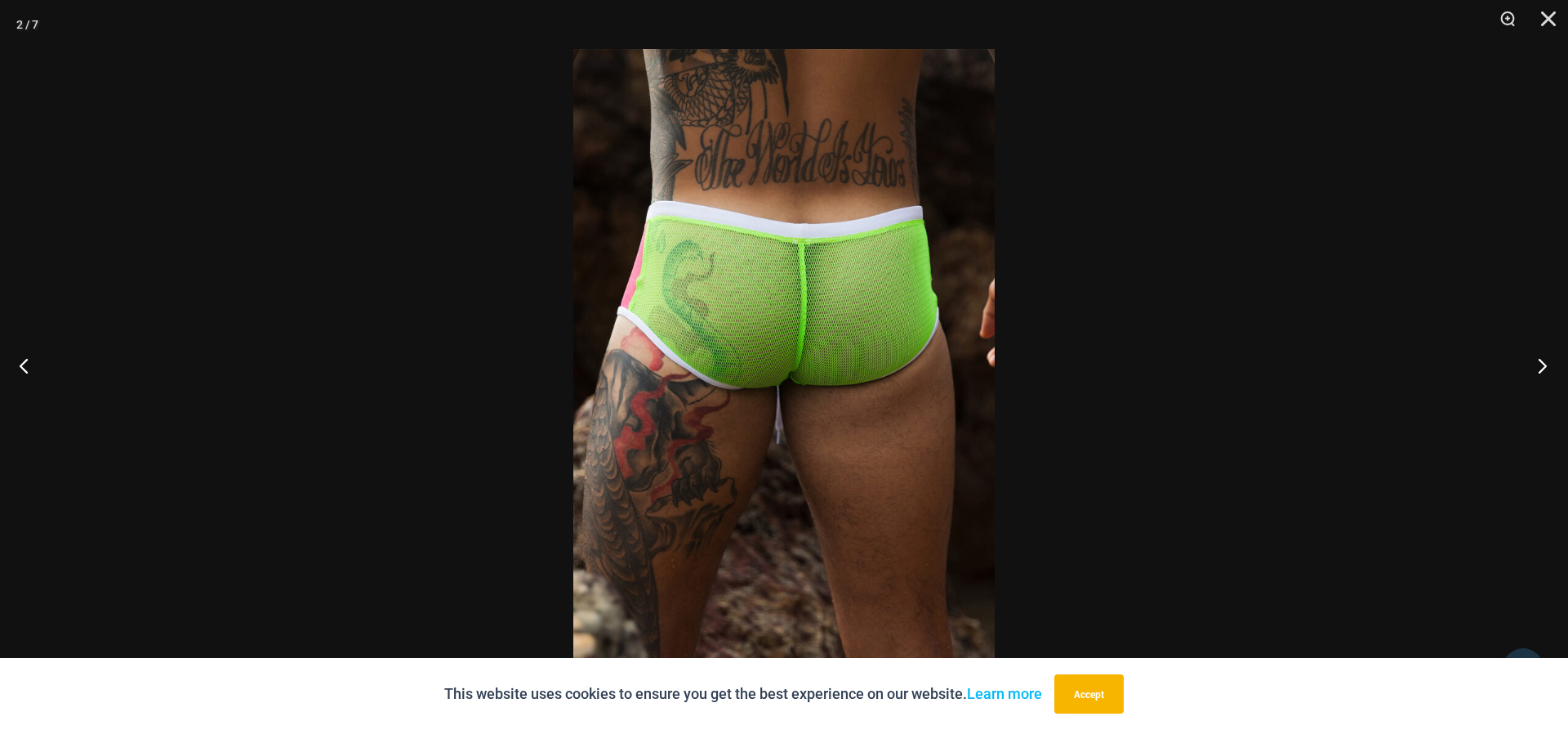
click at [1540, 371] on button "Next" at bounding box center [1537, 365] width 61 height 81
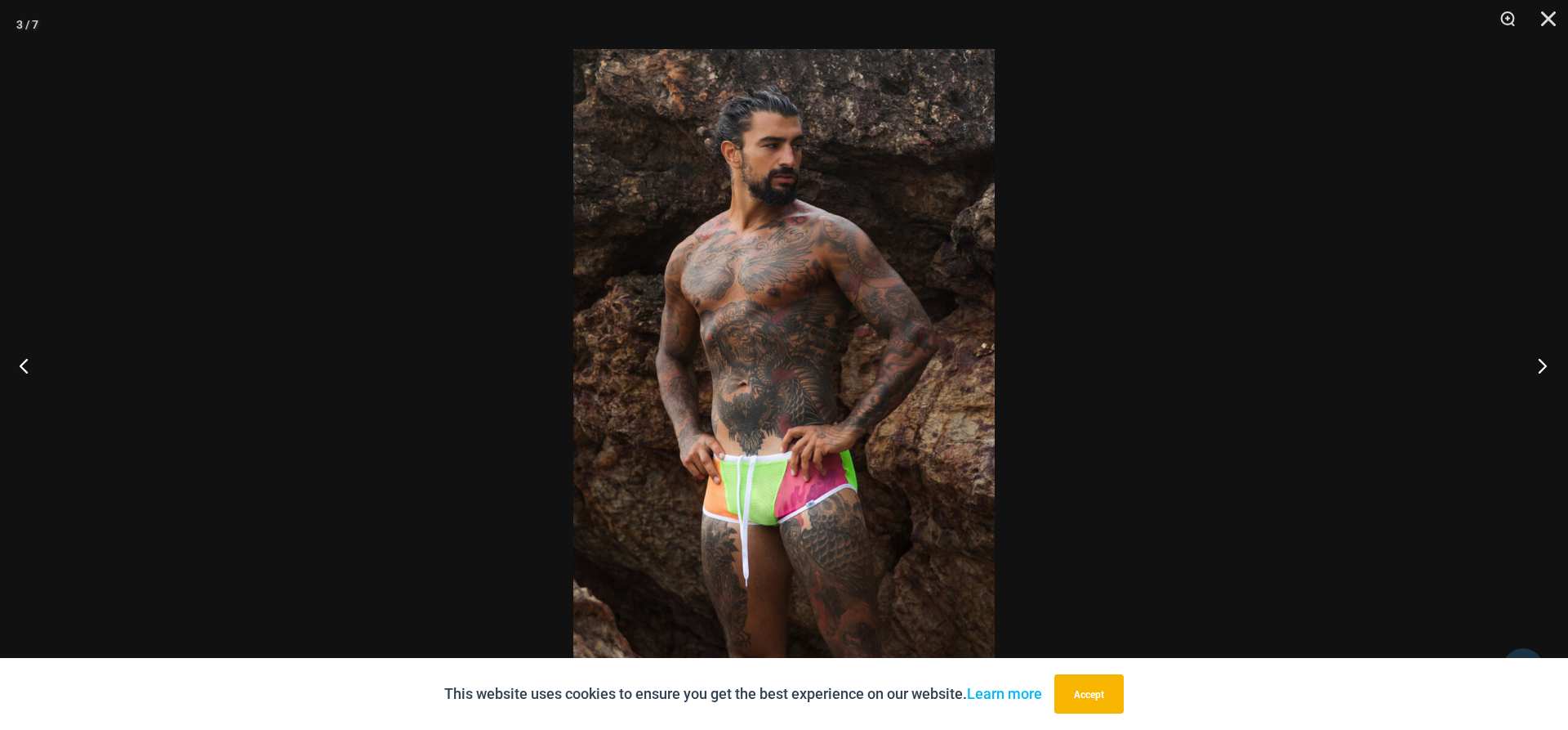
click at [1540, 371] on button "Next" at bounding box center [1537, 365] width 61 height 81
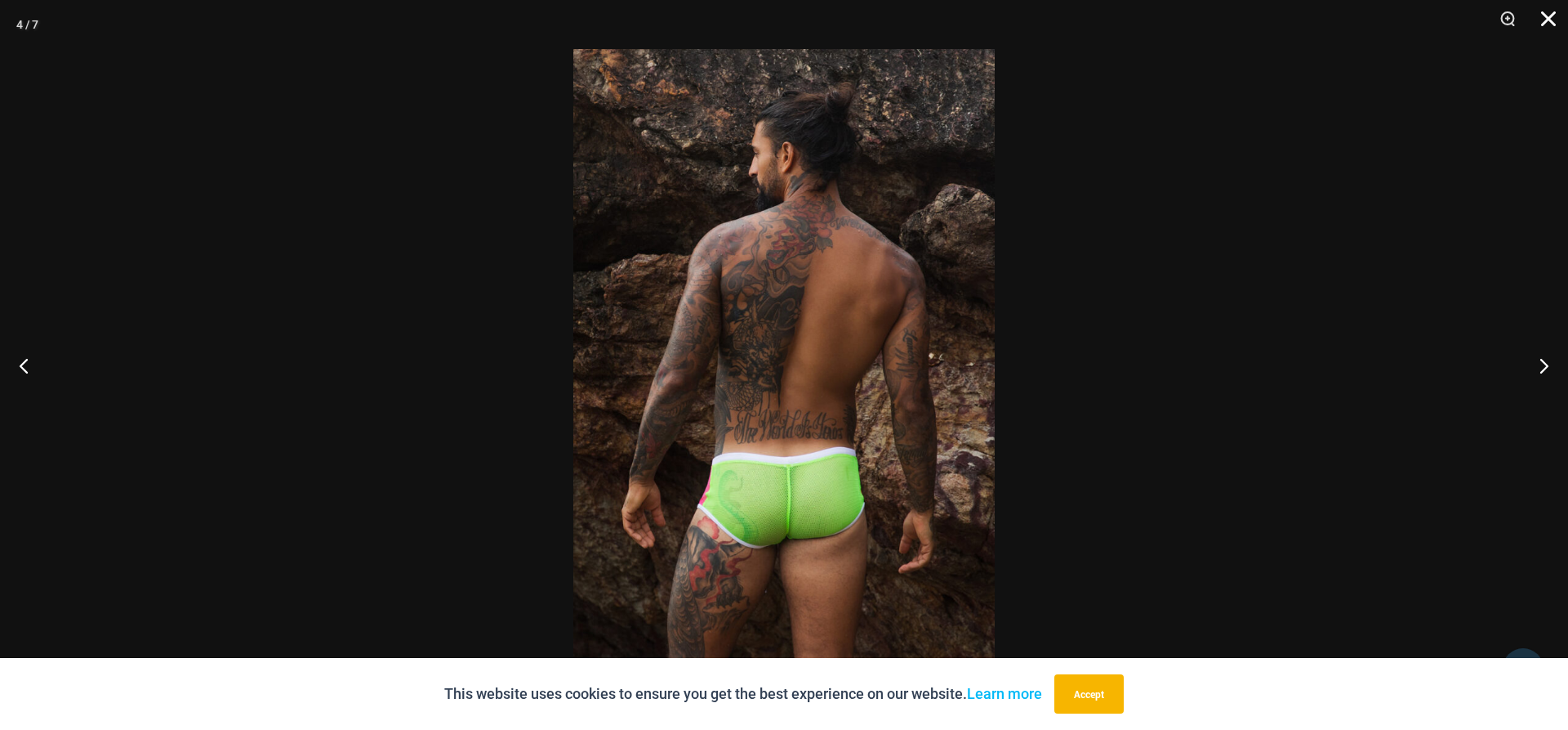
click at [1553, 27] on button "Close" at bounding box center [1542, 24] width 41 height 49
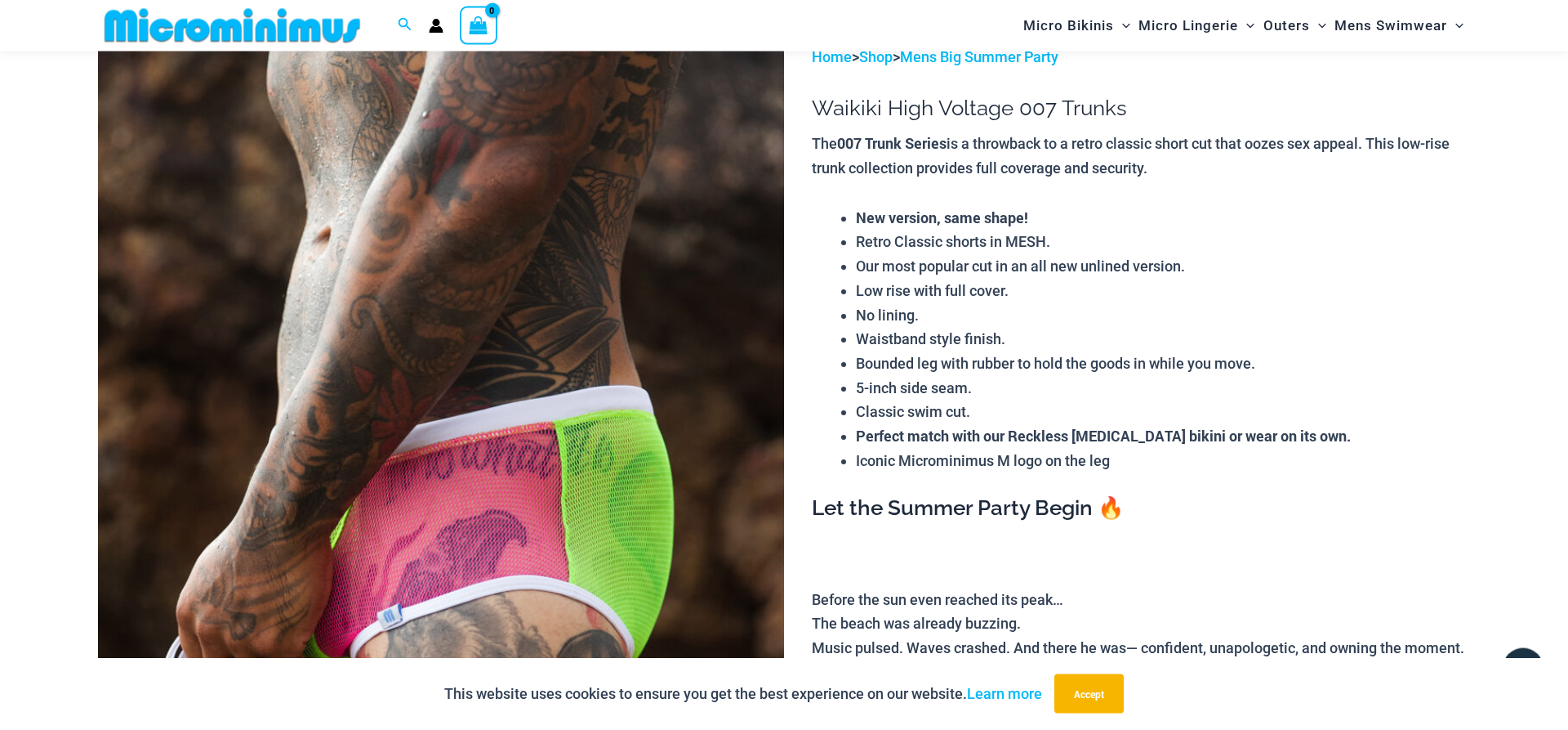
scroll to position [68, 0]
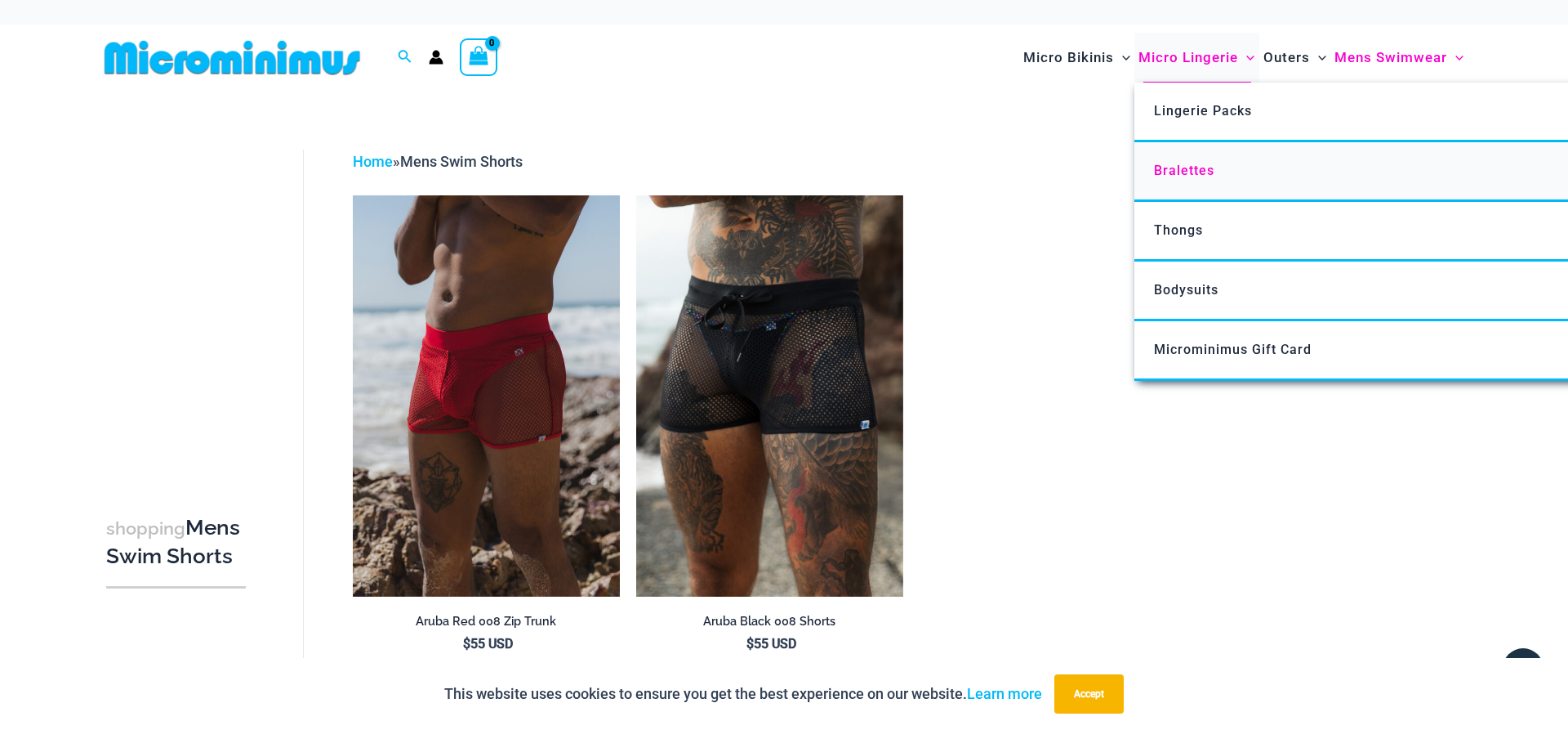
click at [1185, 164] on span "Bralettes" at bounding box center [1183, 170] width 60 height 16
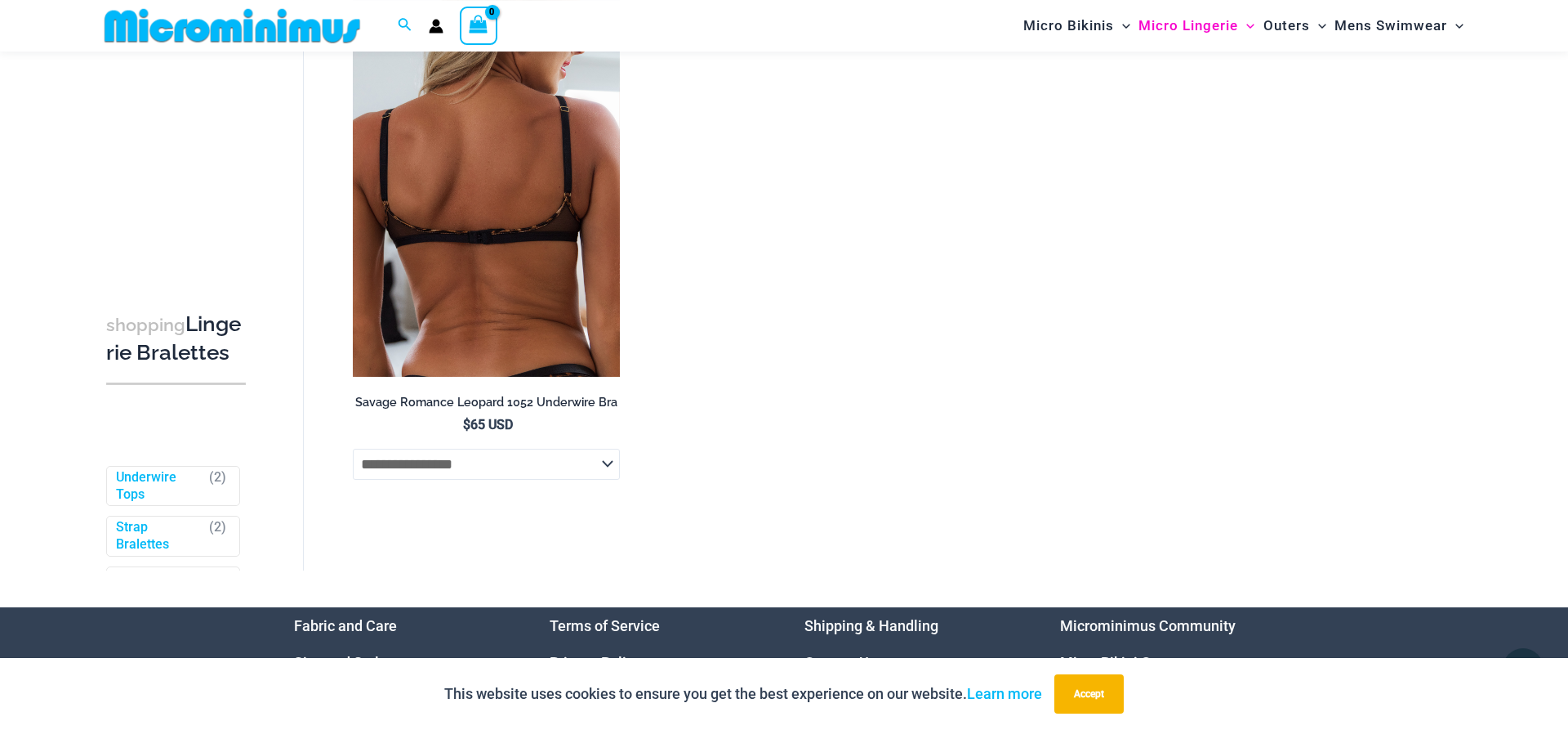
scroll to position [568, 0]
